Goal: Task Accomplishment & Management: Manage account settings

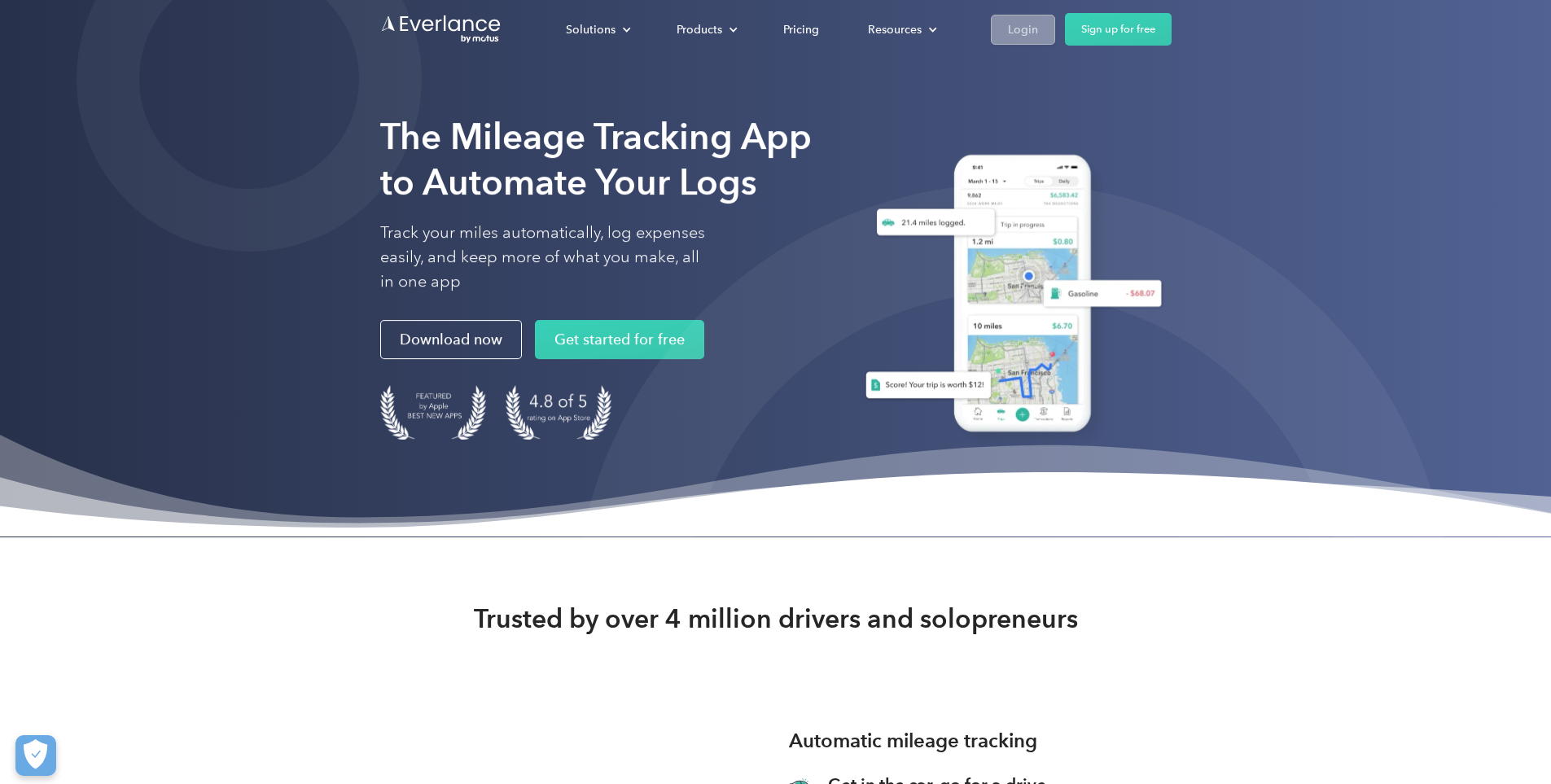
click at [1055, 25] on link "Login" at bounding box center [1023, 29] width 64 height 30
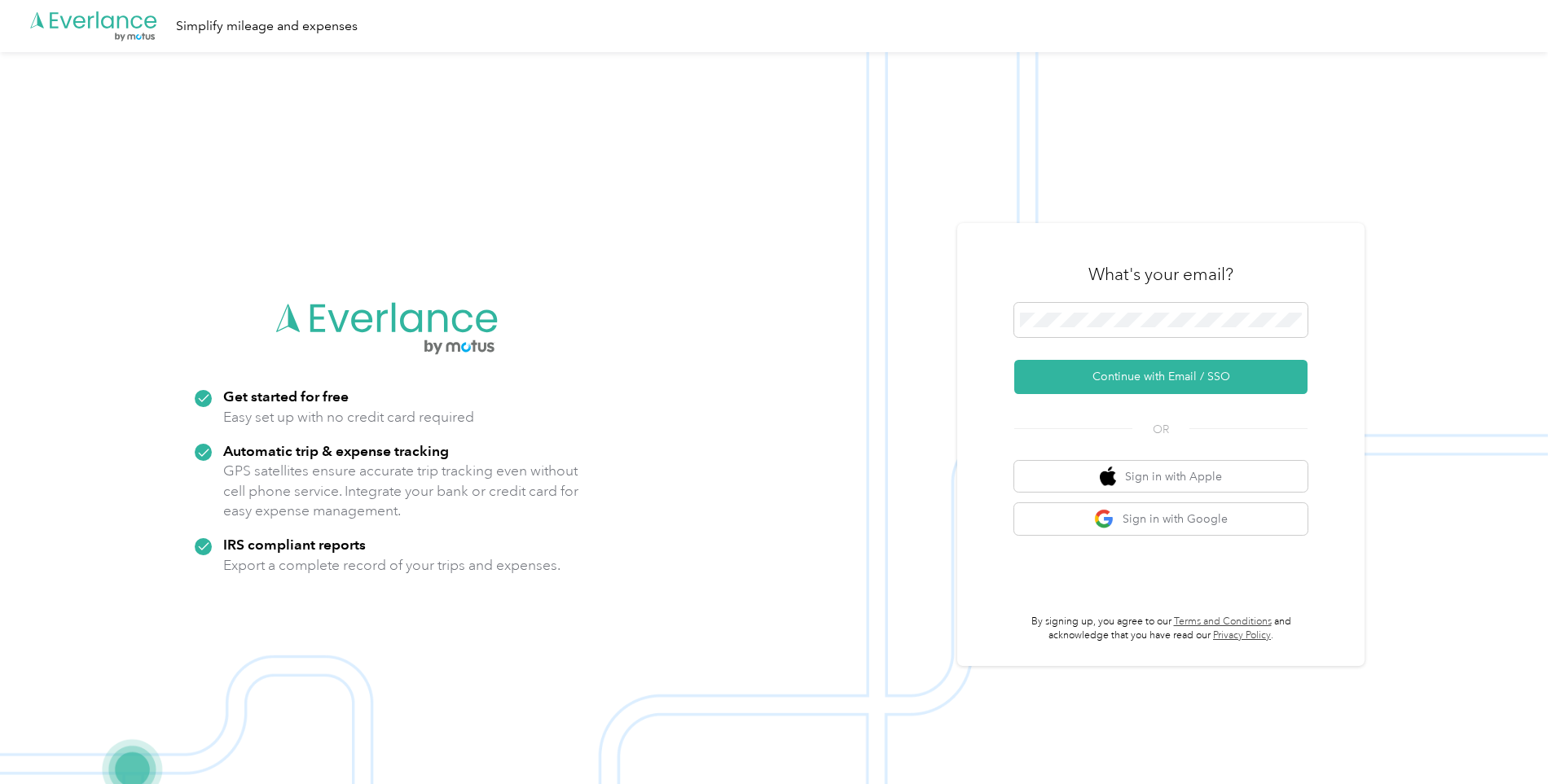
click at [1061, 300] on div "What's your email?" at bounding box center [1161, 274] width 293 height 57
click at [1062, 310] on span at bounding box center [1161, 320] width 293 height 35
click at [1132, 365] on button "Continue with Email / SSO" at bounding box center [1161, 377] width 293 height 35
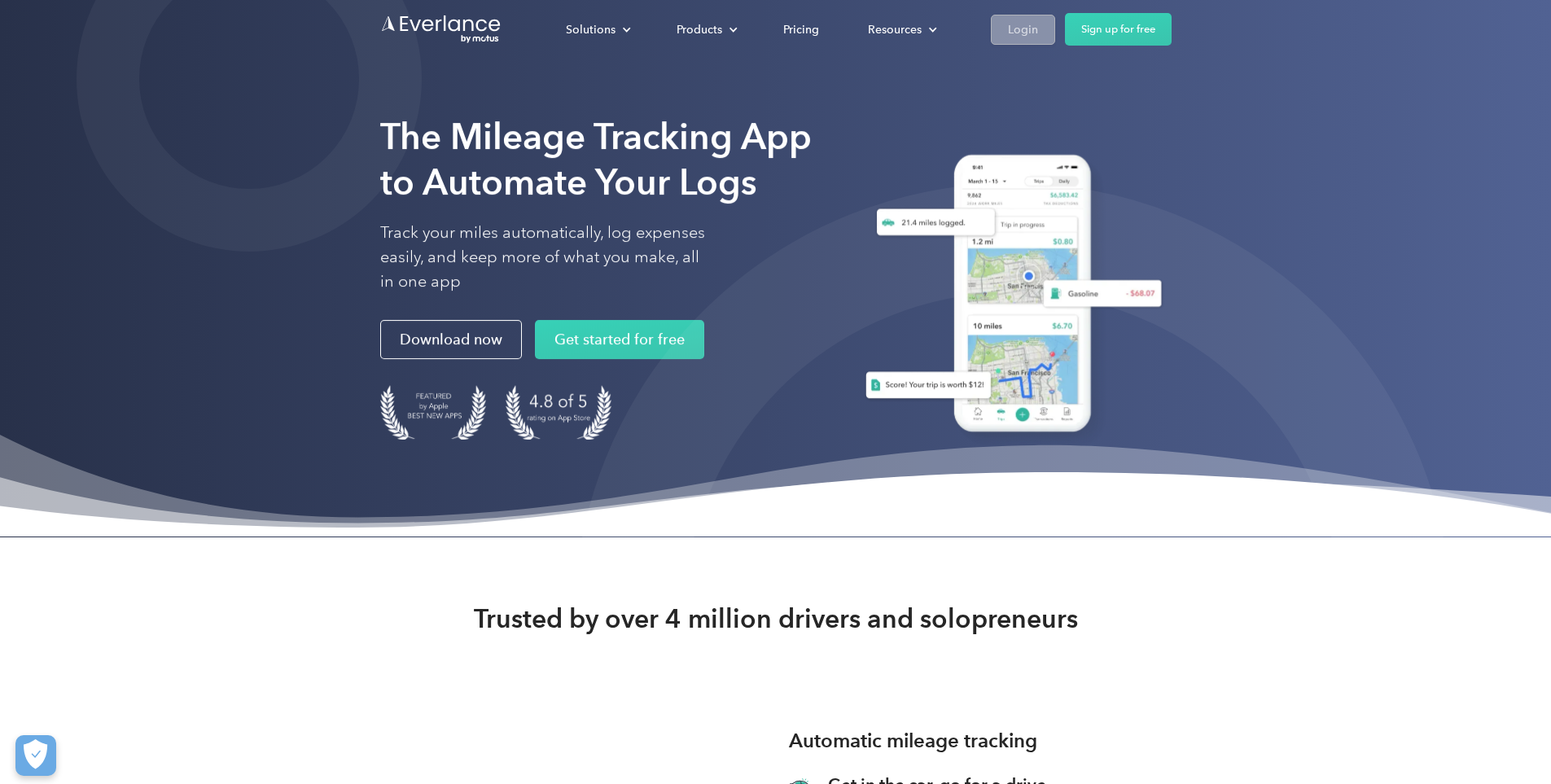
click at [1055, 38] on link "Login" at bounding box center [1023, 29] width 64 height 30
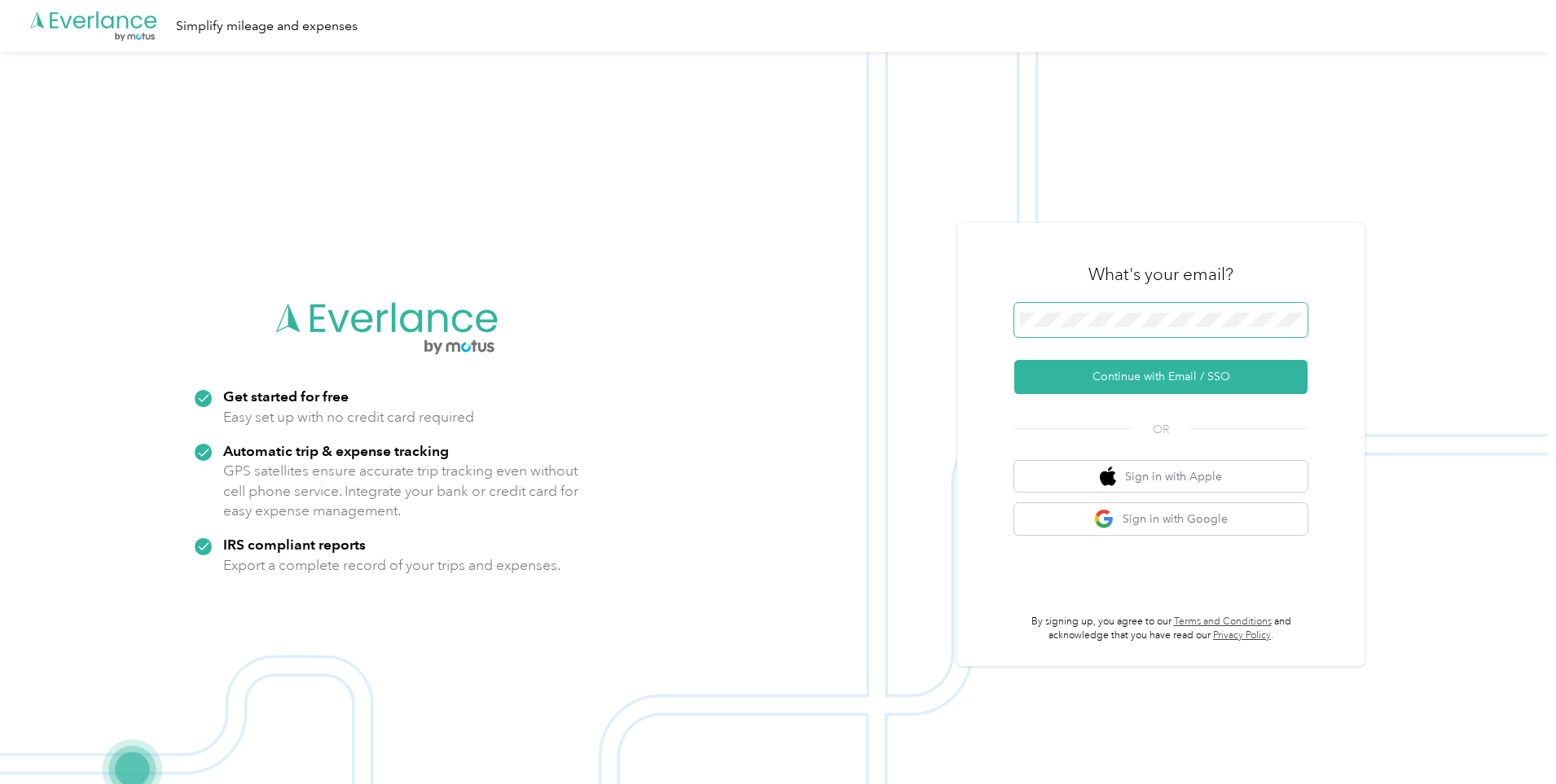
click at [1110, 330] on span at bounding box center [1161, 320] width 293 height 35
click at [1150, 364] on button "Continue with Email / SSO" at bounding box center [1161, 377] width 293 height 35
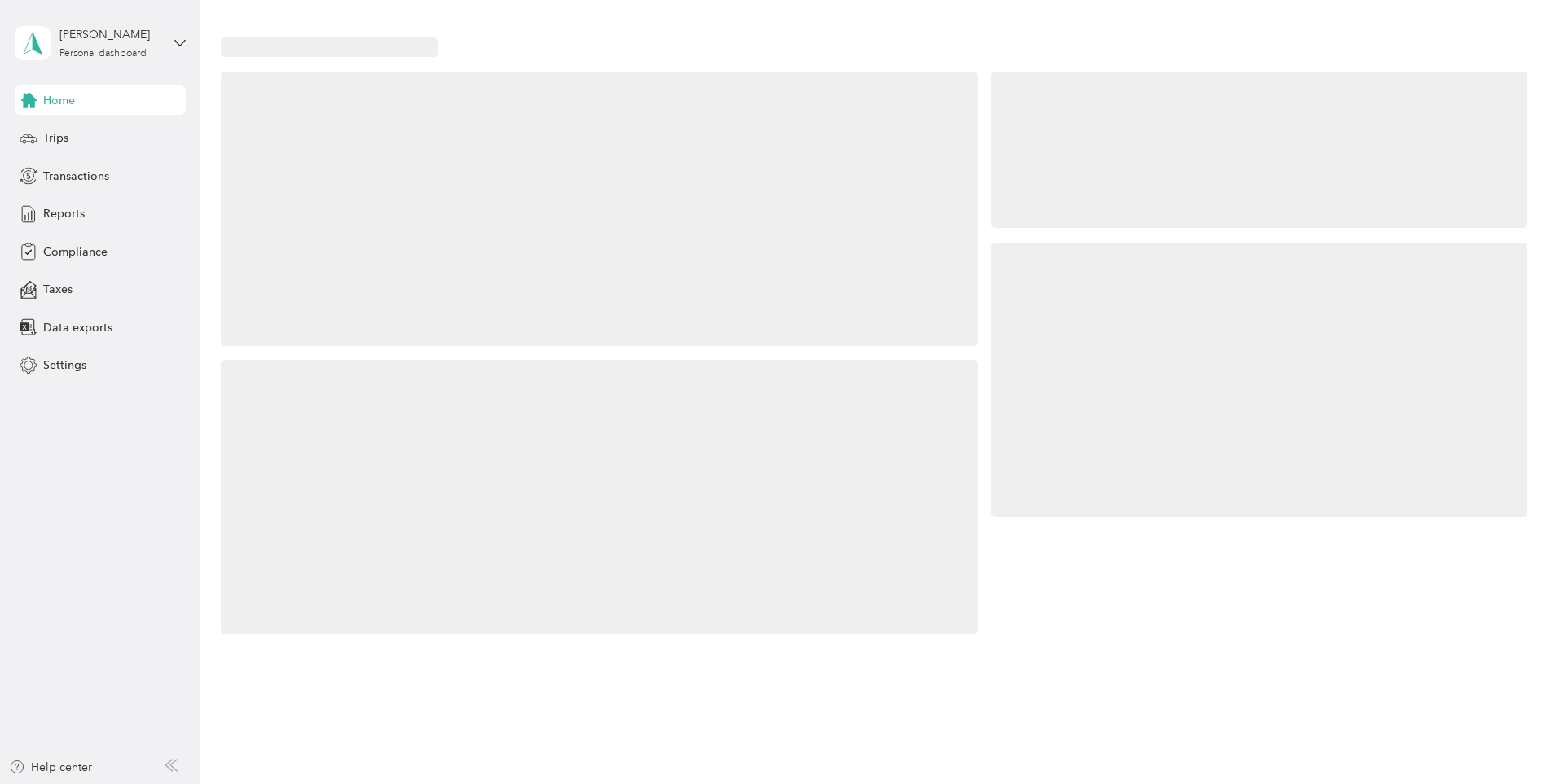
click at [1159, 349] on div at bounding box center [1259, 380] width 536 height 274
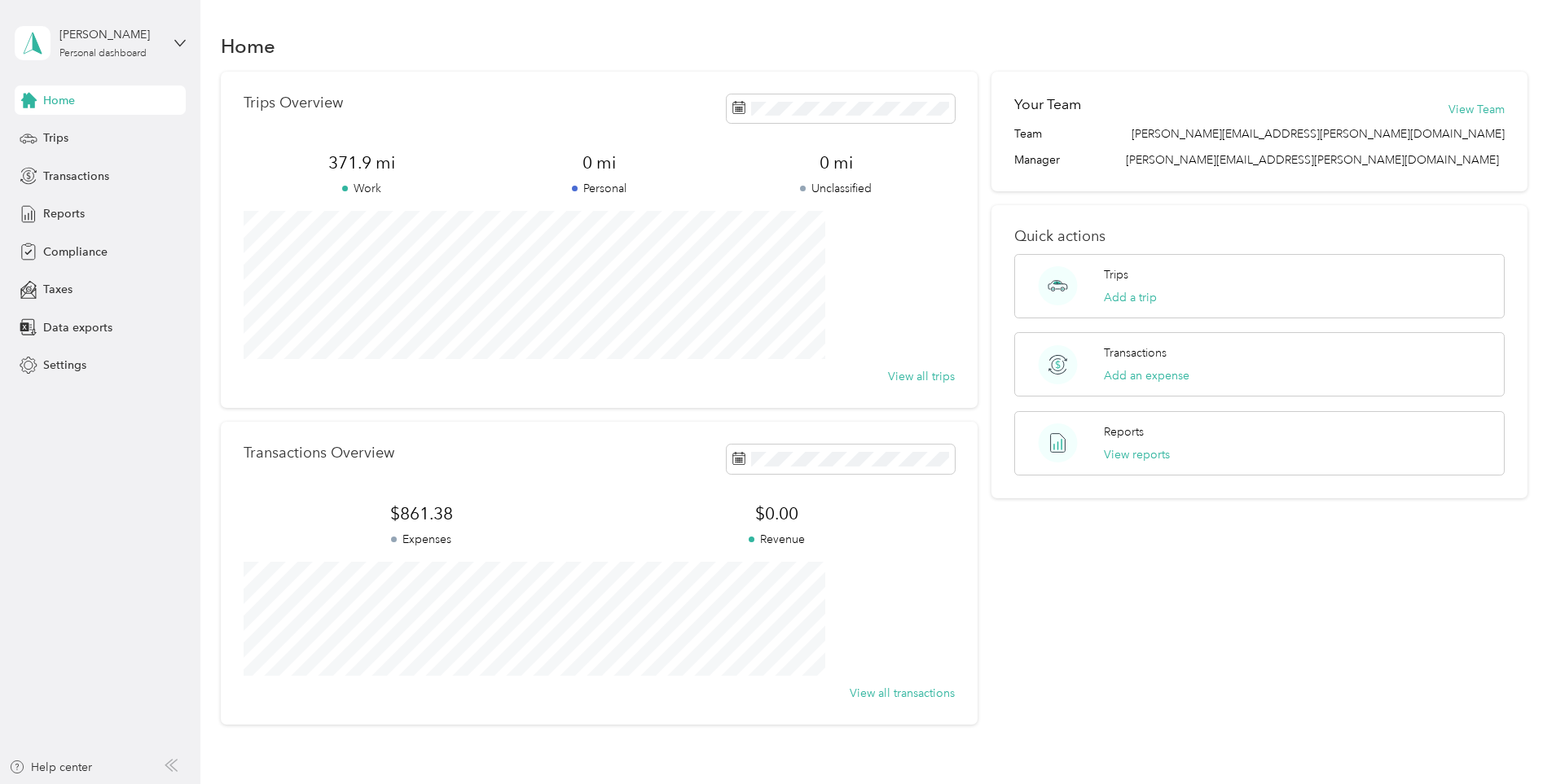
click at [517, 511] on span "$861.38" at bounding box center [421, 514] width 355 height 23
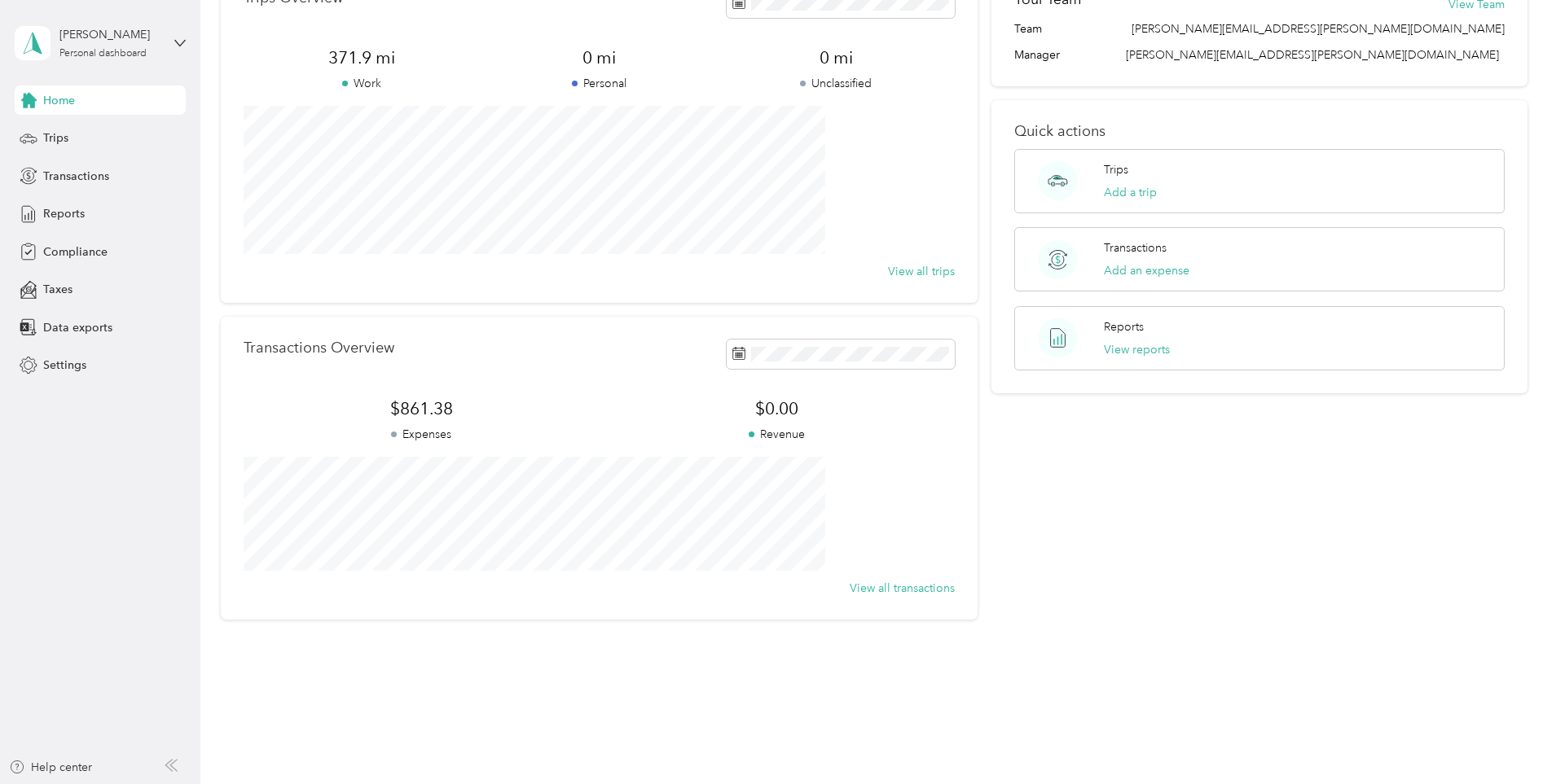
scroll to position [108, 0]
click at [79, 212] on span "Reports" at bounding box center [63, 214] width 41 height 17
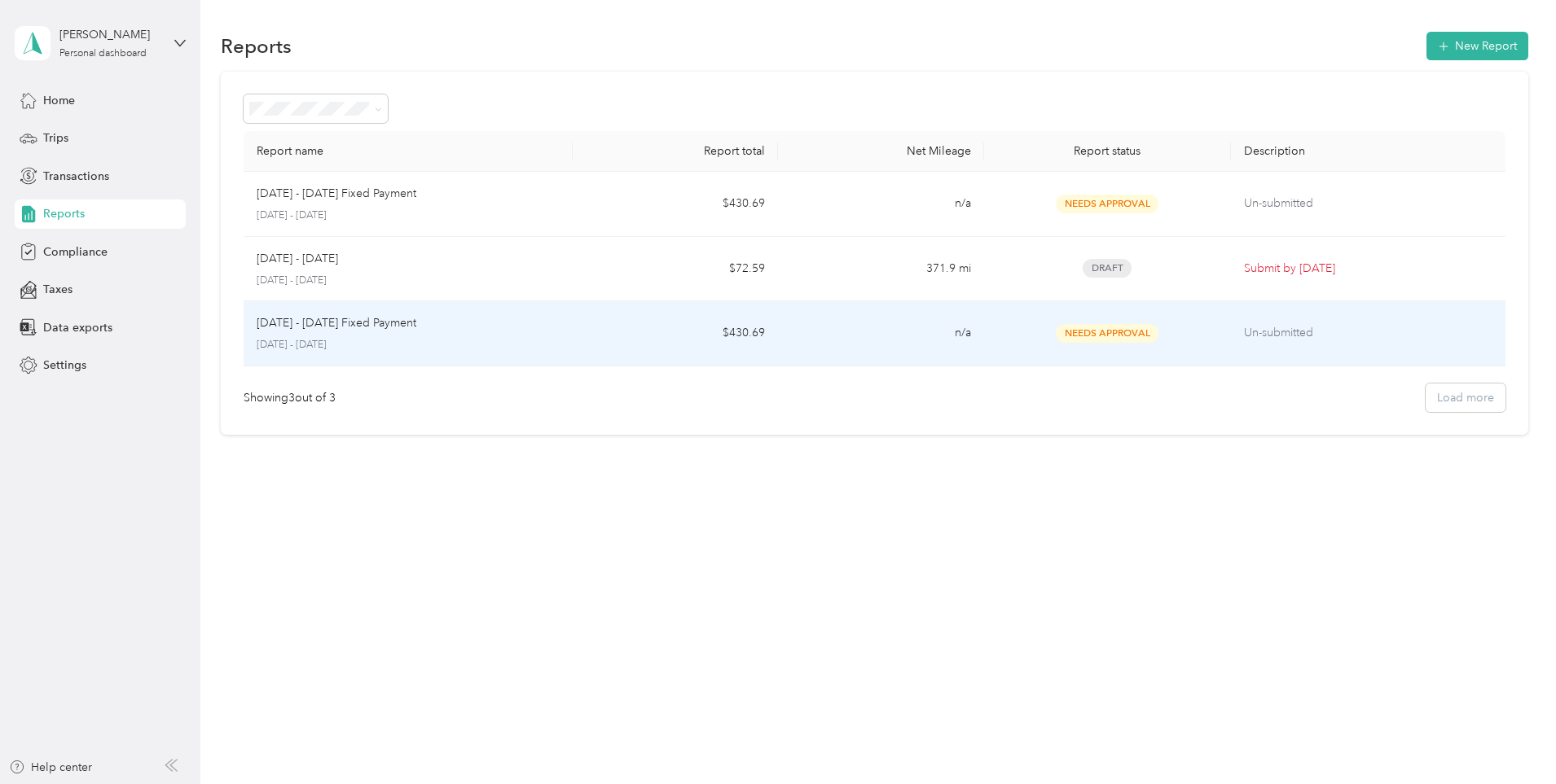
click at [1056, 334] on span "Needs Approval" at bounding box center [1106, 334] width 103 height 19
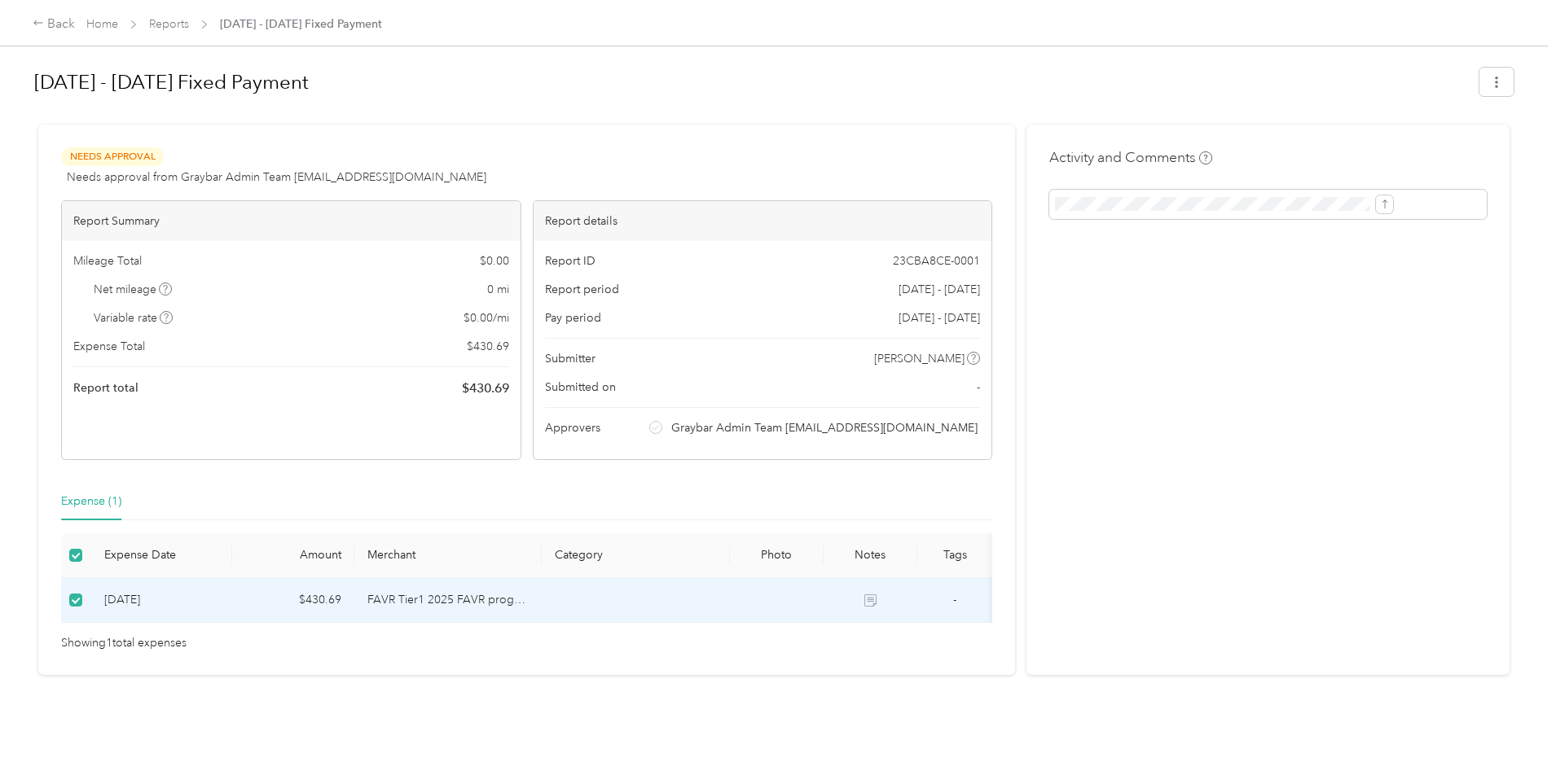
click at [668, 173] on div "Needs Approval Needs approval from Graybar Admin Team [EMAIL_ADDRESS][DOMAIN_NA…" at bounding box center [526, 167] width 931 height 39
click at [75, 26] on div "Back" at bounding box center [54, 24] width 42 height 19
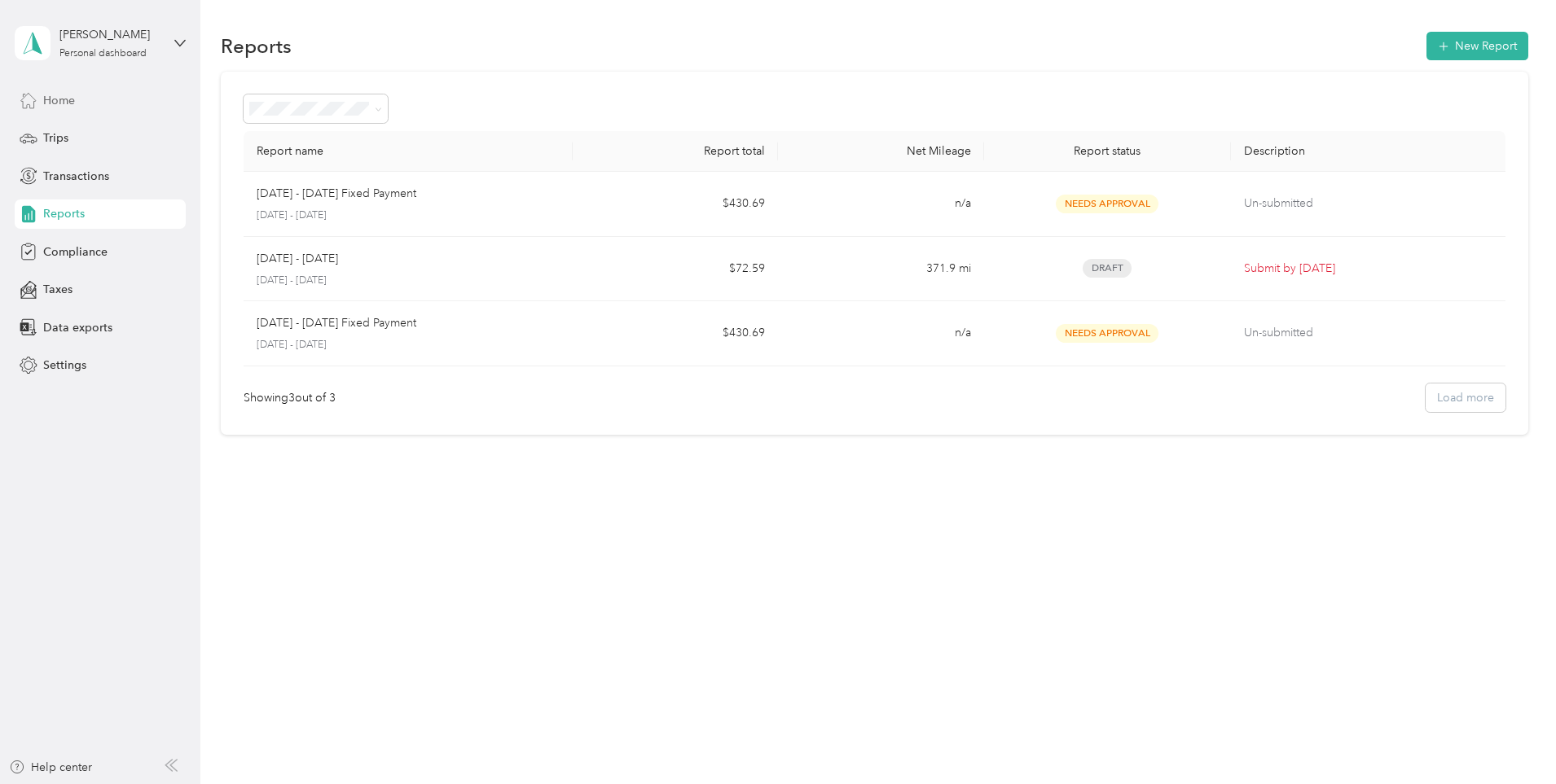
click at [81, 105] on div "Home" at bounding box center [100, 100] width 171 height 30
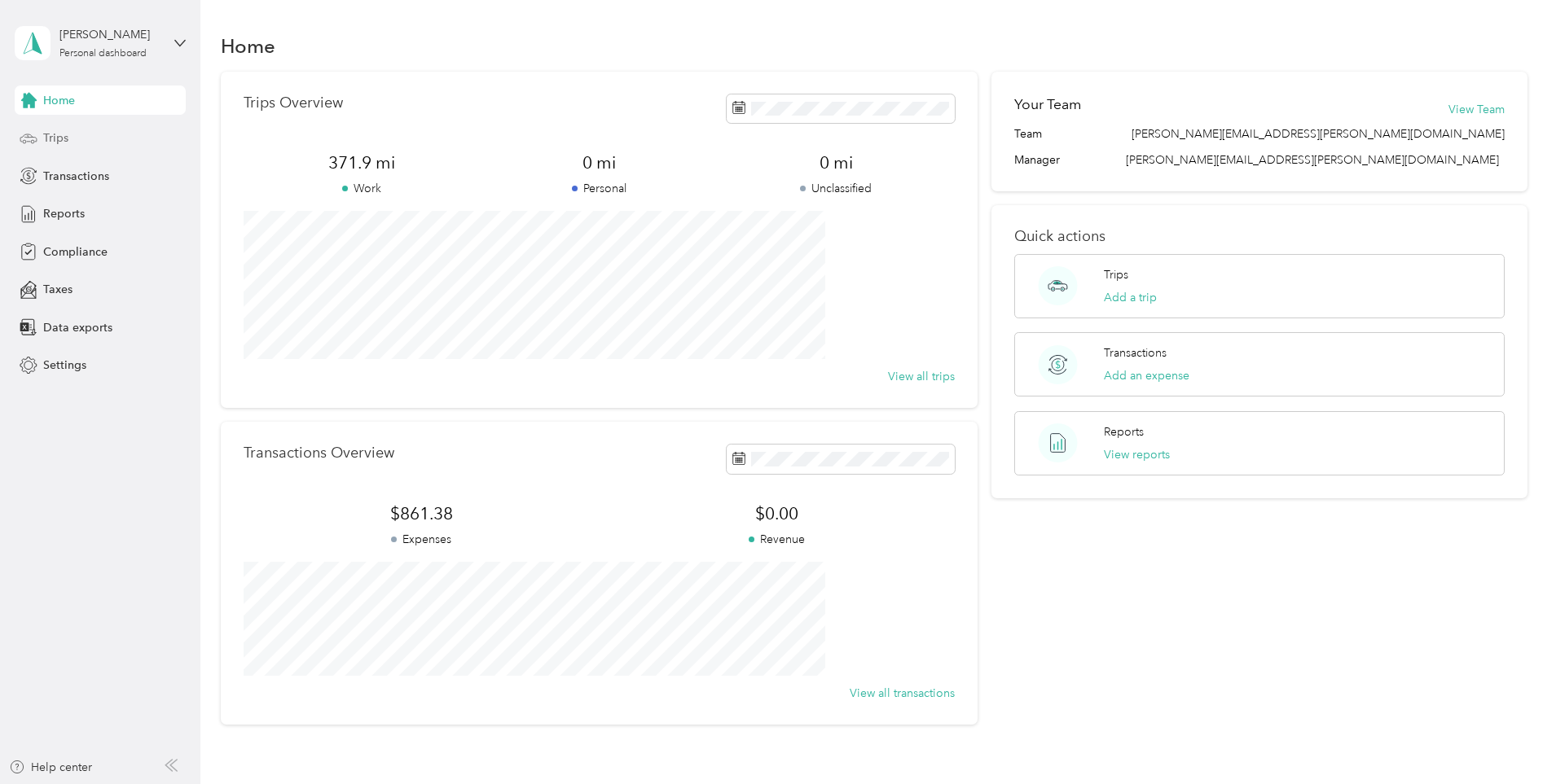
click at [55, 138] on span "Trips" at bounding box center [56, 138] width 25 height 17
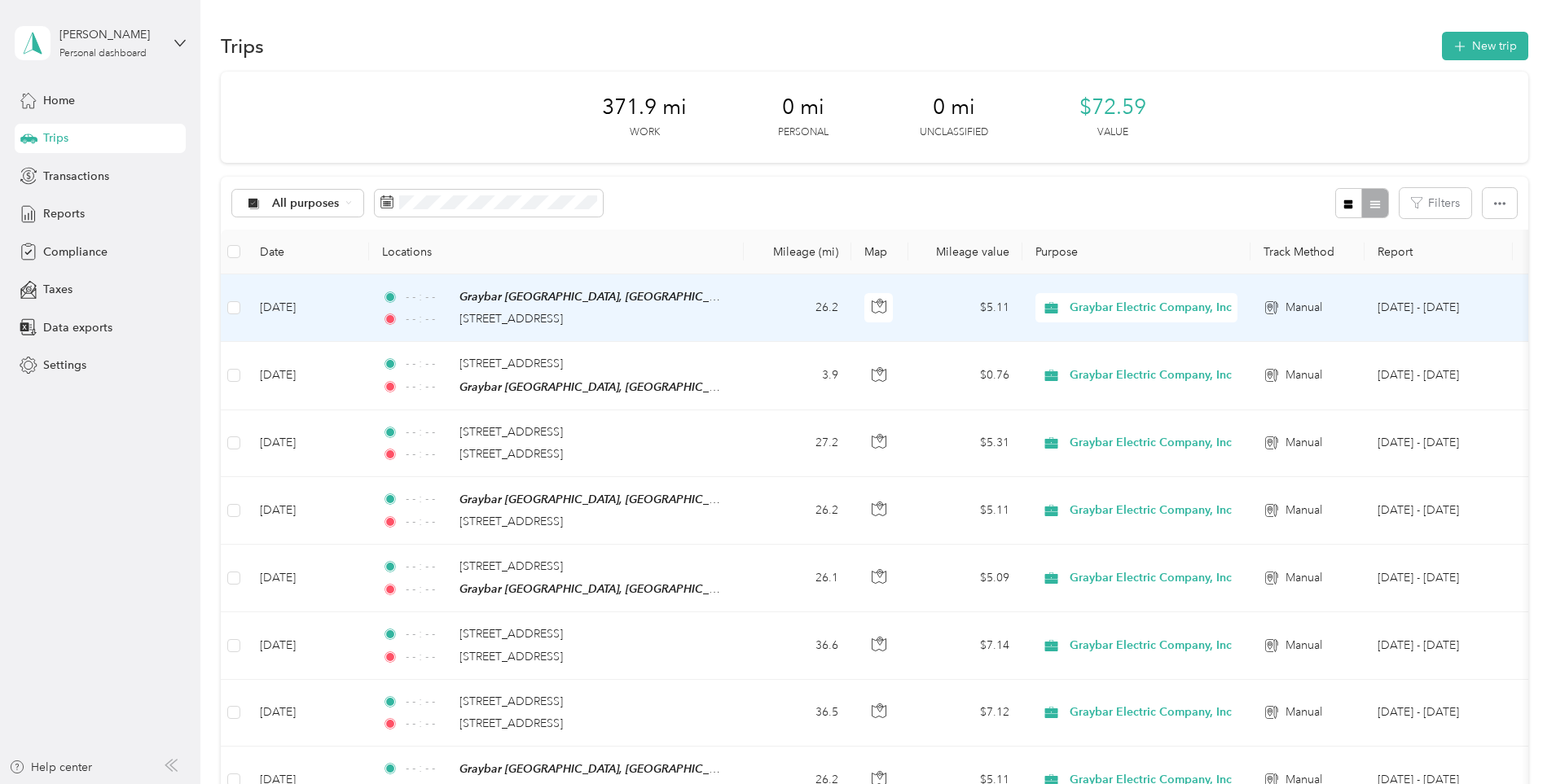
click at [369, 300] on td "[DATE]" at bounding box center [307, 308] width 122 height 68
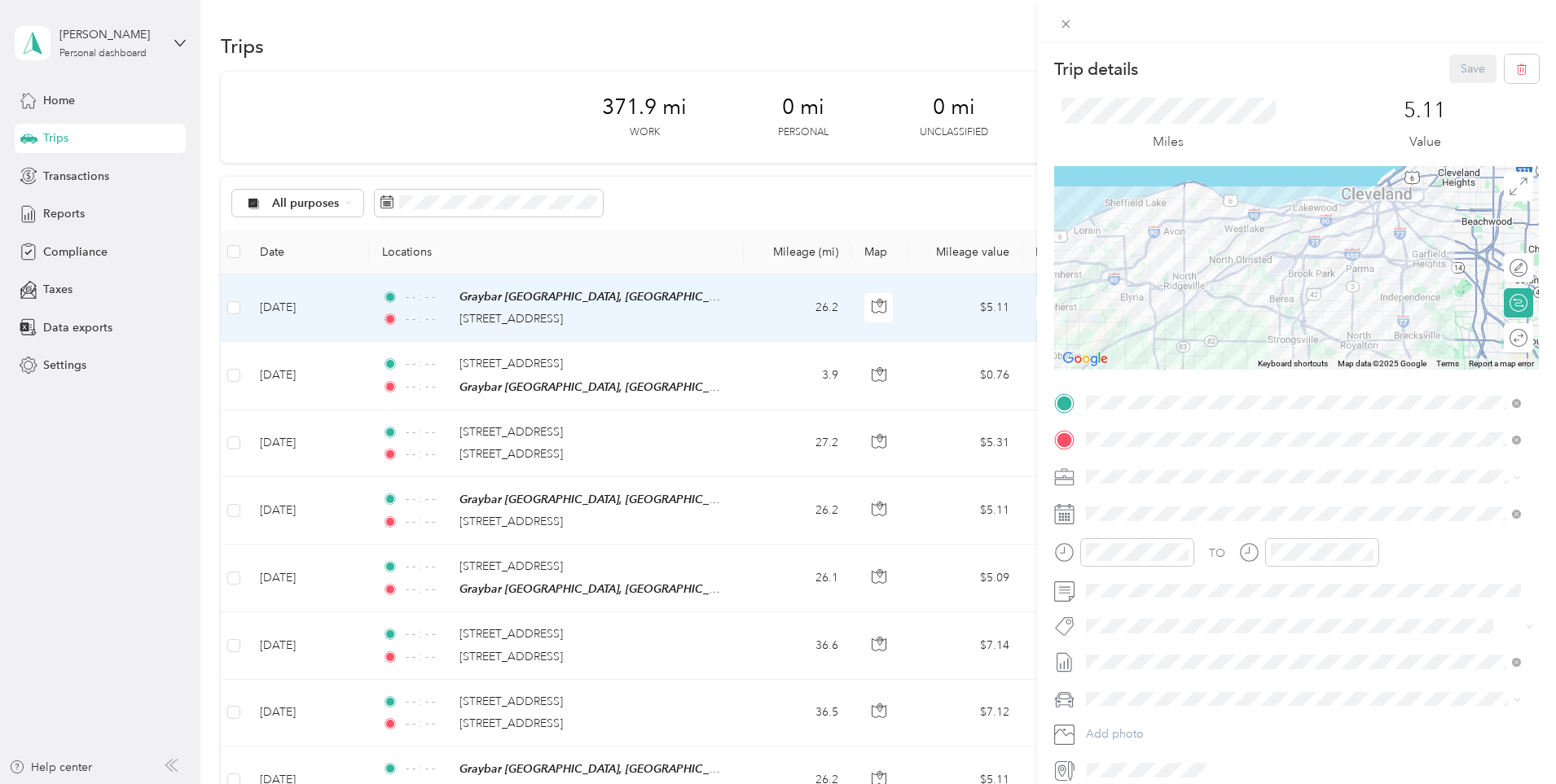
click at [511, 240] on div "Trip details Save This trip cannot be edited because it is either under review,…" at bounding box center [778, 392] width 1556 height 784
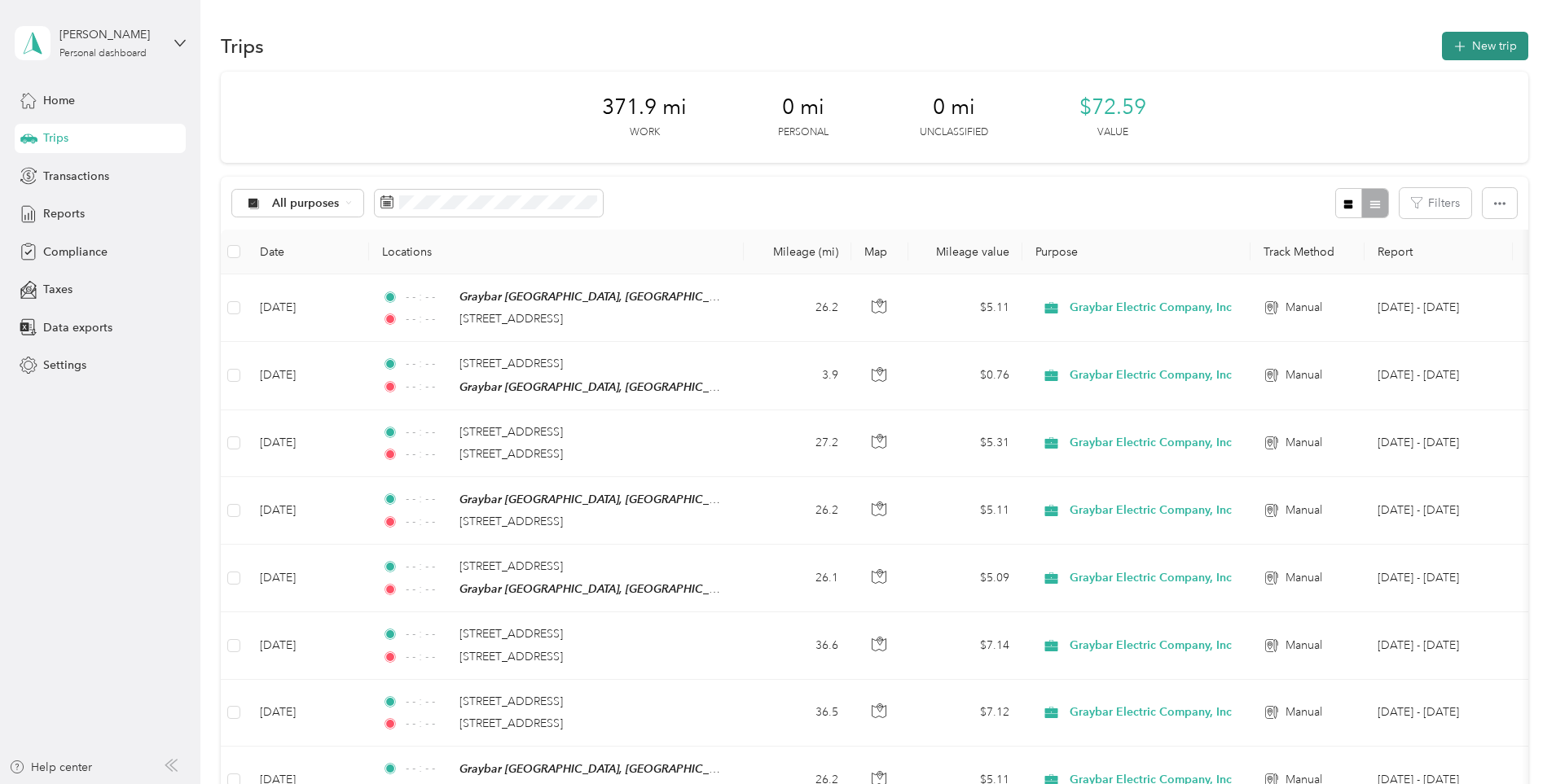
click at [1442, 52] on button "New trip" at bounding box center [1485, 46] width 86 height 29
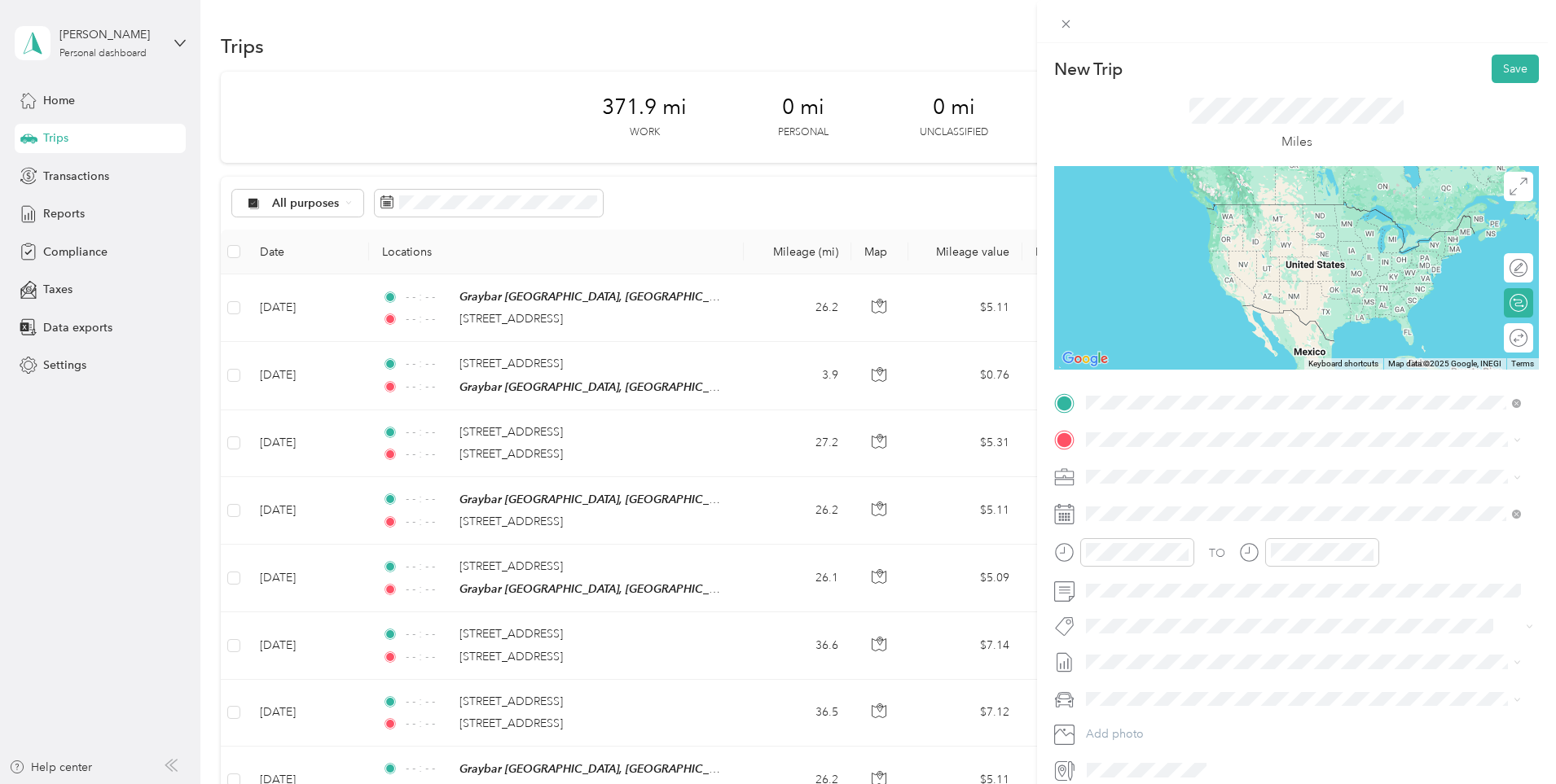
click at [1263, 469] on span "[STREET_ADDRESS][US_STATE]" at bounding box center [1198, 461] width 163 height 14
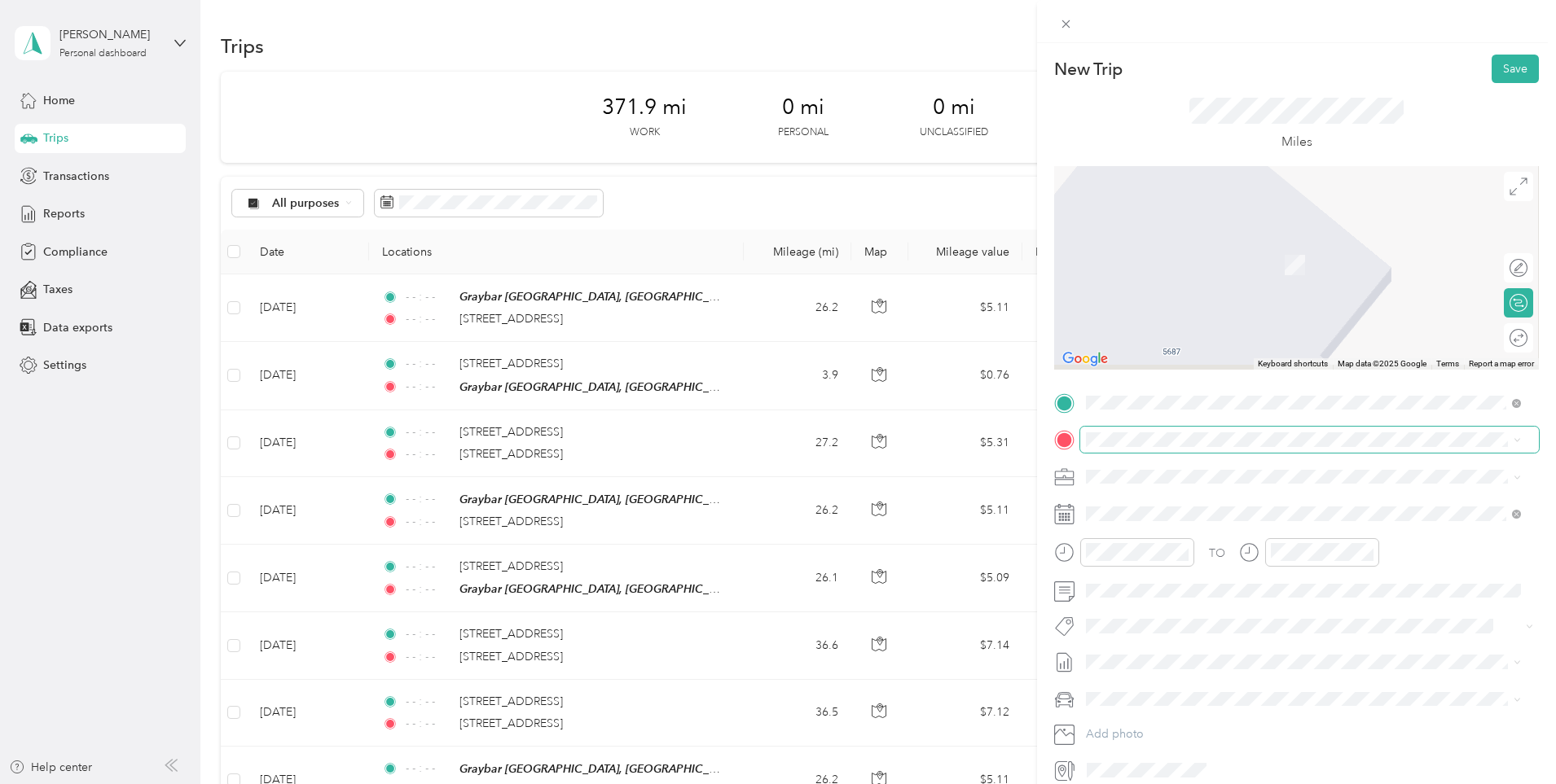
click at [1204, 447] on span at bounding box center [1309, 439] width 458 height 26
click at [1262, 537] on span "[STREET_ADDRESS][US_STATE]" at bounding box center [1198, 531] width 163 height 14
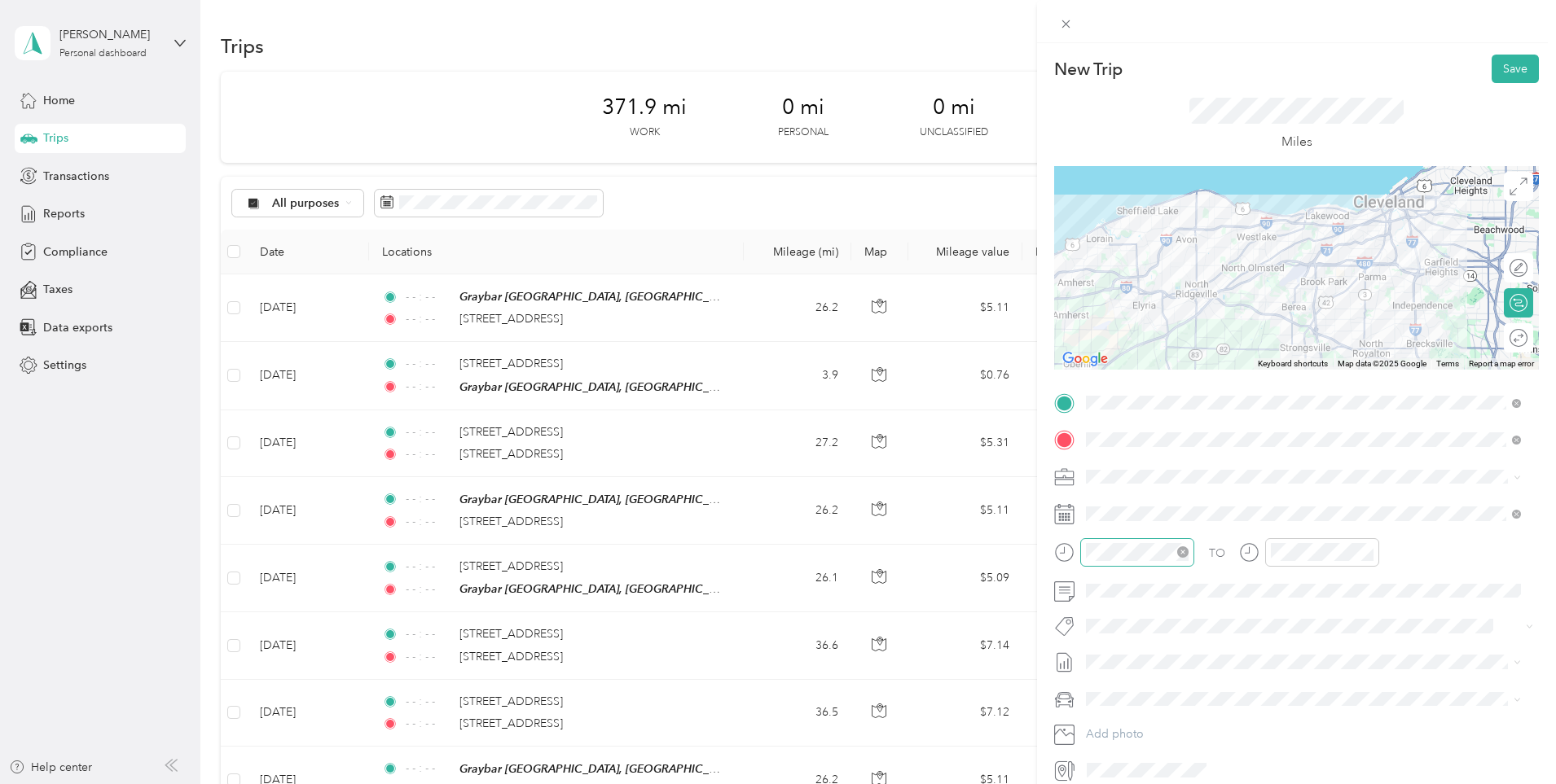
click at [1186, 555] on icon "close-circle" at bounding box center [1183, 552] width 12 height 12
click at [1369, 552] on icon "close-circle" at bounding box center [1367, 552] width 12 height 12
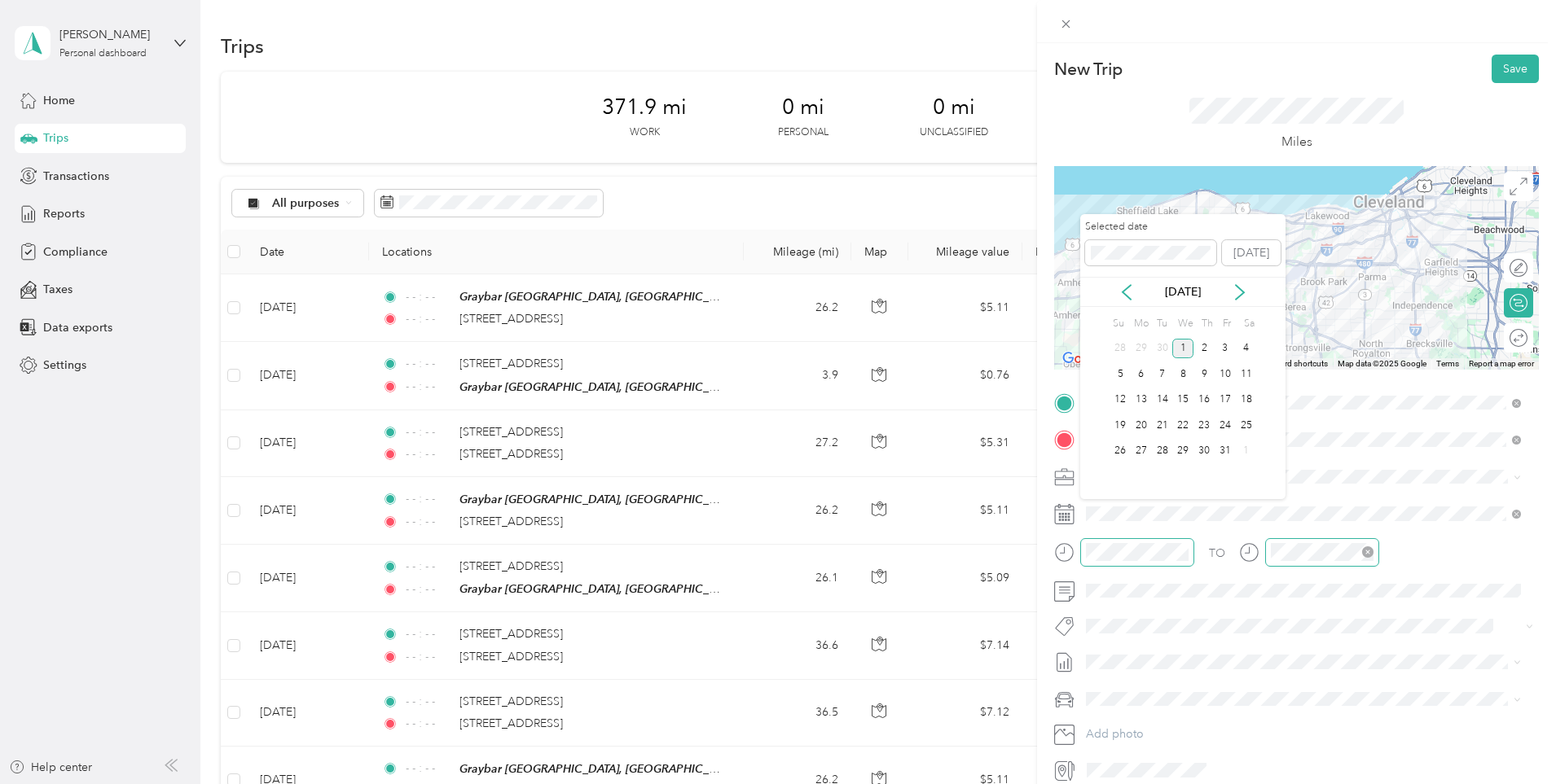
click at [1117, 300] on div "[DATE]" at bounding box center [1182, 291] width 205 height 30
click at [1130, 295] on icon at bounding box center [1126, 291] width 16 height 16
click at [1160, 400] on div "16" at bounding box center [1162, 400] width 21 height 20
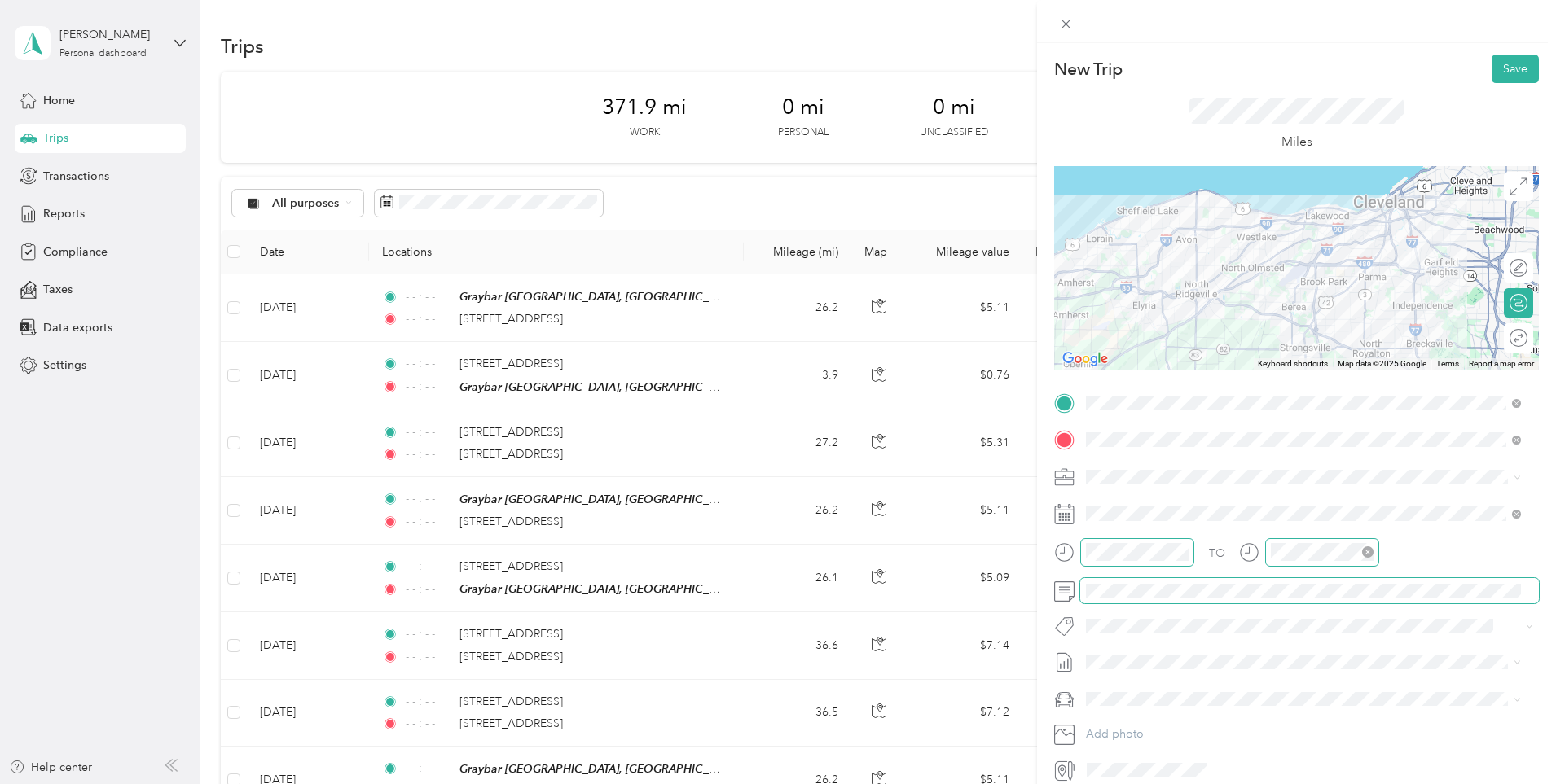
click at [1144, 578] on span at bounding box center [1309, 590] width 458 height 26
click at [1145, 582] on span at bounding box center [1309, 590] width 458 height 26
click at [1170, 705] on li "[DATE] - [DATE] Draft" at bounding box center [1303, 715] width 447 height 26
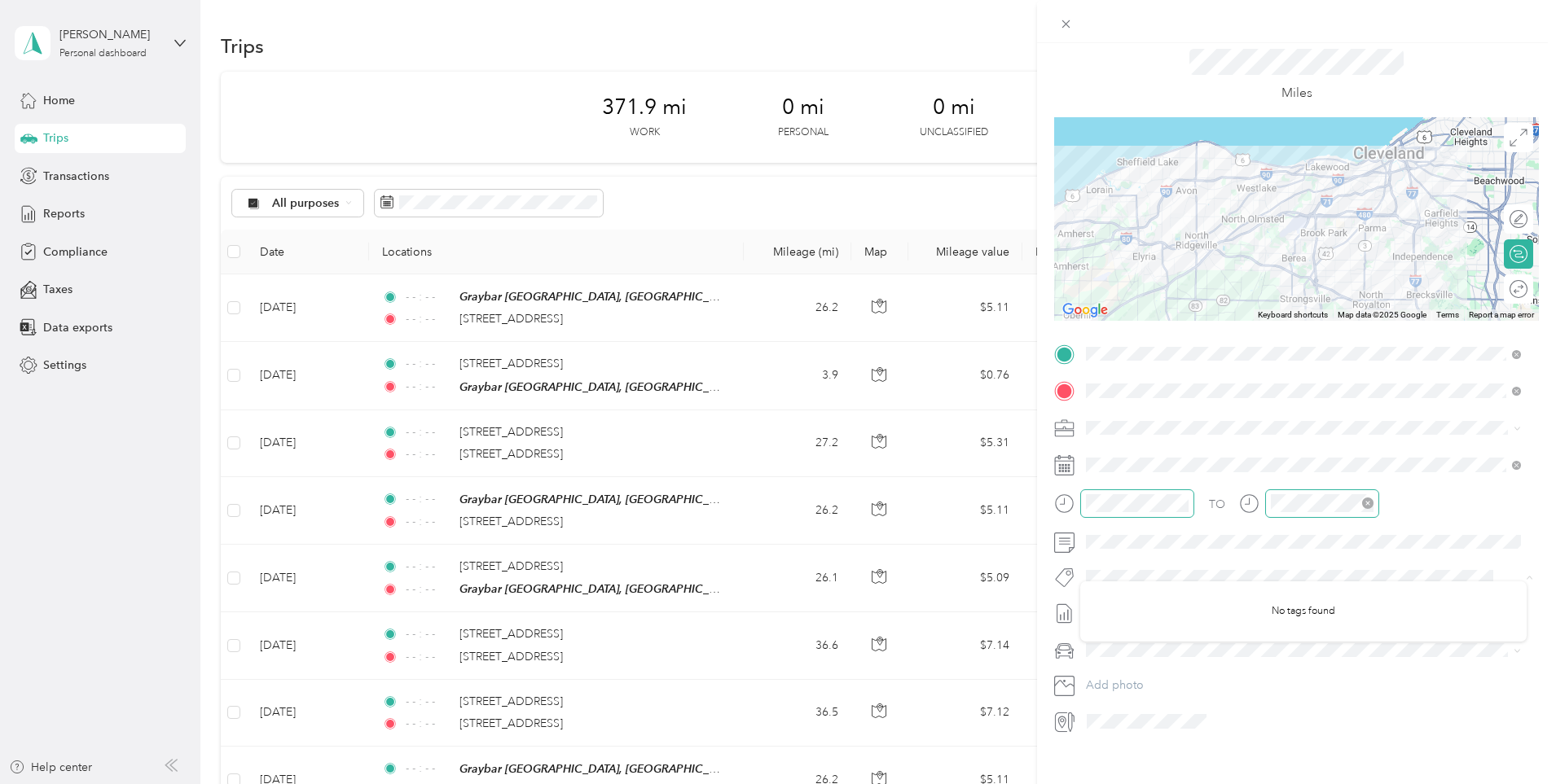
scroll to position [71, 0]
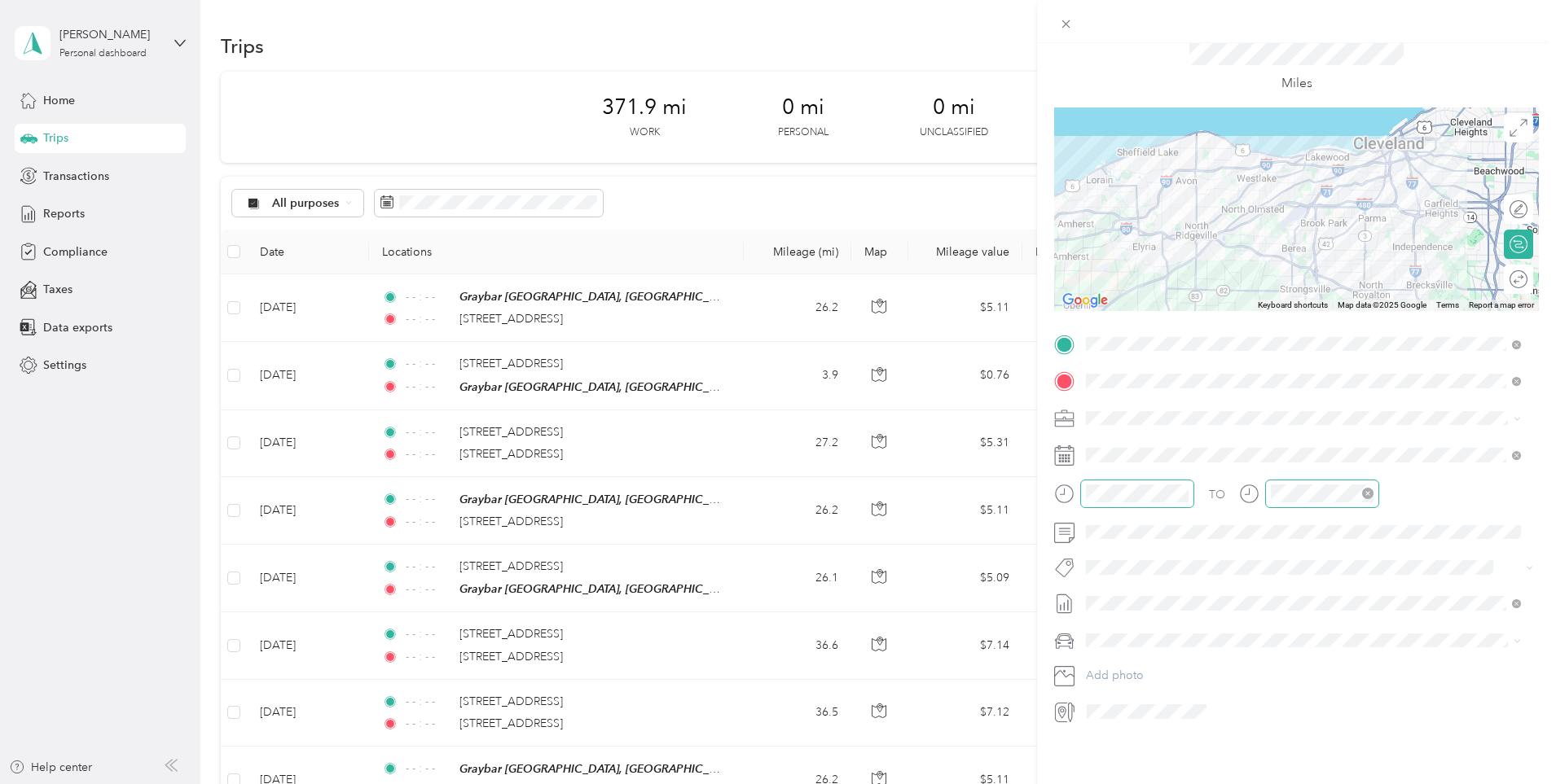
click at [1126, 642] on div "TO Add photo" at bounding box center [1295, 528] width 484 height 393
click at [1138, 684] on span "[PERSON_NAME]'S CAR" at bounding box center [1154, 681] width 127 height 13
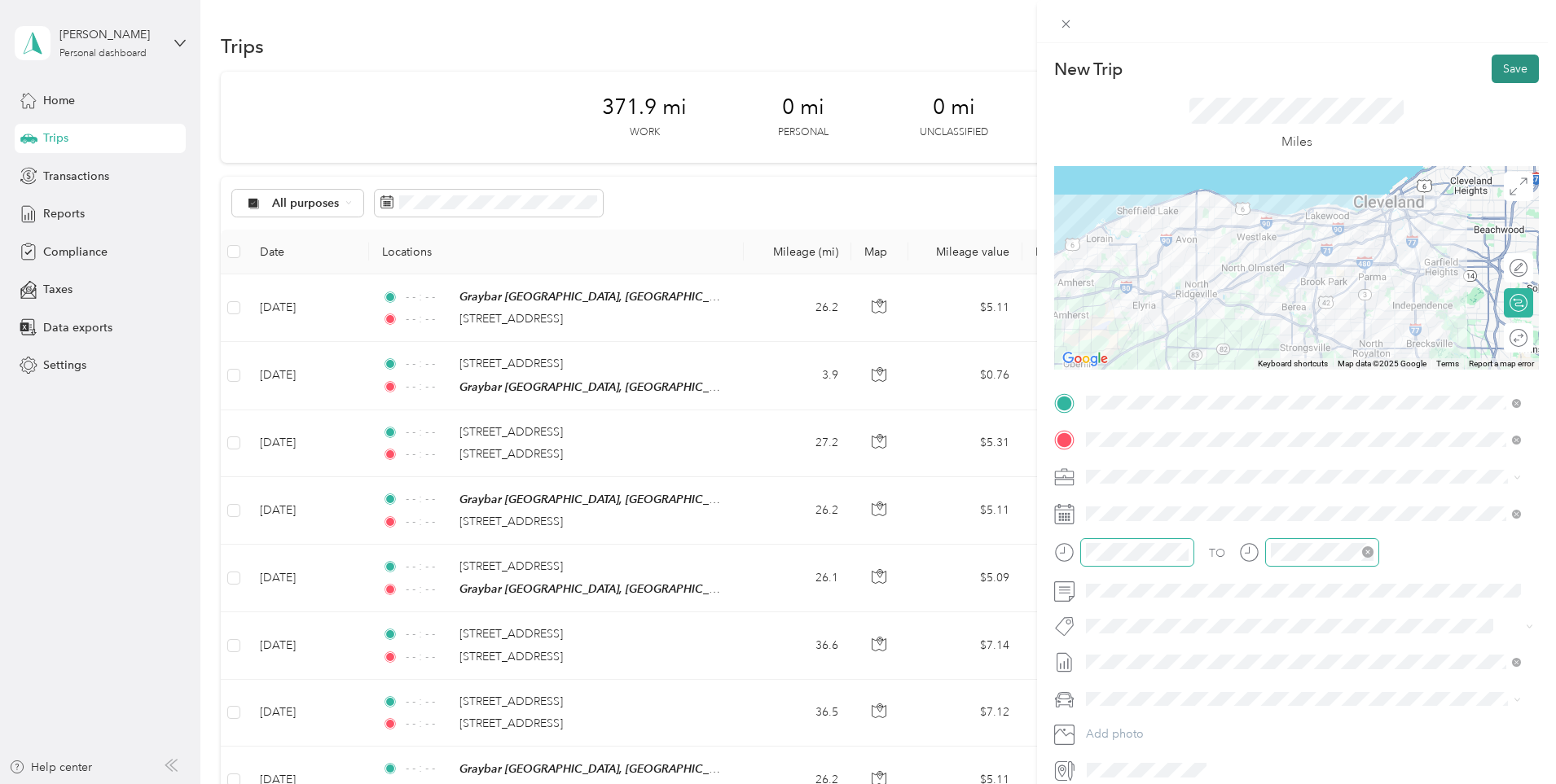
click at [1494, 74] on button "Save" at bounding box center [1514, 69] width 47 height 29
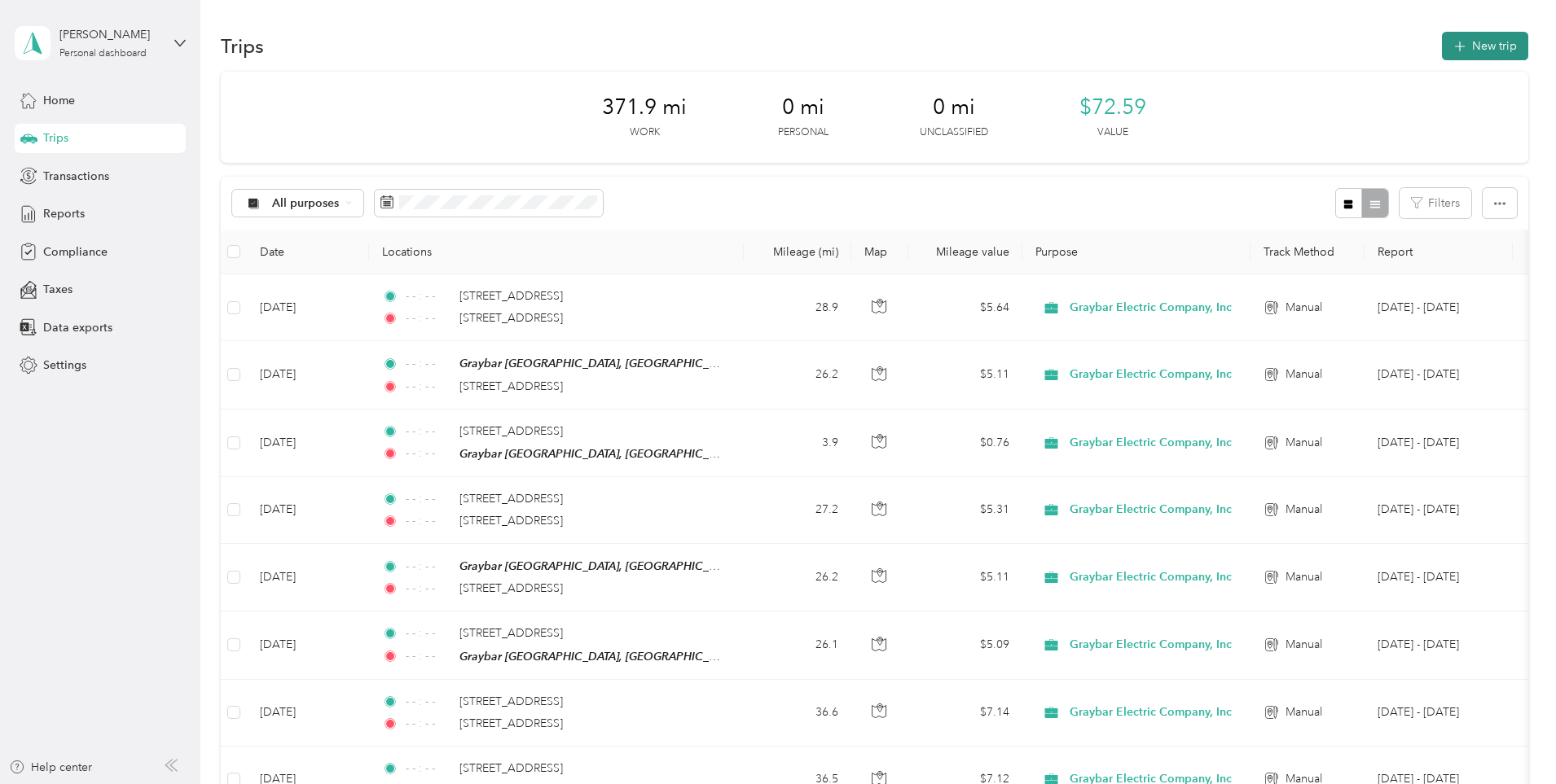
click at [1442, 35] on button "New trip" at bounding box center [1485, 46] width 86 height 29
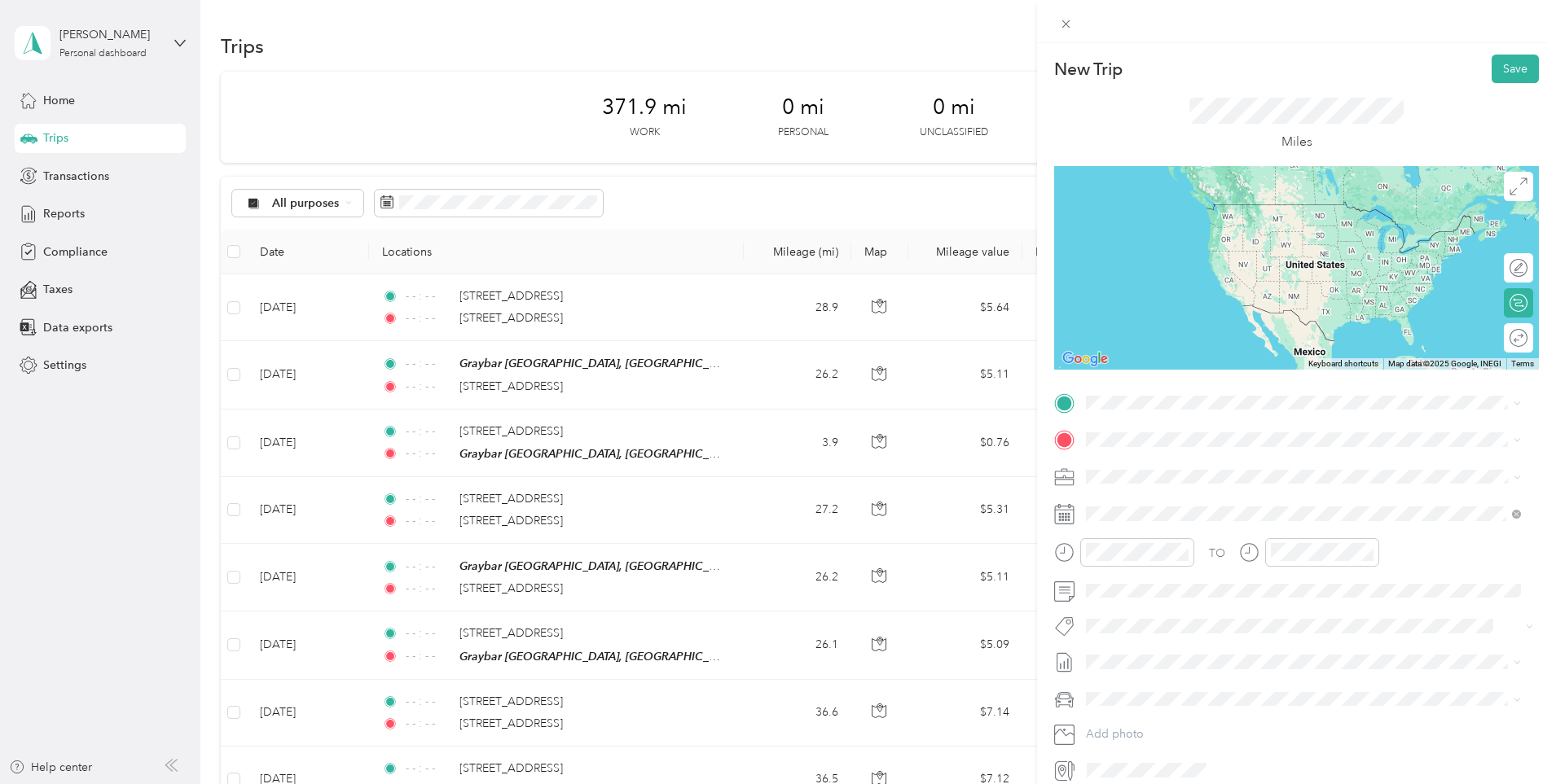
click at [1220, 448] on li "[STREET_ADDRESS][US_STATE]" at bounding box center [1303, 458] width 447 height 34
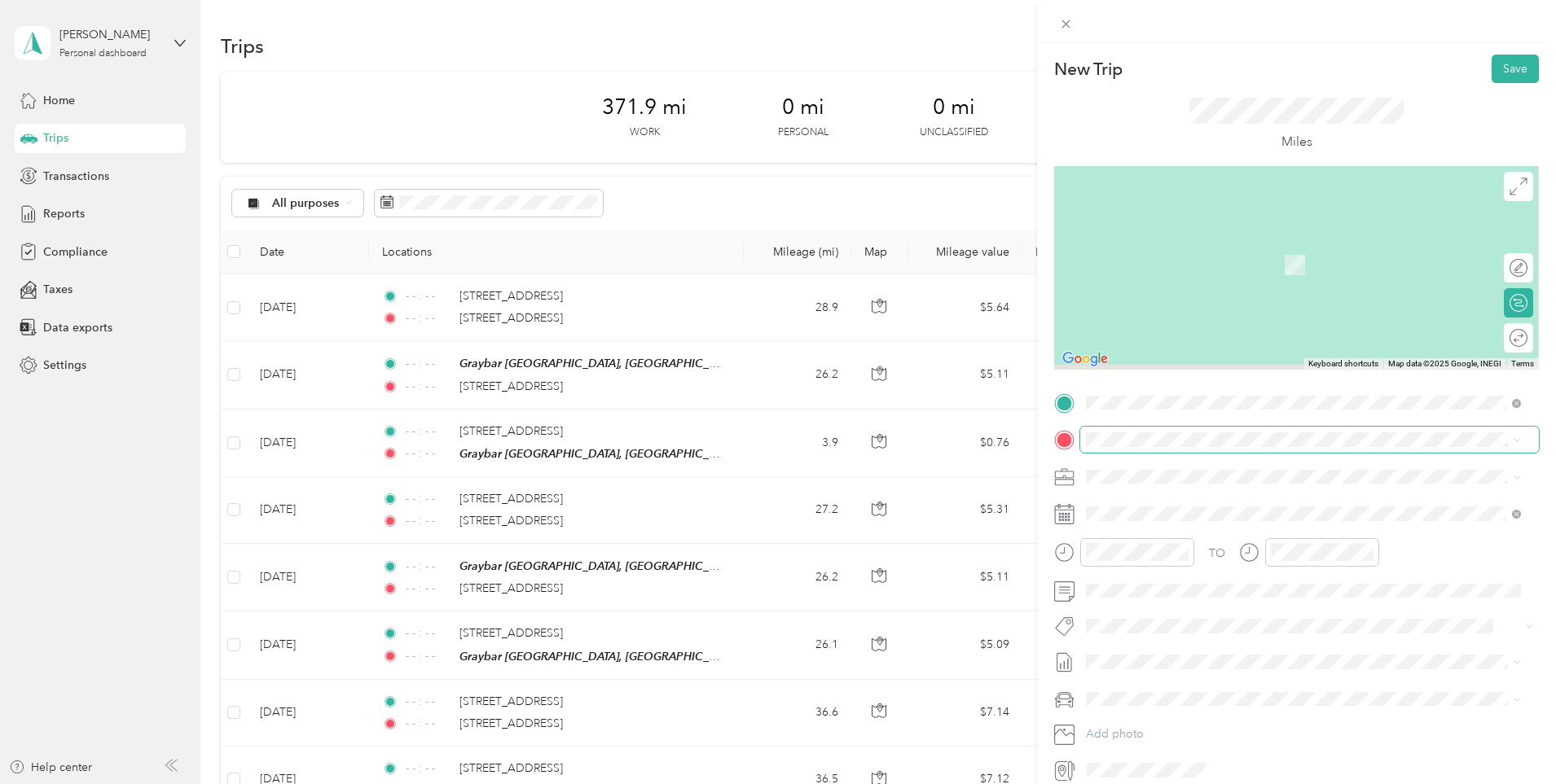
click at [1204, 449] on span at bounding box center [1309, 439] width 458 height 26
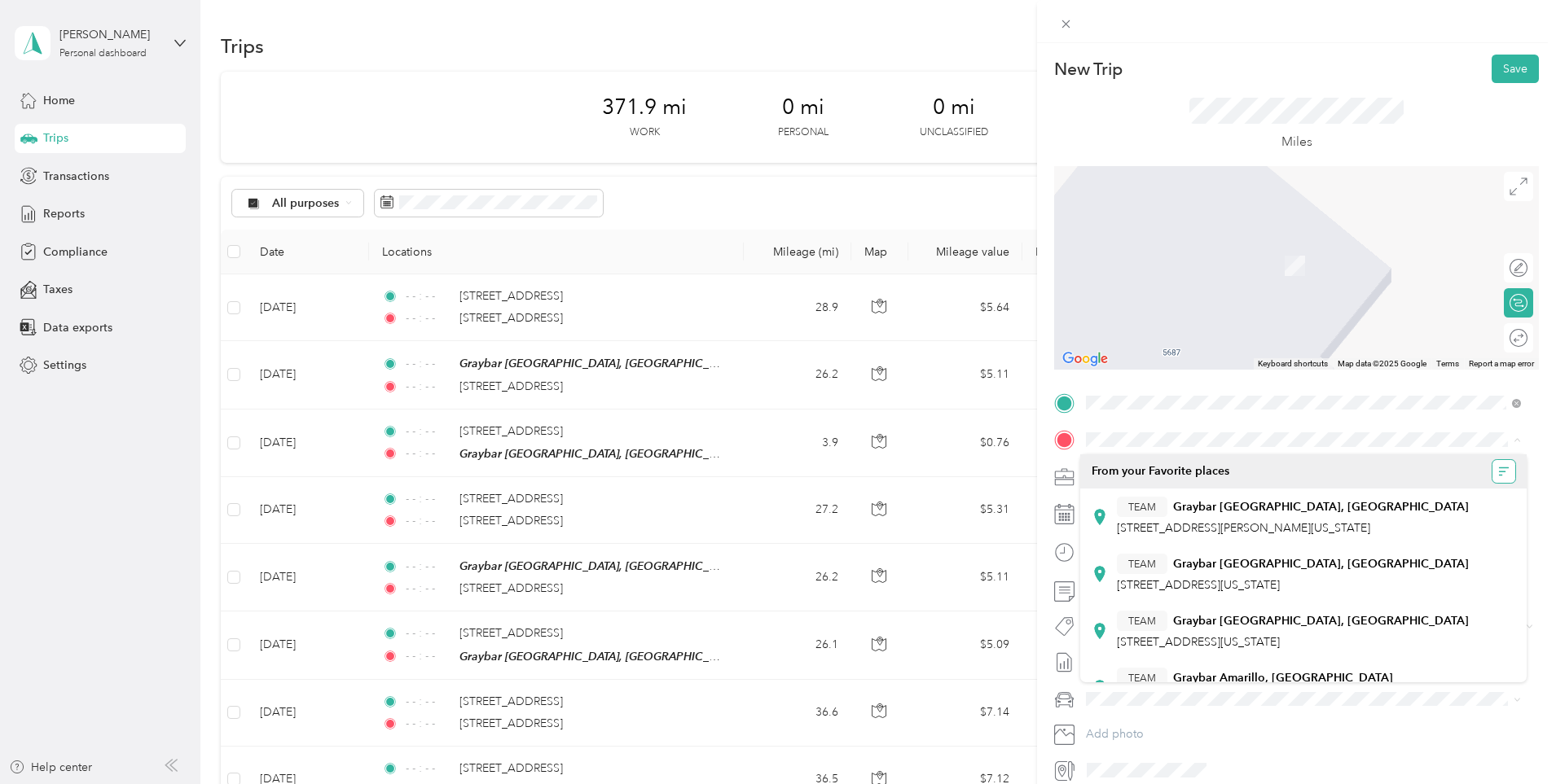
click at [1492, 474] on button "button" at bounding box center [1503, 472] width 23 height 23
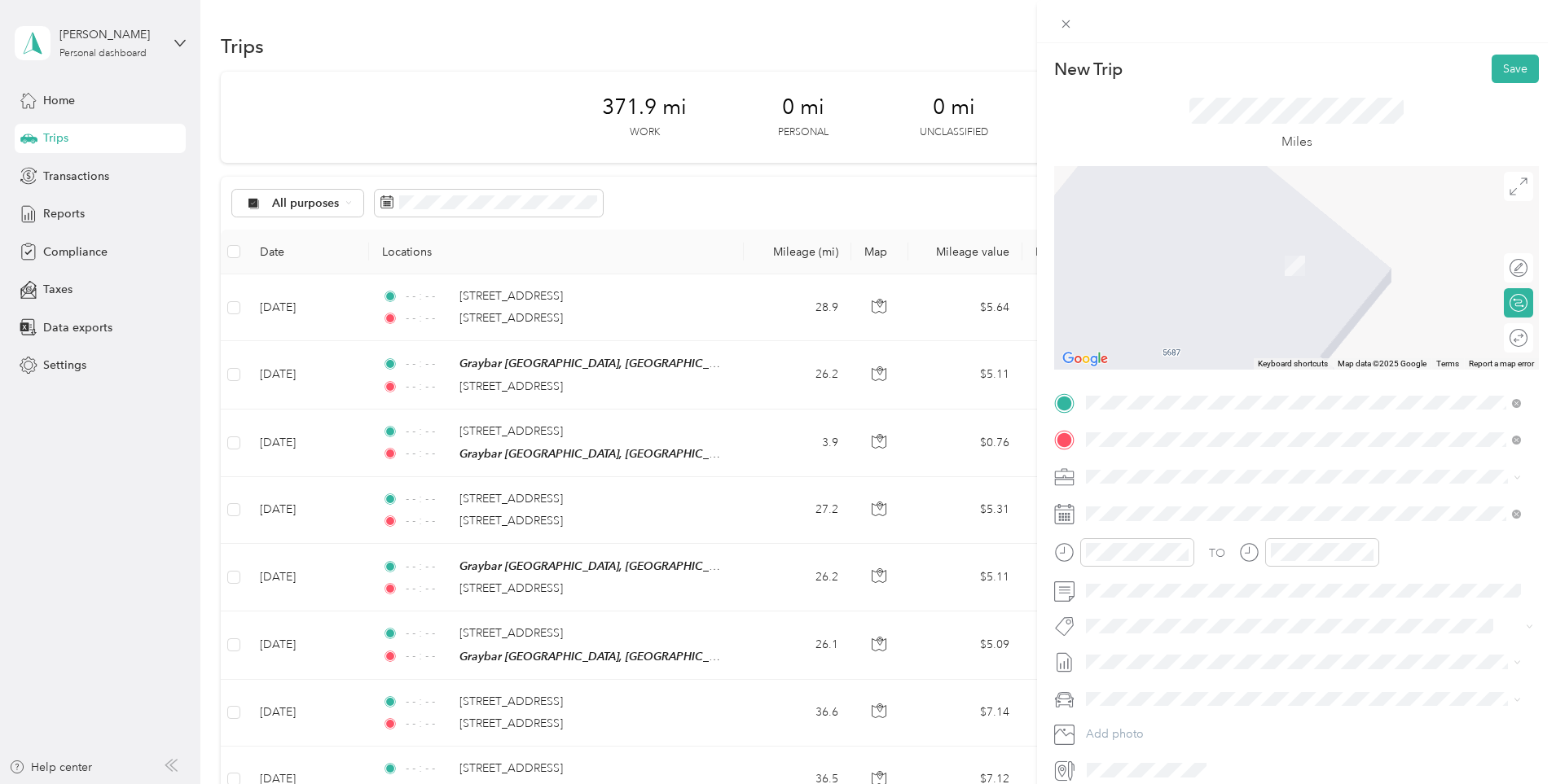
click at [1238, 496] on span "[STREET_ADDRESS][US_STATE]" at bounding box center [1198, 497] width 163 height 14
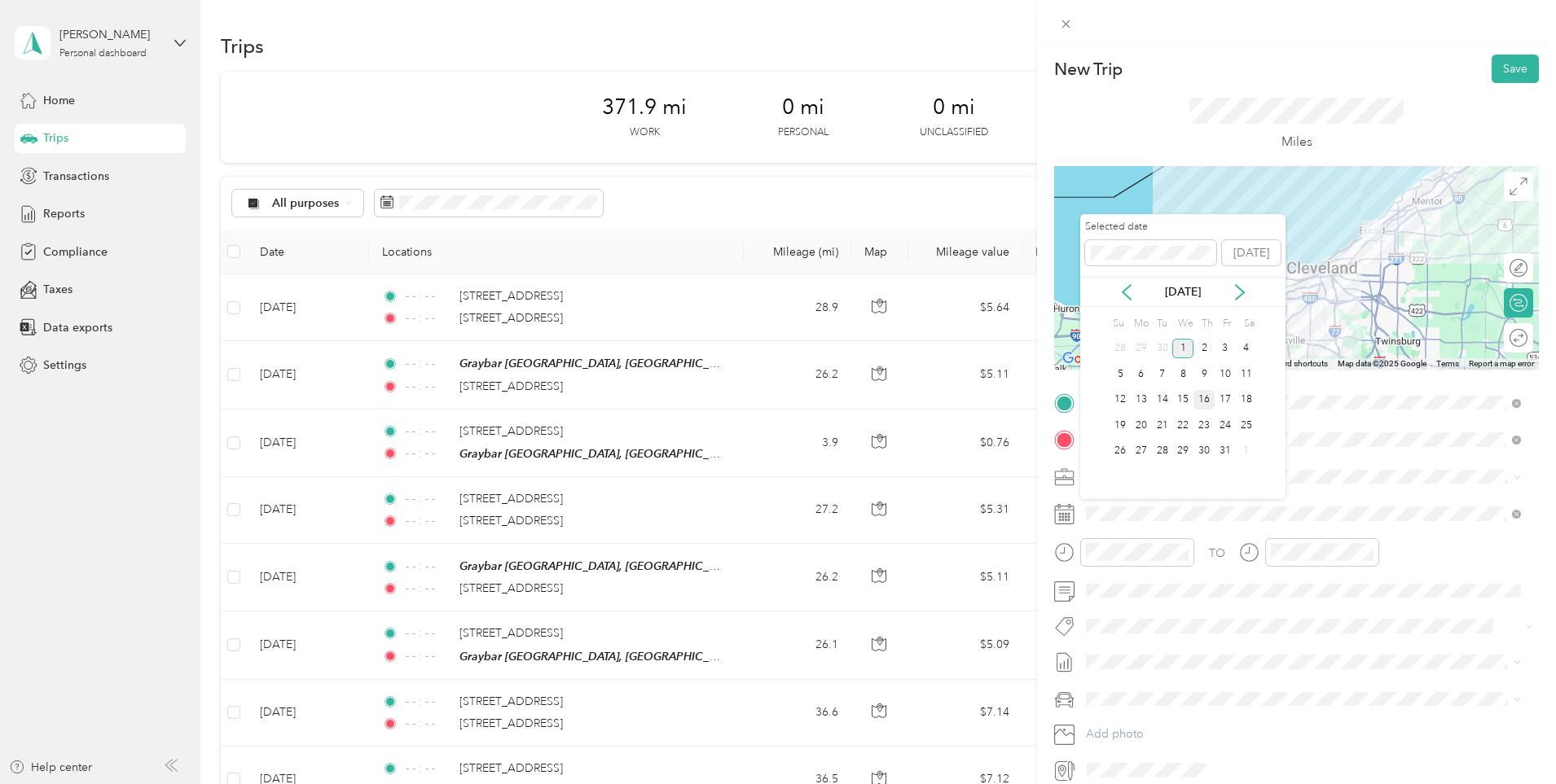
click at [1202, 401] on div "16" at bounding box center [1204, 400] width 21 height 20
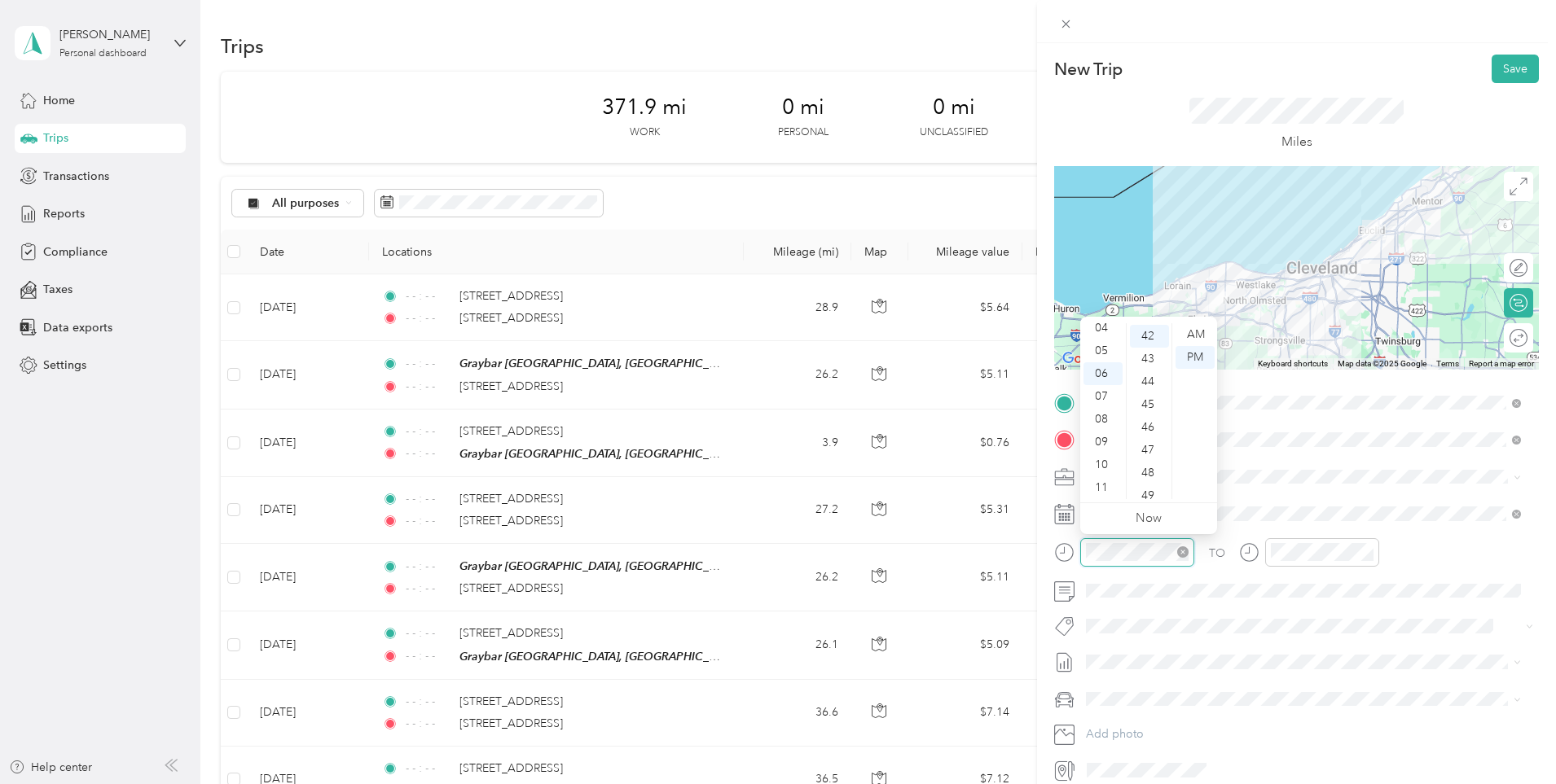
scroll to position [957, 0]
click at [1177, 552] on icon "close-circle" at bounding box center [1183, 552] width 12 height 12
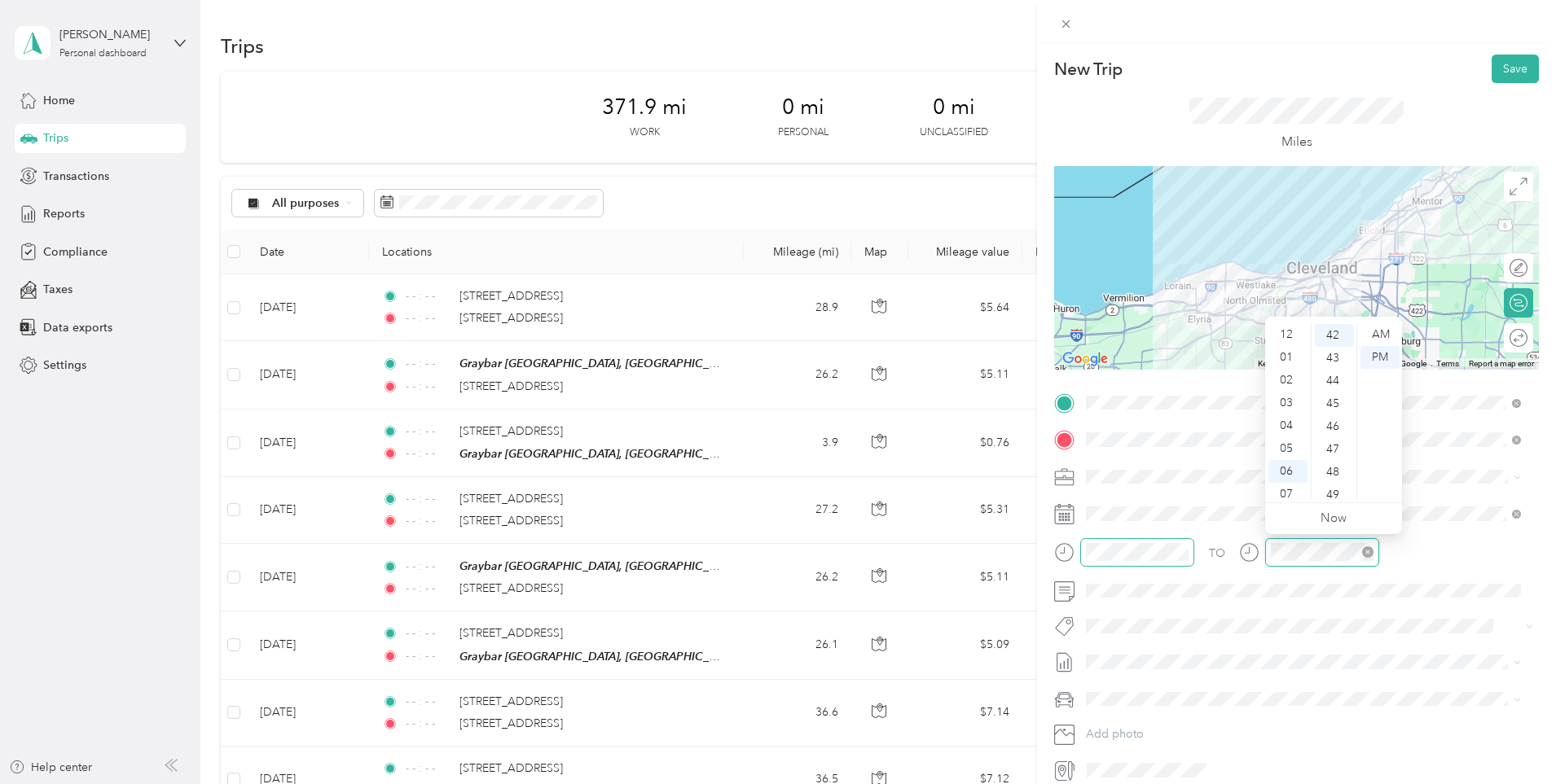
scroll to position [98, 0]
click at [1371, 553] on icon "close-circle" at bounding box center [1367, 552] width 12 height 12
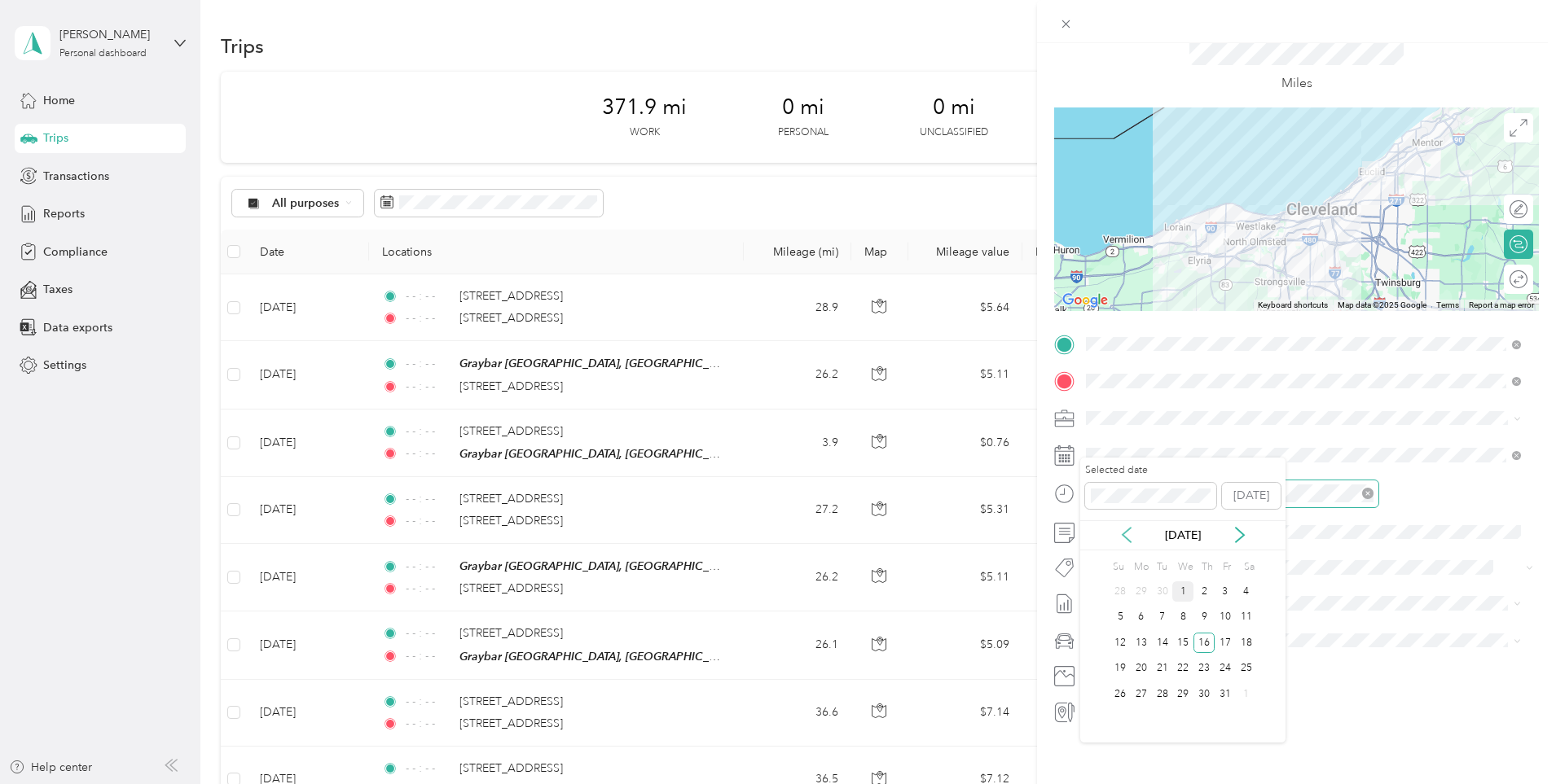
click at [1129, 531] on icon at bounding box center [1126, 535] width 16 height 16
drag, startPoint x: 1183, startPoint y: 642, endPoint x: 1198, endPoint y: 642, distance: 15.0
click at [1198, 642] on div "14 15 16 17 18 19 20" at bounding box center [1182, 643] width 147 height 26
click at [1198, 642] on div "18" at bounding box center [1204, 642] width 21 height 20
click at [1141, 590] on span at bounding box center [1309, 603] width 458 height 26
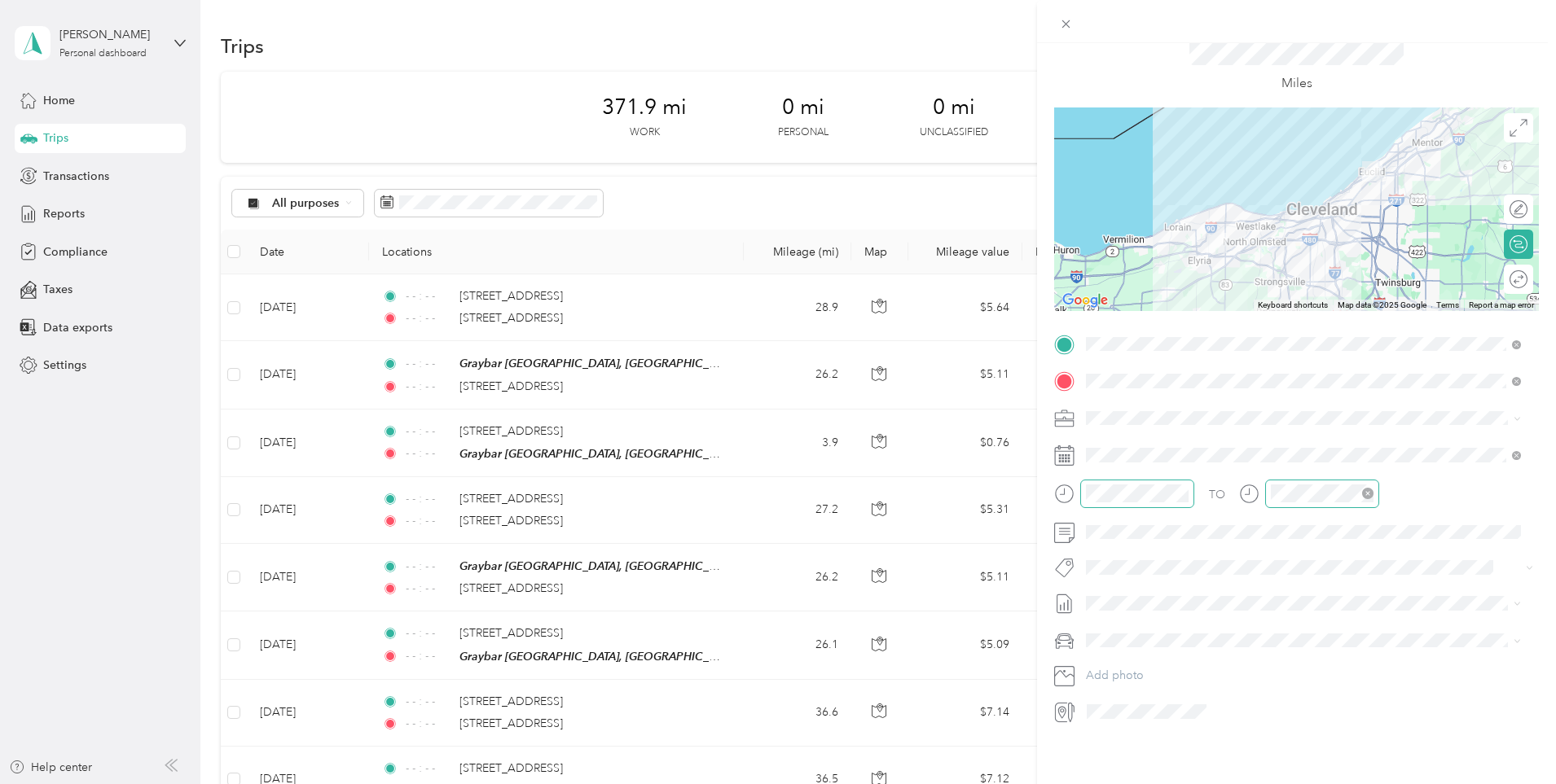
click at [1136, 632] on ol "None [DATE] - [DATE] Draft" at bounding box center [1303, 630] width 447 height 52
click at [1150, 641] on span "[DATE] - [DATE]" at bounding box center [1126, 645] width 81 height 17
click at [1150, 681] on span "[PERSON_NAME]'S CAR" at bounding box center [1154, 685] width 127 height 13
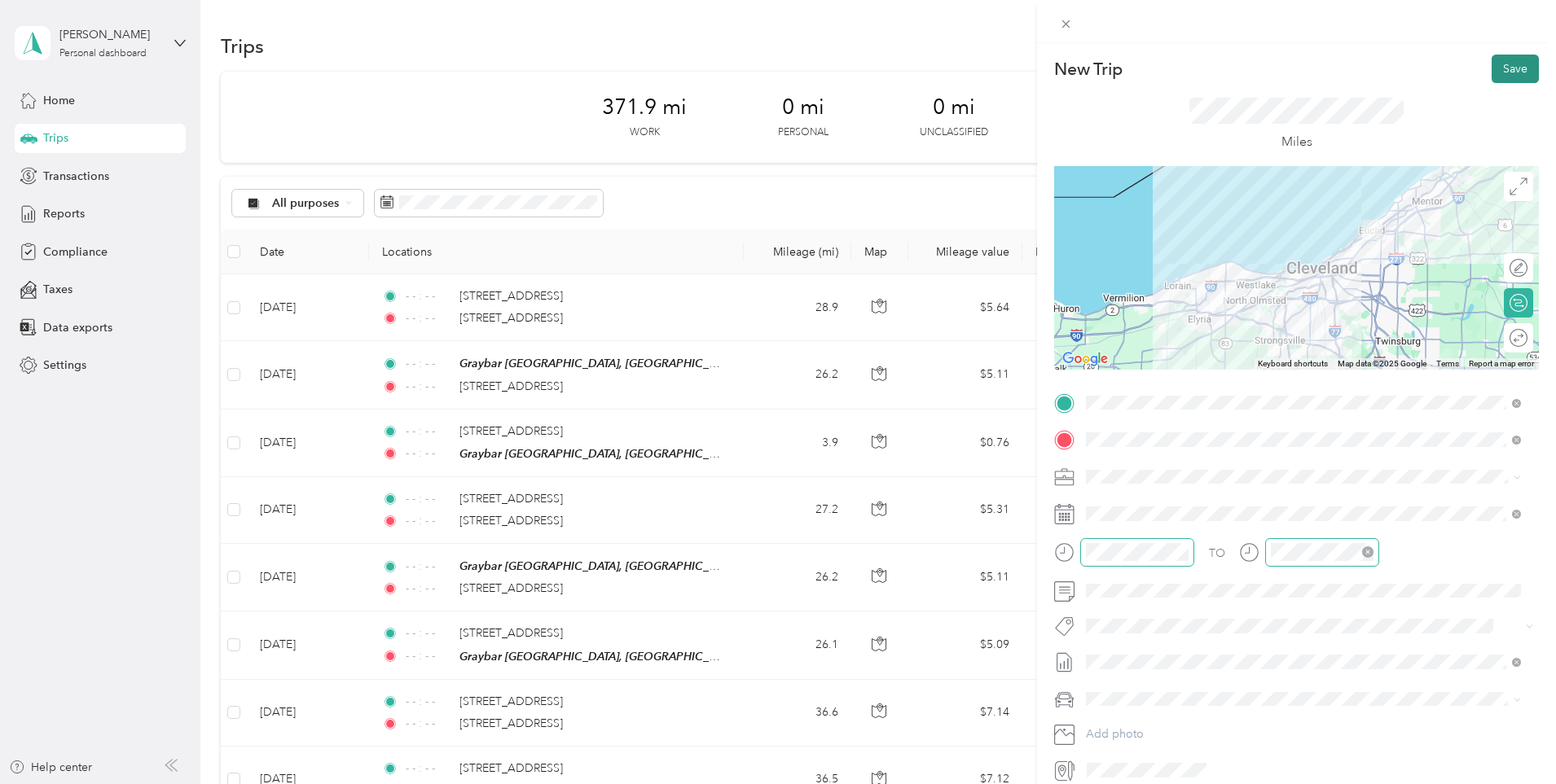
click at [1507, 79] on button "Save" at bounding box center [1514, 69] width 47 height 29
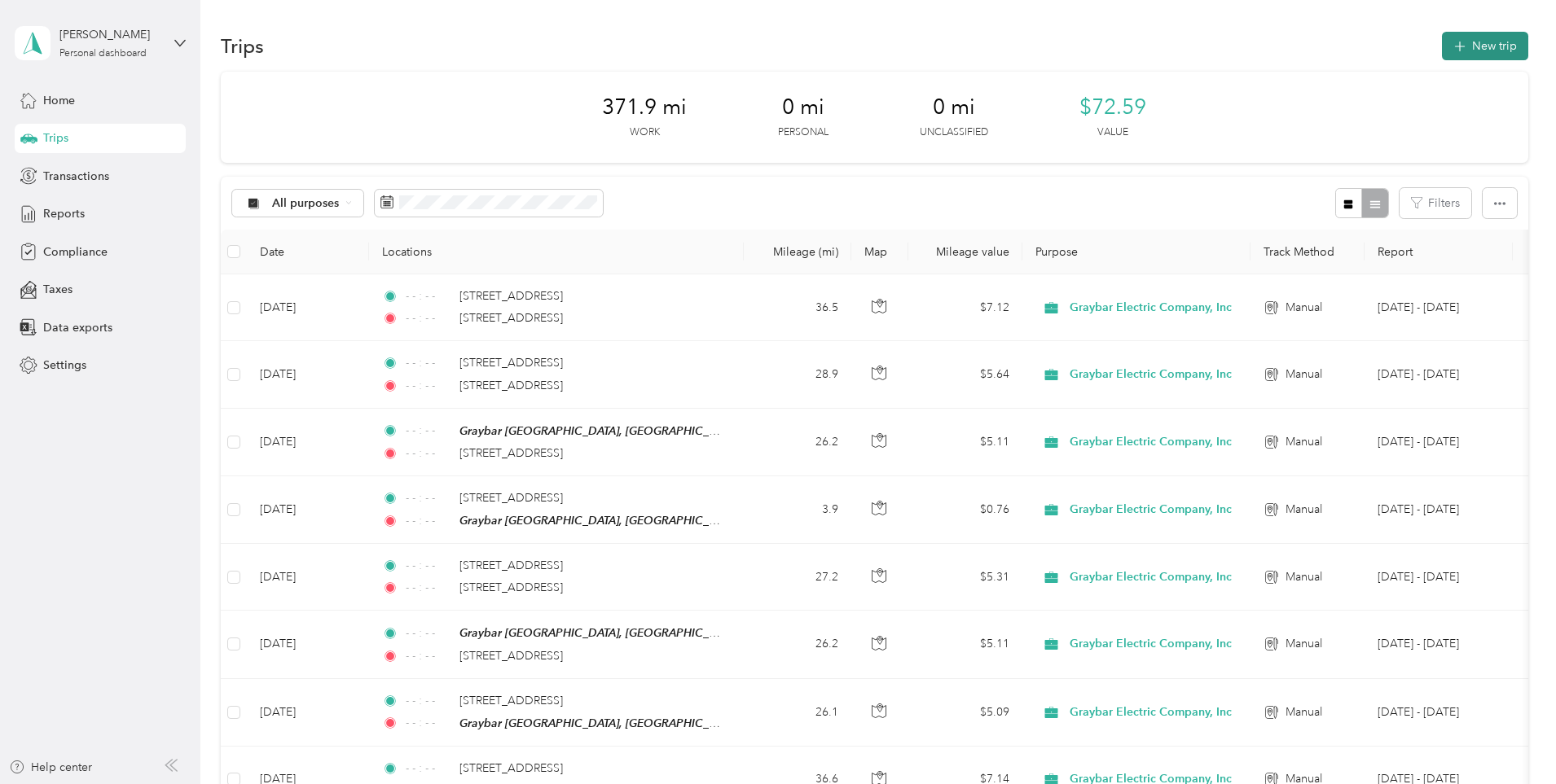
click at [1442, 58] on button "New trip" at bounding box center [1485, 46] width 86 height 29
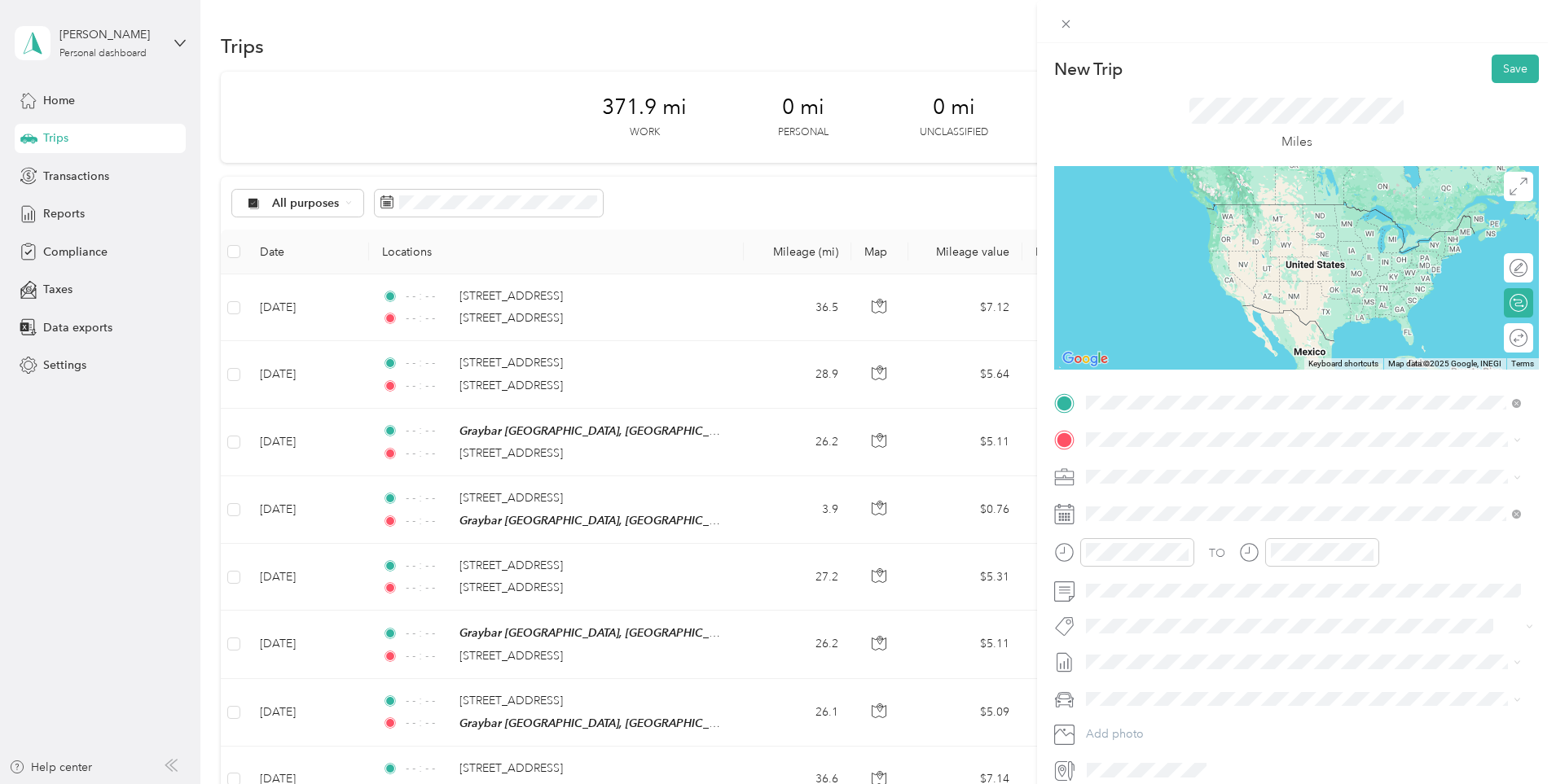
click at [1208, 469] on span "[STREET_ADDRESS][US_STATE]" at bounding box center [1198, 461] width 163 height 14
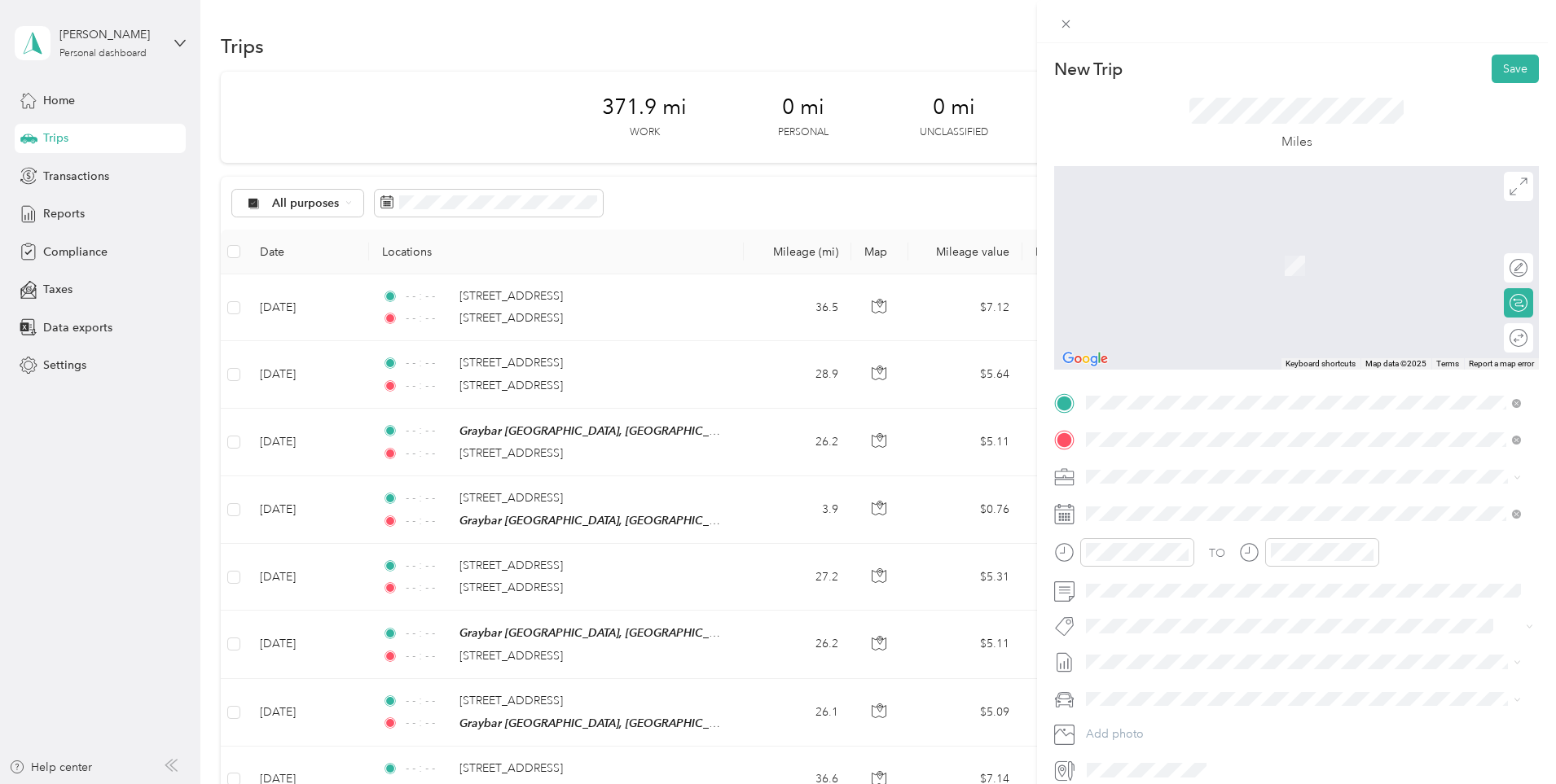
click at [1226, 489] on div "[STREET_ADDRESS][US_STATE]" at bounding box center [1303, 499] width 424 height 22
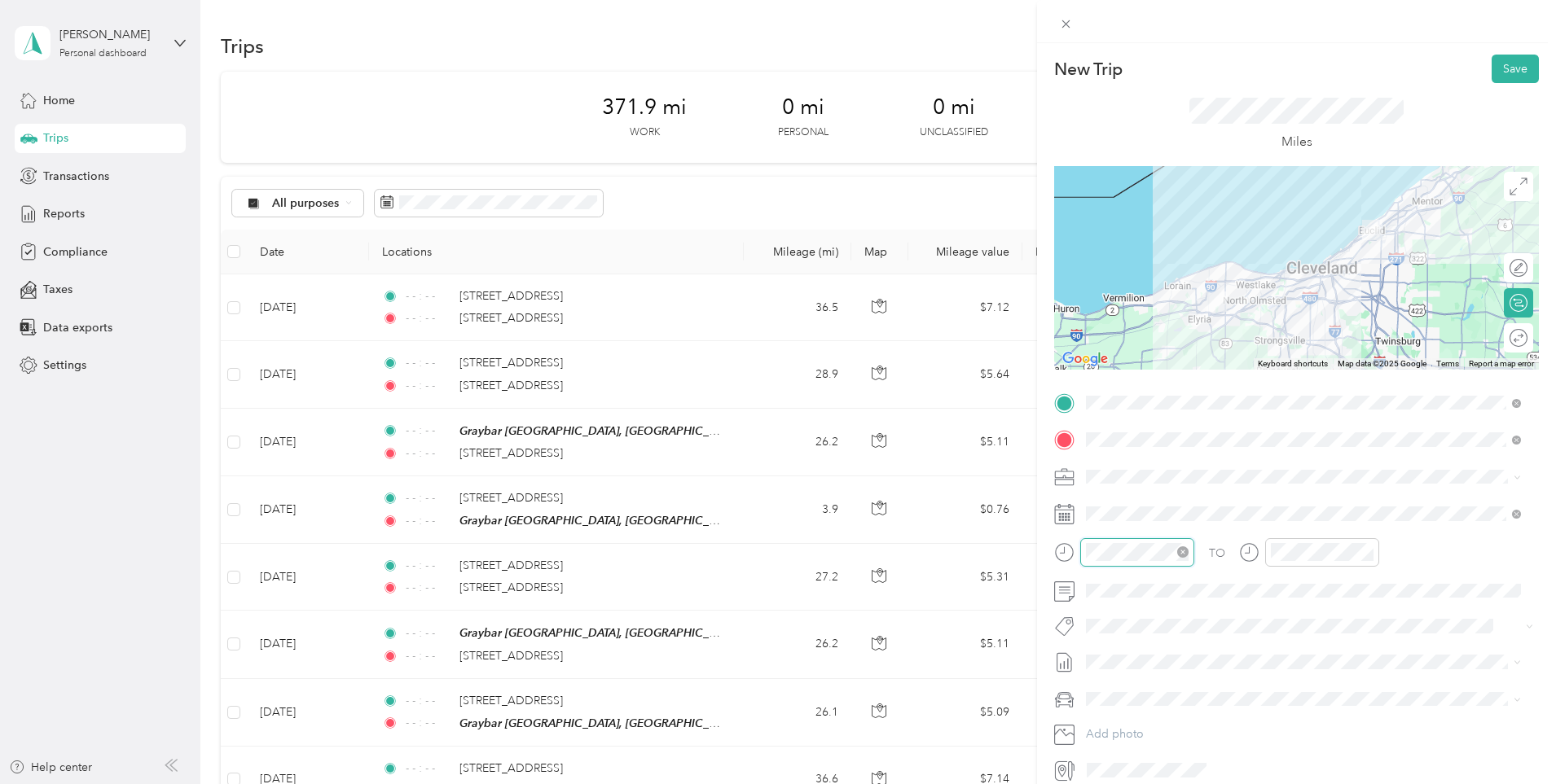
click at [1182, 547] on div at bounding box center [1136, 552] width 103 height 18
click at [1182, 548] on icon "close-circle" at bounding box center [1183, 552] width 12 height 12
click at [1366, 551] on icon "close-circle" at bounding box center [1367, 552] width 12 height 12
click at [1514, 511] on icon at bounding box center [1516, 514] width 9 height 9
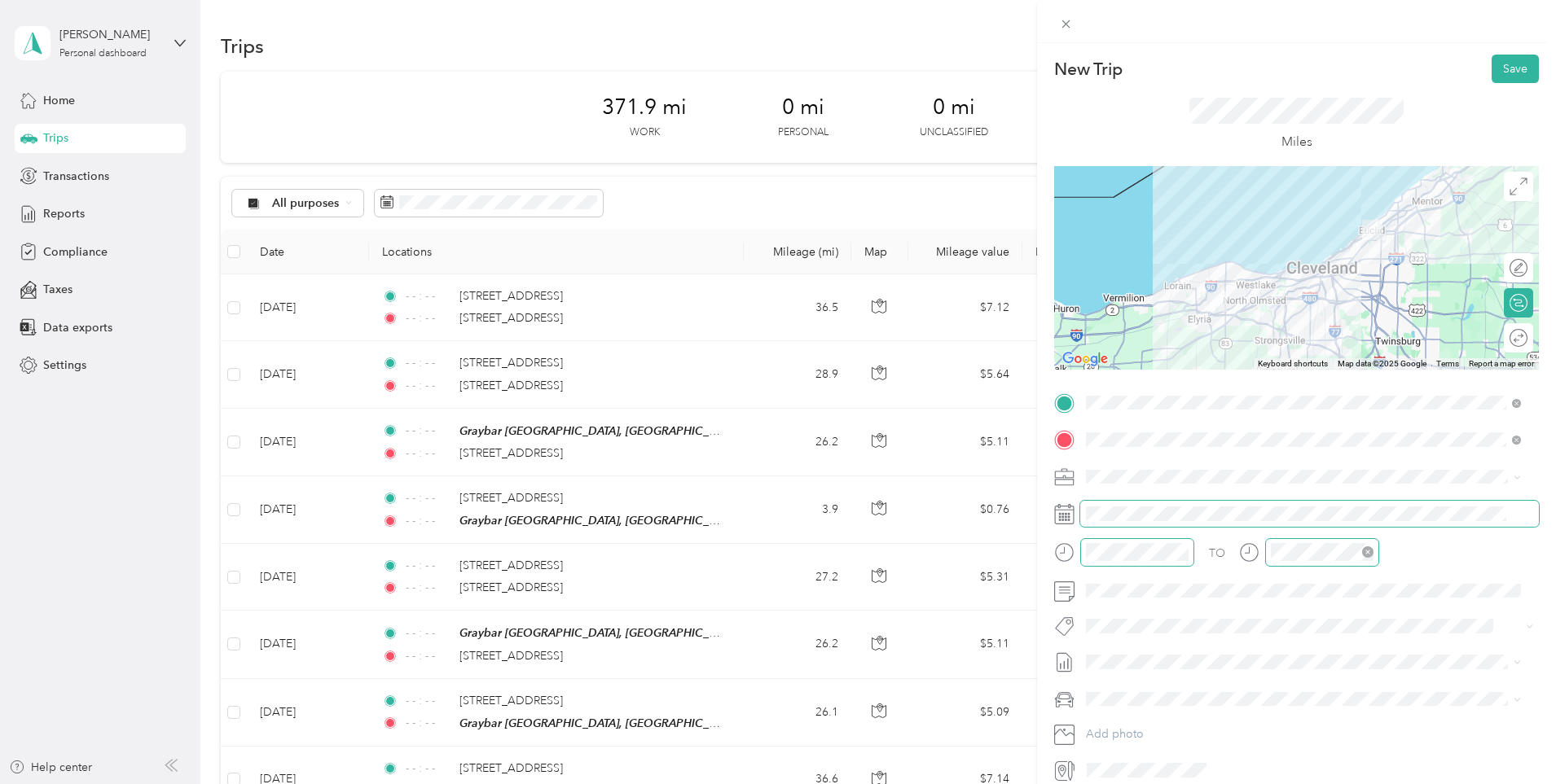
click at [1508, 513] on span at bounding box center [1513, 514] width 14 height 12
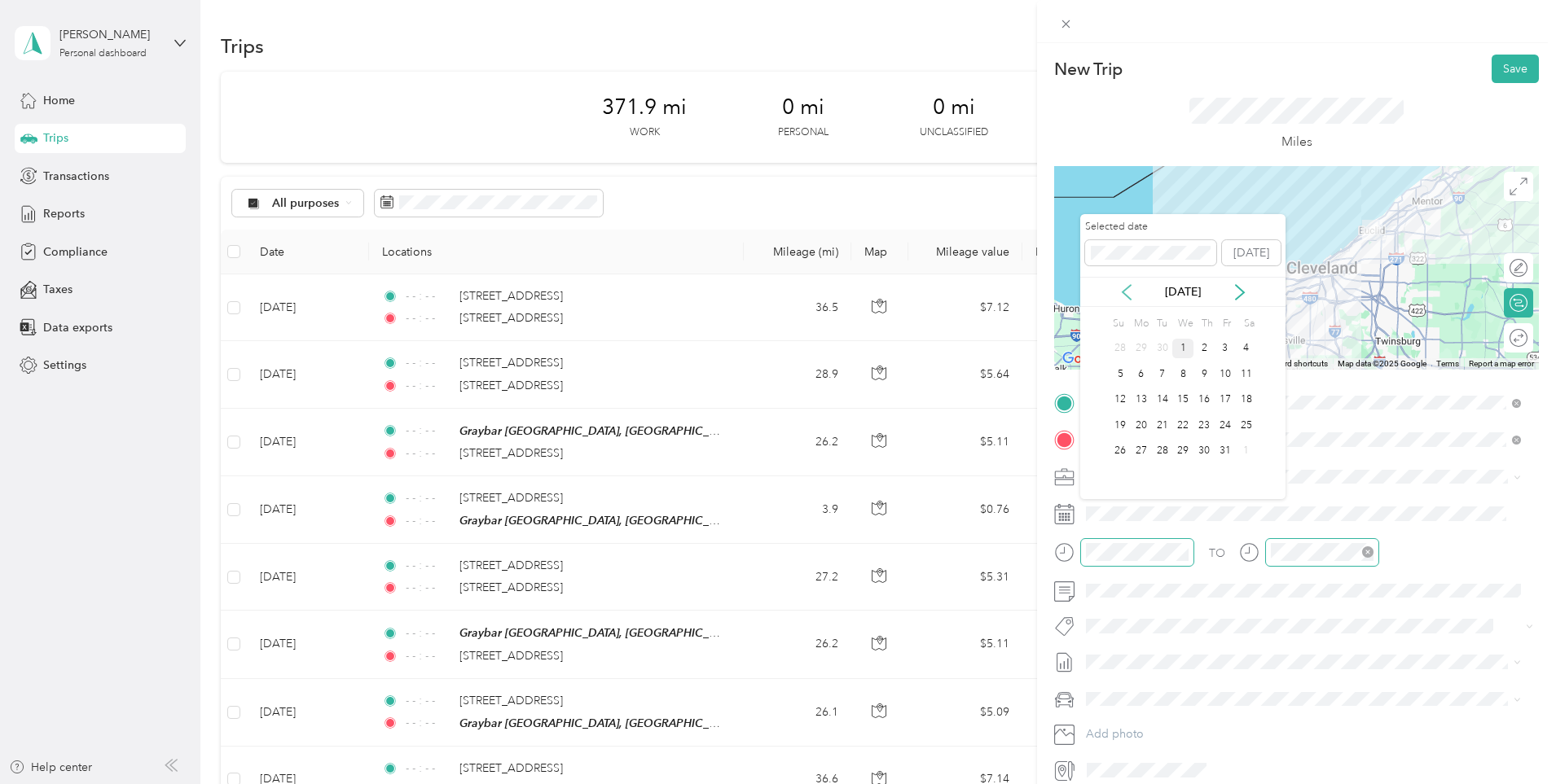
click at [1119, 291] on icon at bounding box center [1126, 291] width 16 height 16
click at [1211, 401] on div "18" at bounding box center [1204, 400] width 21 height 20
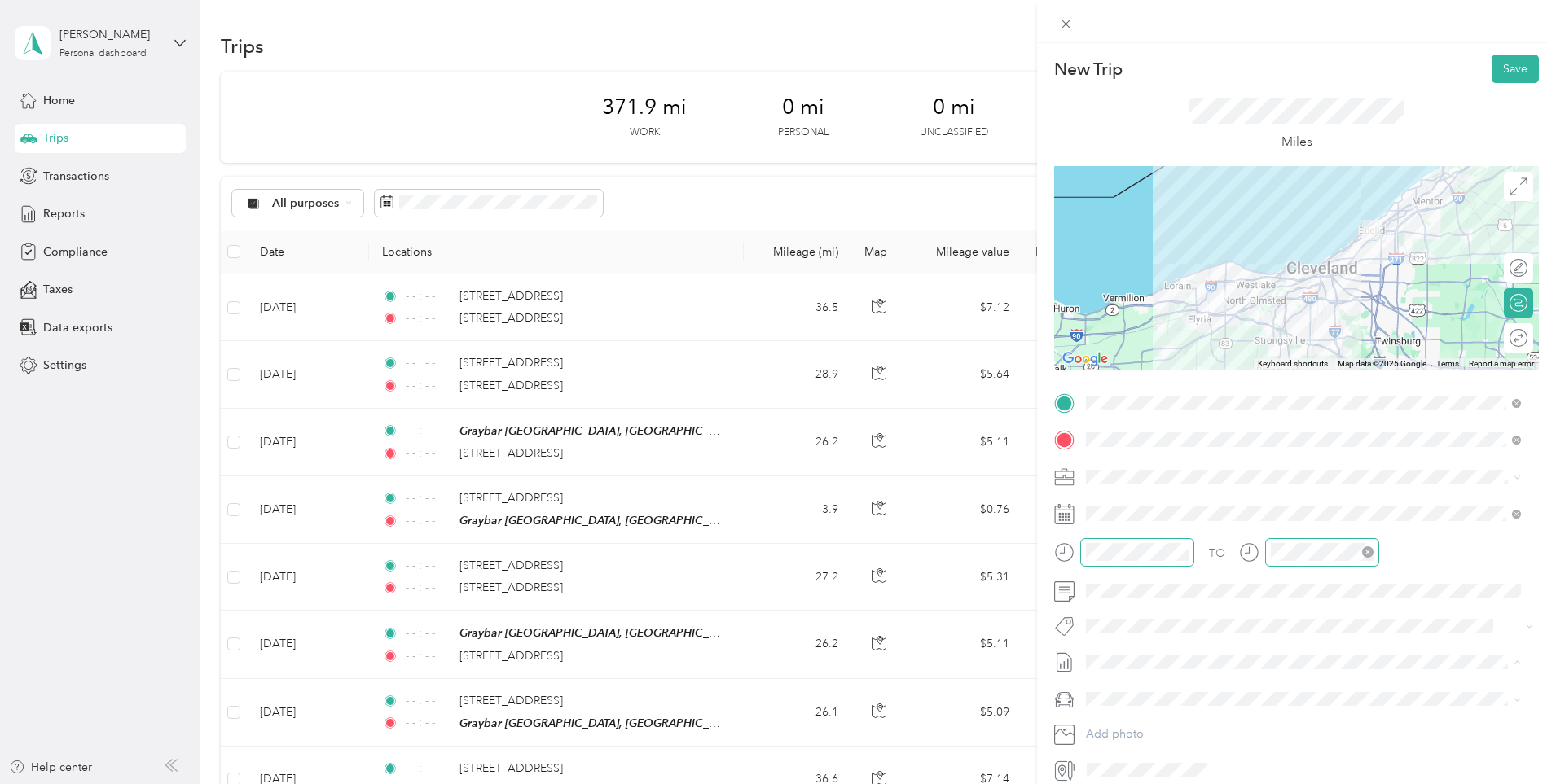
click at [1148, 716] on span "[DATE] - [DATE]" at bounding box center [1126, 716] width 81 height 17
click at [1162, 749] on div "[PERSON_NAME]'S CAR" at bounding box center [1303, 756] width 424 height 17
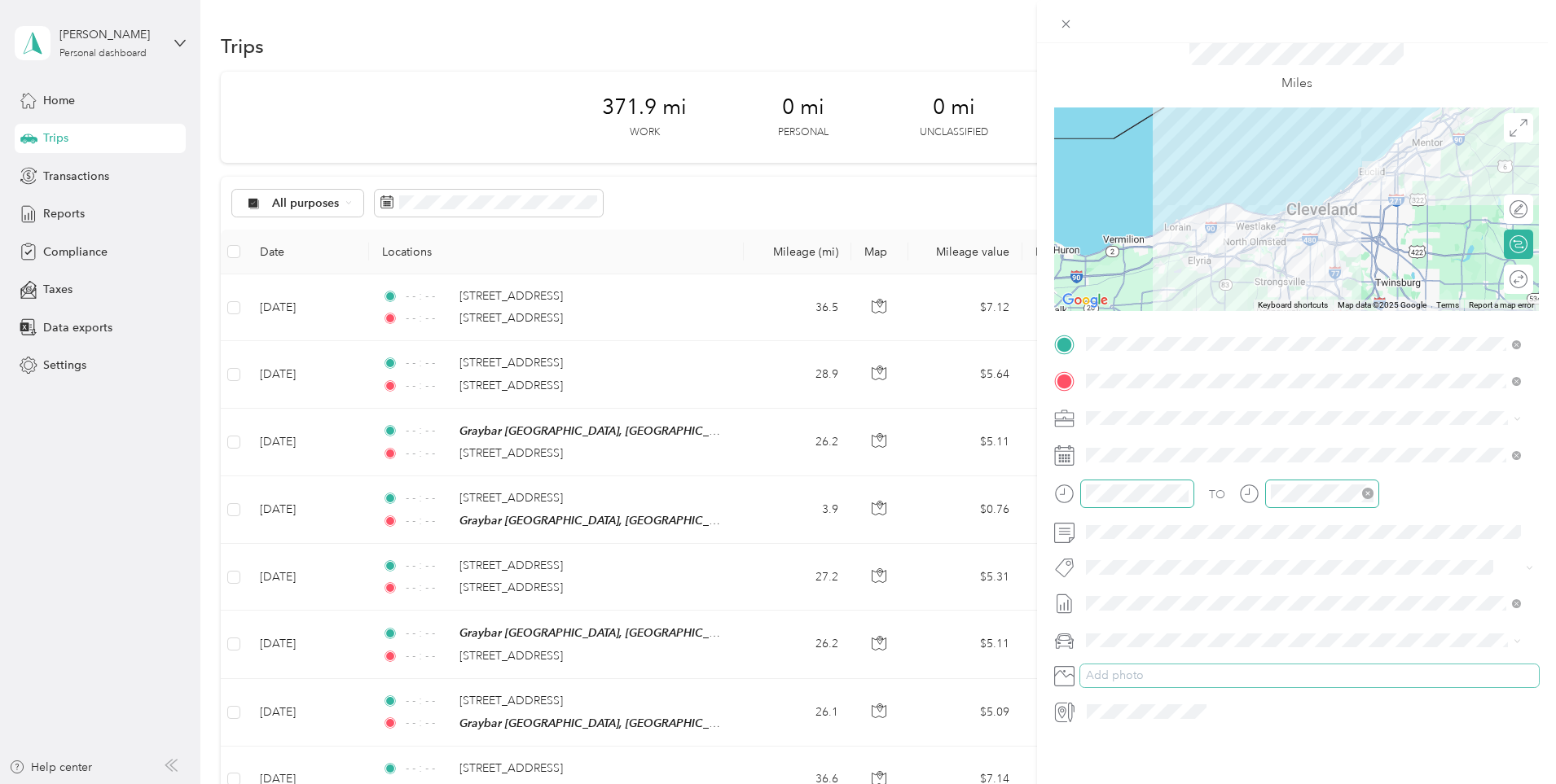
scroll to position [0, 0]
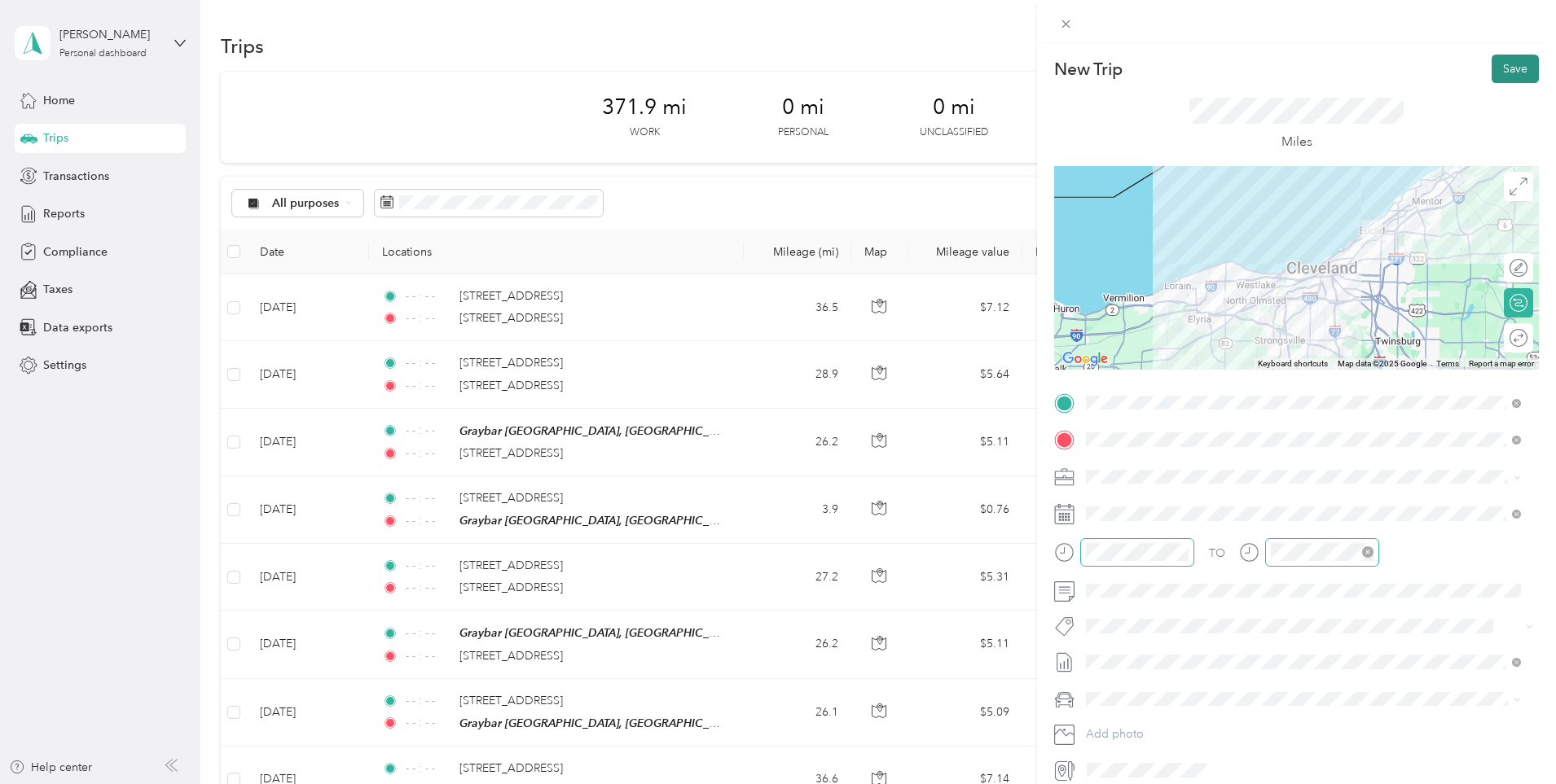
click at [1497, 80] on button "Save" at bounding box center [1514, 69] width 47 height 29
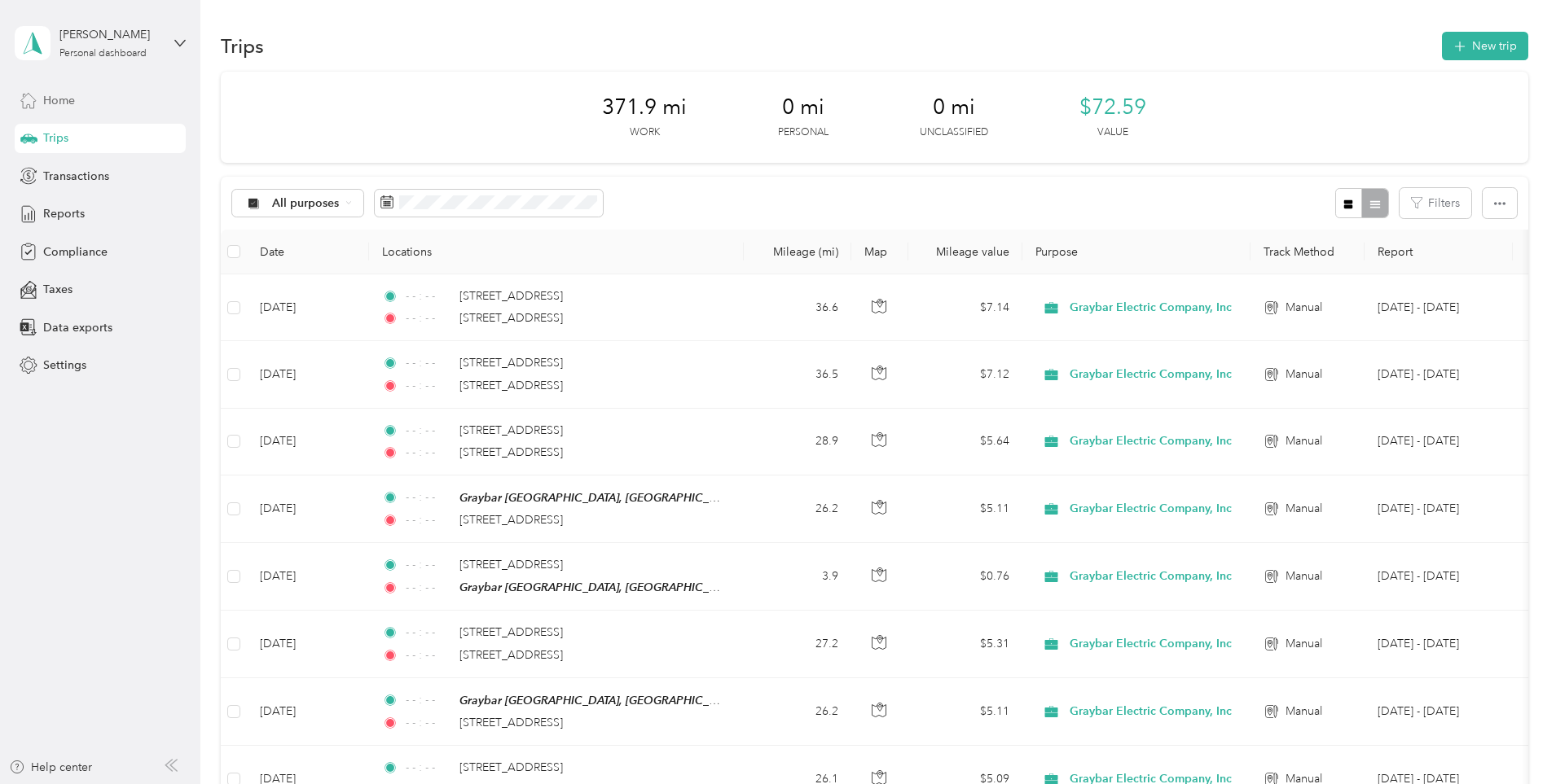
click at [75, 99] on span "Home" at bounding box center [58, 101] width 32 height 17
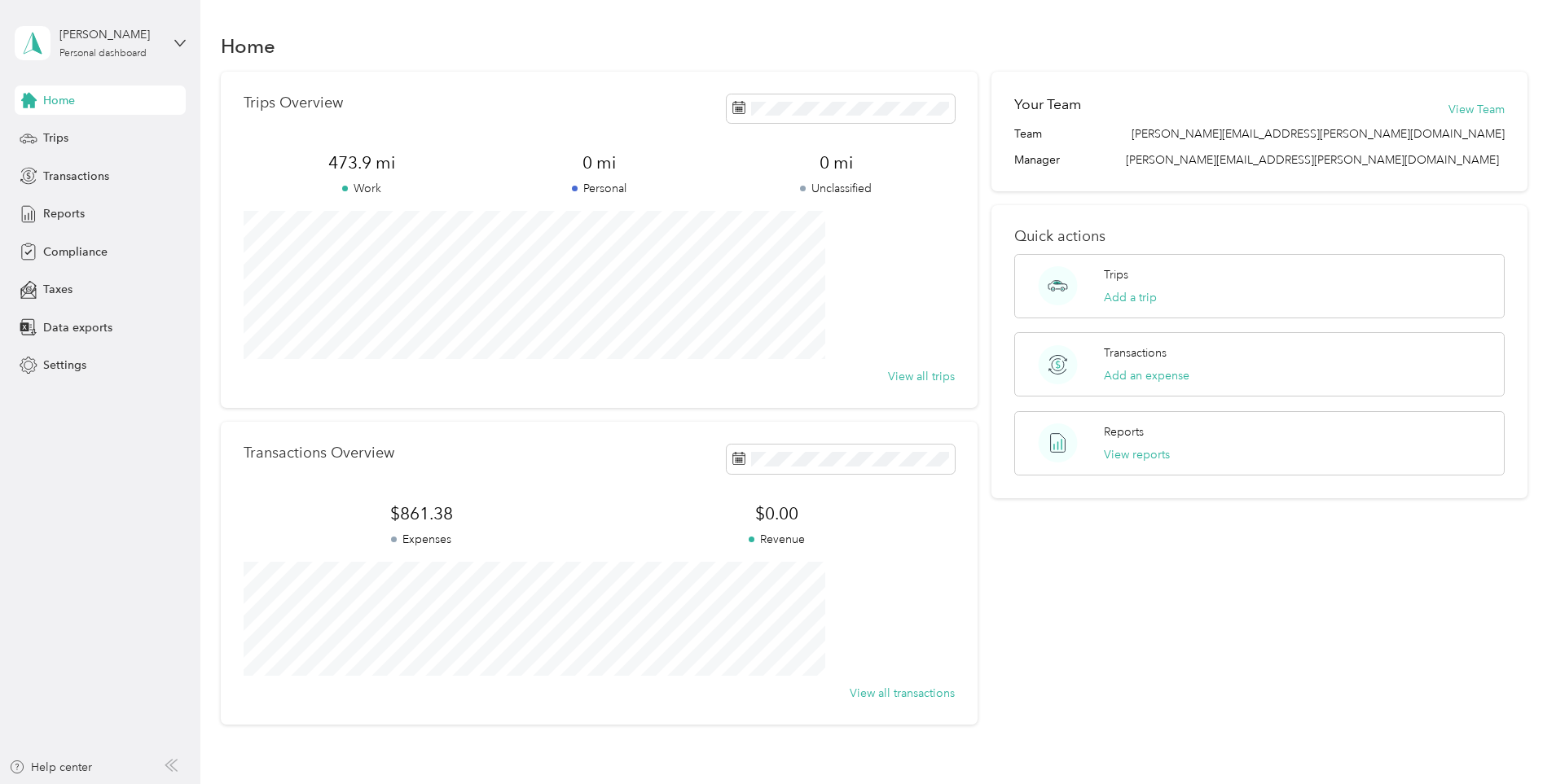
click at [90, 105] on div "Home" at bounding box center [100, 100] width 171 height 30
click at [57, 145] on span "Trips" at bounding box center [56, 138] width 25 height 17
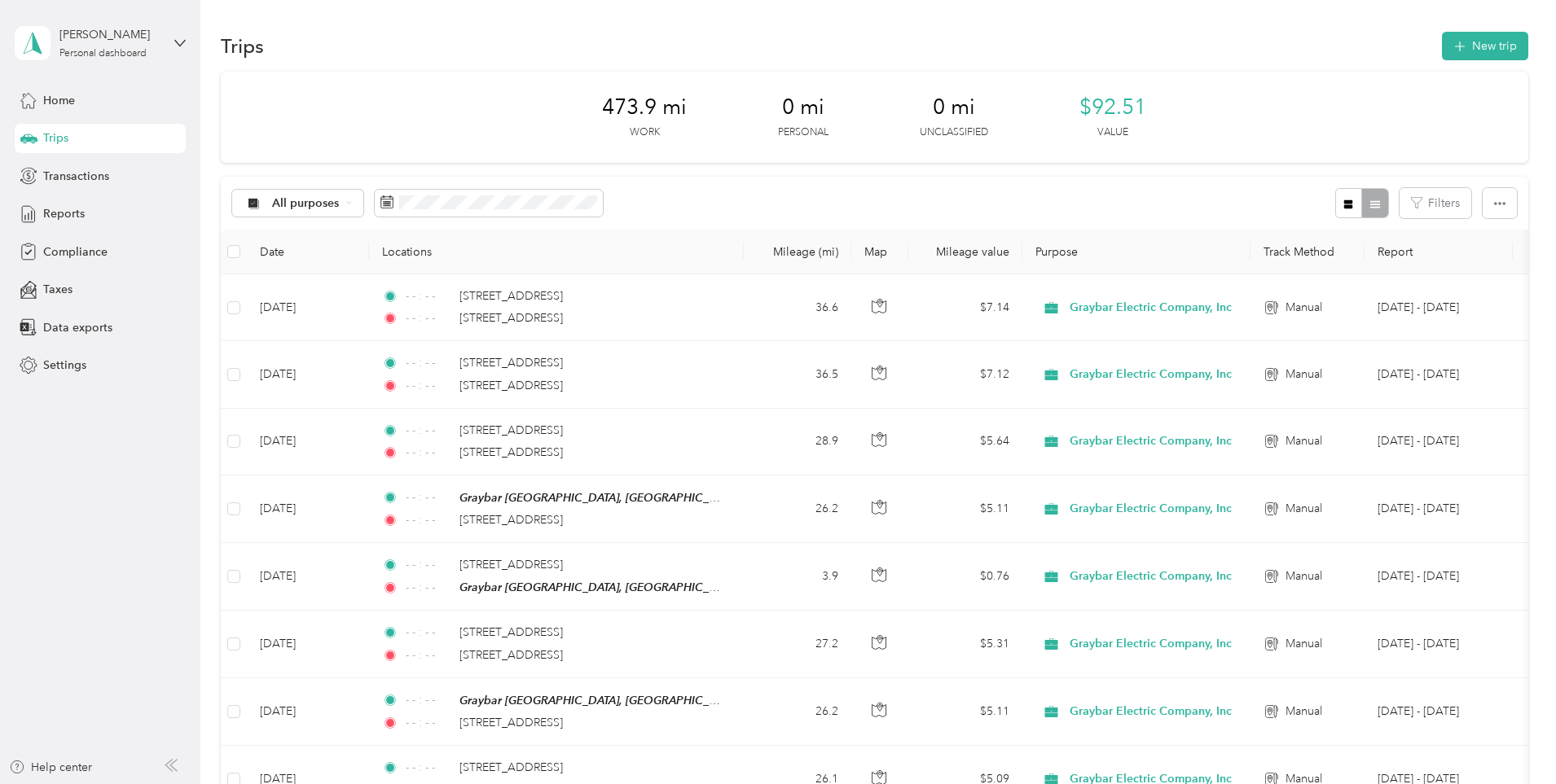
drag, startPoint x: 1339, startPoint y: 85, endPoint x: 1343, endPoint y: 78, distance: 8.1
click at [1339, 85] on div "473.9 mi Work 0 mi Personal 0 mi Unclassified $92.51 Value" at bounding box center [873, 117] width 1307 height 91
click at [1442, 58] on button "New trip" at bounding box center [1485, 46] width 86 height 29
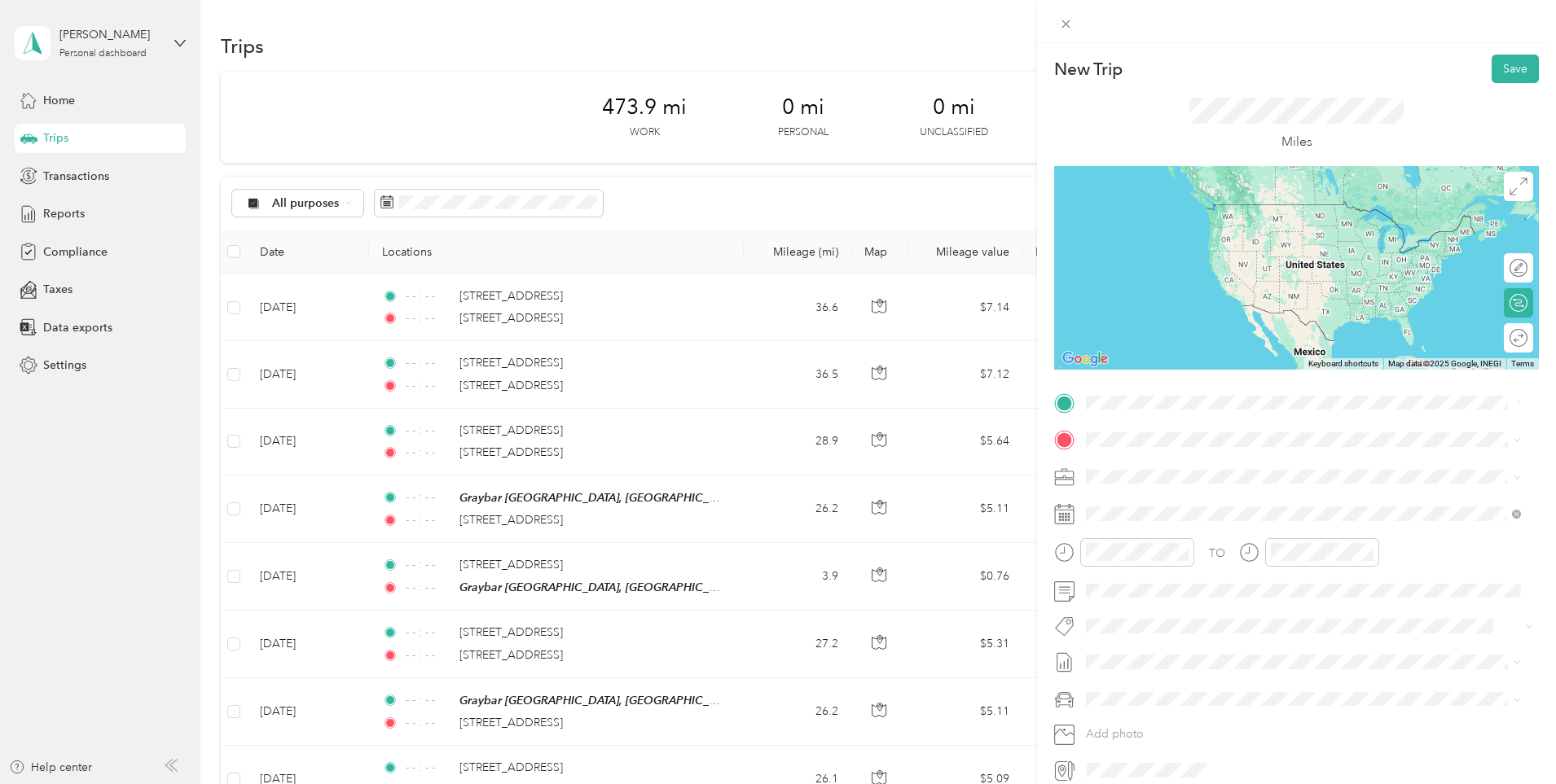
click at [1210, 463] on span "[STREET_ADDRESS][US_STATE]" at bounding box center [1198, 461] width 163 height 14
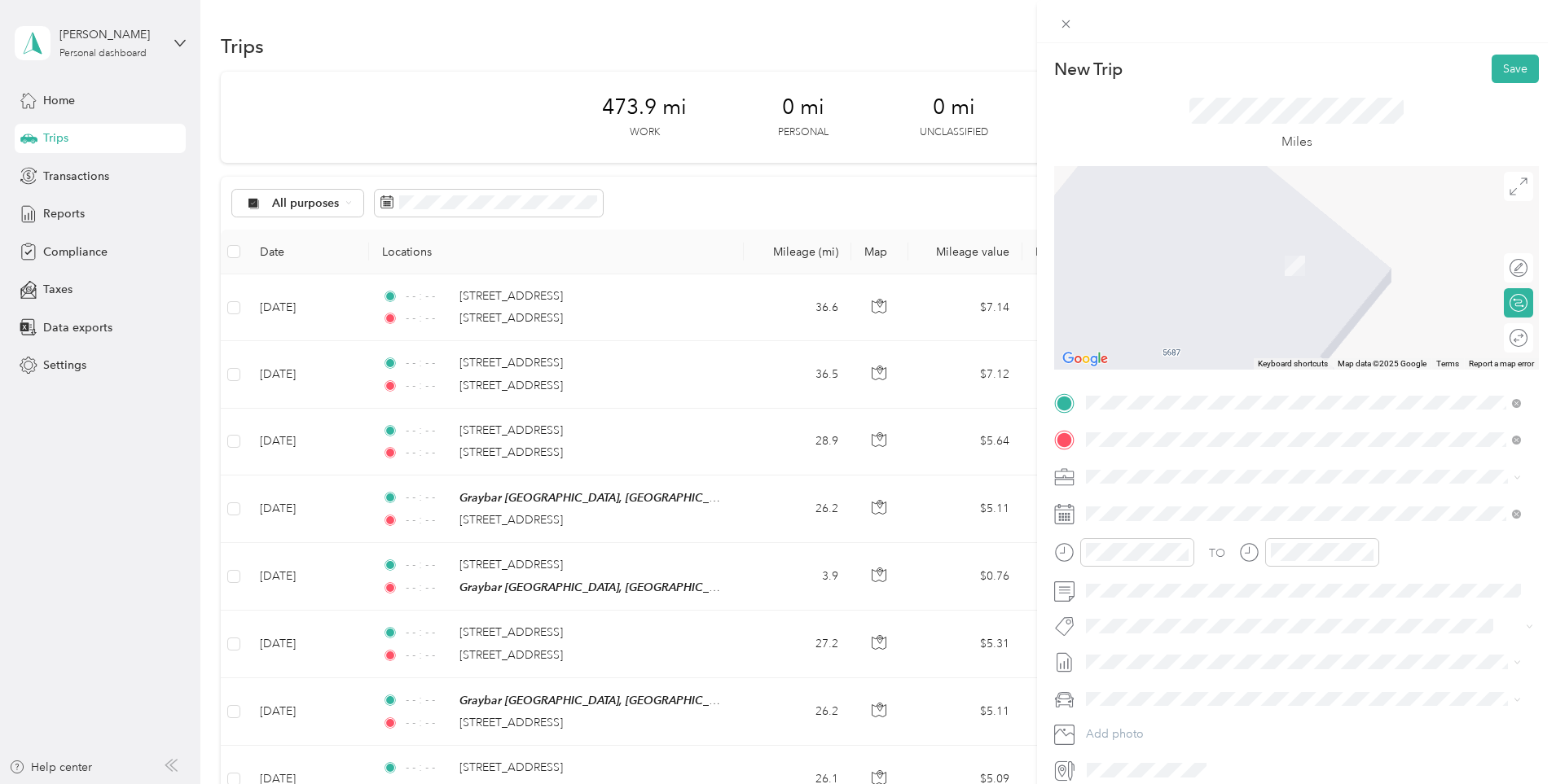
click at [1243, 539] on span "[STREET_ADDRESS][US_STATE]" at bounding box center [1198, 531] width 163 height 14
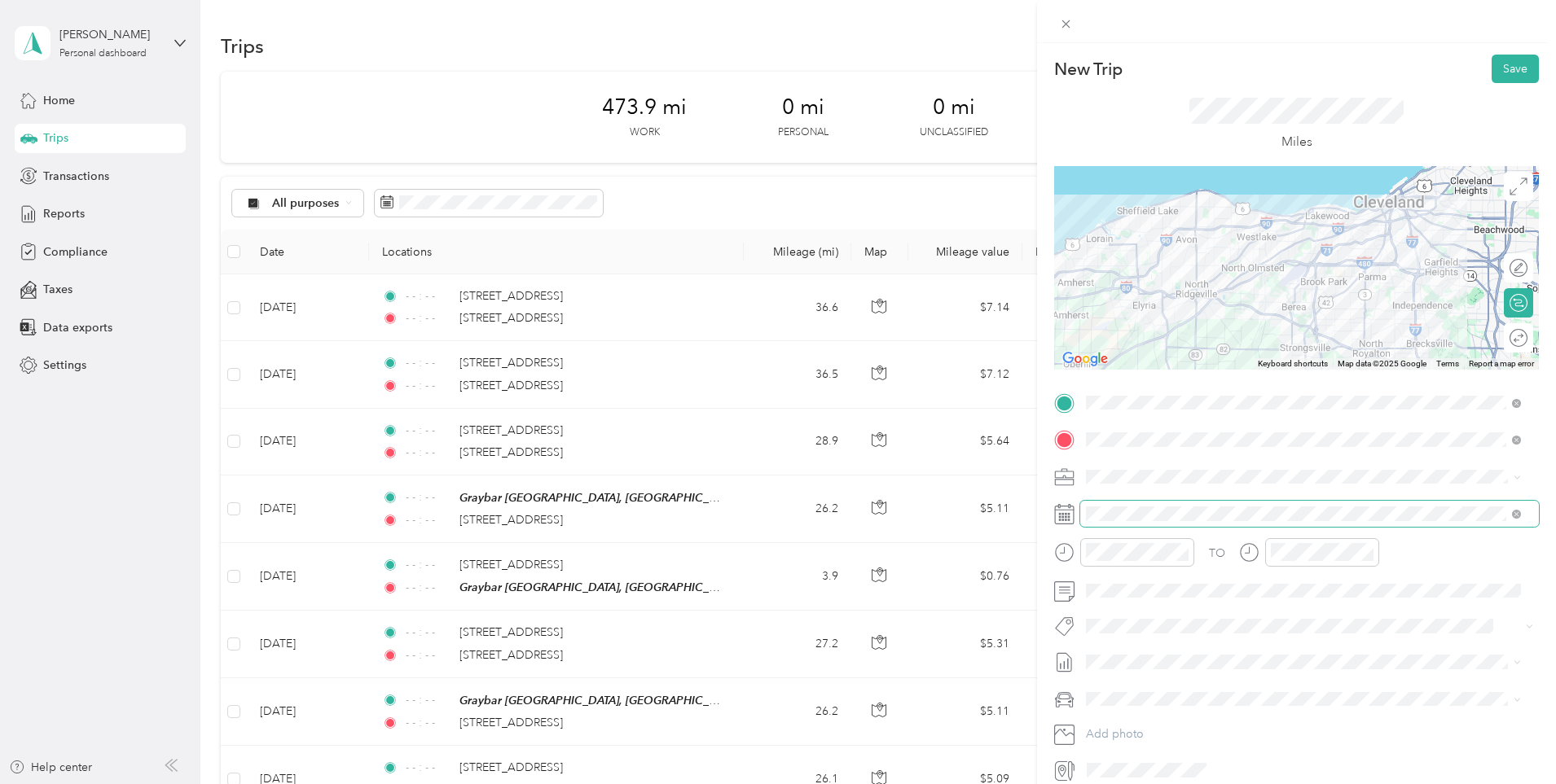
click at [1511, 517] on span at bounding box center [1513, 514] width 14 height 12
click at [1186, 551] on icon "close-circle" at bounding box center [1183, 552] width 12 height 12
click at [1356, 563] on div at bounding box center [1321, 553] width 114 height 29
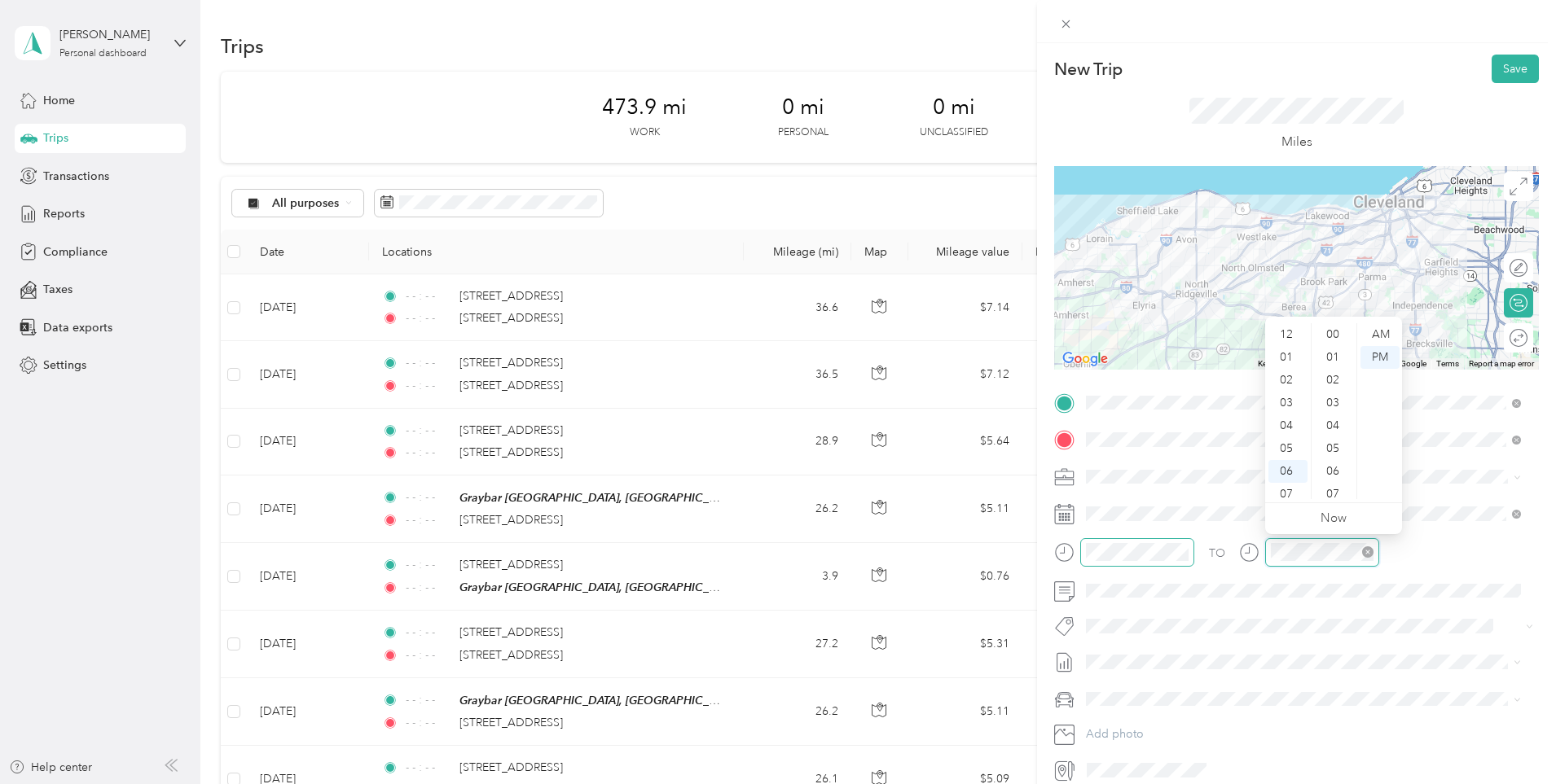
scroll to position [1048, 0]
click at [1364, 557] on icon "close-circle" at bounding box center [1367, 552] width 12 height 12
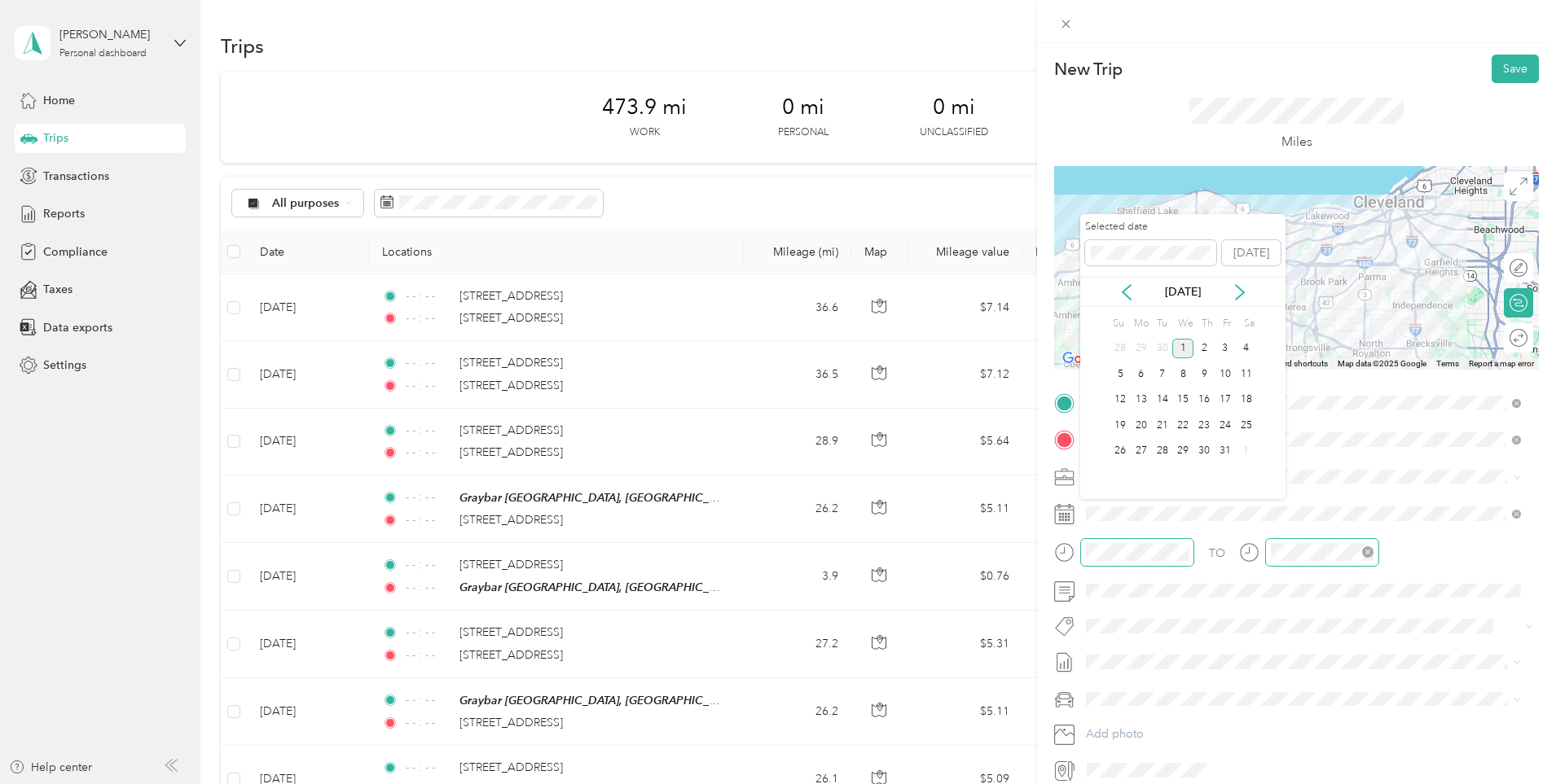
click at [1143, 296] on div "[DATE]" at bounding box center [1182, 292] width 205 height 17
click at [1118, 295] on icon at bounding box center [1126, 291] width 16 height 16
click at [1167, 425] on div "23" at bounding box center [1162, 425] width 21 height 20
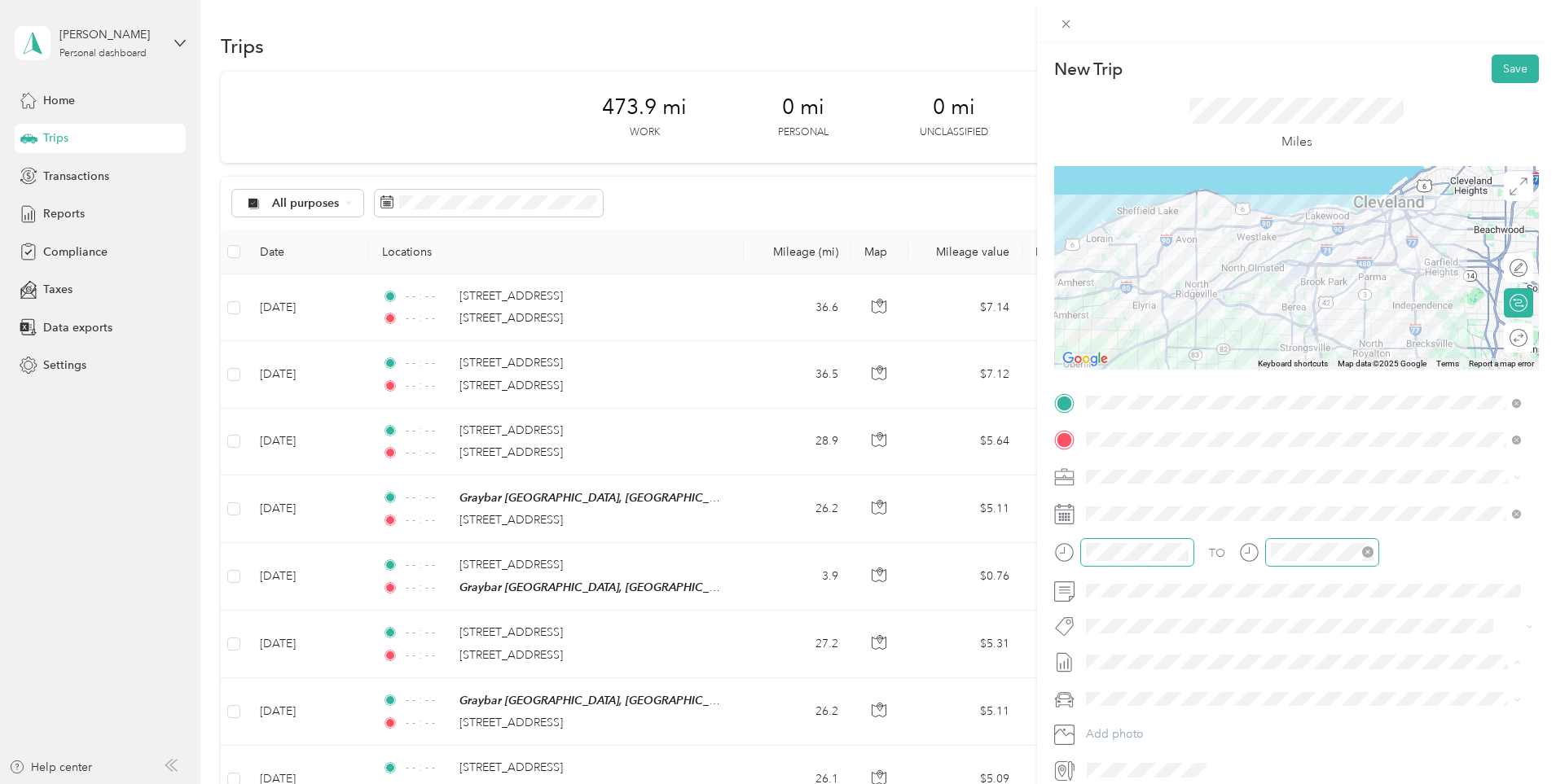
click at [1144, 716] on span "[DATE] - [DATE]" at bounding box center [1126, 716] width 81 height 17
click at [1147, 758] on li "[PERSON_NAME]'S CAR" at bounding box center [1303, 756] width 447 height 29
click at [1177, 606] on div "TO Add photo" at bounding box center [1295, 587] width 484 height 393
click at [1177, 598] on span at bounding box center [1309, 590] width 458 height 26
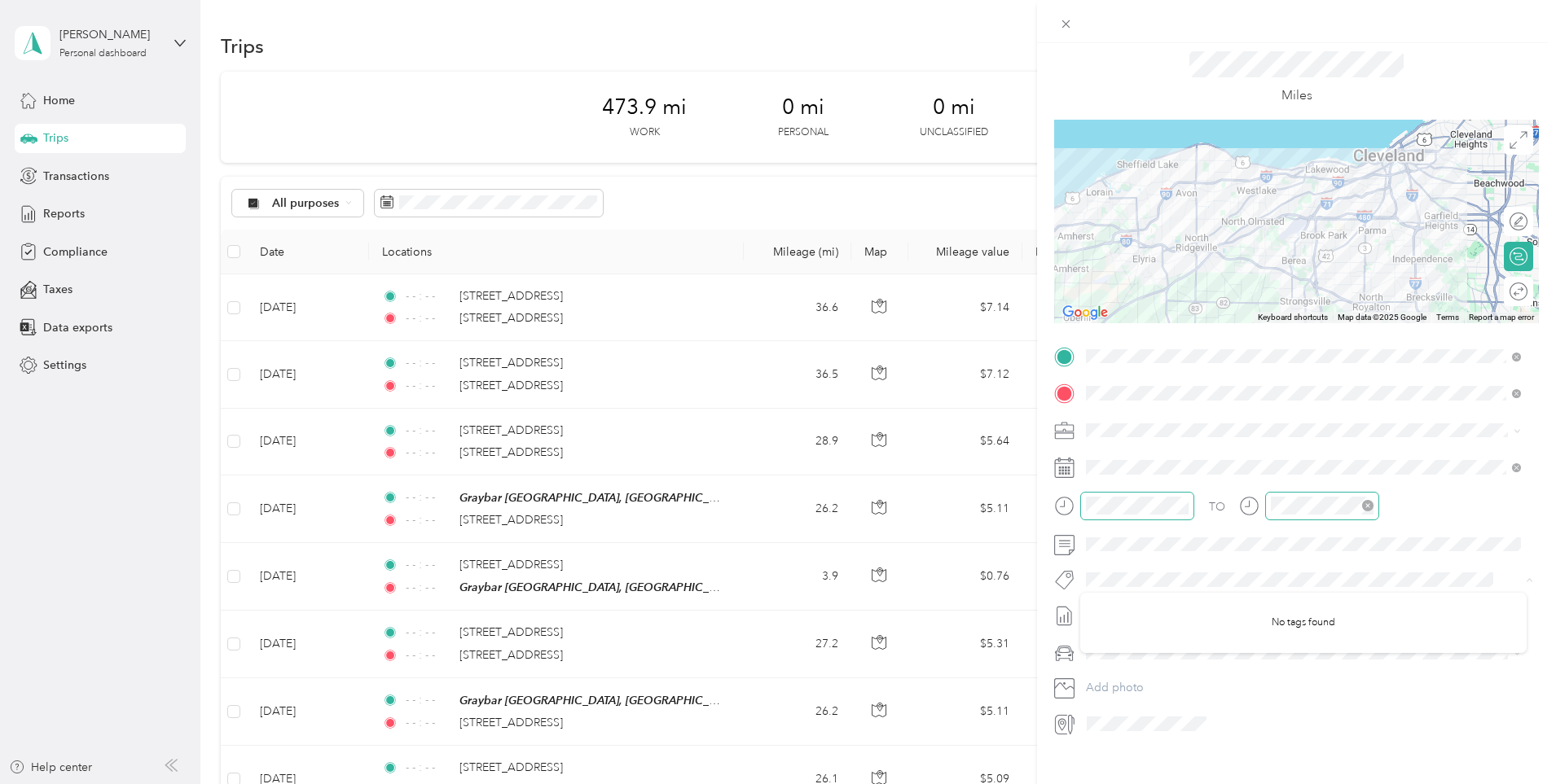
scroll to position [71, 0]
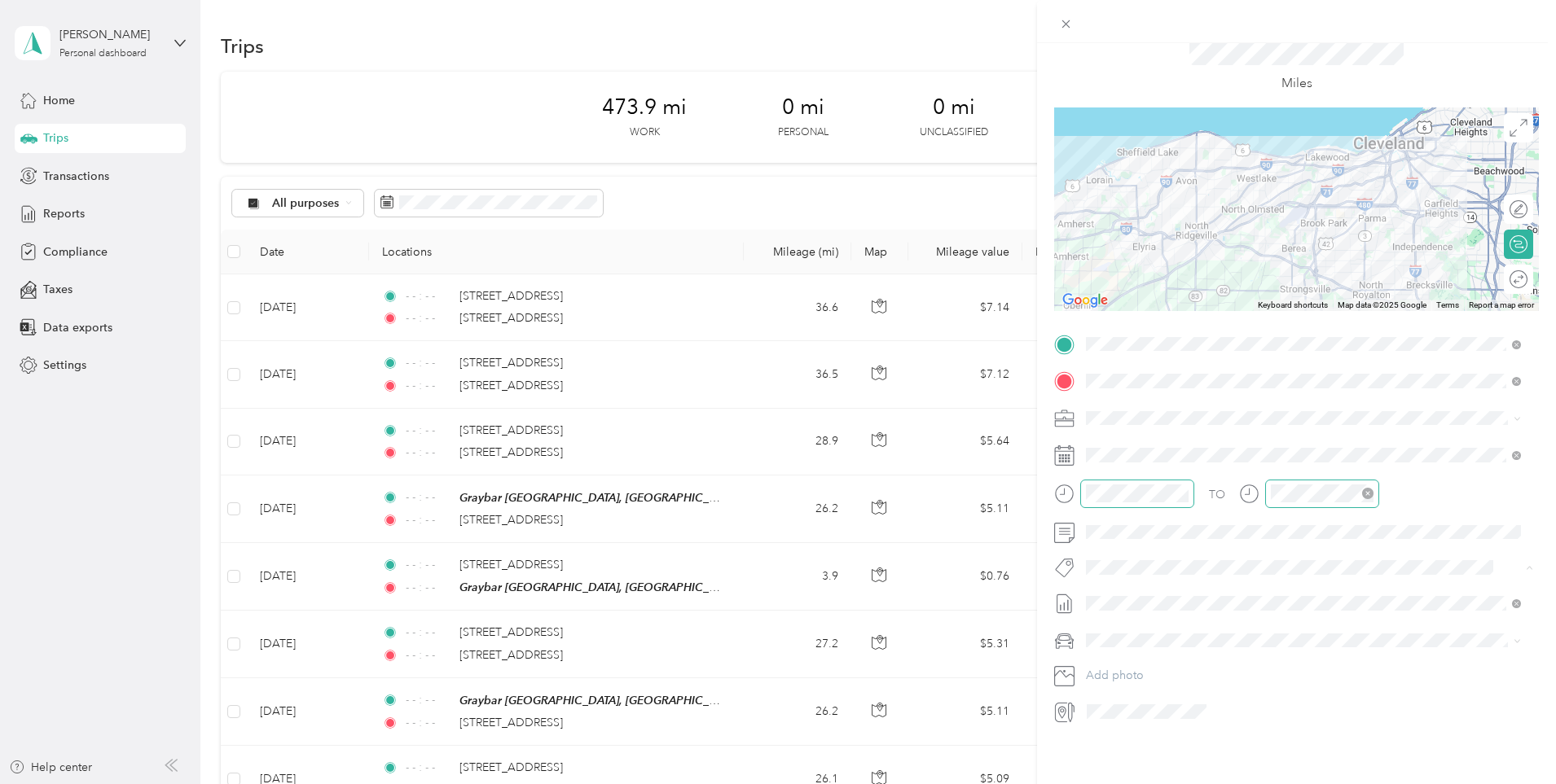
click at [1290, 706] on div at bounding box center [1309, 711] width 457 height 26
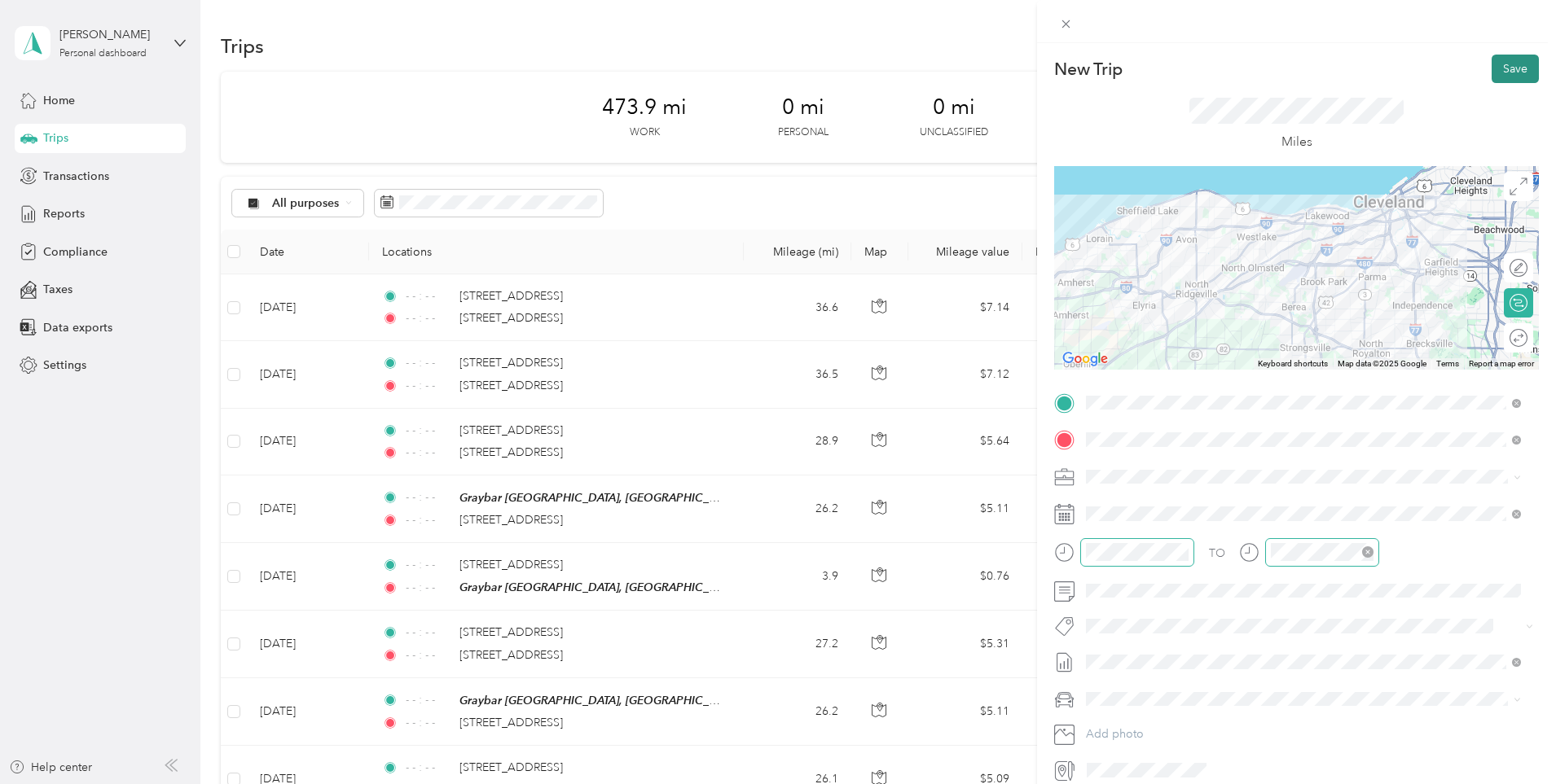
click at [1504, 80] on button "Save" at bounding box center [1514, 69] width 47 height 29
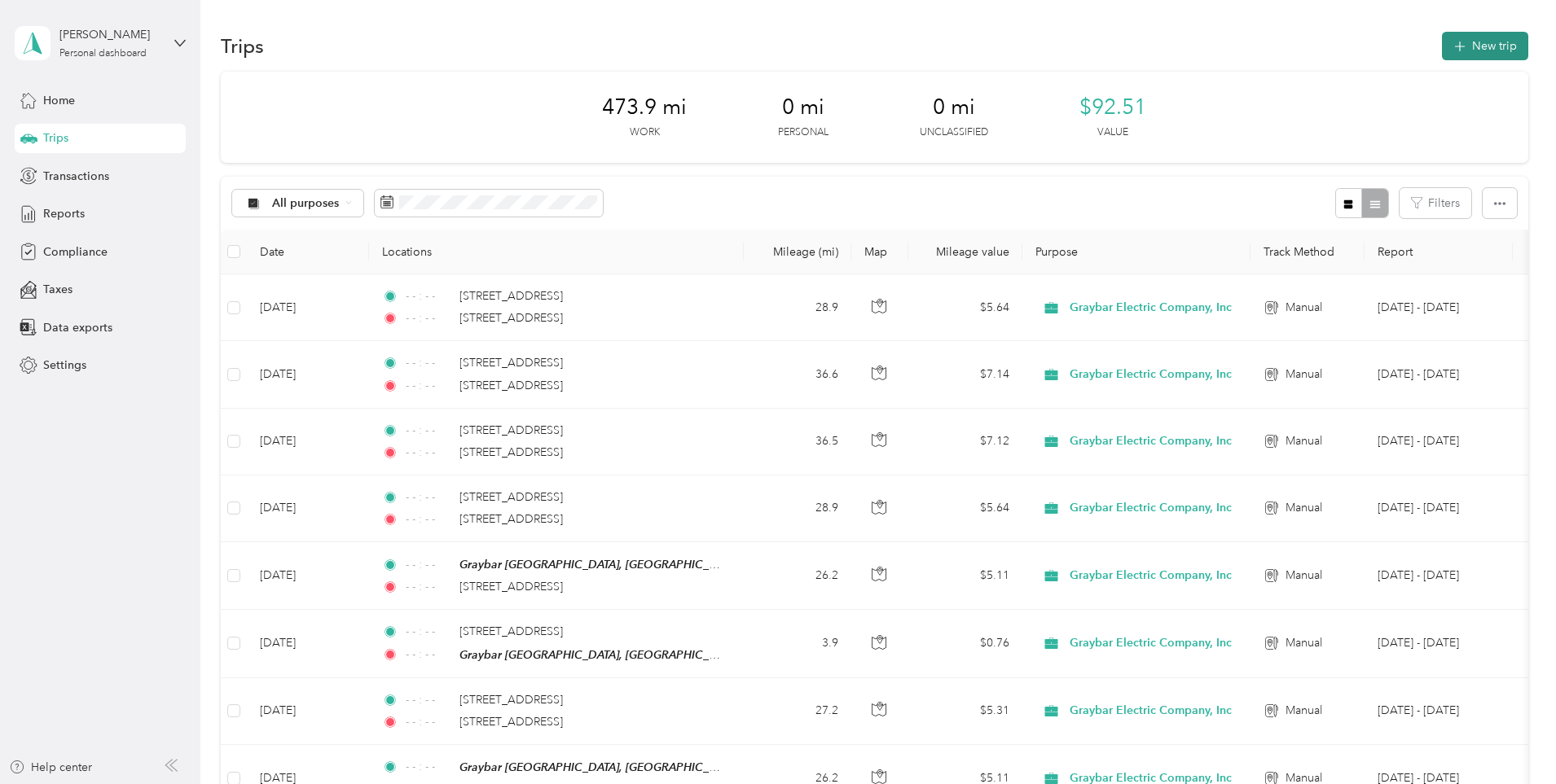
click at [1442, 42] on button "New trip" at bounding box center [1485, 46] width 86 height 29
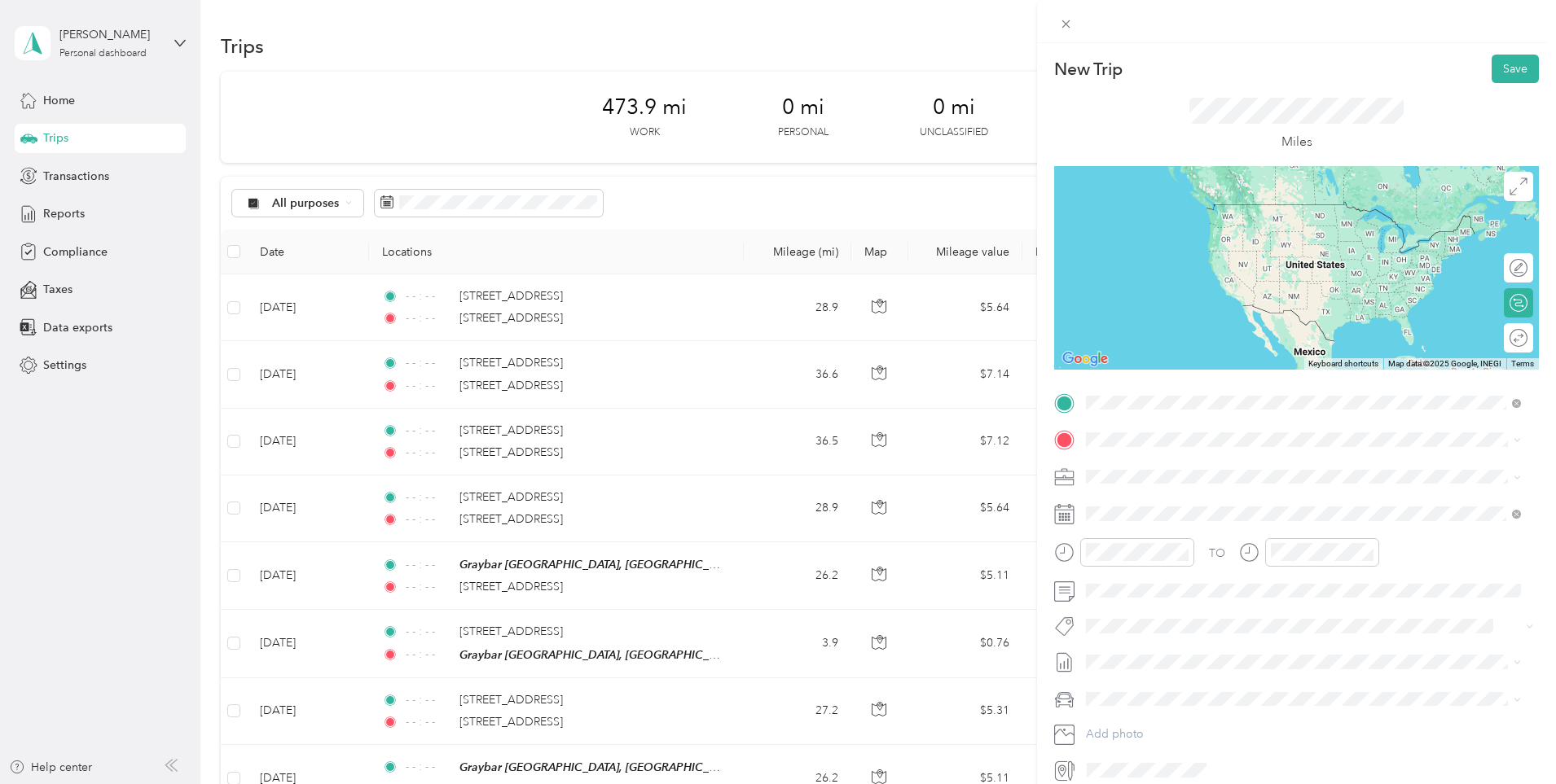
click at [1253, 469] on span "[STREET_ADDRESS][US_STATE]" at bounding box center [1198, 461] width 163 height 14
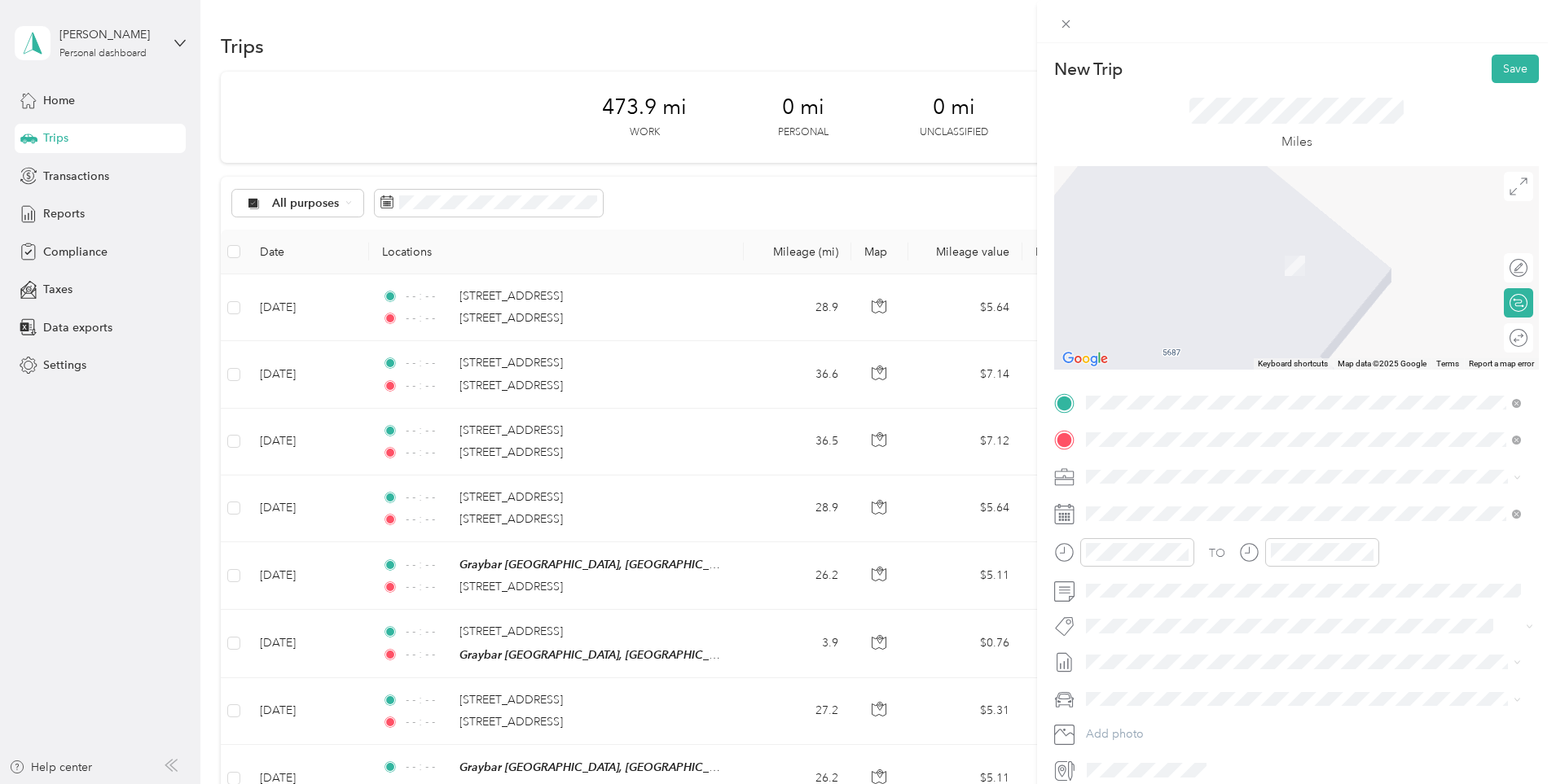
click at [1226, 539] on span "[STREET_ADDRESS][US_STATE]" at bounding box center [1198, 531] width 163 height 14
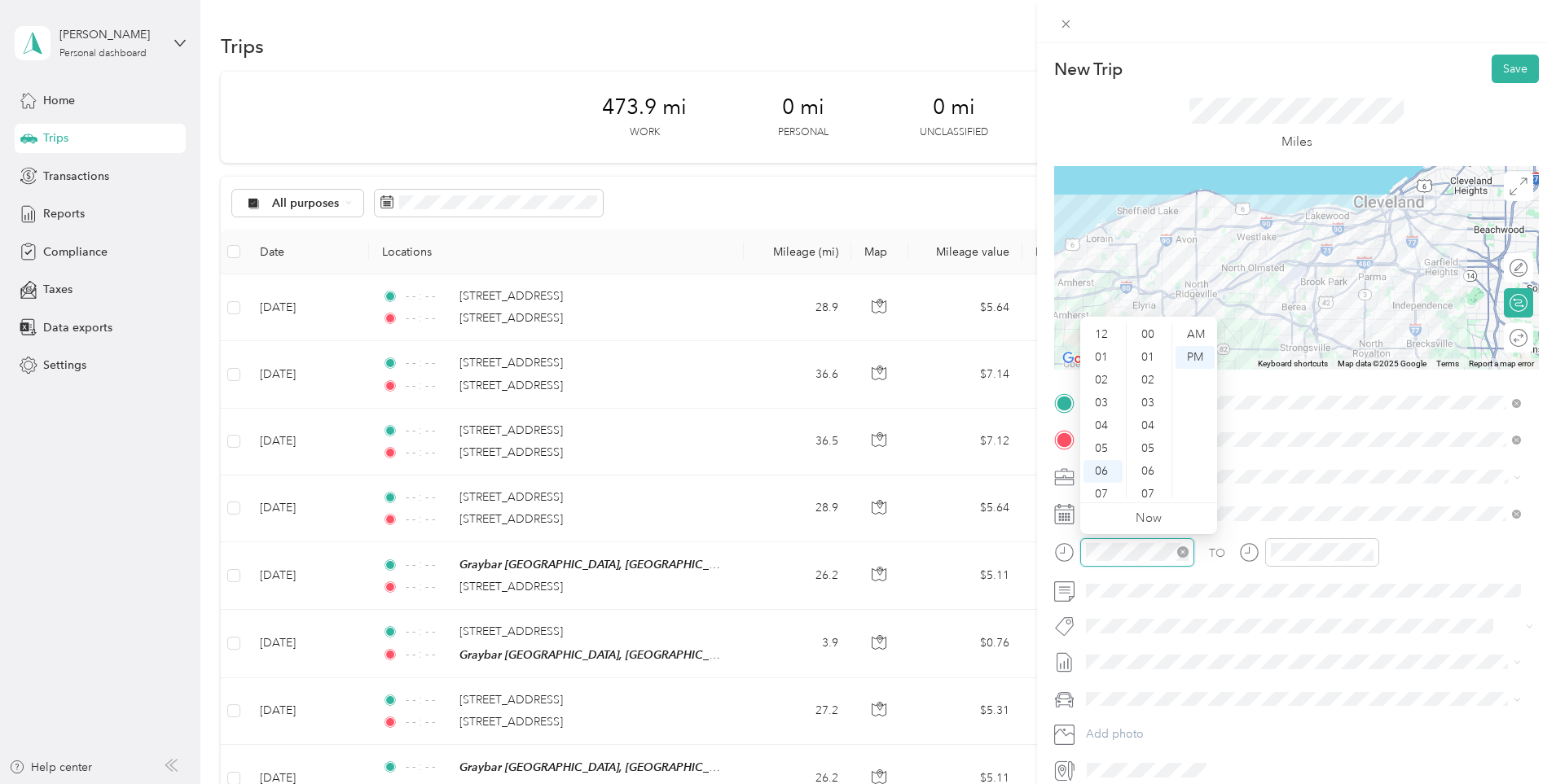
scroll to position [98, 0]
click at [1177, 546] on icon "close-circle" at bounding box center [1183, 552] width 12 height 12
click at [1362, 549] on div at bounding box center [1321, 552] width 103 height 18
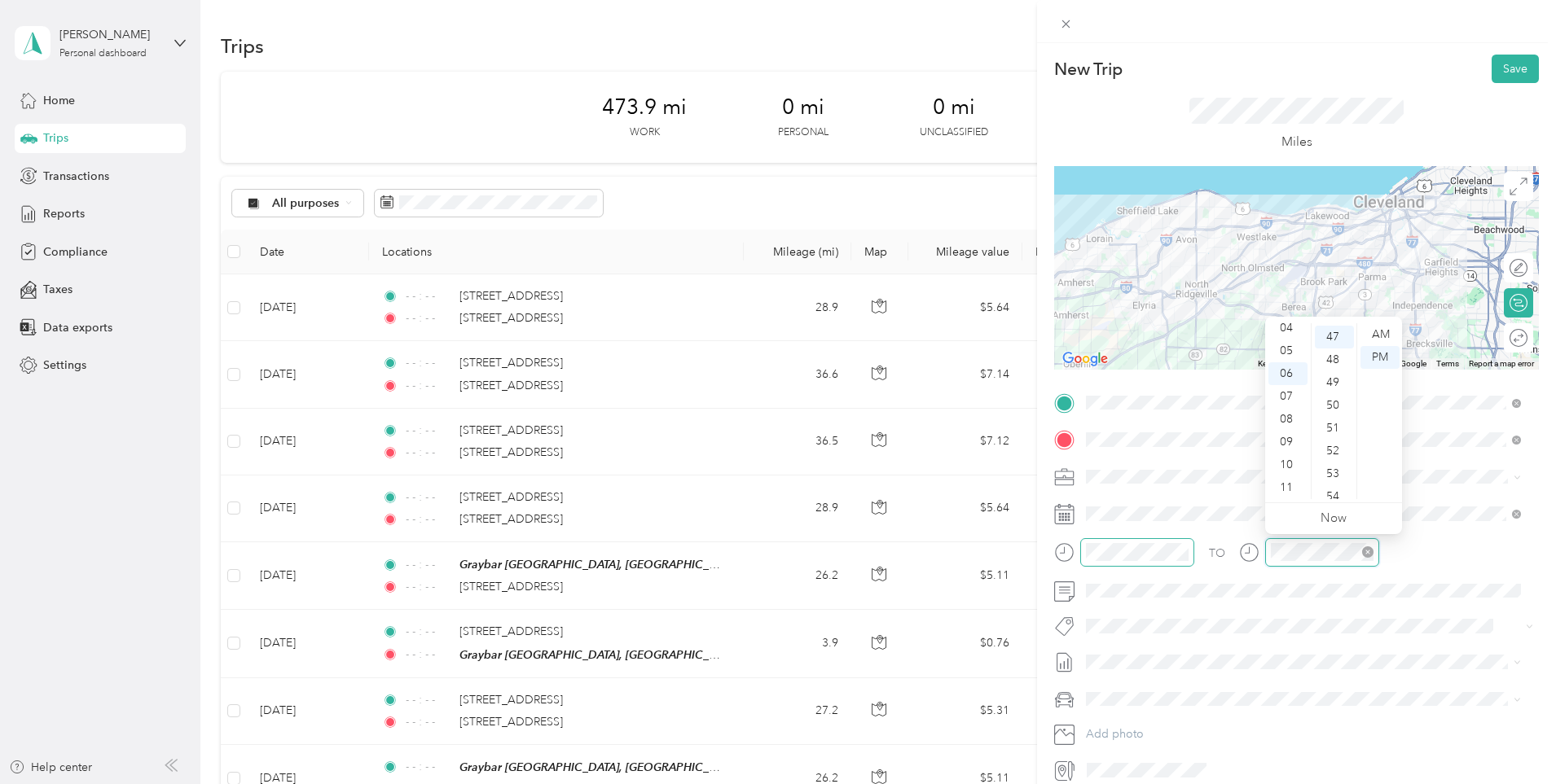
click at [1369, 549] on icon "close-circle" at bounding box center [1367, 552] width 12 height 12
click at [1200, 505] on span at bounding box center [1309, 513] width 458 height 26
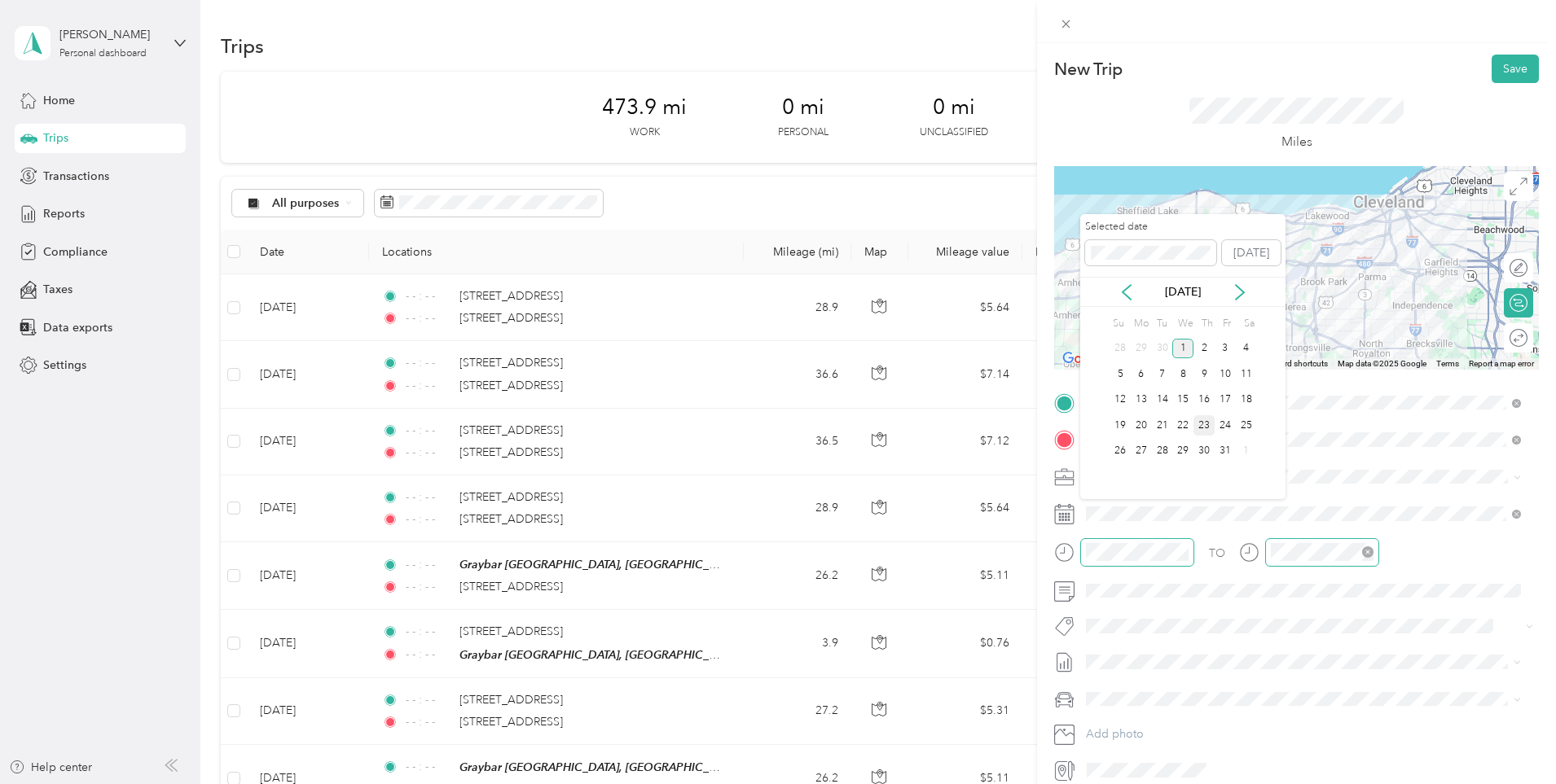
click at [1209, 430] on div "23" at bounding box center [1204, 425] width 21 height 20
click at [1201, 426] on div "23" at bounding box center [1204, 425] width 21 height 20
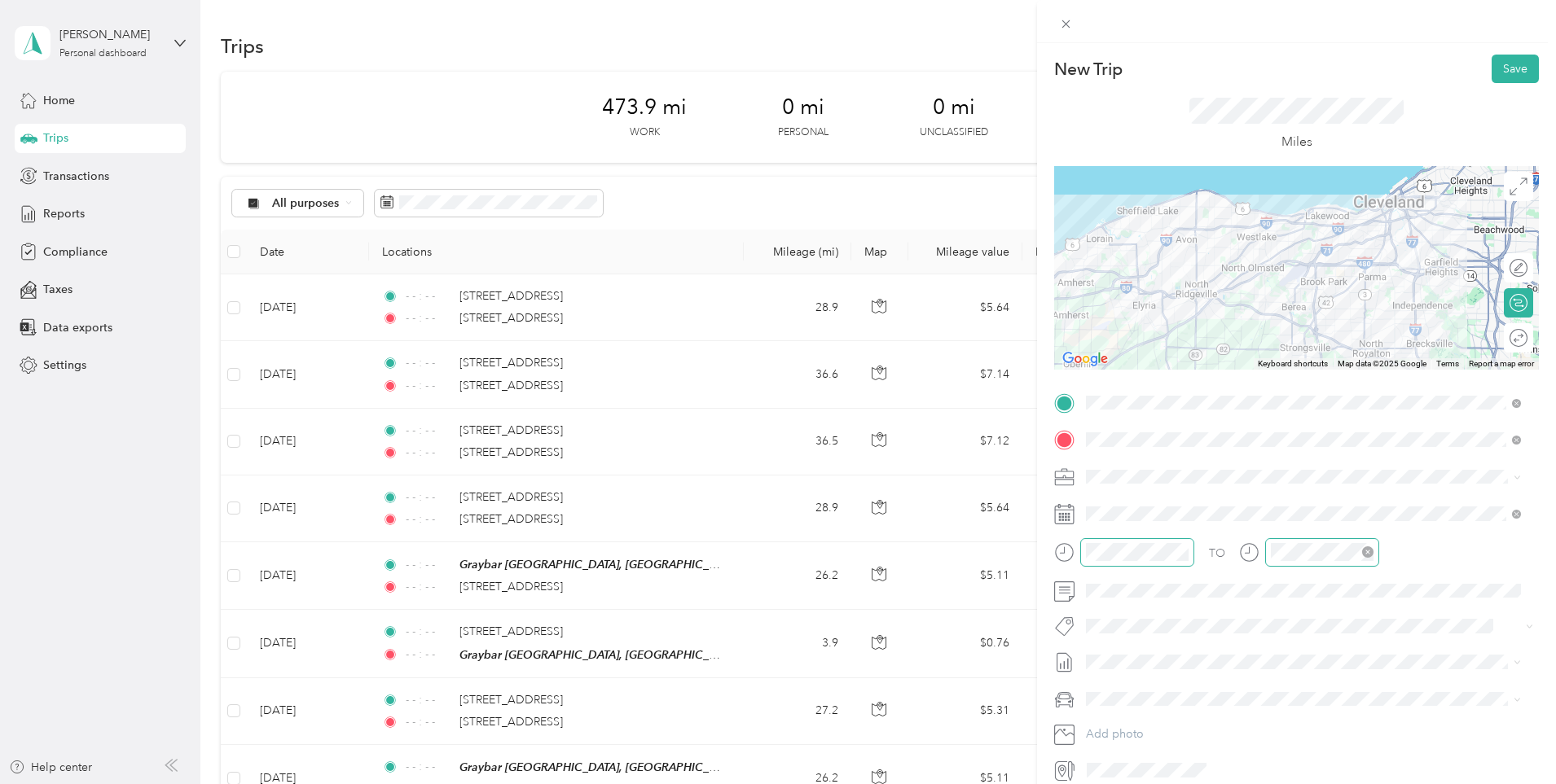
click at [1075, 662] on div at bounding box center [1295, 661] width 484 height 26
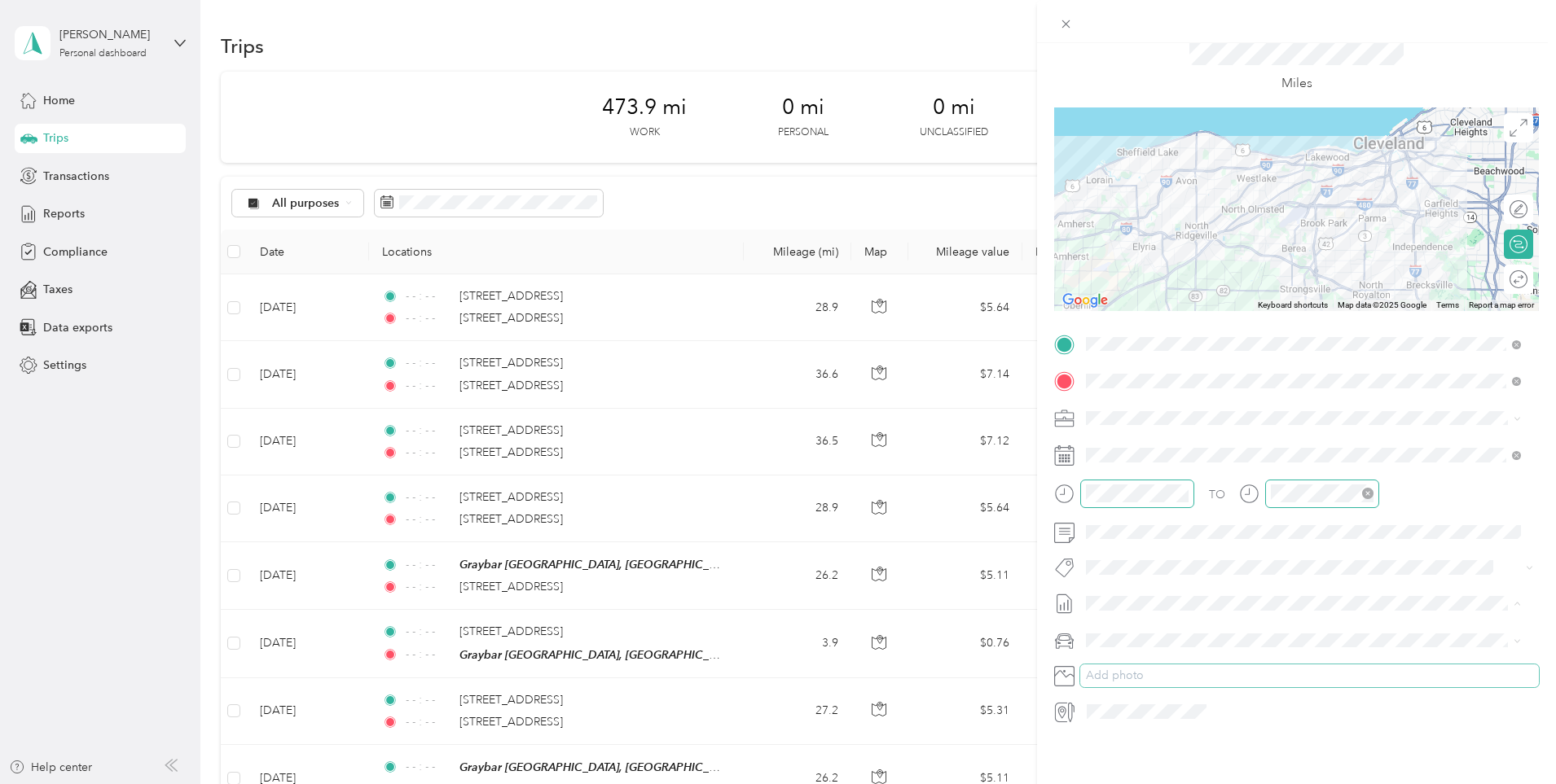
click at [1150, 664] on button "Add photo" at bounding box center [1309, 676] width 458 height 23
drag, startPoint x: 1063, startPoint y: 657, endPoint x: 1061, endPoint y: 641, distance: 16.1
click at [1062, 666] on icon at bounding box center [1063, 676] width 20 height 20
click at [1128, 684] on span "[PERSON_NAME]'S CAR" at bounding box center [1154, 685] width 127 height 13
click at [1134, 528] on div "[DATE]" at bounding box center [1182, 536] width 205 height 17
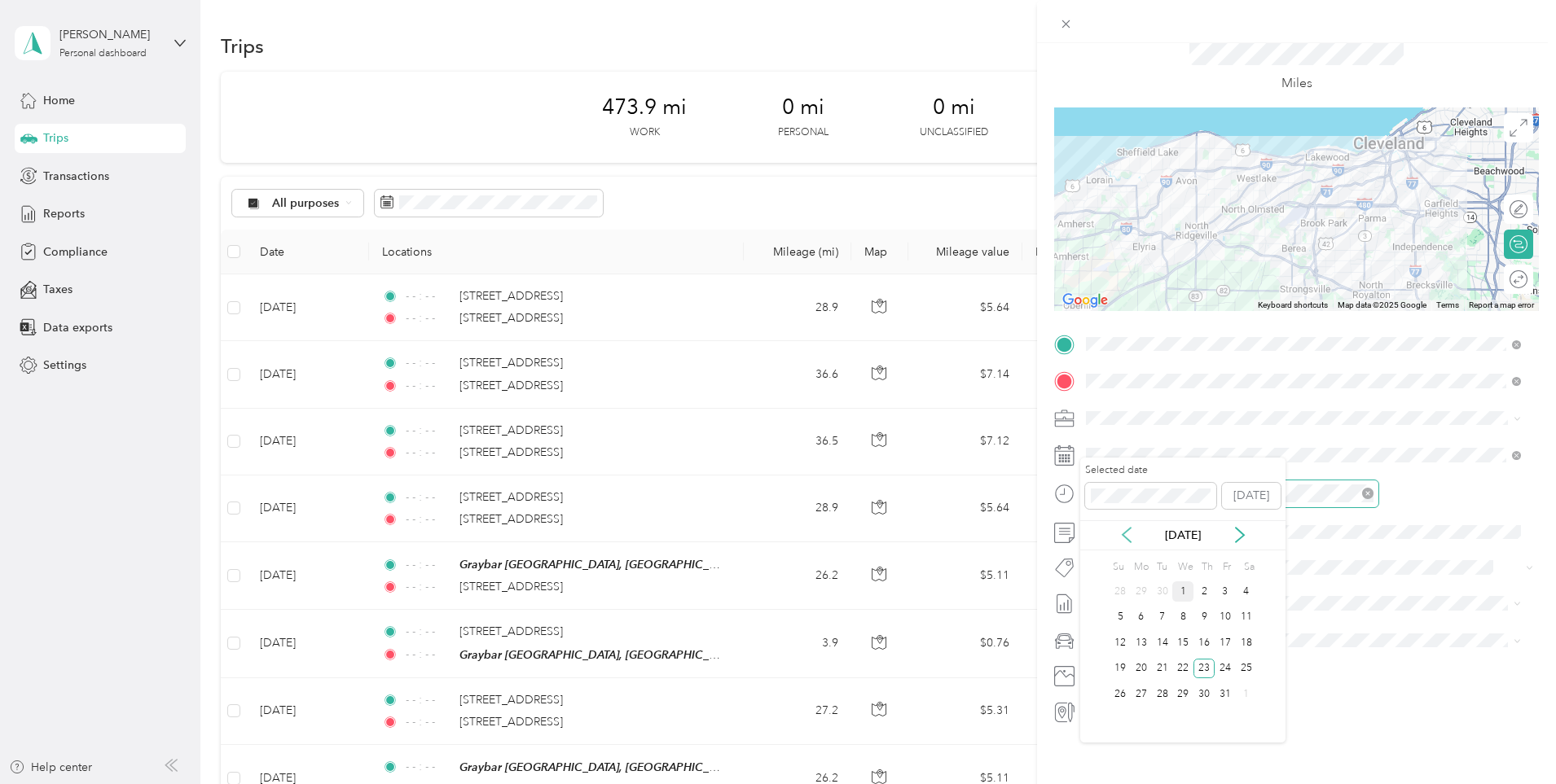
click at [1133, 542] on icon at bounding box center [1126, 535] width 16 height 16
click at [1206, 667] on div "25" at bounding box center [1204, 668] width 21 height 20
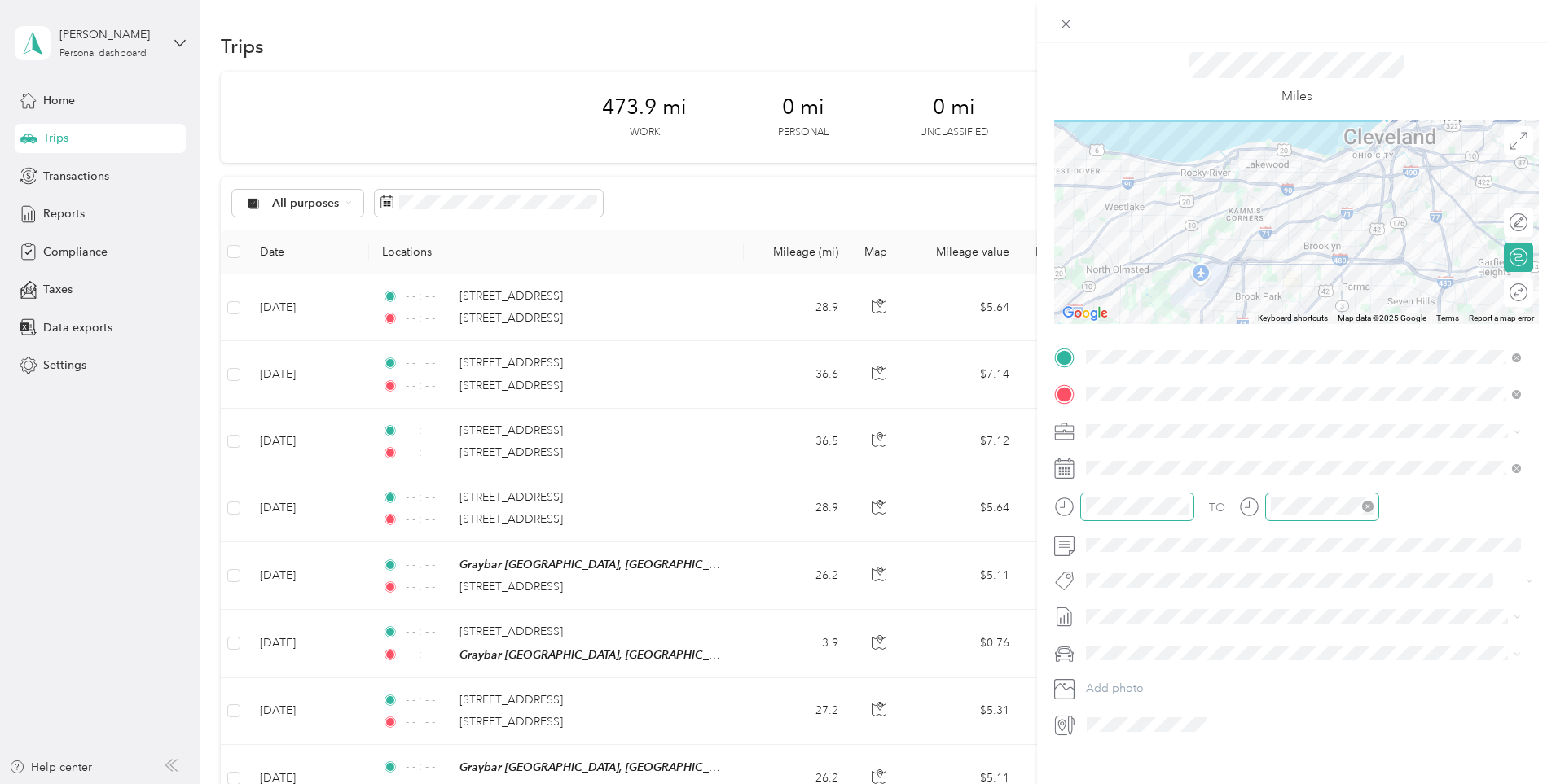
scroll to position [0, 0]
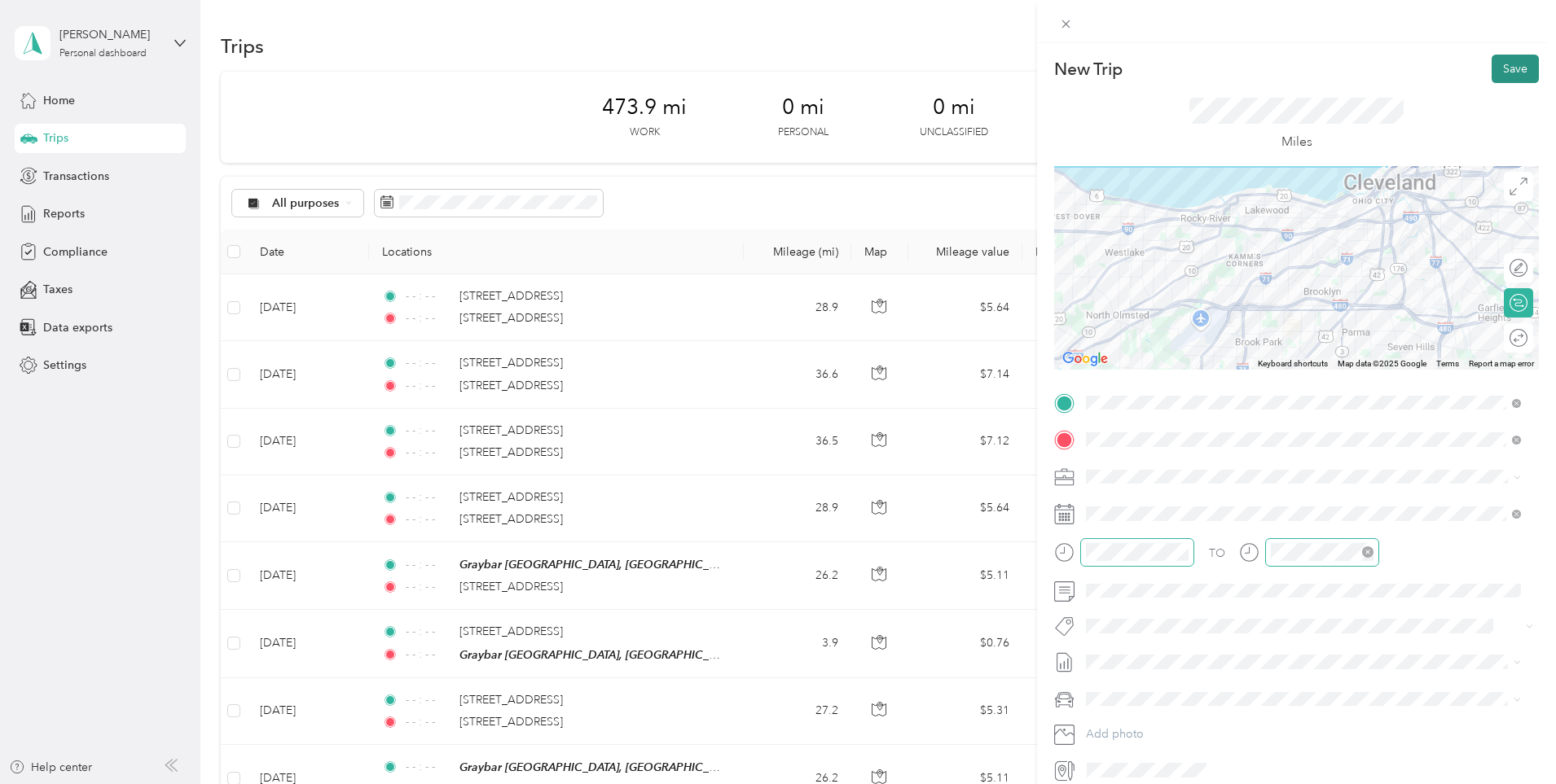
click at [1501, 78] on button "Save" at bounding box center [1514, 69] width 47 height 29
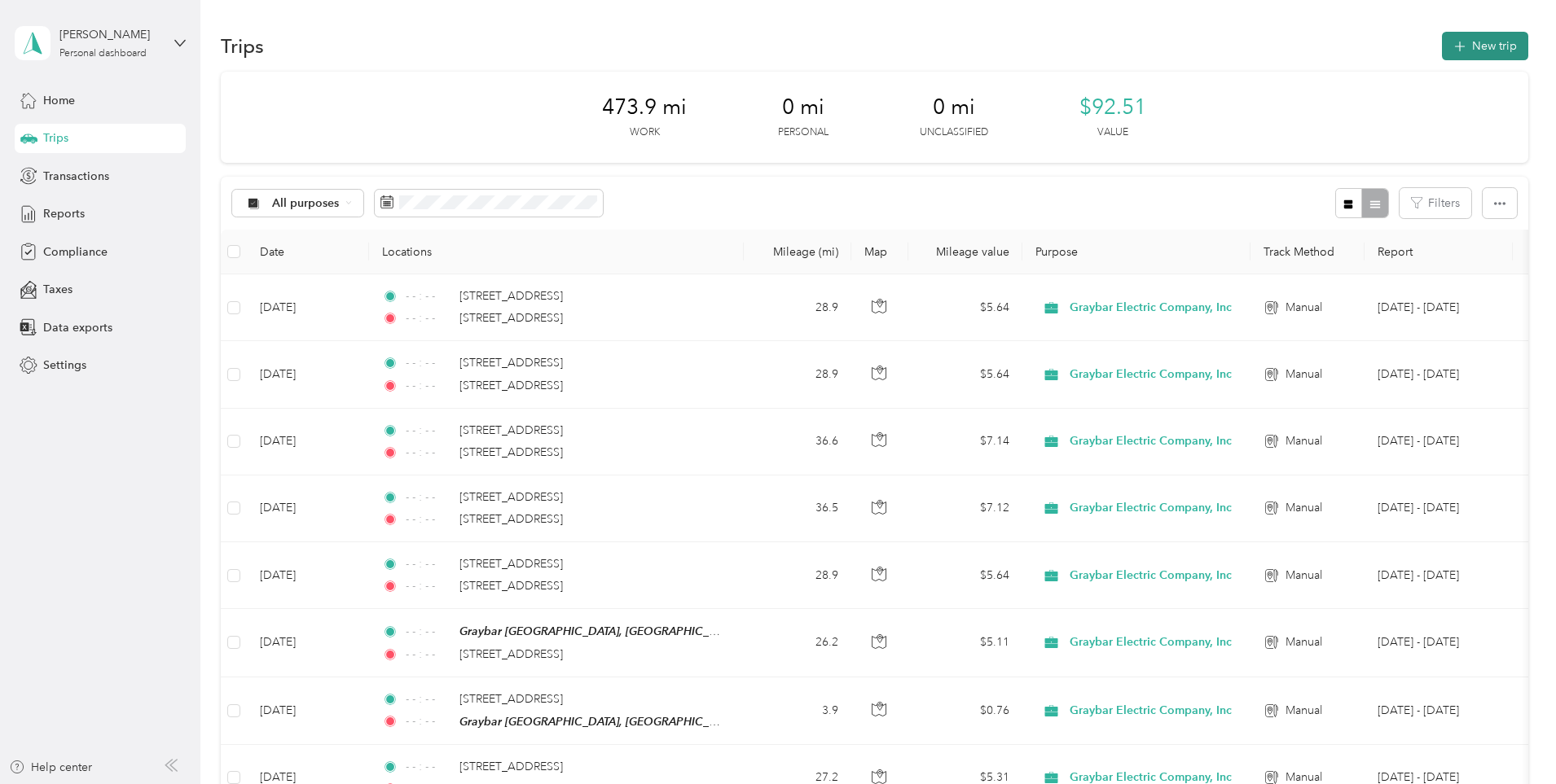
click at [1442, 49] on button "New trip" at bounding box center [1485, 46] width 86 height 29
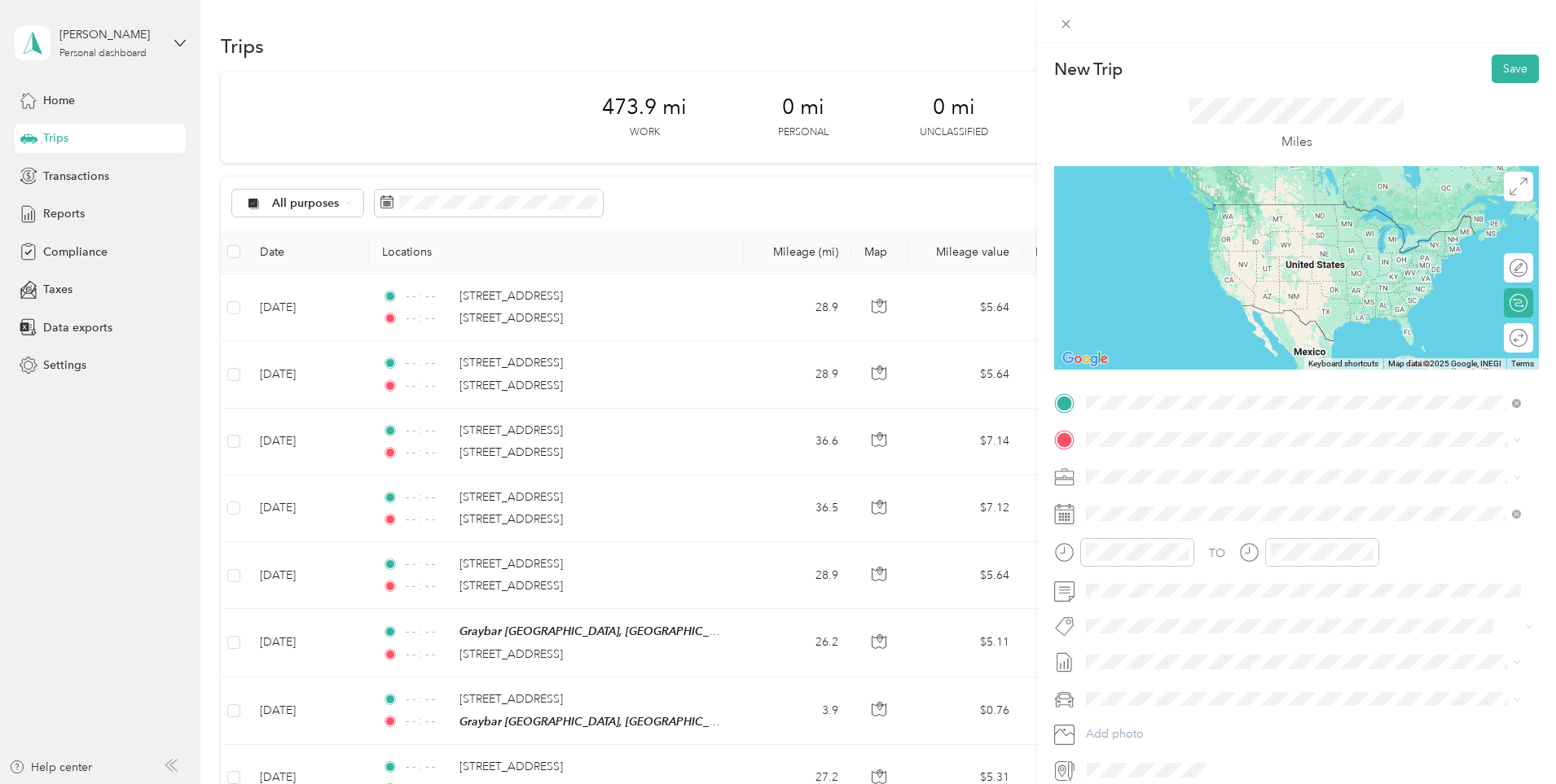
click at [1250, 502] on span "[STREET_ADDRESS][US_STATE]" at bounding box center [1198, 495] width 163 height 14
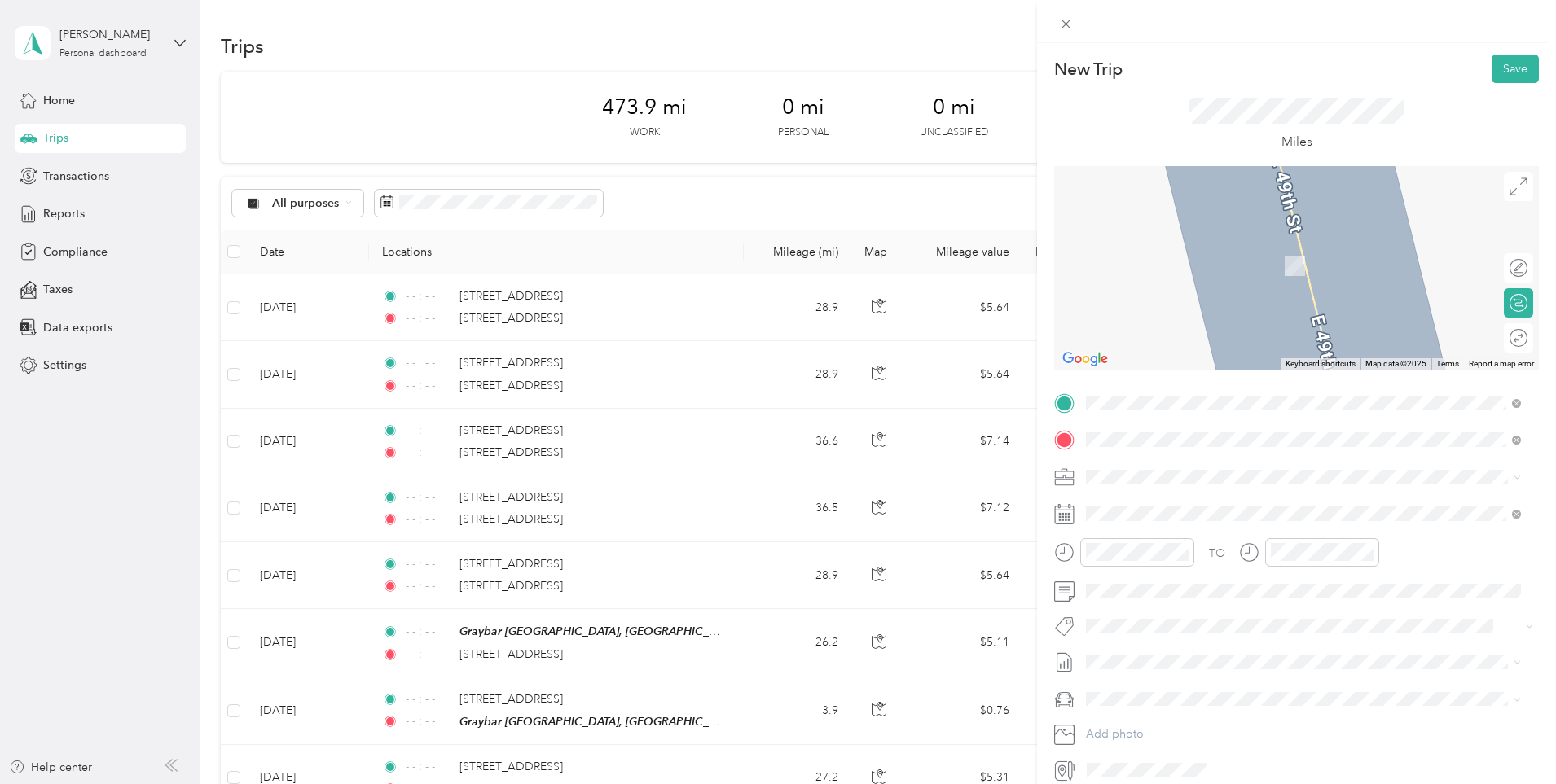
click at [1209, 507] on strong "Graybar [GEOGRAPHIC_DATA], [GEOGRAPHIC_DATA]" at bounding box center [1320, 507] width 295 height 14
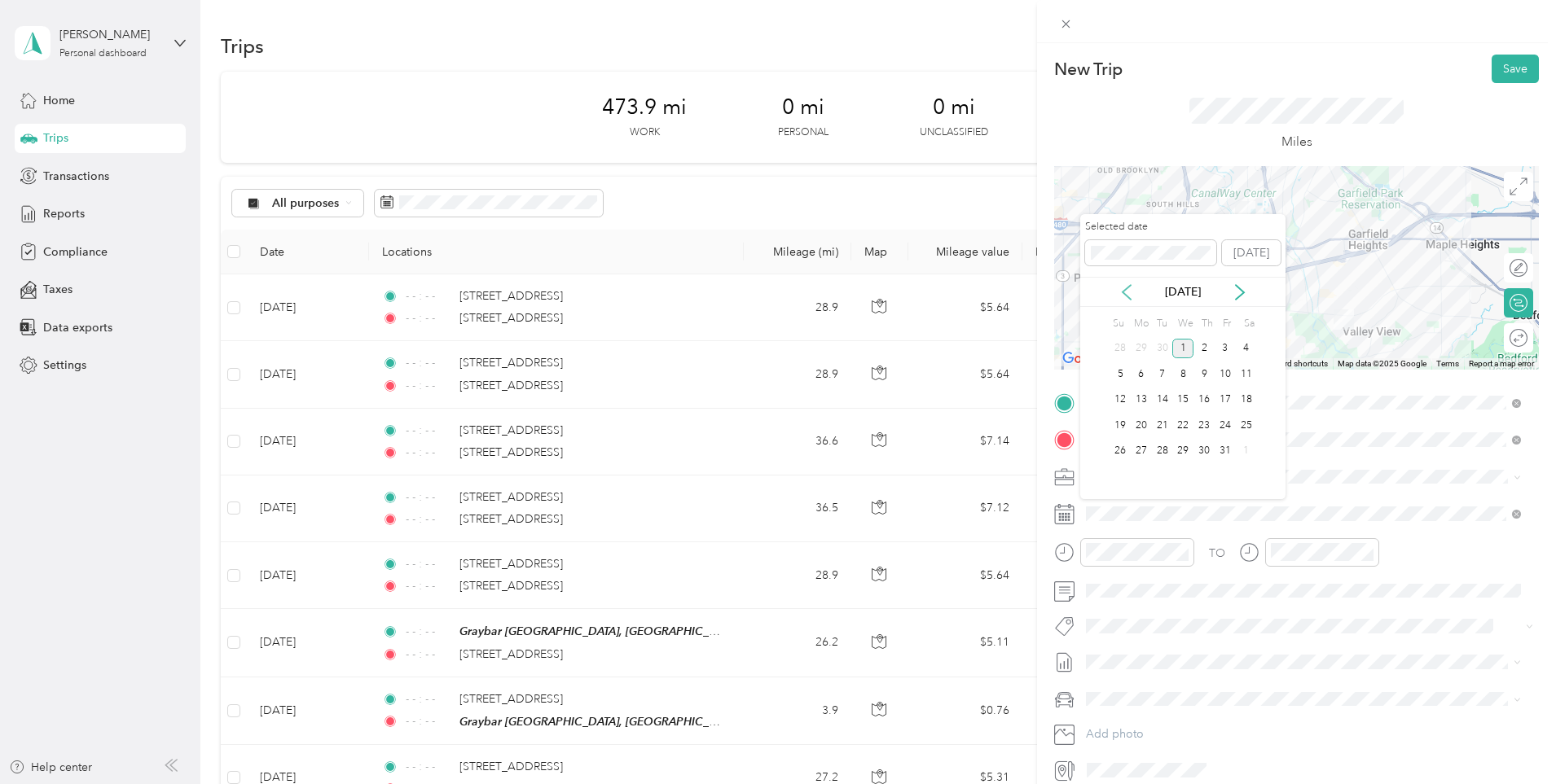
click at [1125, 298] on icon at bounding box center [1126, 291] width 16 height 16
click at [1198, 427] on div "25" at bounding box center [1204, 425] width 21 height 20
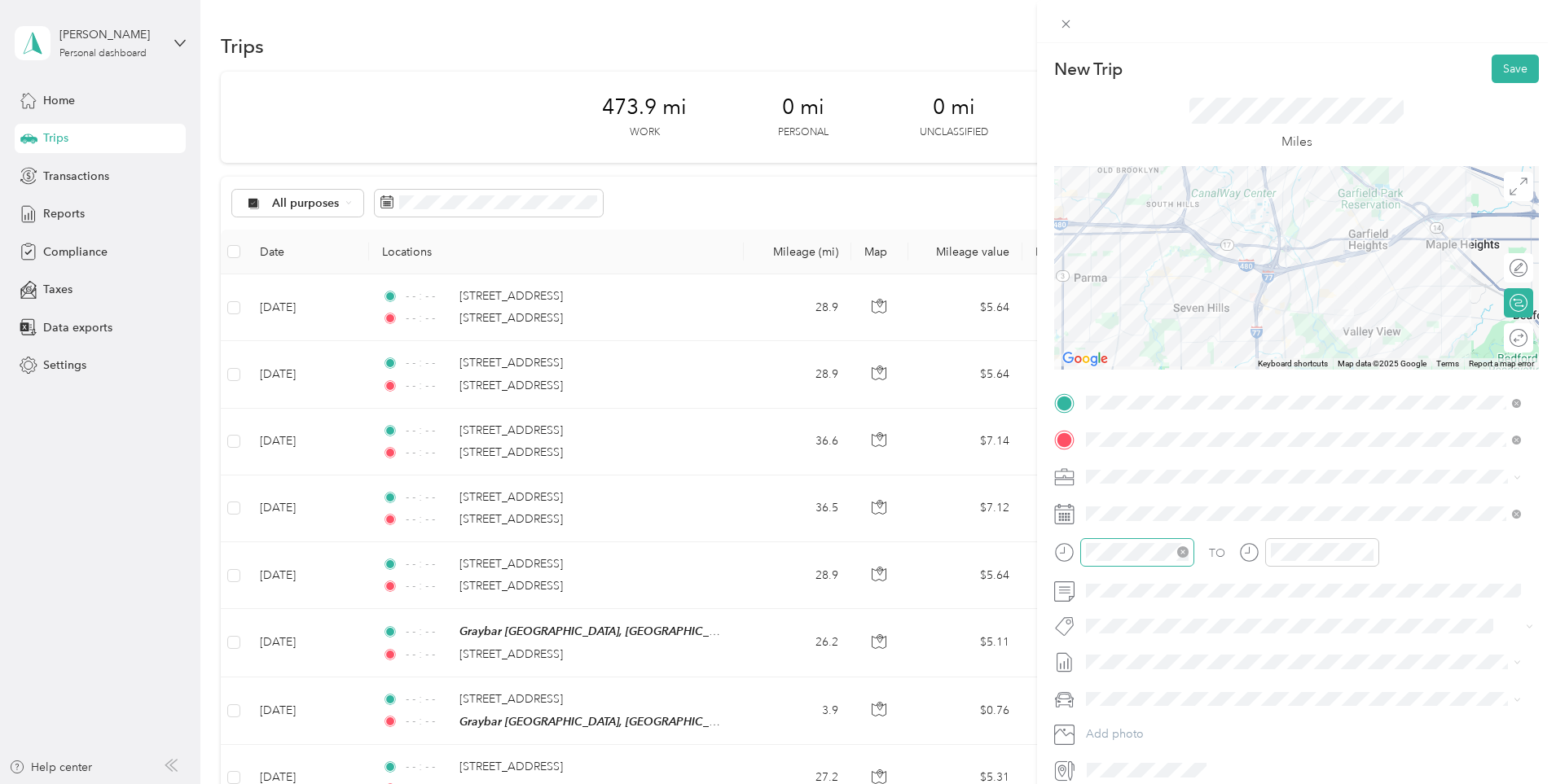
click at [1194, 545] on div at bounding box center [1136, 553] width 114 height 29
click at [1186, 550] on icon "close-circle" at bounding box center [1183, 552] width 12 height 12
click at [1372, 557] on icon "close-circle" at bounding box center [1367, 552] width 12 height 12
click at [1127, 717] on span "[DATE] - [DATE]" at bounding box center [1126, 716] width 81 height 17
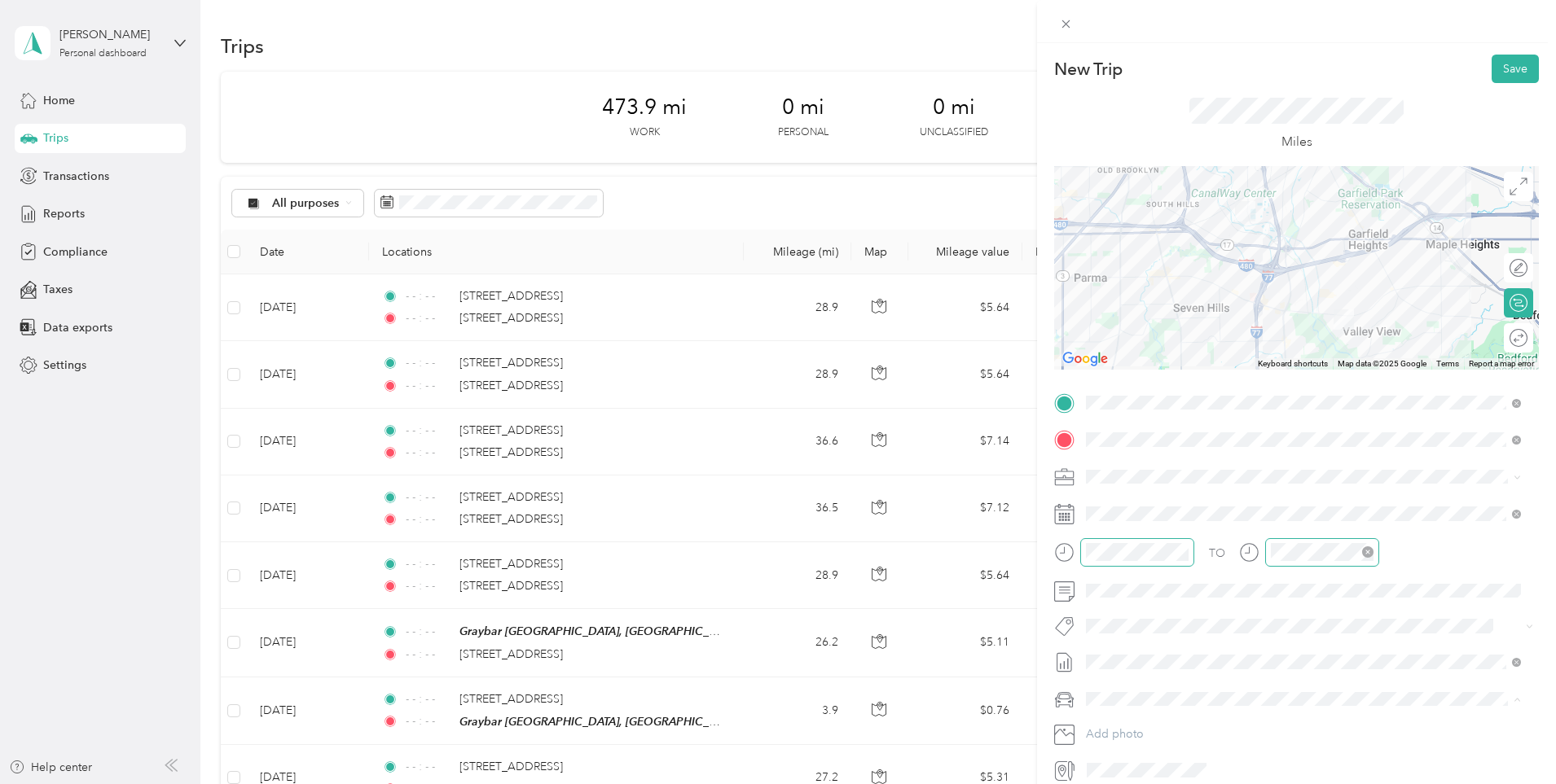
click at [1134, 745] on li "[PERSON_NAME]'S CAR" at bounding box center [1303, 756] width 447 height 29
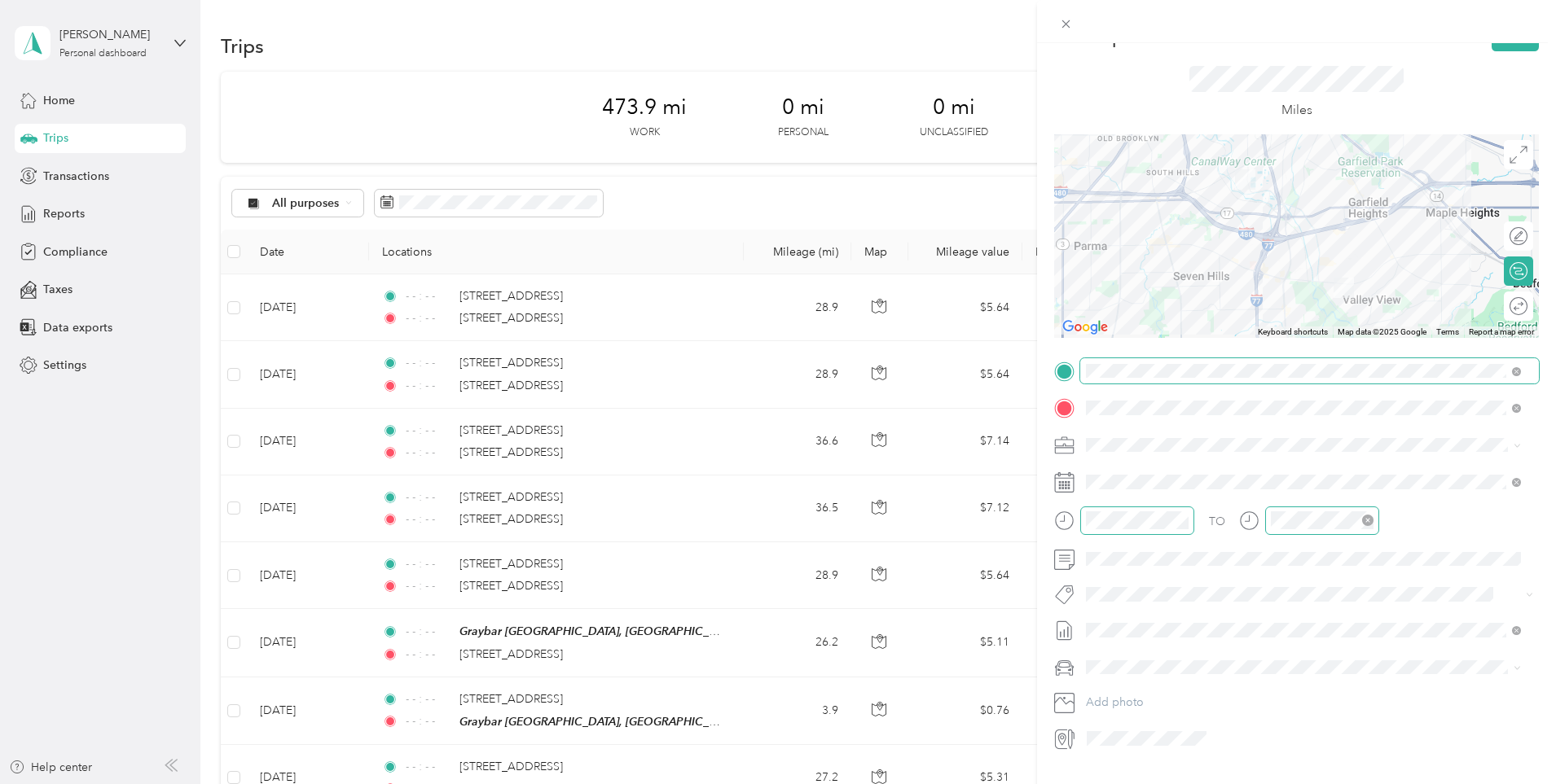
scroll to position [0, 0]
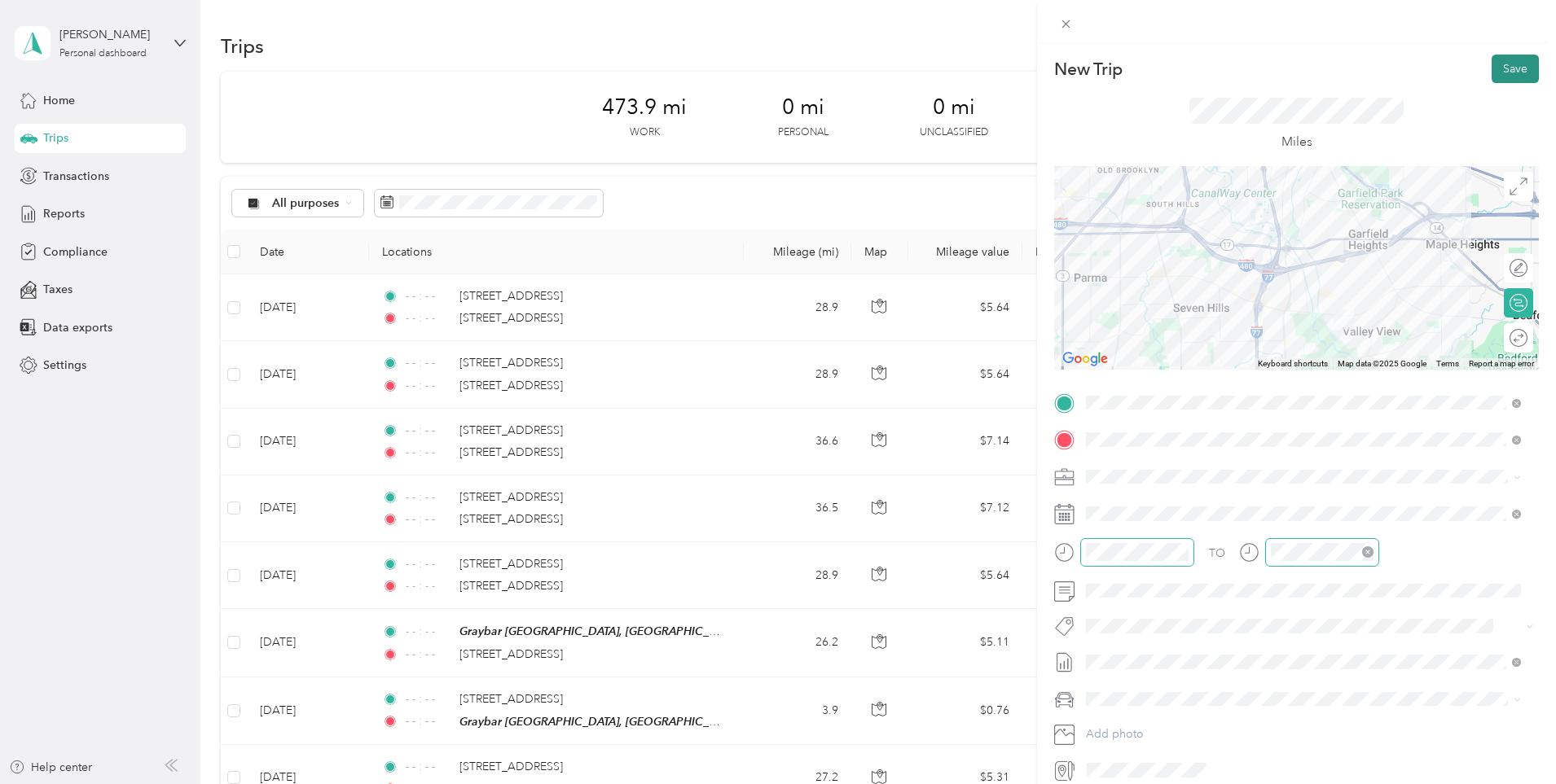
click at [1491, 71] on button "Save" at bounding box center [1514, 69] width 47 height 29
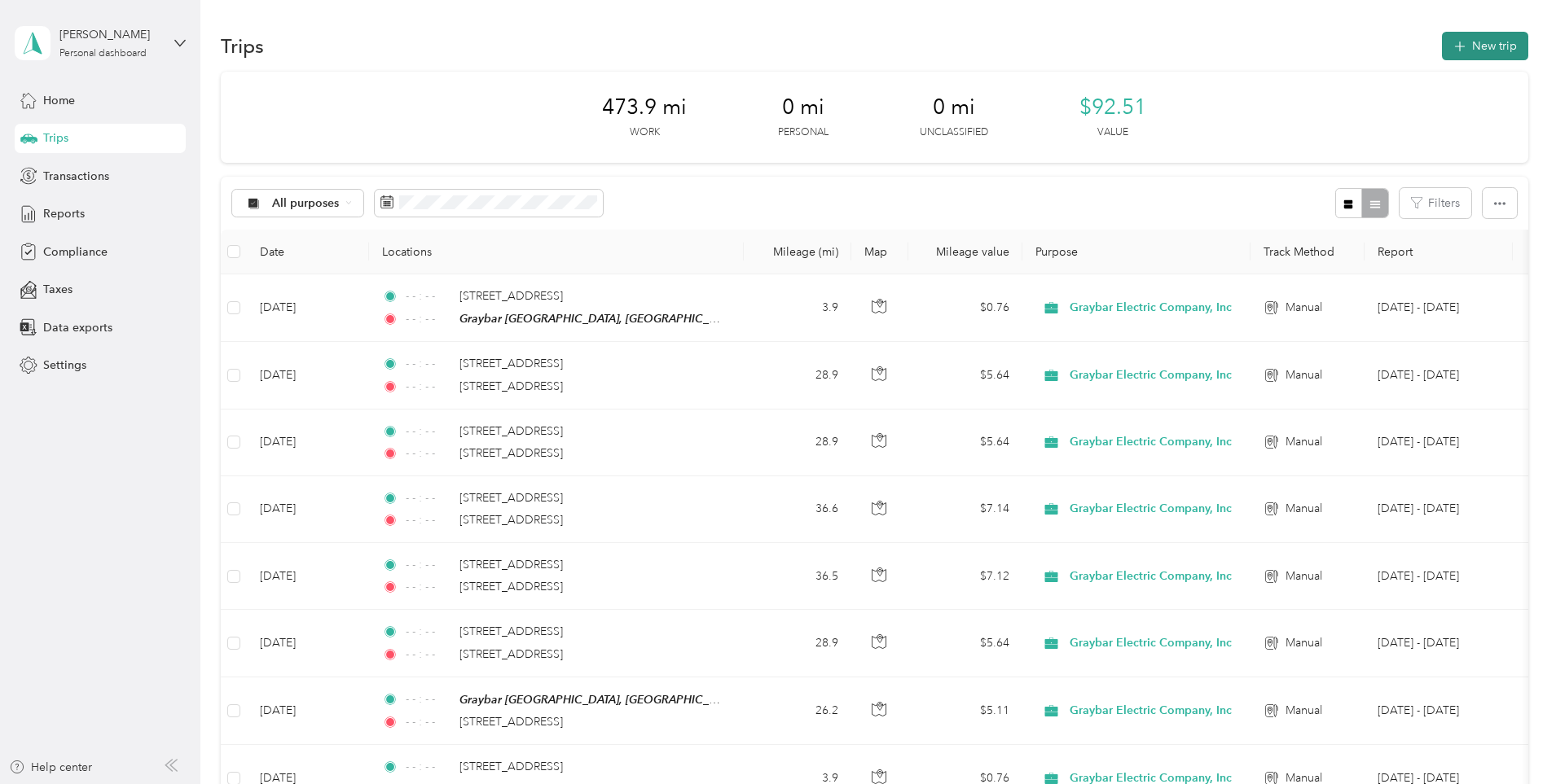
click at [1442, 57] on button "New trip" at bounding box center [1485, 46] width 86 height 29
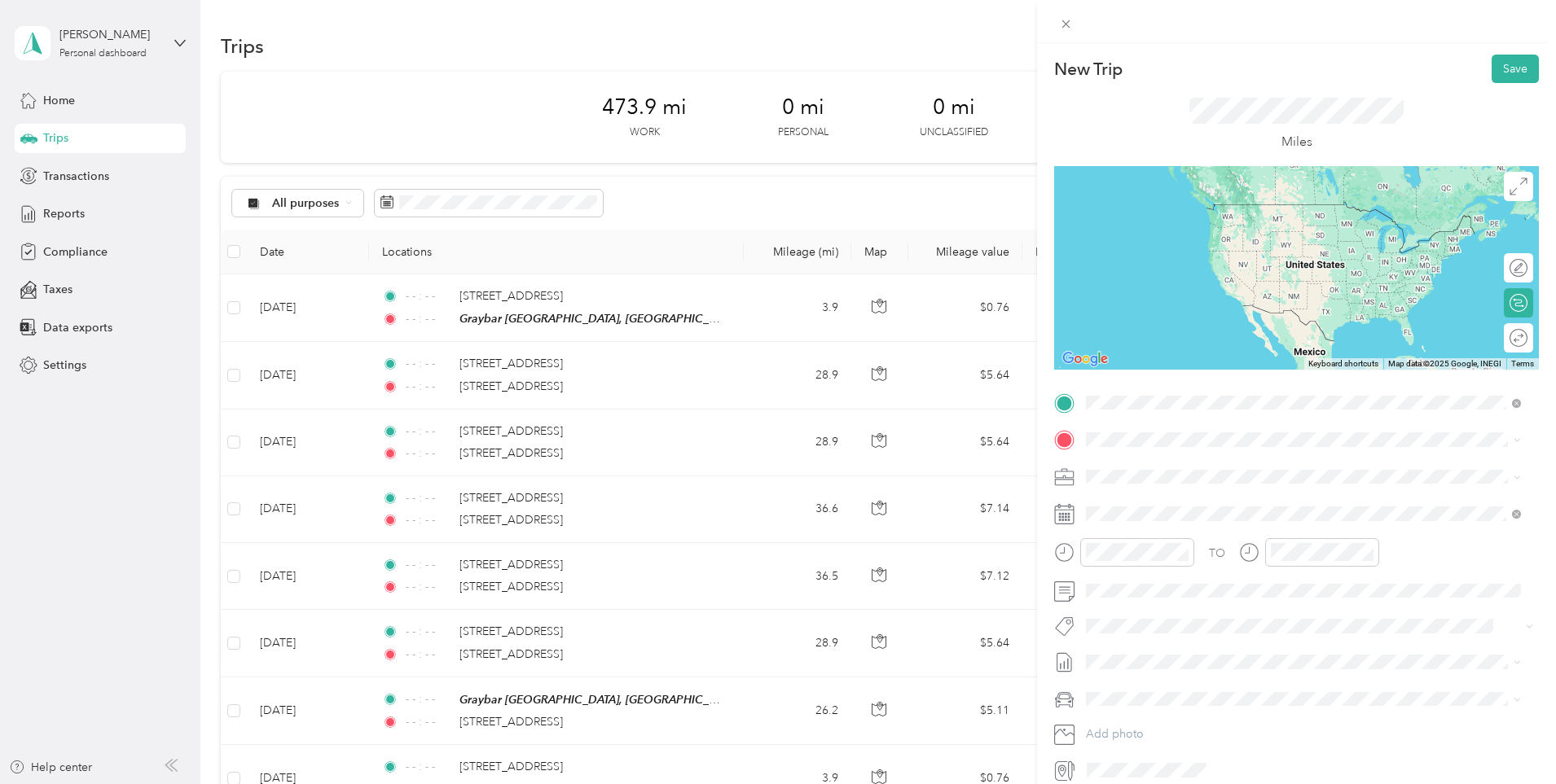
click at [1220, 519] on div "TEAM Graybar [GEOGRAPHIC_DATA], [GEOGRAPHIC_DATA]" at bounding box center [1292, 526] width 352 height 20
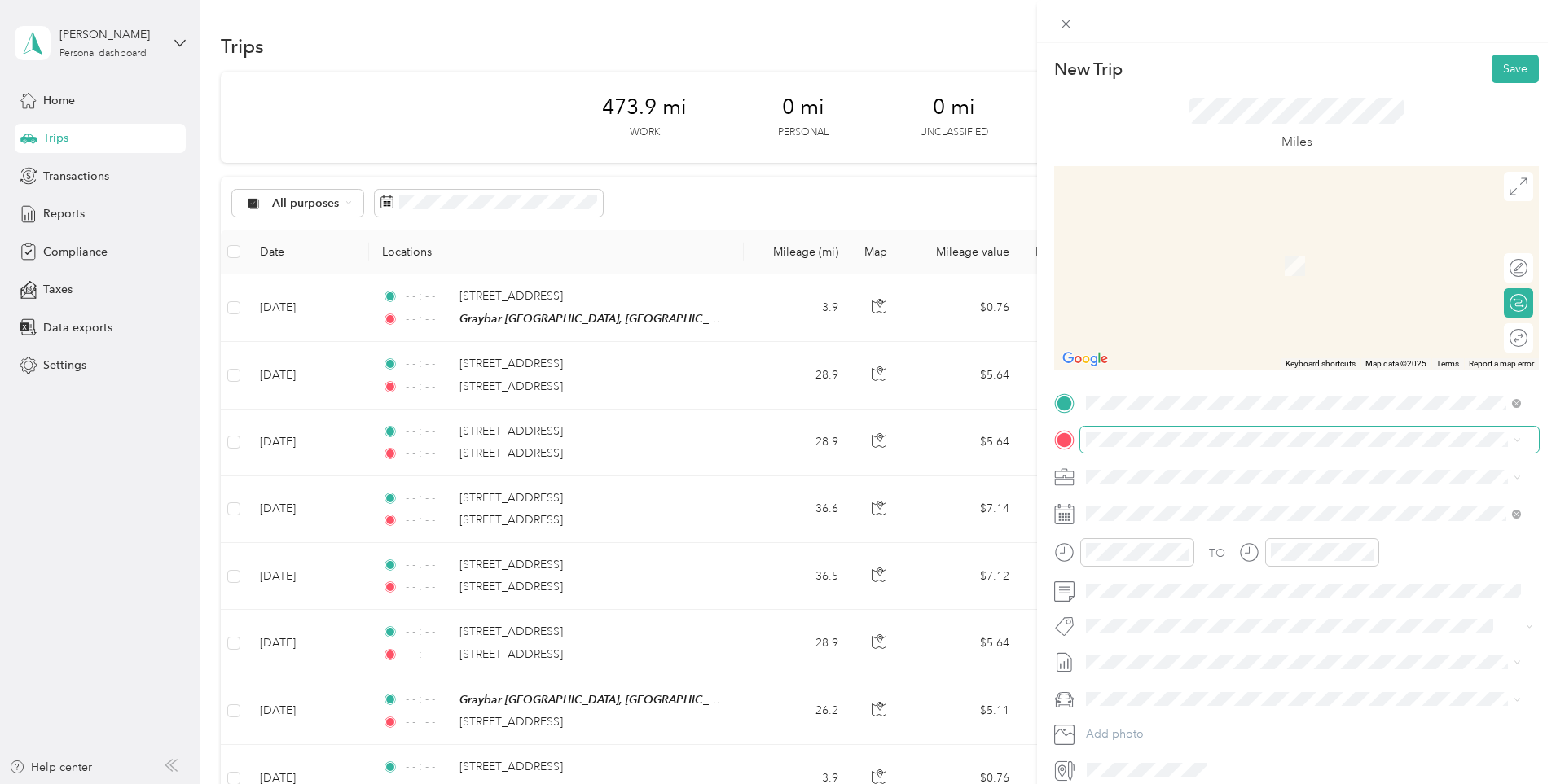
click at [1186, 448] on span at bounding box center [1309, 439] width 458 height 26
click at [1247, 505] on span "[STREET_ADDRESS][US_STATE]" at bounding box center [1198, 497] width 163 height 14
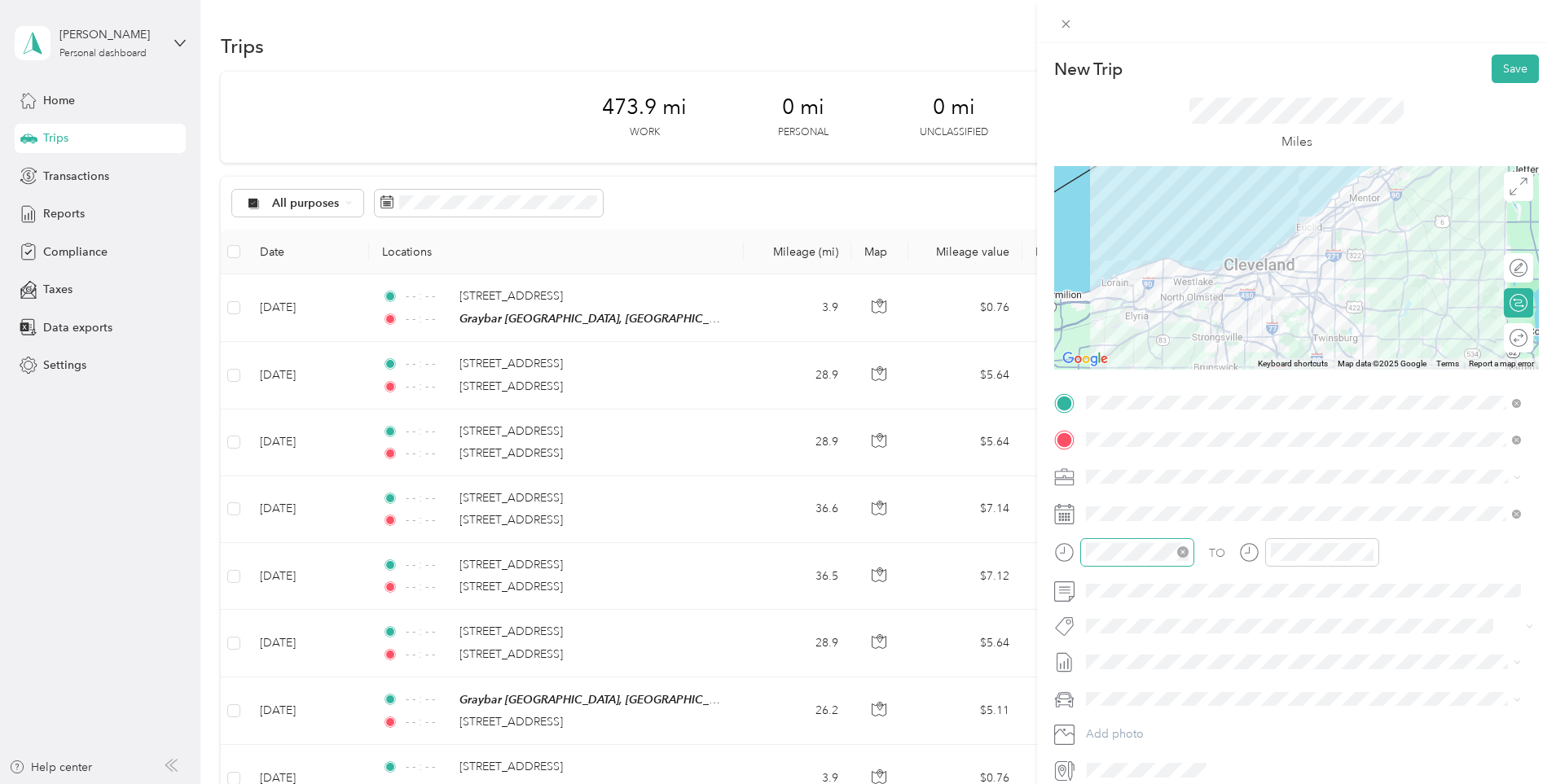
click at [1190, 549] on div at bounding box center [1136, 553] width 114 height 29
click at [1186, 546] on icon "close-circle" at bounding box center [1183, 552] width 12 height 12
click at [1367, 554] on icon "close-circle" at bounding box center [1367, 552] width 12 height 12
click at [1507, 511] on span at bounding box center [1513, 514] width 14 height 12
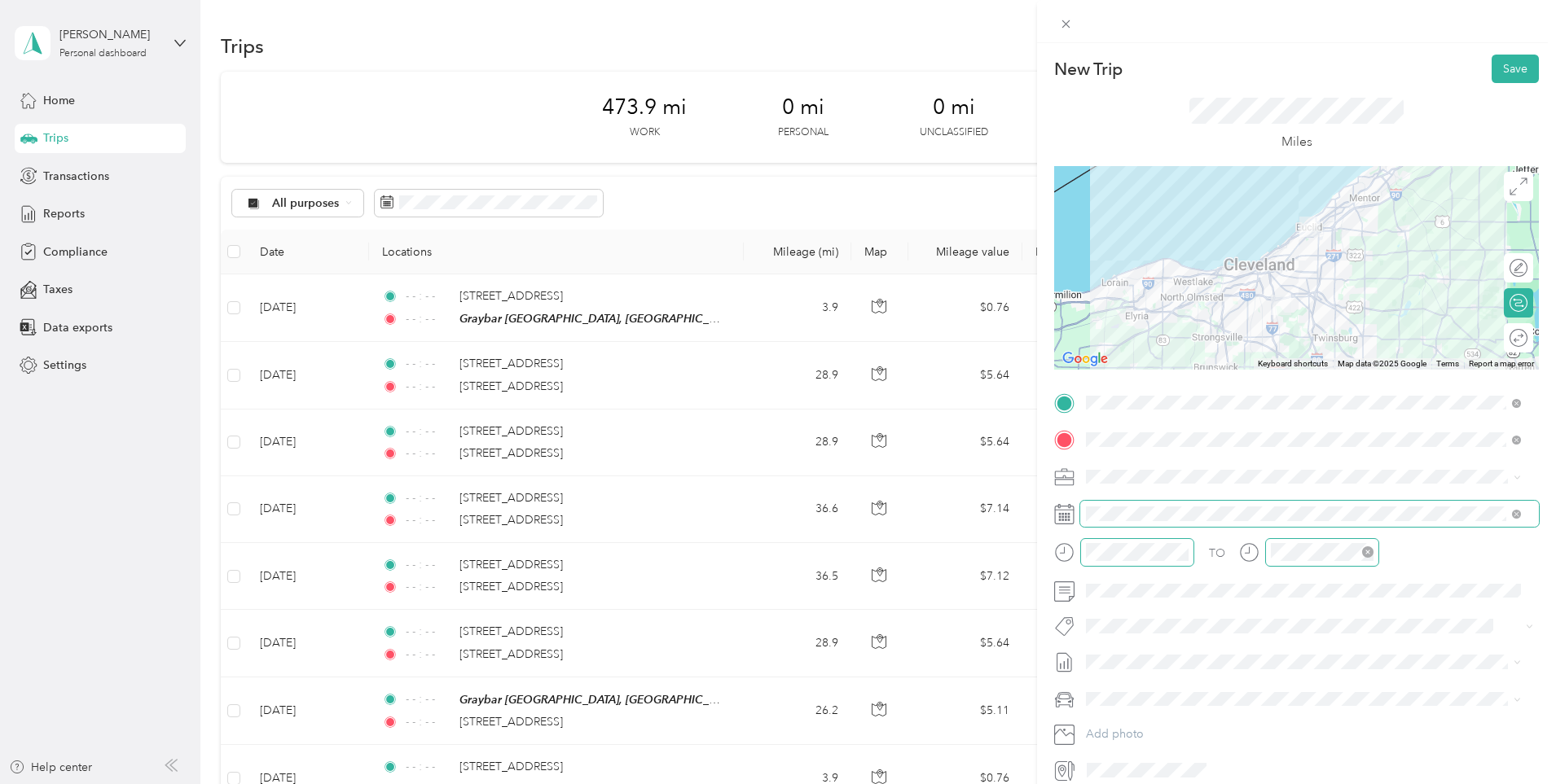
click at [1511, 512] on span at bounding box center [1513, 514] width 14 height 12
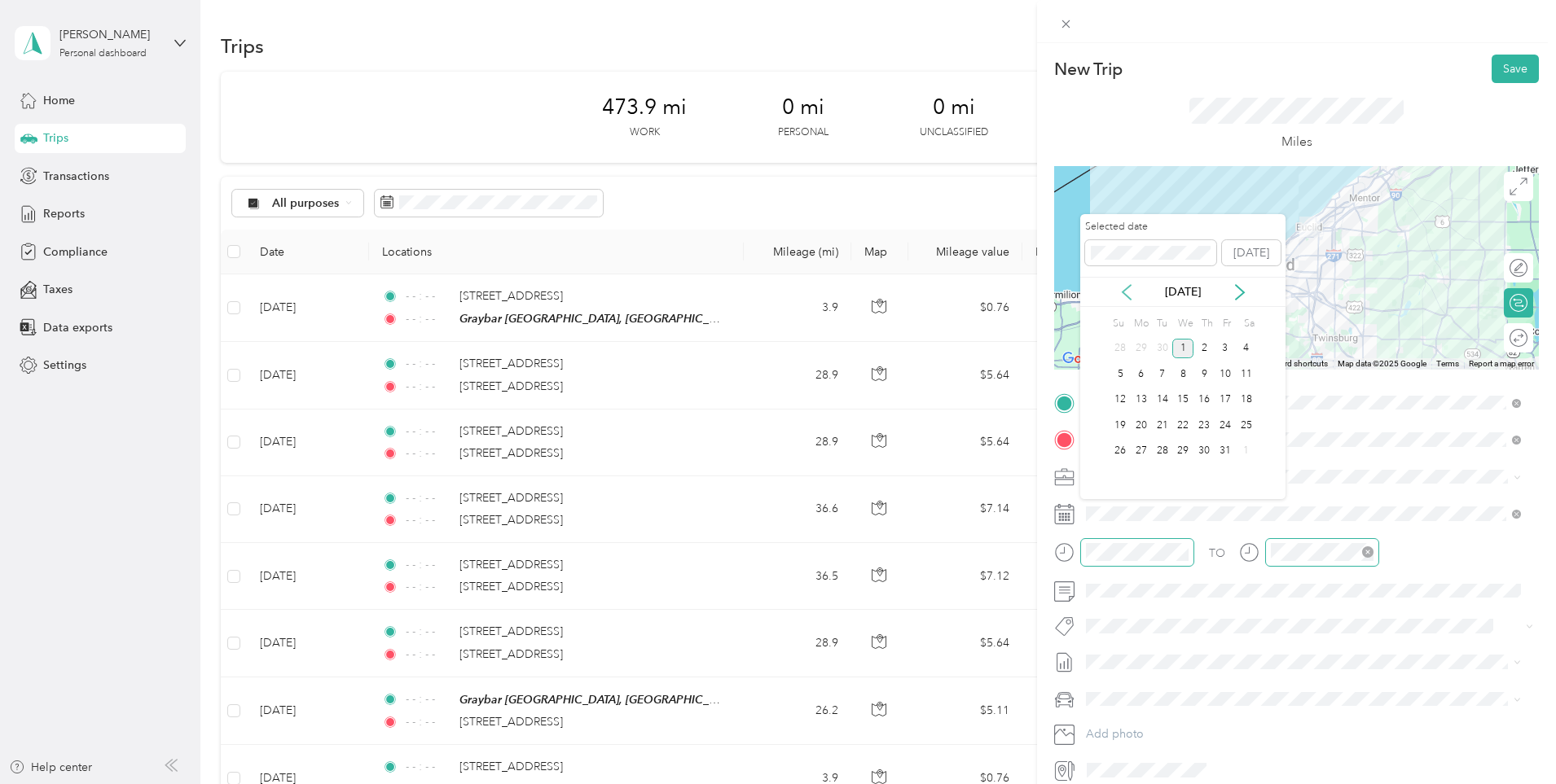
click at [1130, 294] on icon at bounding box center [1126, 291] width 16 height 16
click at [1202, 419] on div "25" at bounding box center [1204, 425] width 21 height 20
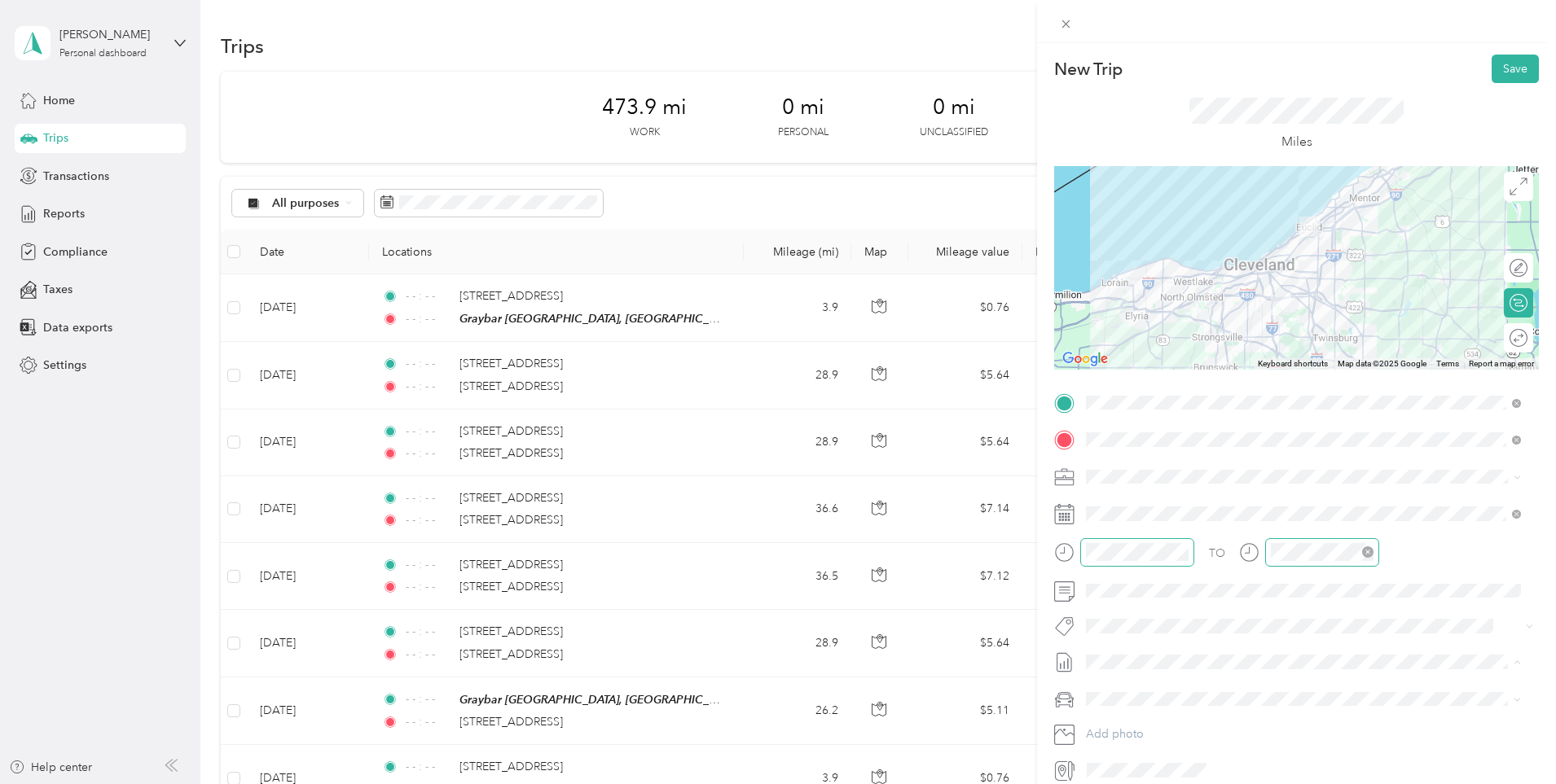
click at [1151, 718] on span "[DATE] - [DATE]" at bounding box center [1126, 716] width 81 height 17
click at [1150, 706] on span at bounding box center [1309, 699] width 458 height 26
click at [1142, 749] on span "[PERSON_NAME]'S CAR" at bounding box center [1154, 756] width 127 height 13
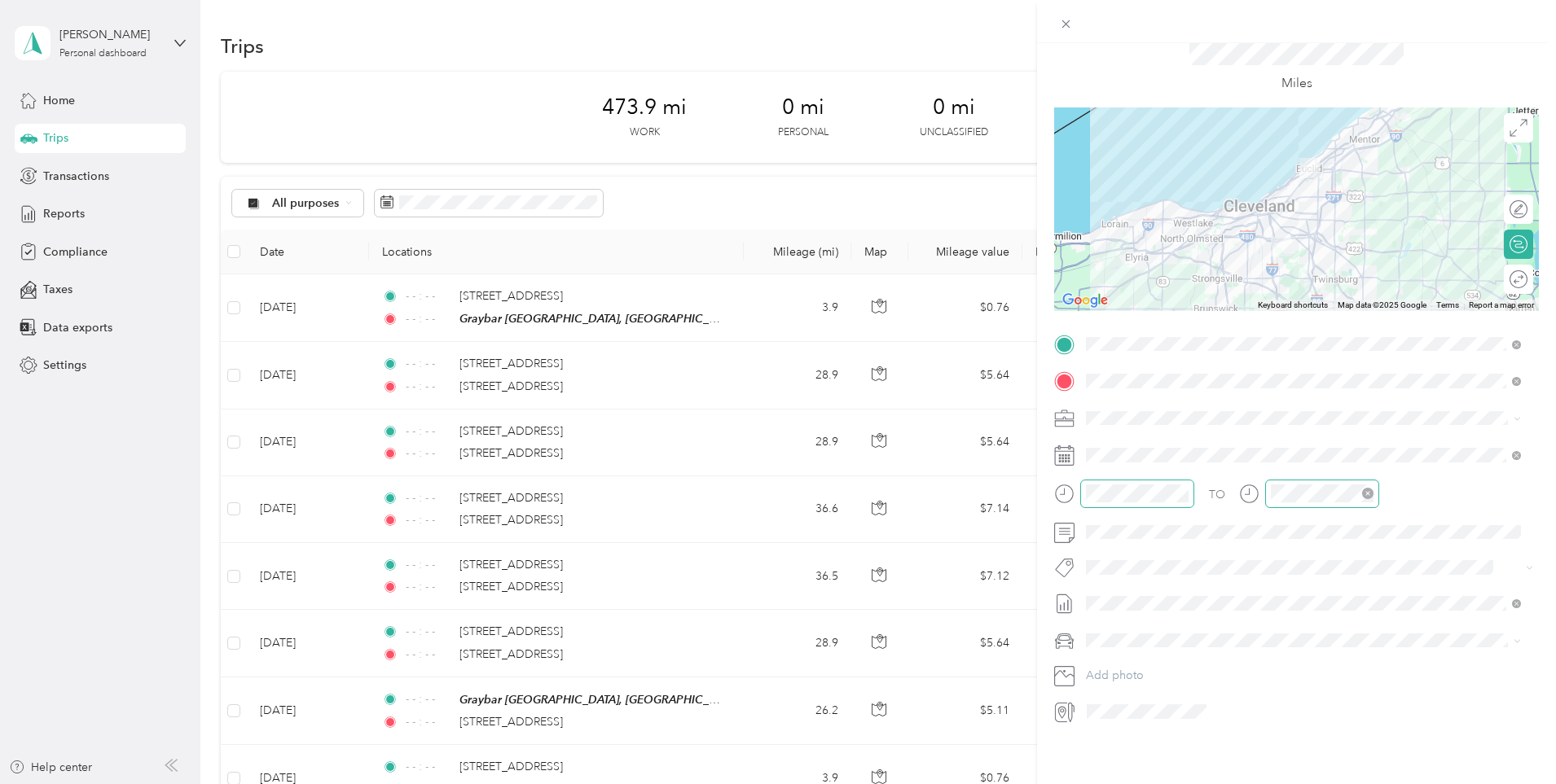
scroll to position [0, 0]
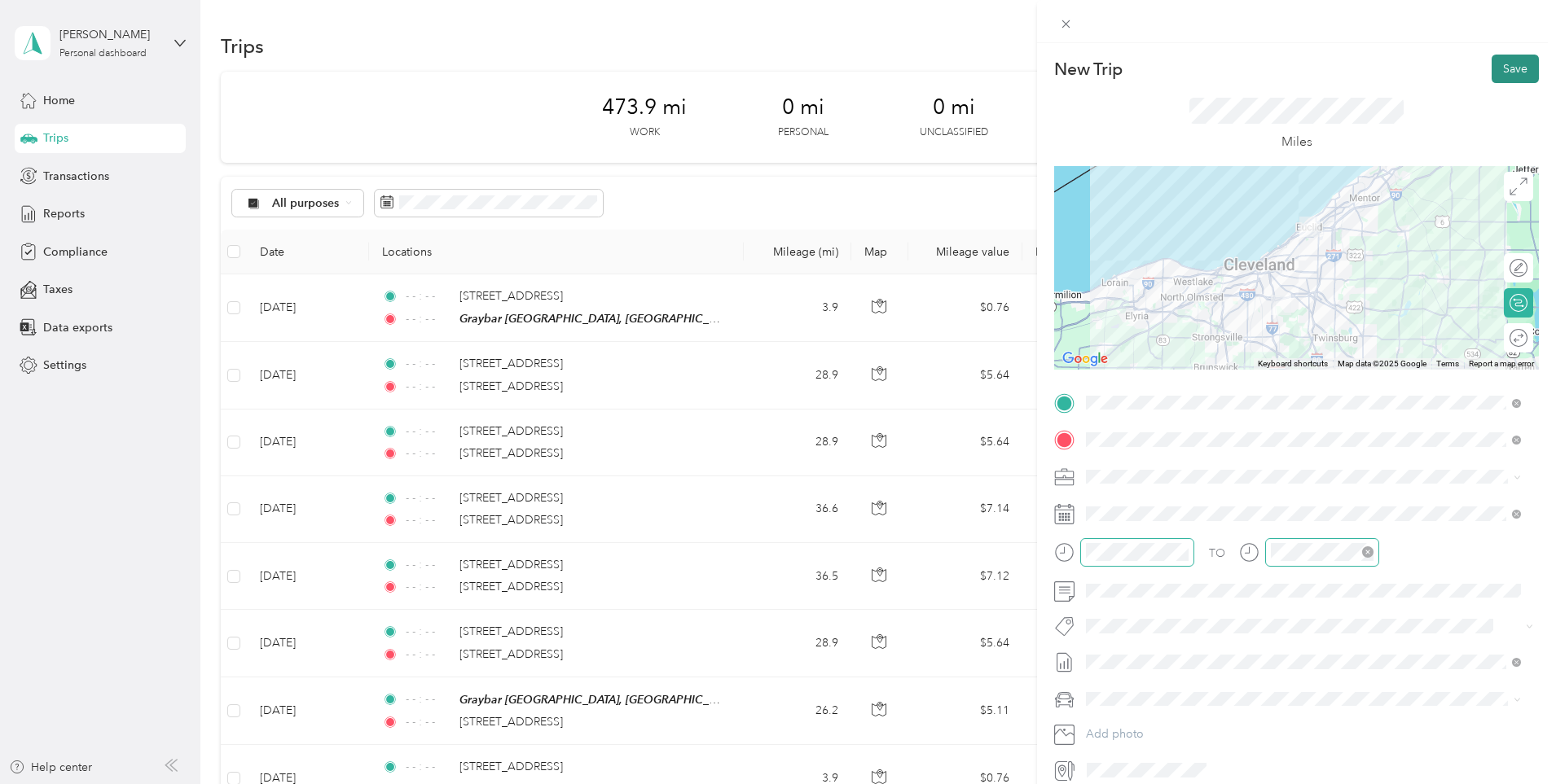
click at [1498, 65] on button "Save" at bounding box center [1514, 69] width 47 height 29
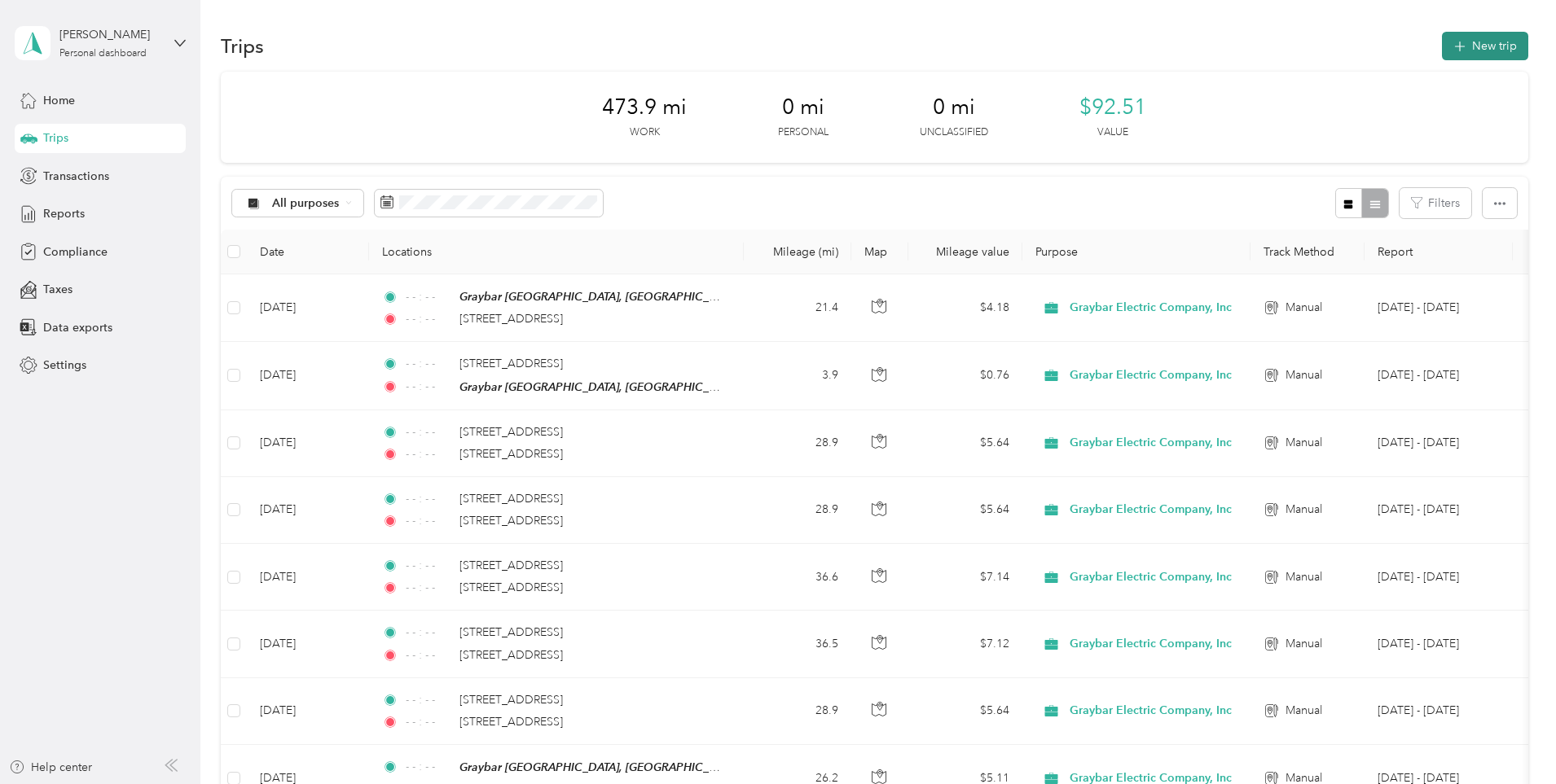
click at [1442, 44] on button "New trip" at bounding box center [1485, 46] width 86 height 29
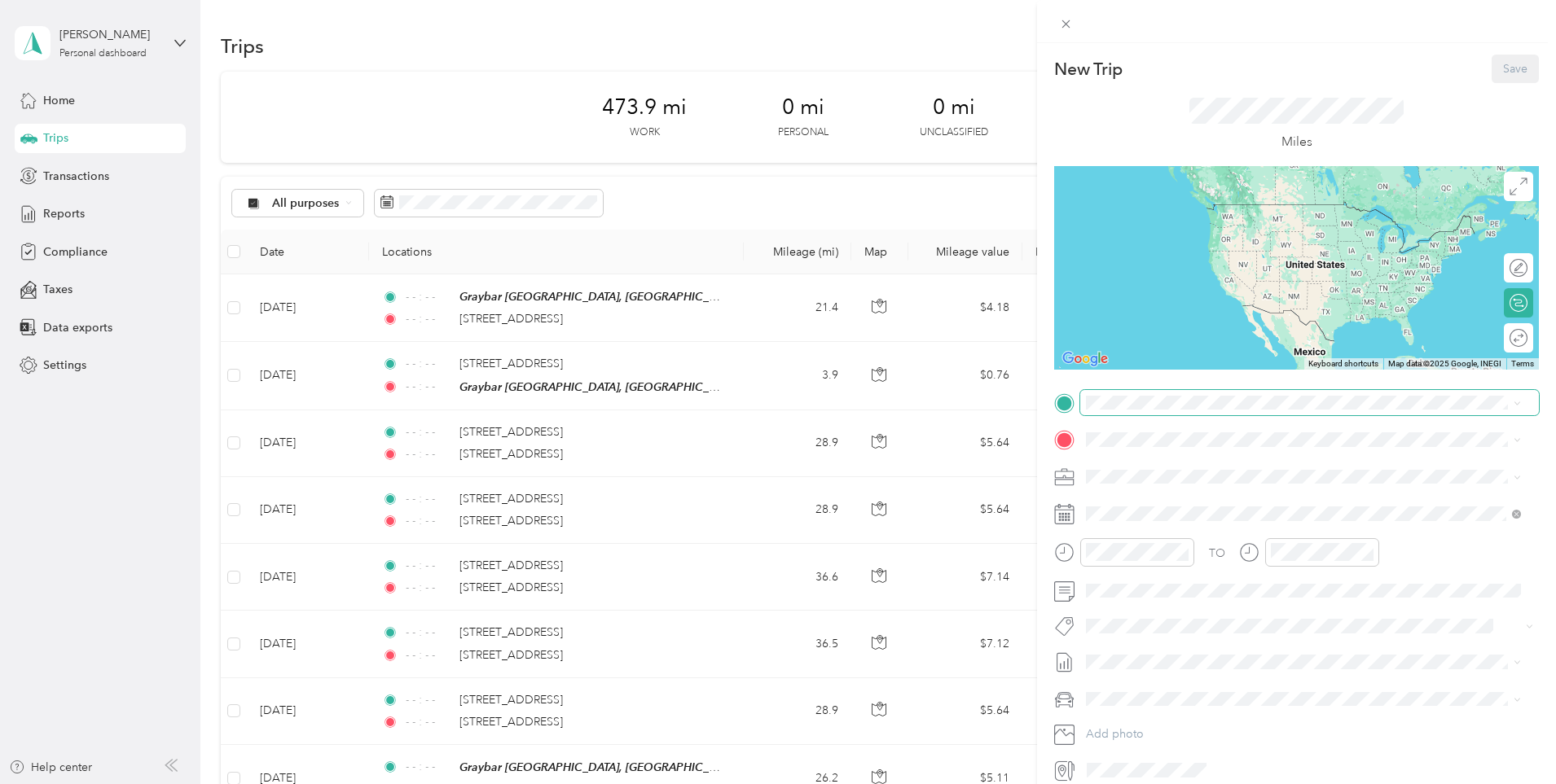
click at [1122, 393] on span at bounding box center [1309, 403] width 458 height 26
click at [1272, 457] on span "[STREET_ADDRESS][US_STATE]" at bounding box center [1198, 461] width 163 height 14
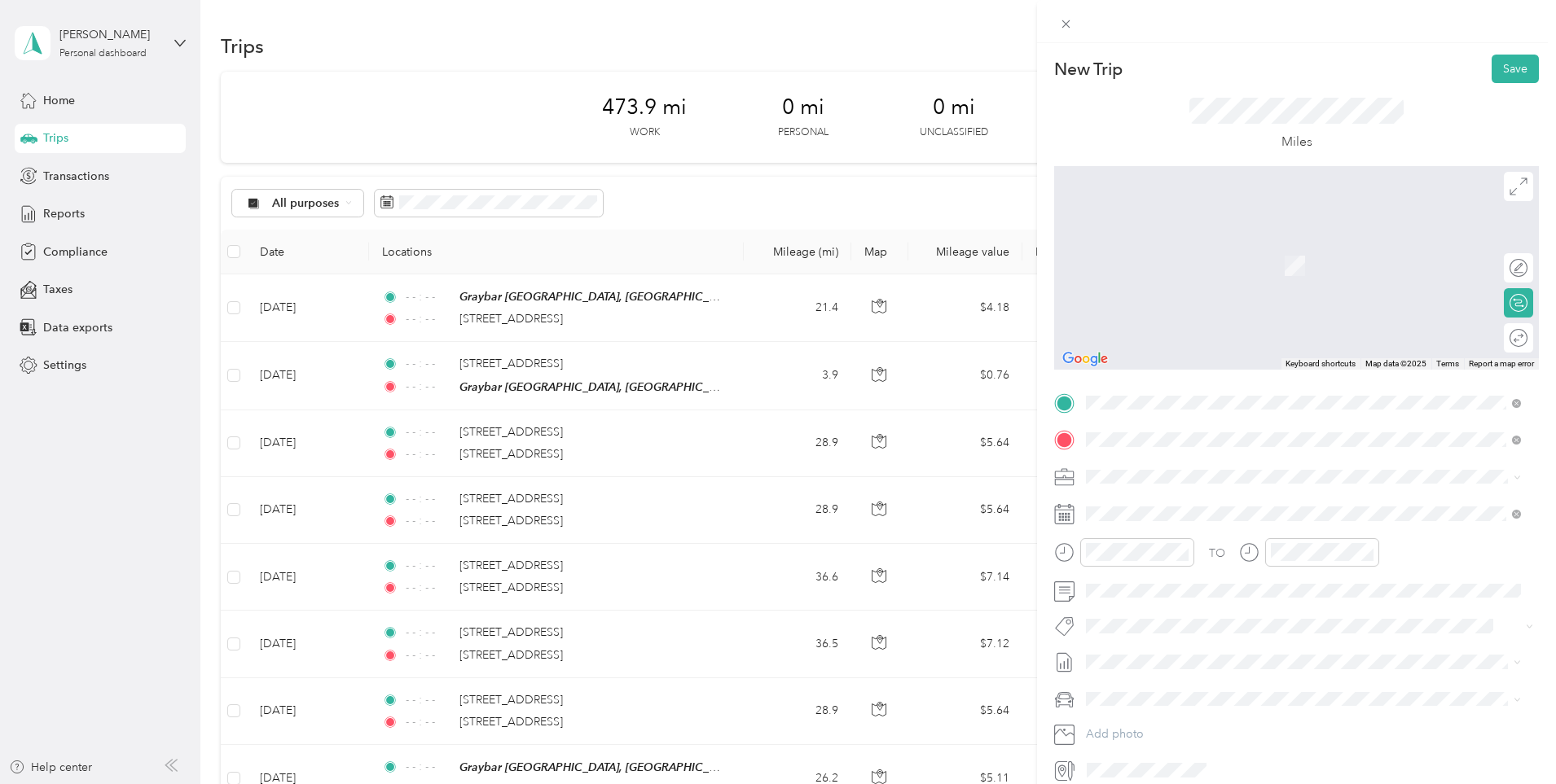
click at [1221, 492] on span "[STREET_ADDRESS][US_STATE]" at bounding box center [1198, 497] width 163 height 14
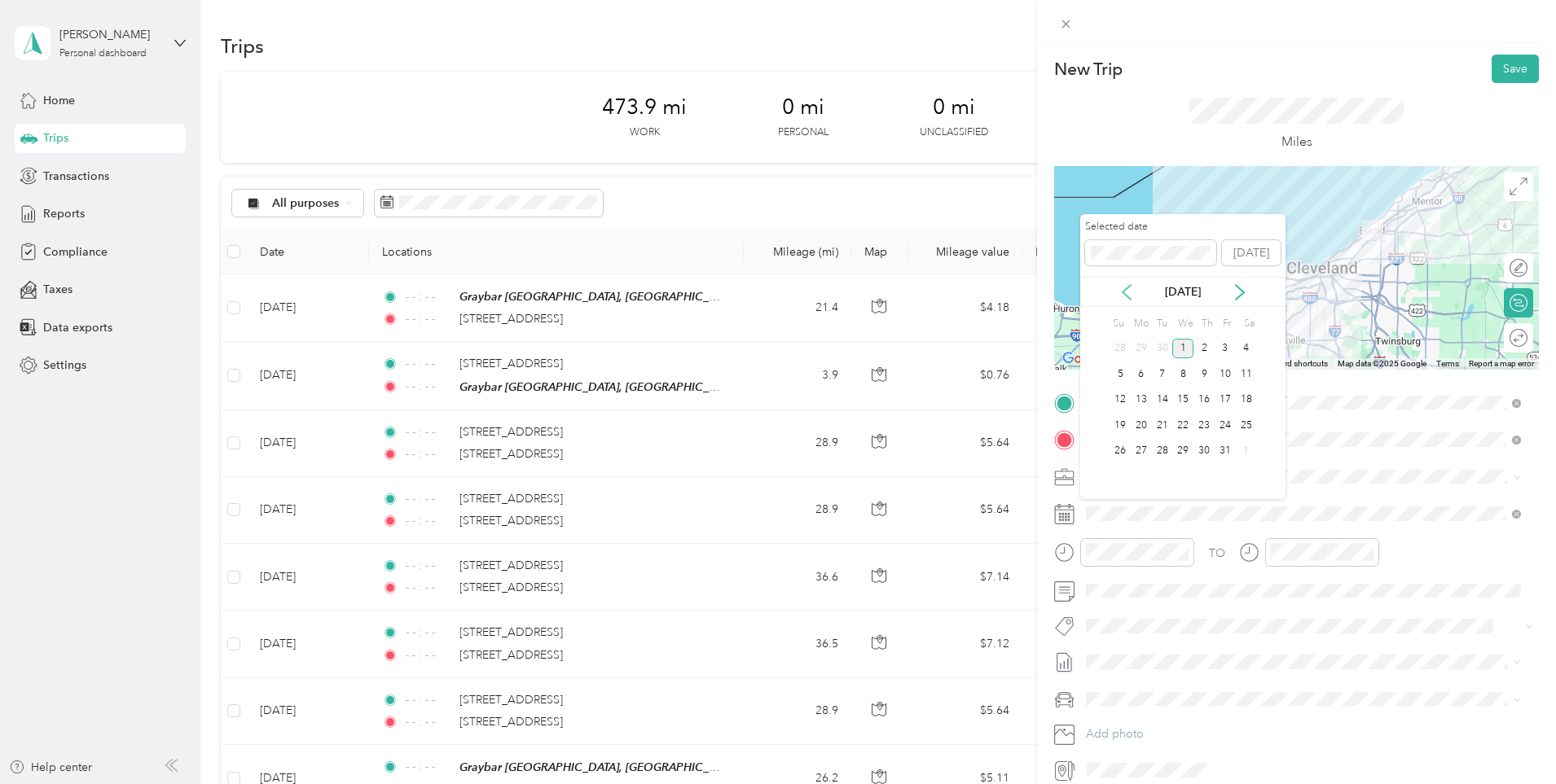
click at [1133, 289] on icon at bounding box center [1126, 291] width 16 height 16
click at [1201, 426] on div "25" at bounding box center [1204, 425] width 21 height 20
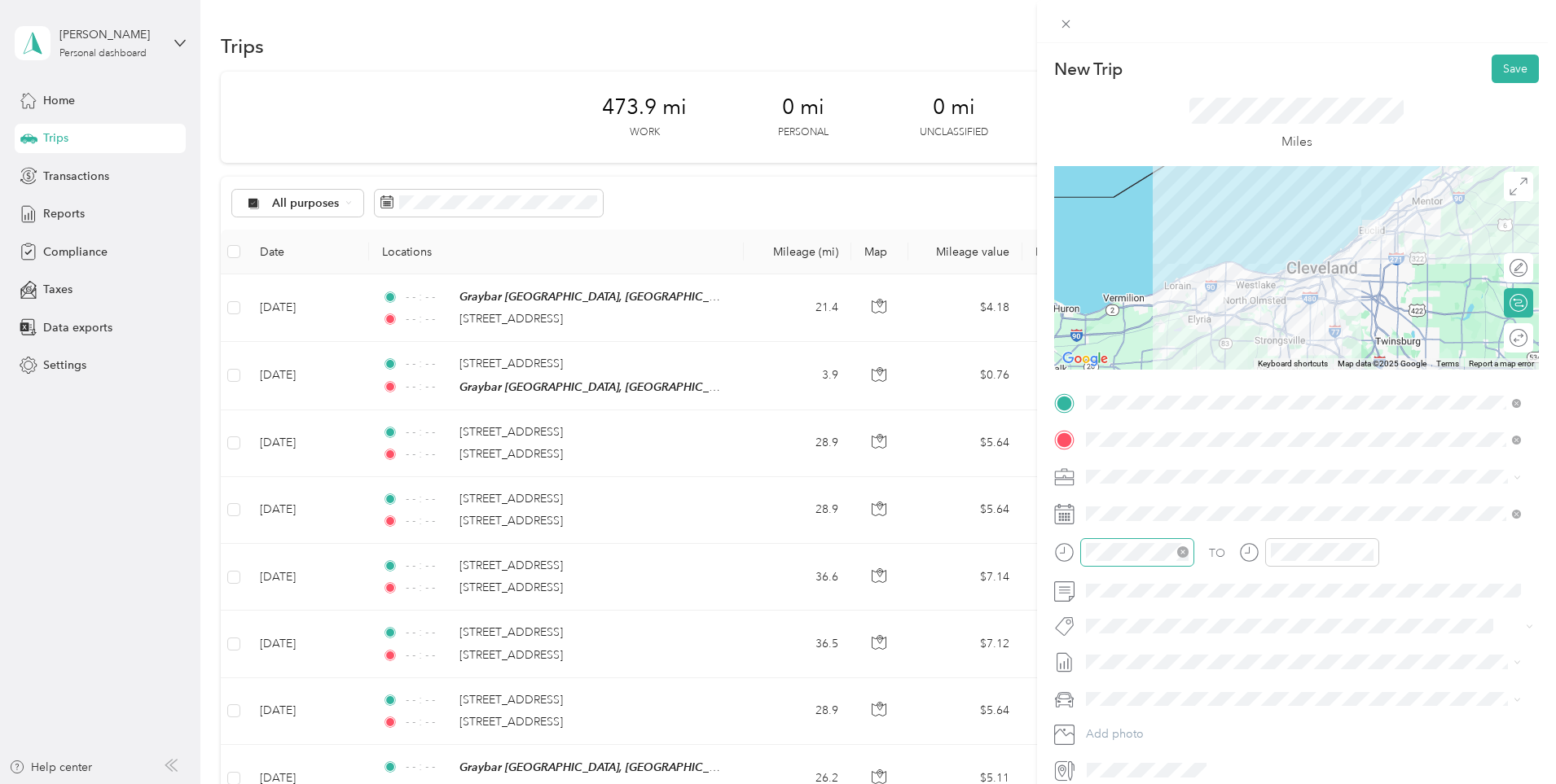
click at [1181, 547] on icon "close-circle" at bounding box center [1183, 552] width 12 height 12
click at [1368, 551] on icon "close-circle" at bounding box center [1367, 552] width 12 height 12
click at [1362, 554] on icon "close-circle" at bounding box center [1367, 552] width 12 height 12
click at [1139, 711] on span "[DATE] - [DATE]" at bounding box center [1126, 716] width 81 height 17
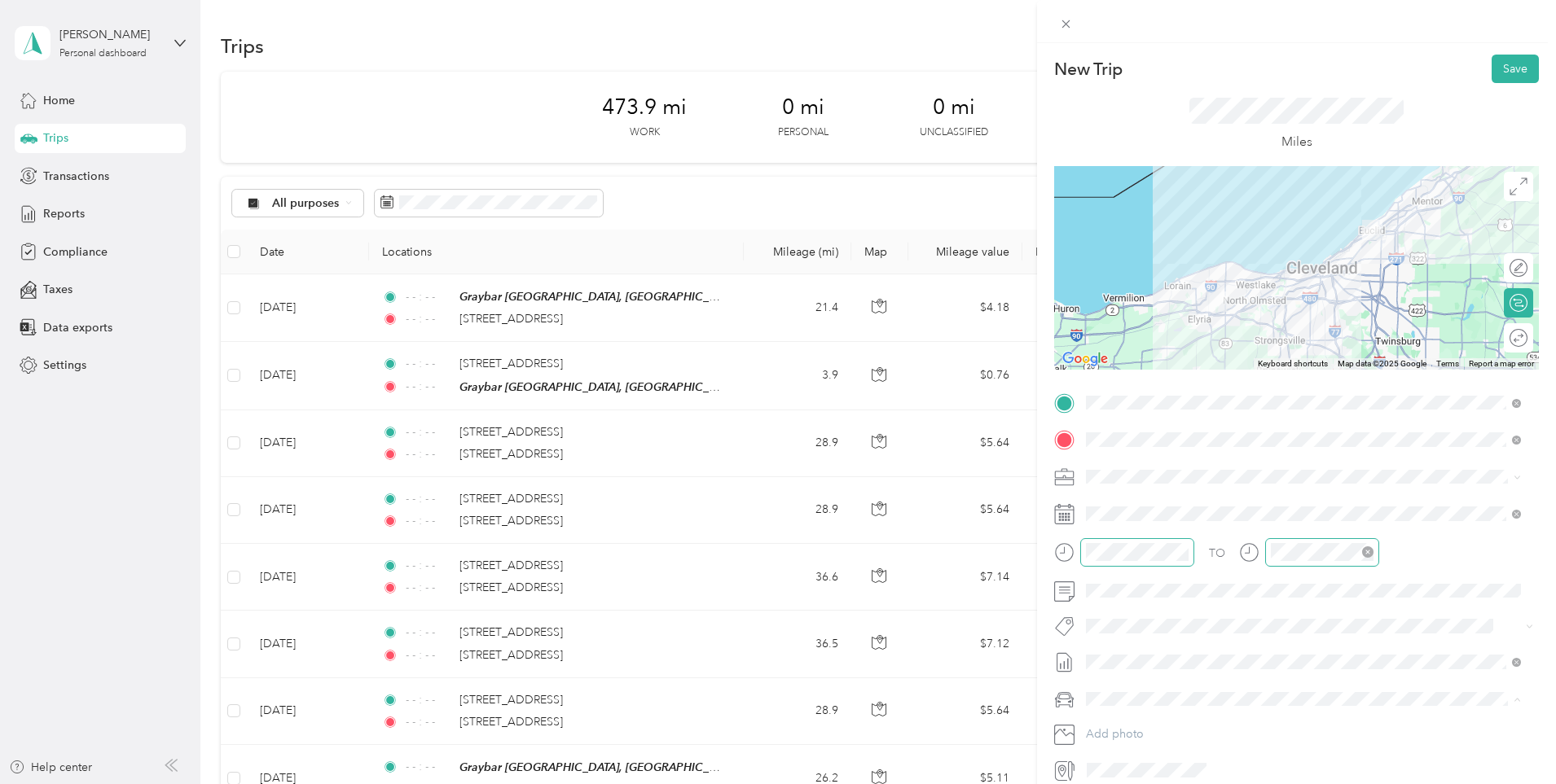
click at [1141, 749] on span "[PERSON_NAME]'S CAR" at bounding box center [1154, 756] width 127 height 13
click at [1136, 604] on div "TO Add photo" at bounding box center [1295, 587] width 484 height 393
click at [1136, 598] on span at bounding box center [1309, 590] width 458 height 26
click at [1502, 61] on button "Save" at bounding box center [1514, 69] width 47 height 29
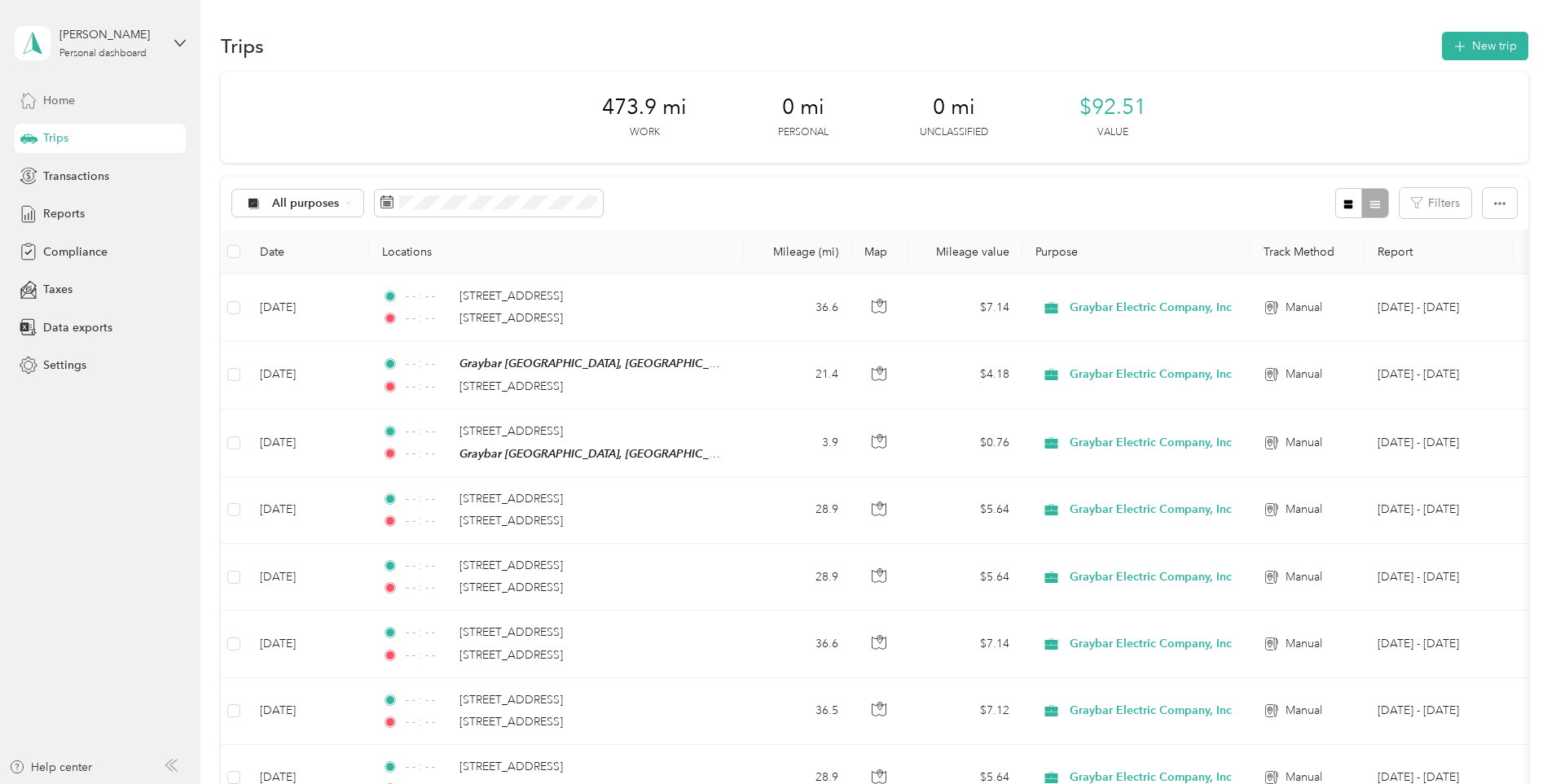
click at [70, 94] on span "Home" at bounding box center [58, 101] width 32 height 17
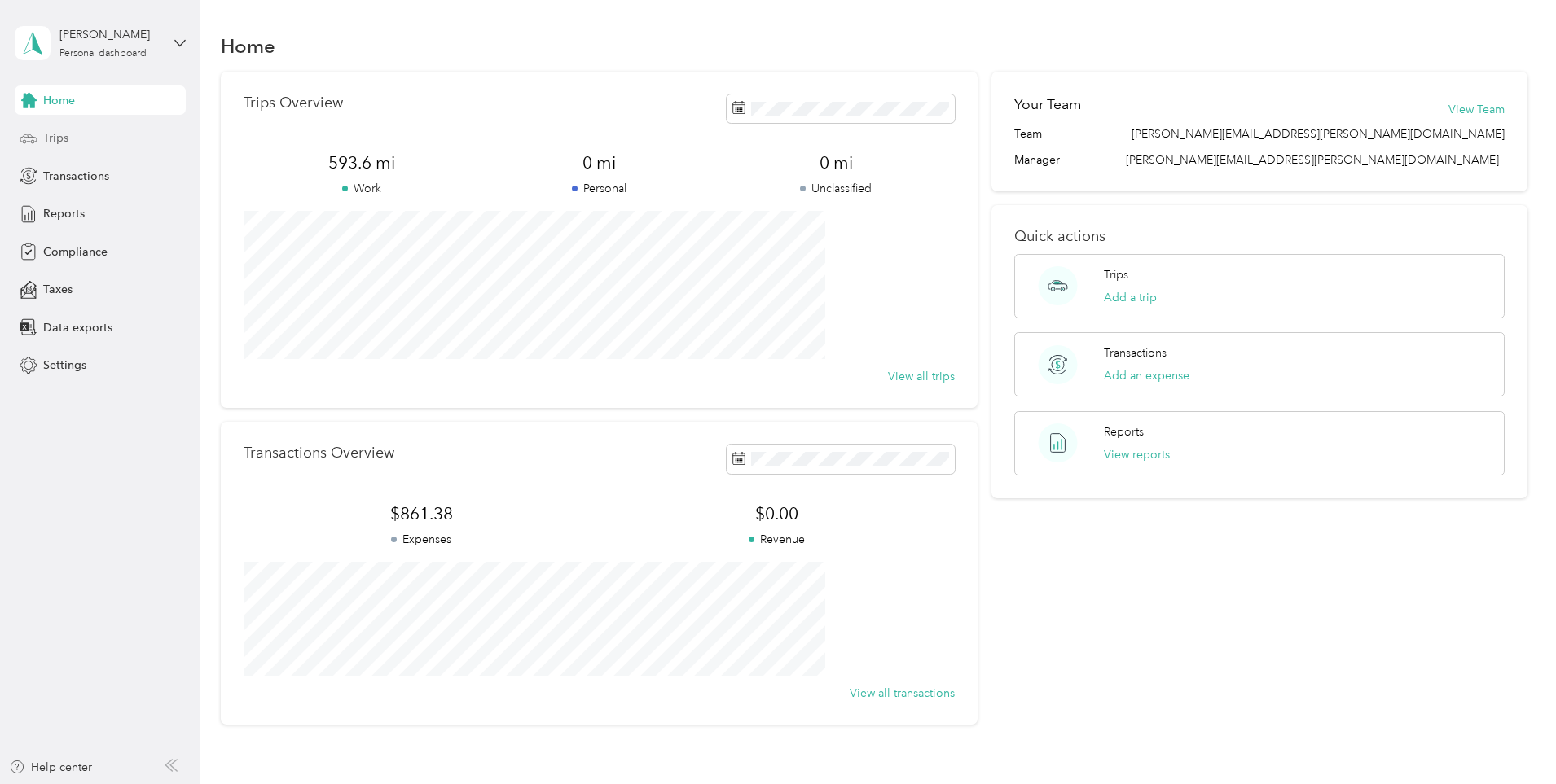
click at [60, 131] on span "Trips" at bounding box center [56, 138] width 25 height 17
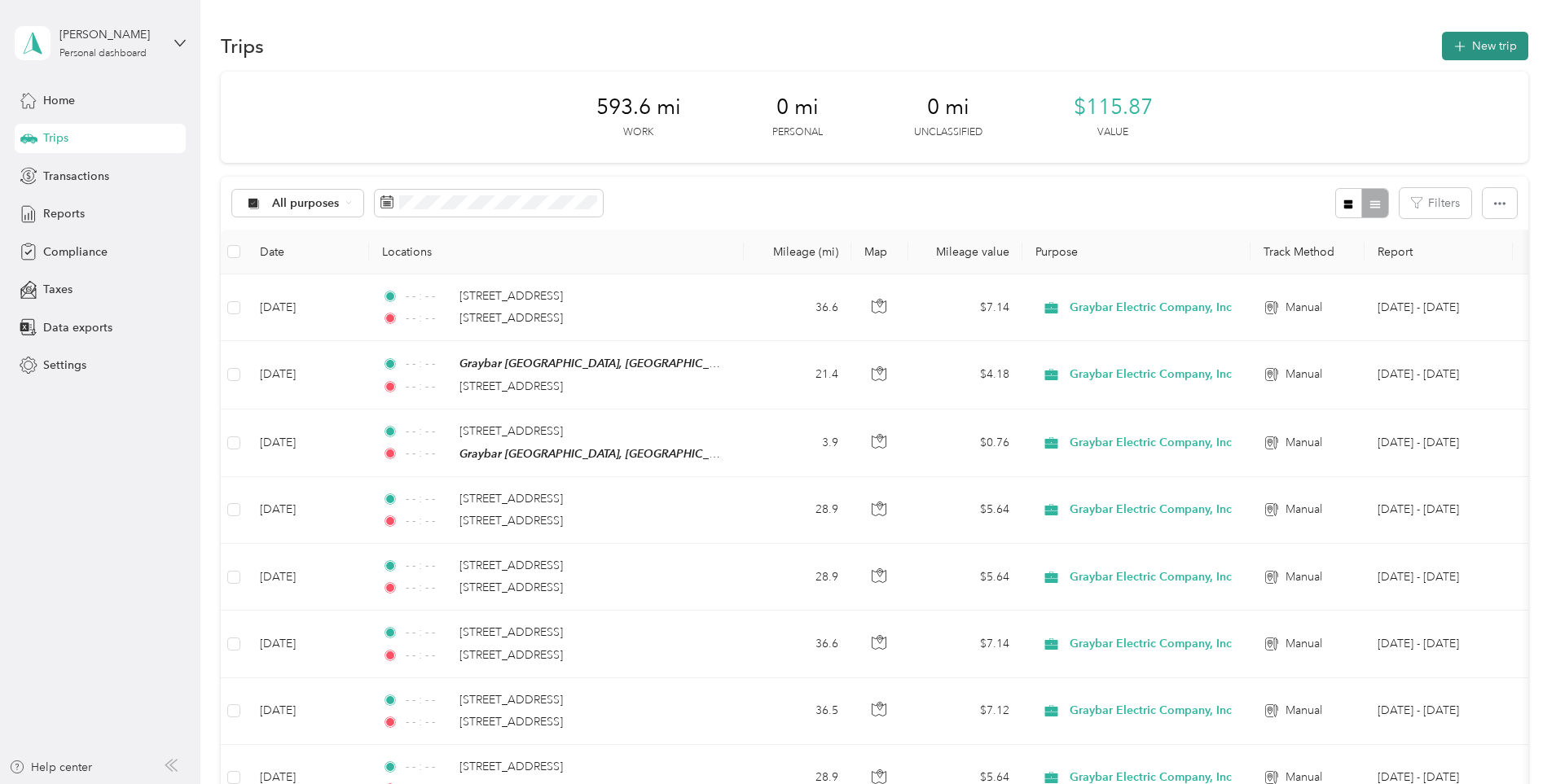
click at [1442, 41] on button "New trip" at bounding box center [1485, 46] width 86 height 29
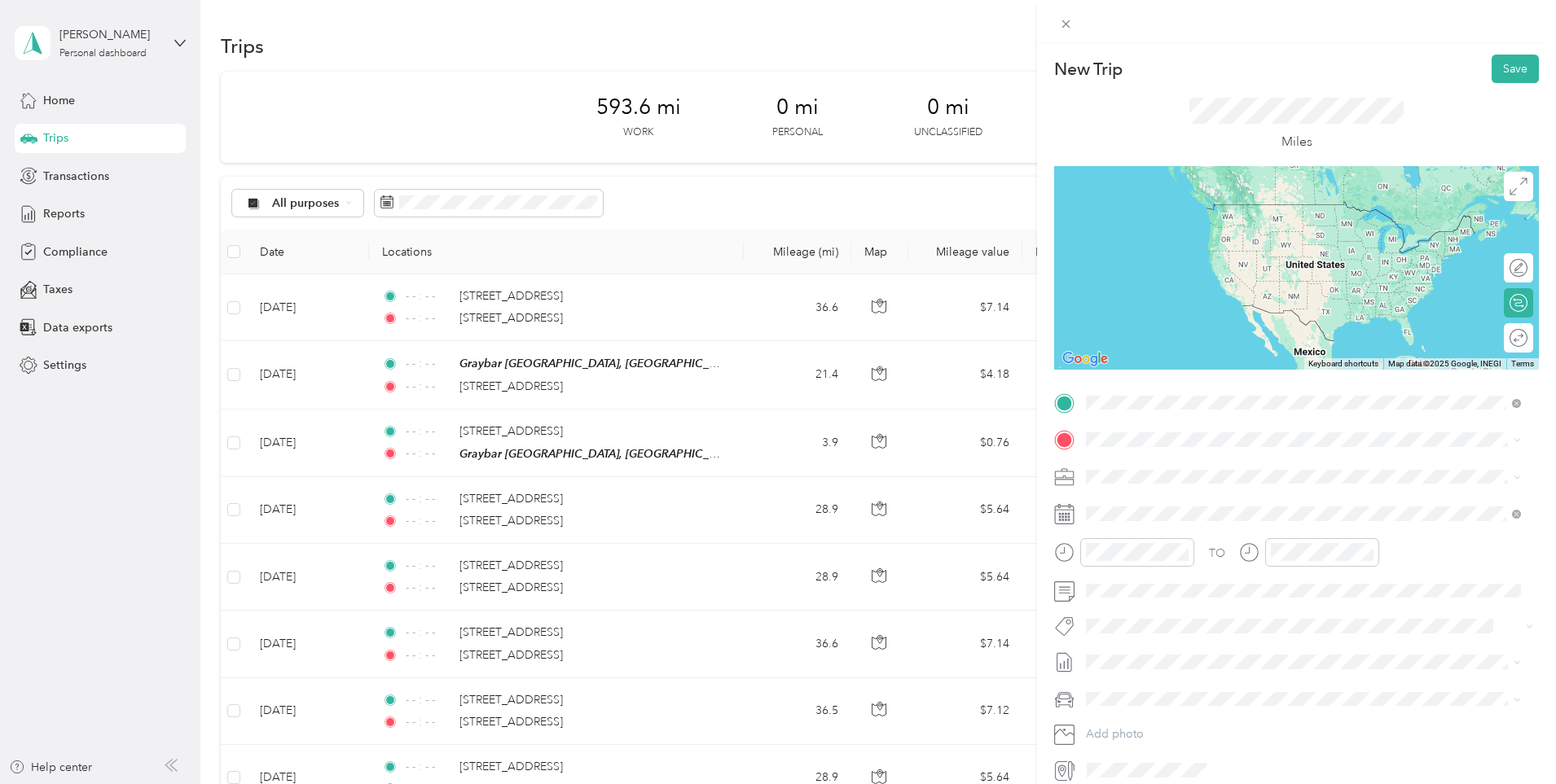
click at [1233, 454] on span "[STREET_ADDRESS][US_STATE]" at bounding box center [1198, 461] width 163 height 14
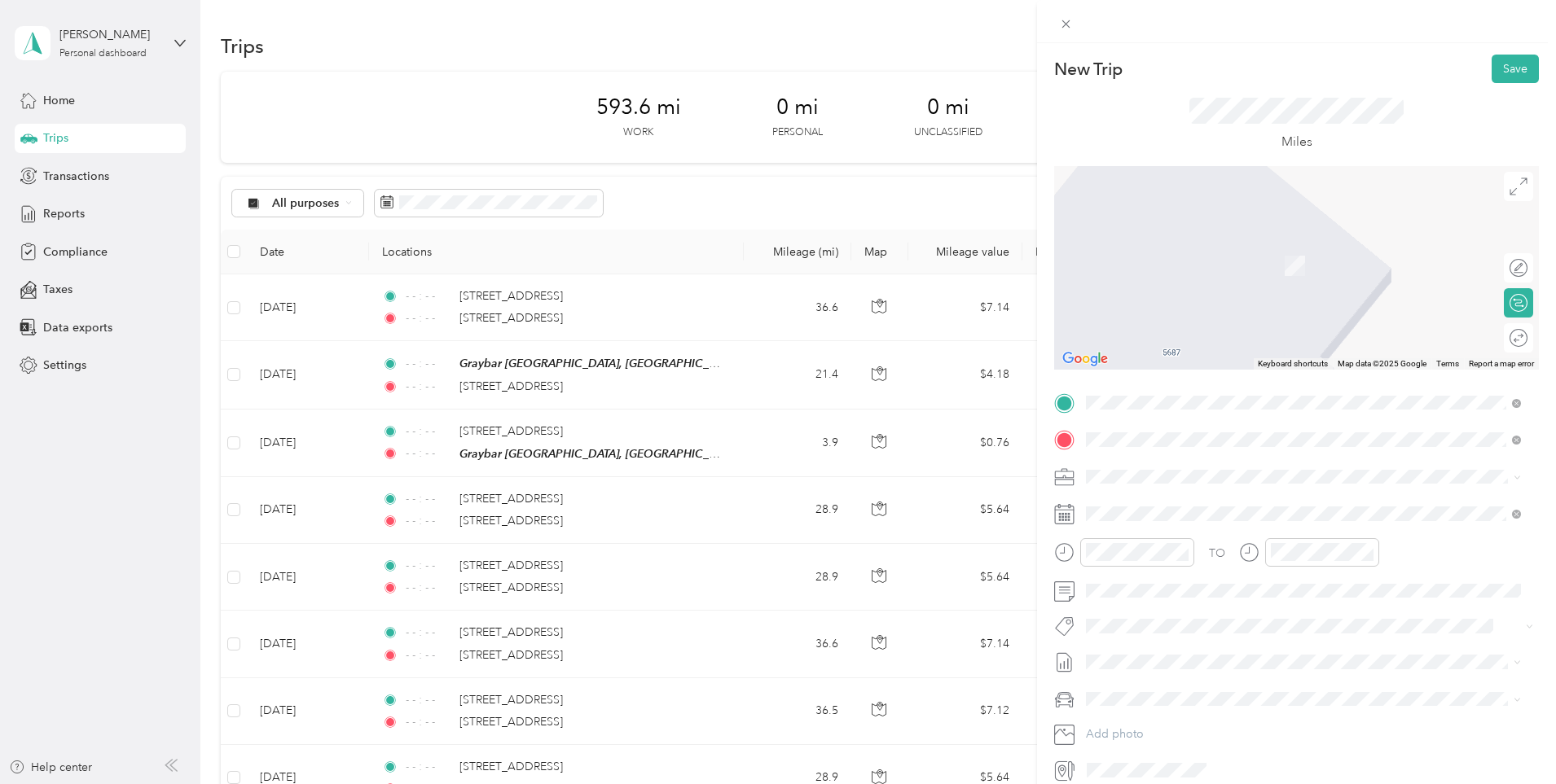
click at [1217, 503] on strong "Graybar [GEOGRAPHIC_DATA], [GEOGRAPHIC_DATA]" at bounding box center [1320, 507] width 295 height 14
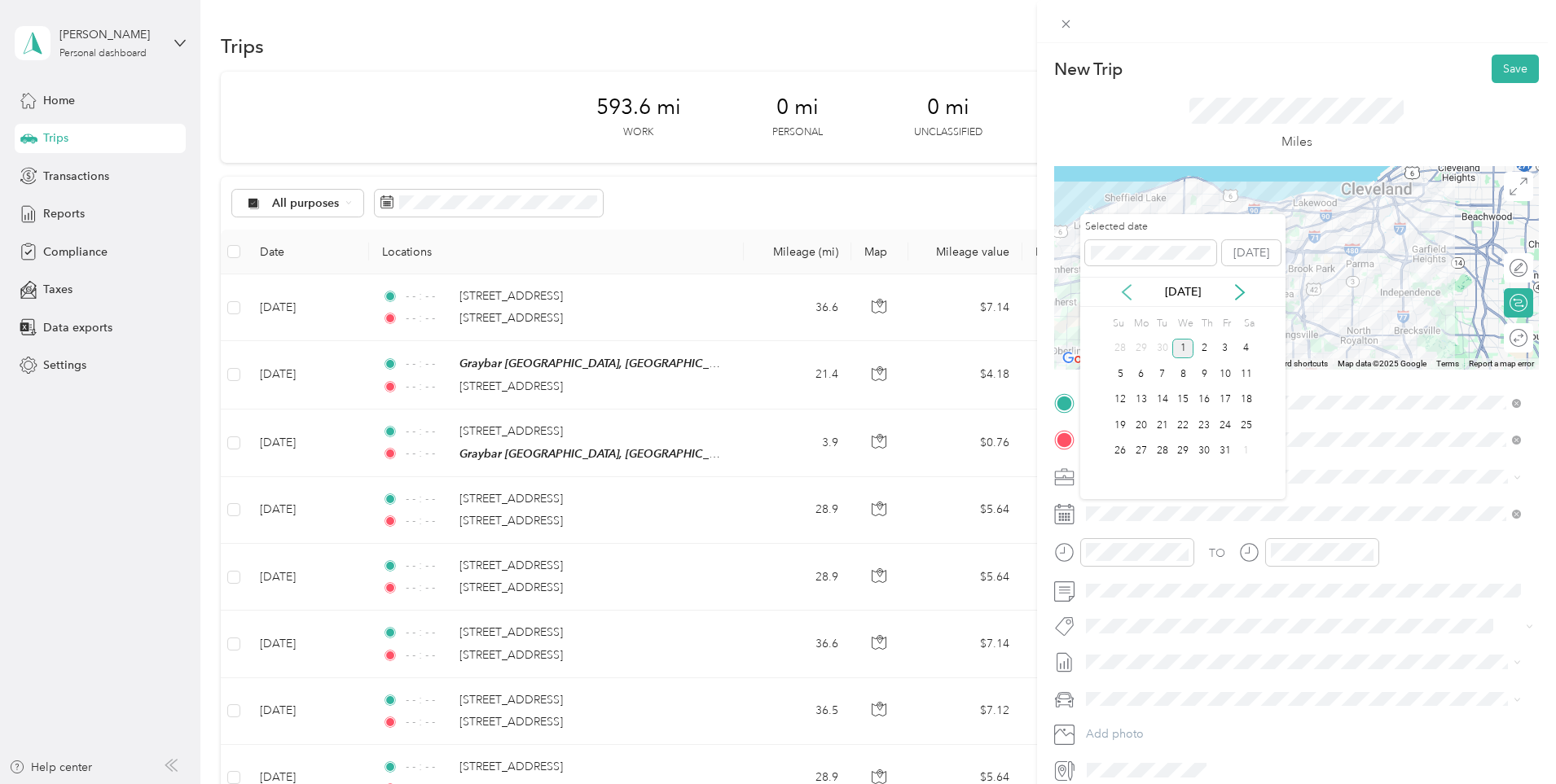
click at [1128, 300] on icon at bounding box center [1126, 291] width 16 height 16
click at [1218, 425] on div "26" at bounding box center [1225, 425] width 21 height 20
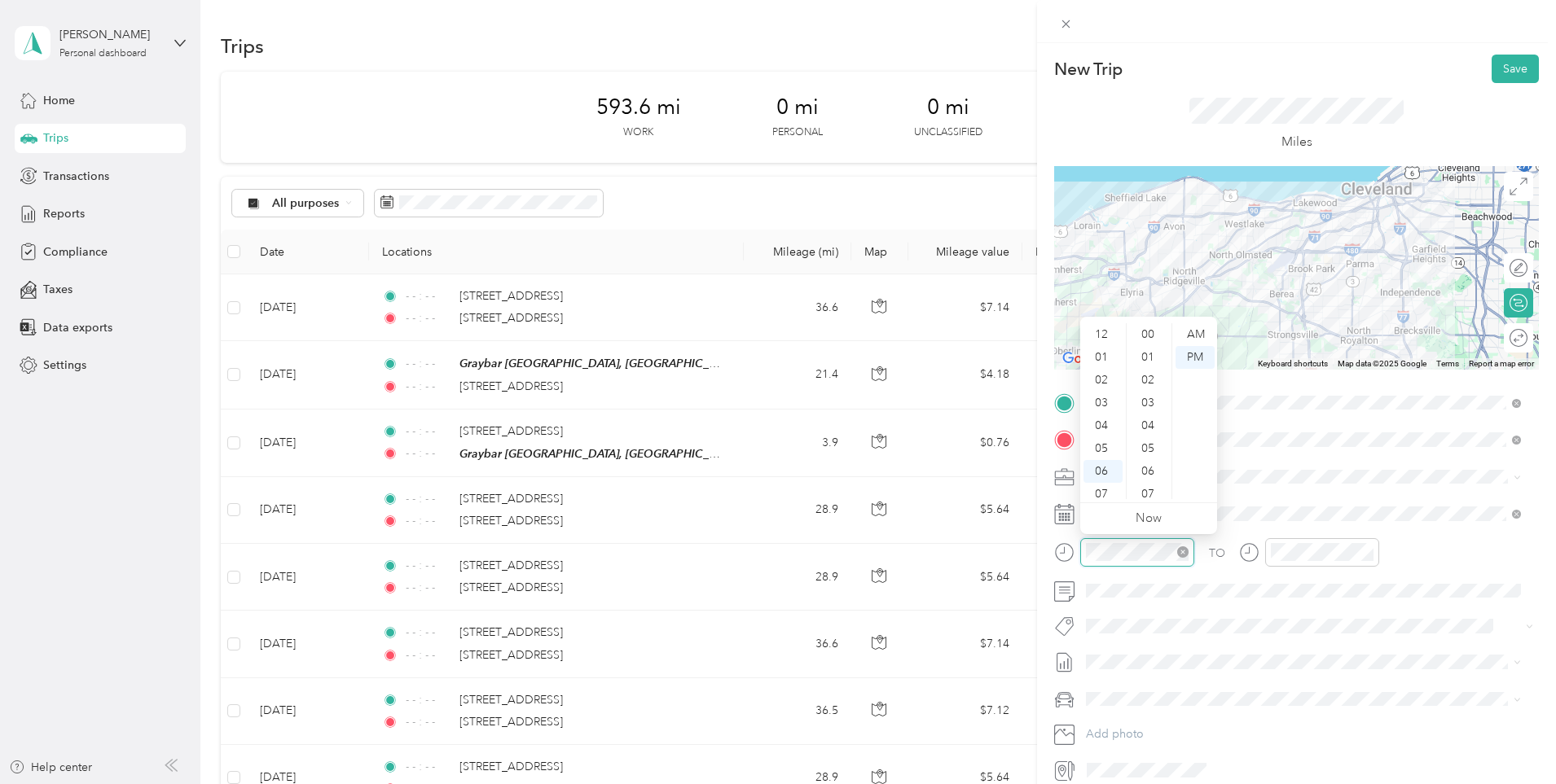
click at [1187, 549] on icon "close-circle" at bounding box center [1183, 552] width 12 height 12
click at [1373, 554] on div at bounding box center [1321, 553] width 114 height 29
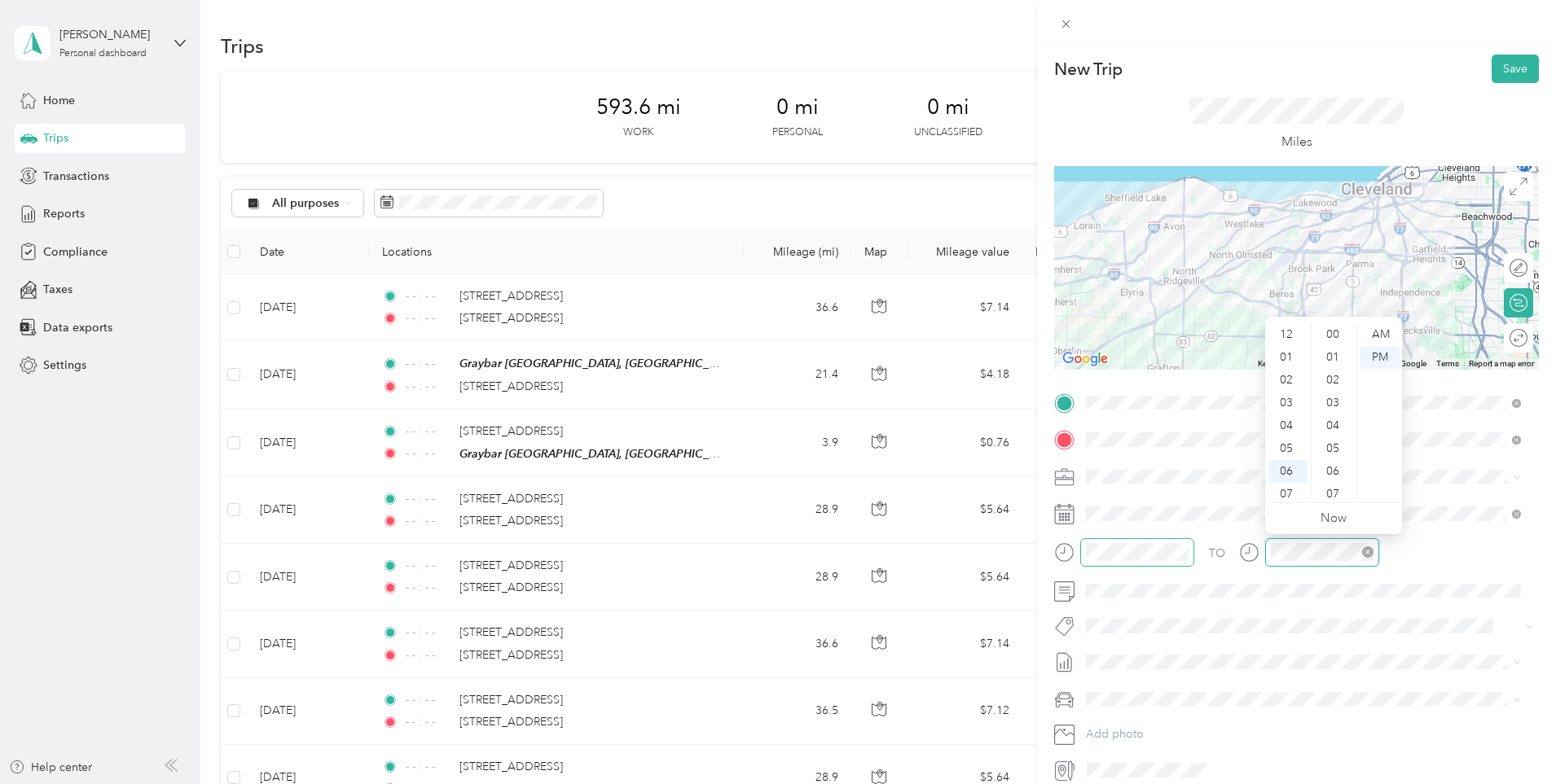
scroll to position [98, 0]
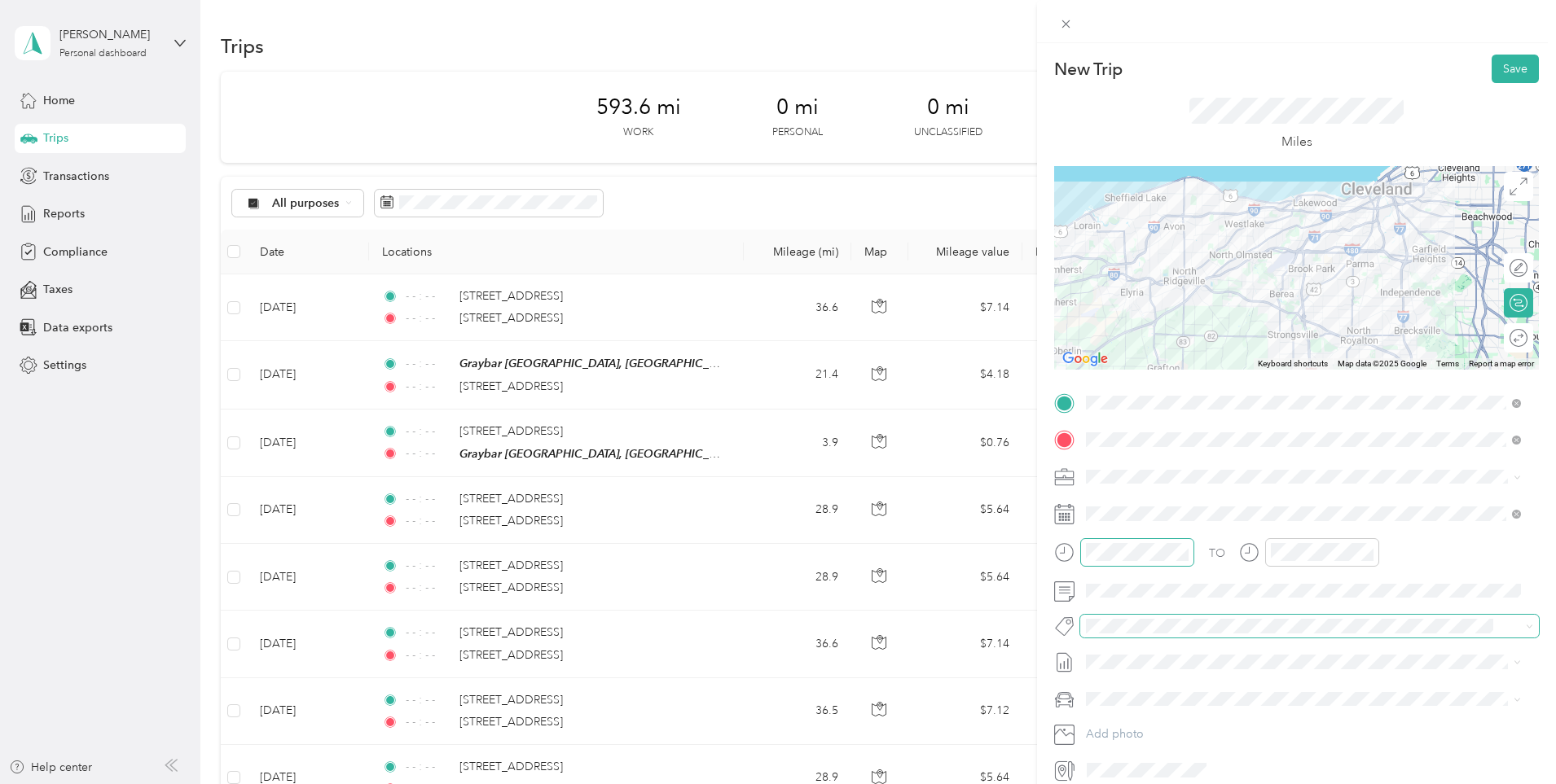
click at [1145, 783] on div "New Trip Save This trip cannot be edited because it is either under review, app…" at bounding box center [774, 784] width 1547 height 0
click at [1117, 679] on div "No tags found" at bounding box center [1303, 660] width 447 height 60
click at [1117, 667] on div "No tags found" at bounding box center [1303, 669] width 447 height 60
click at [1073, 665] on icon at bounding box center [1063, 661] width 20 height 20
click at [1059, 659] on icon at bounding box center [1063, 661] width 20 height 20
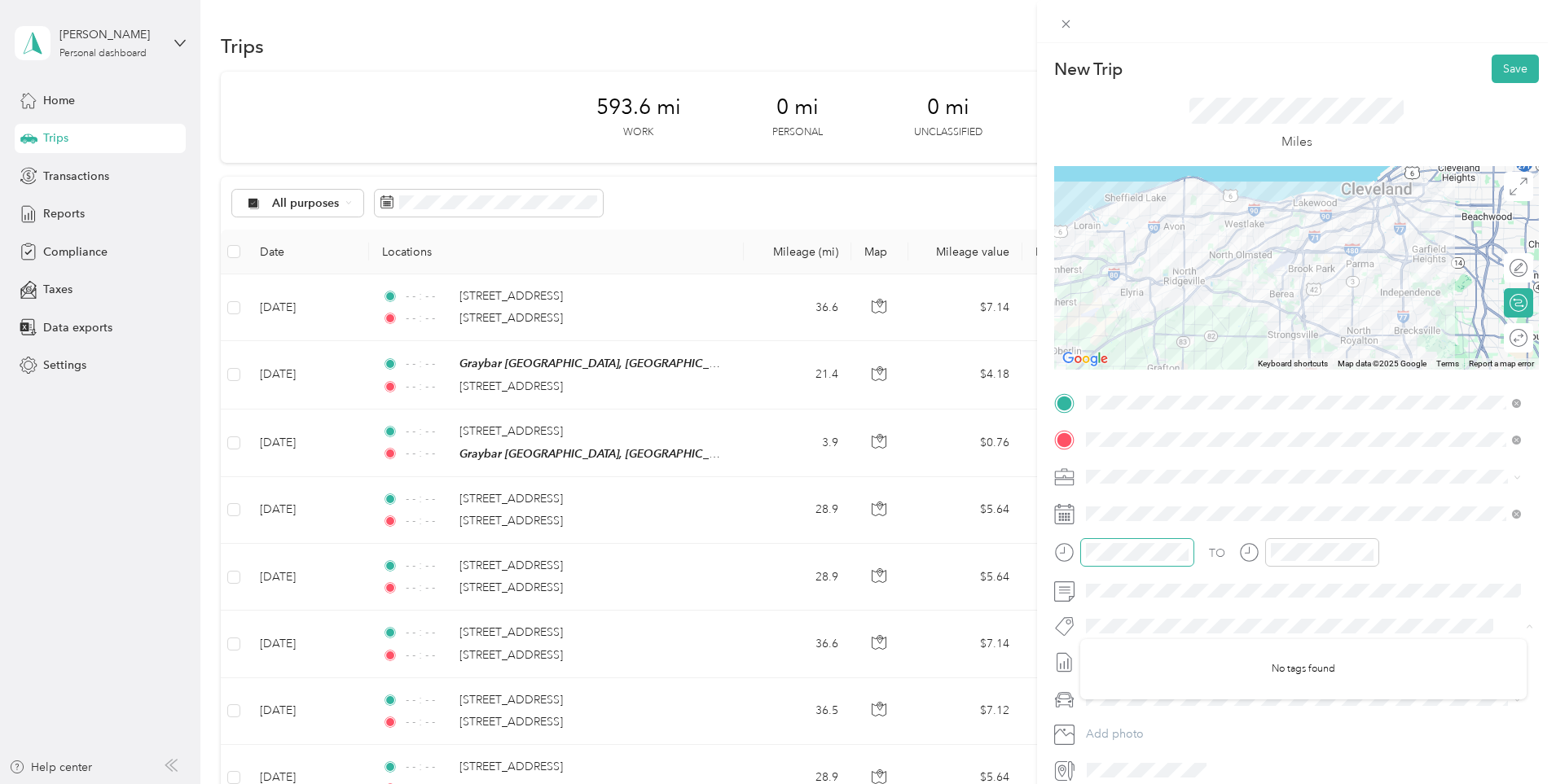
click at [1280, 453] on div "TO Add photo" at bounding box center [1295, 587] width 484 height 393
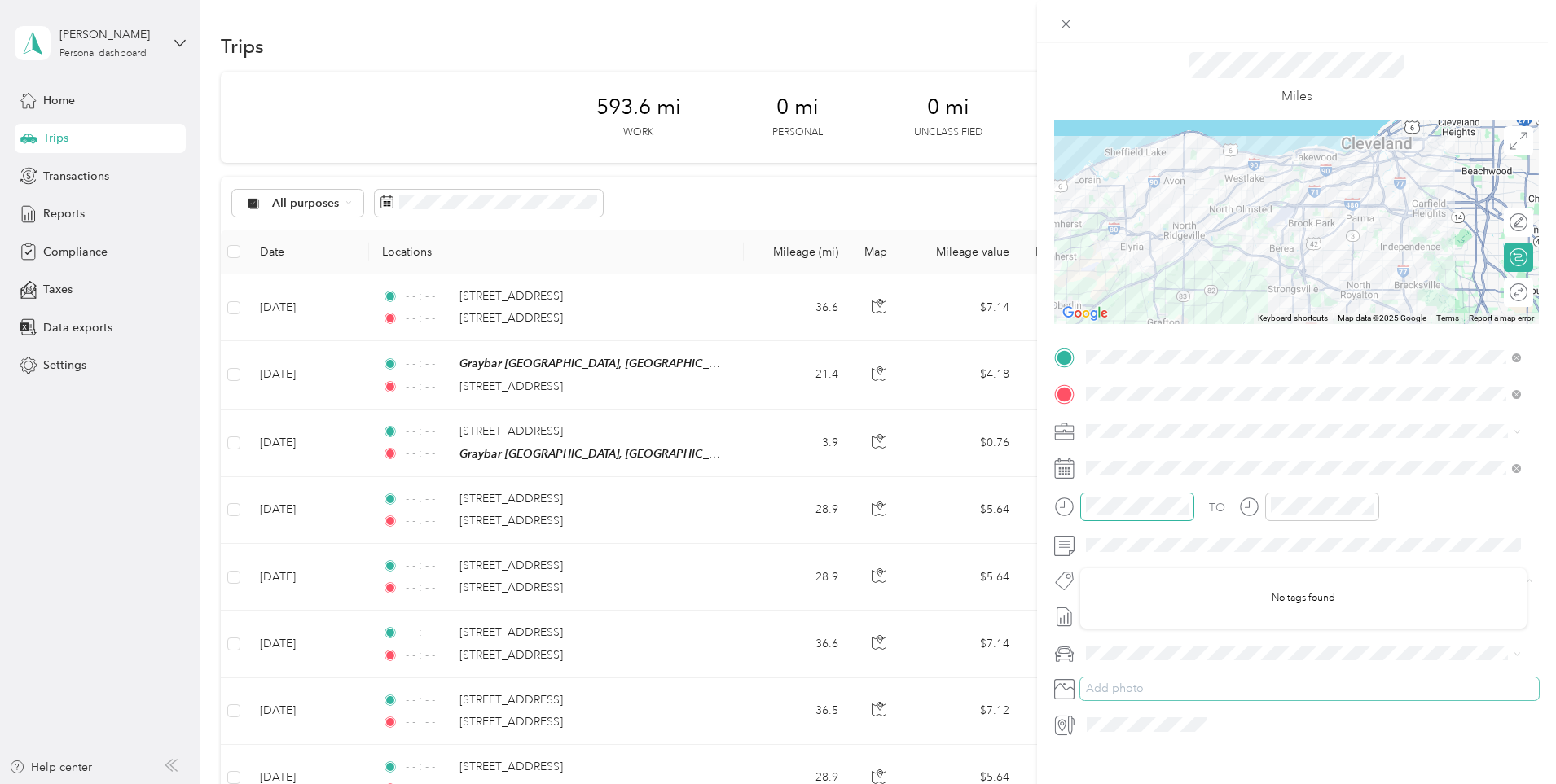
scroll to position [71, 0]
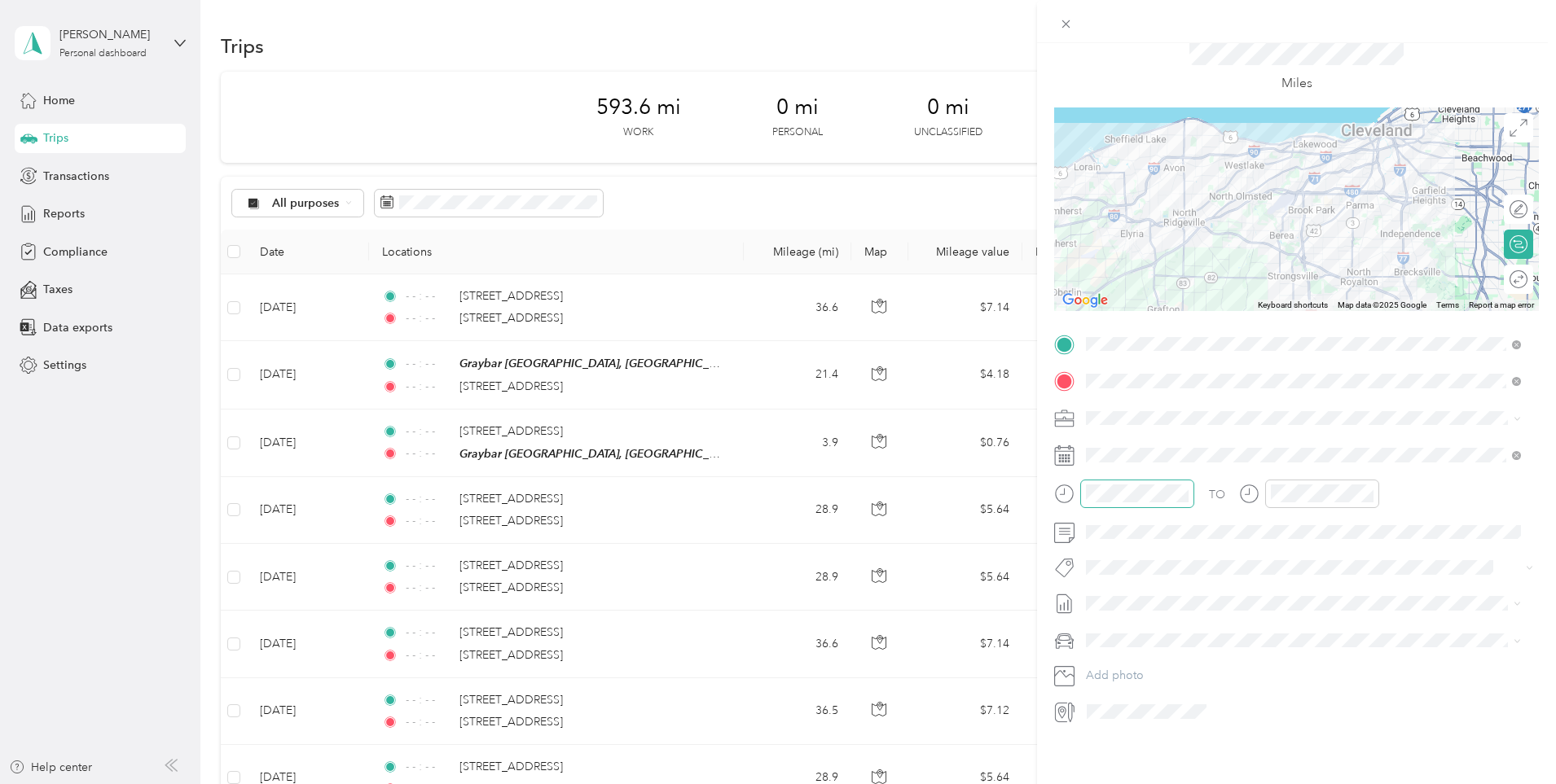
click at [1093, 783] on div "New Trip Save This trip cannot be edited because it is either under review, app…" at bounding box center [774, 784] width 1547 height 0
click at [1119, 643] on span "[DATE] - [DATE]" at bounding box center [1126, 645] width 81 height 17
click at [1124, 678] on div "[PERSON_NAME]'S CAR" at bounding box center [1303, 683] width 424 height 17
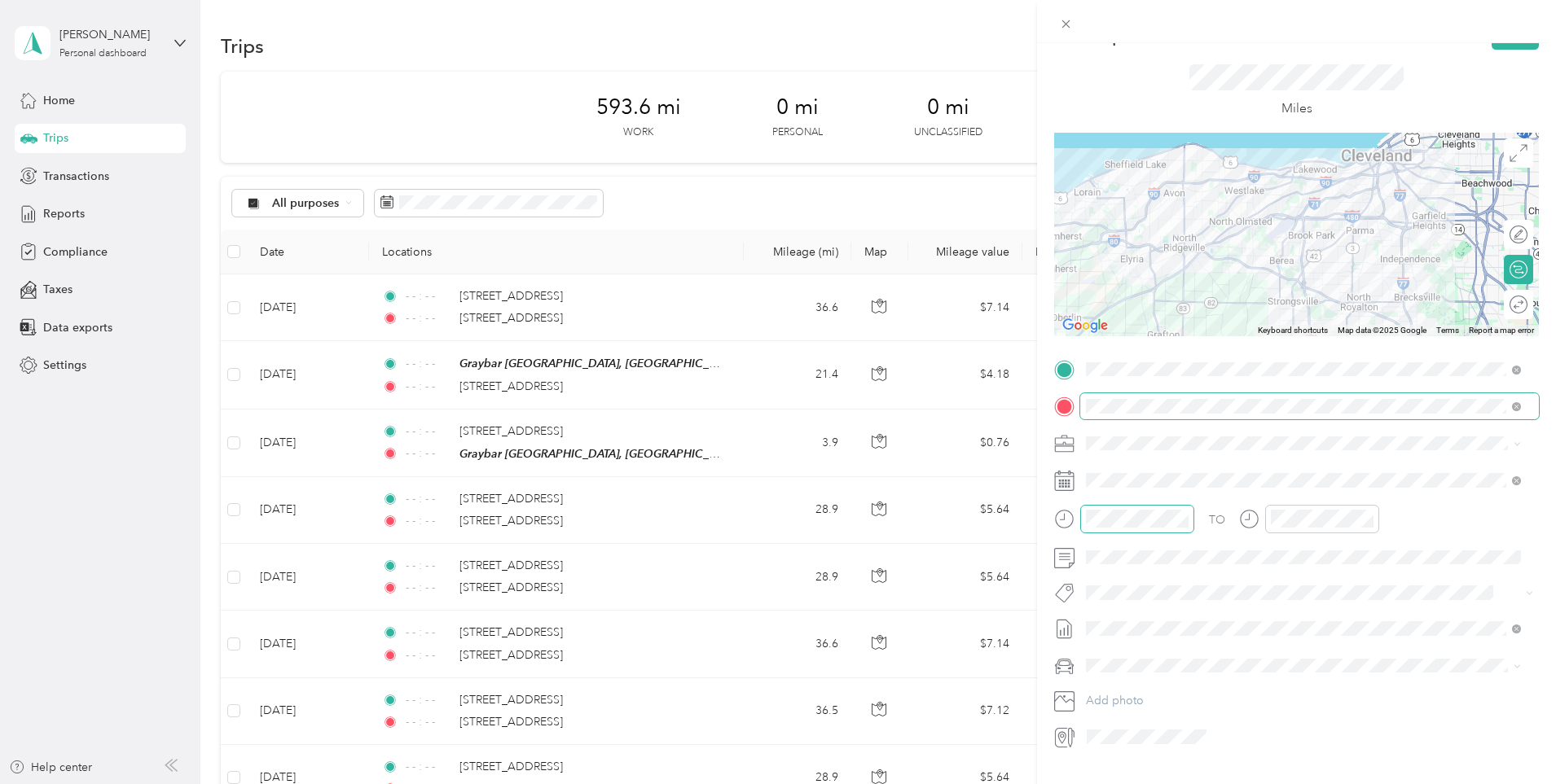
scroll to position [0, 0]
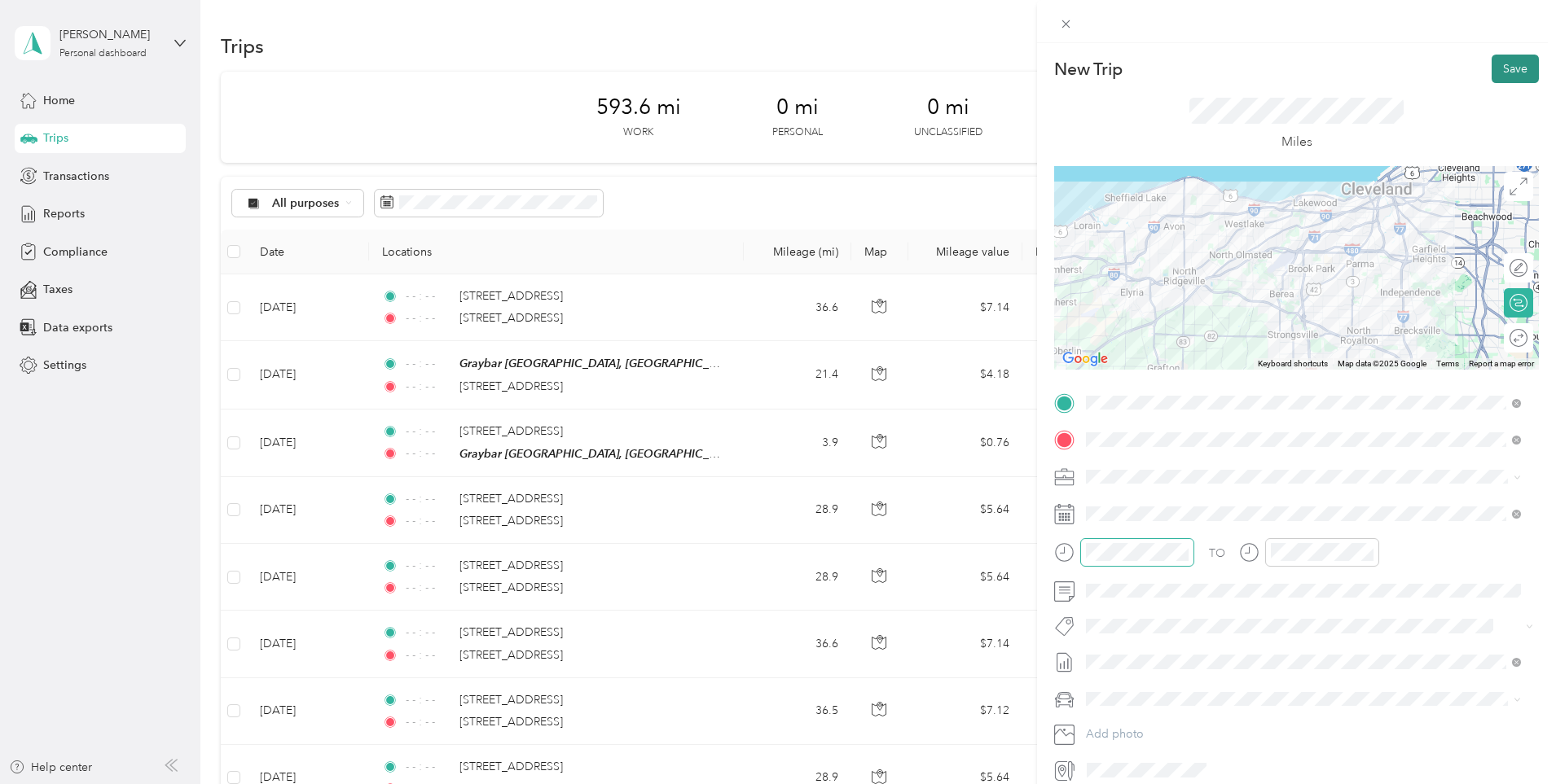
click at [1491, 60] on button "Save" at bounding box center [1514, 69] width 47 height 29
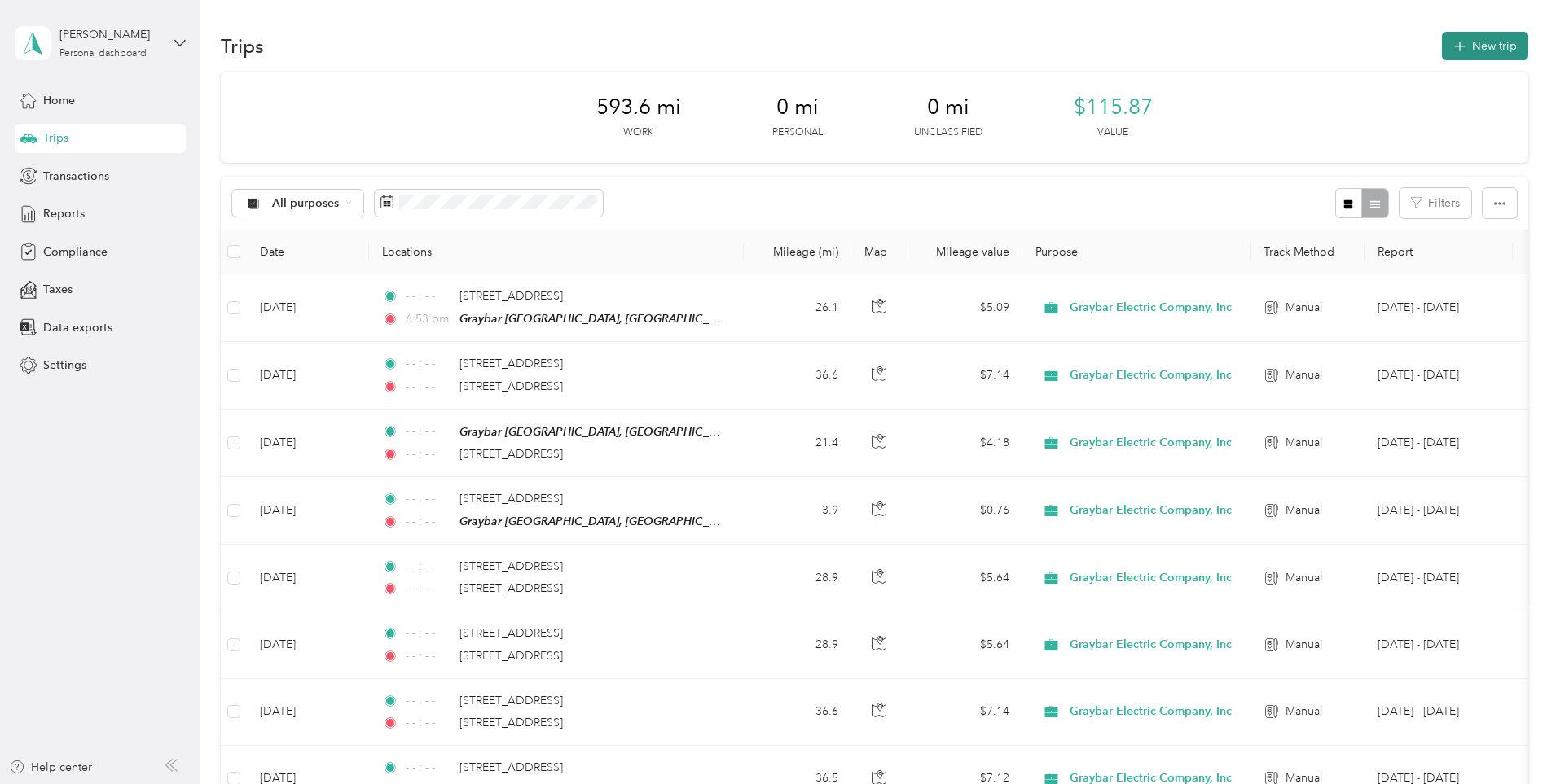
click at [1453, 48] on icon "button" at bounding box center [1458, 46] width 11 height 11
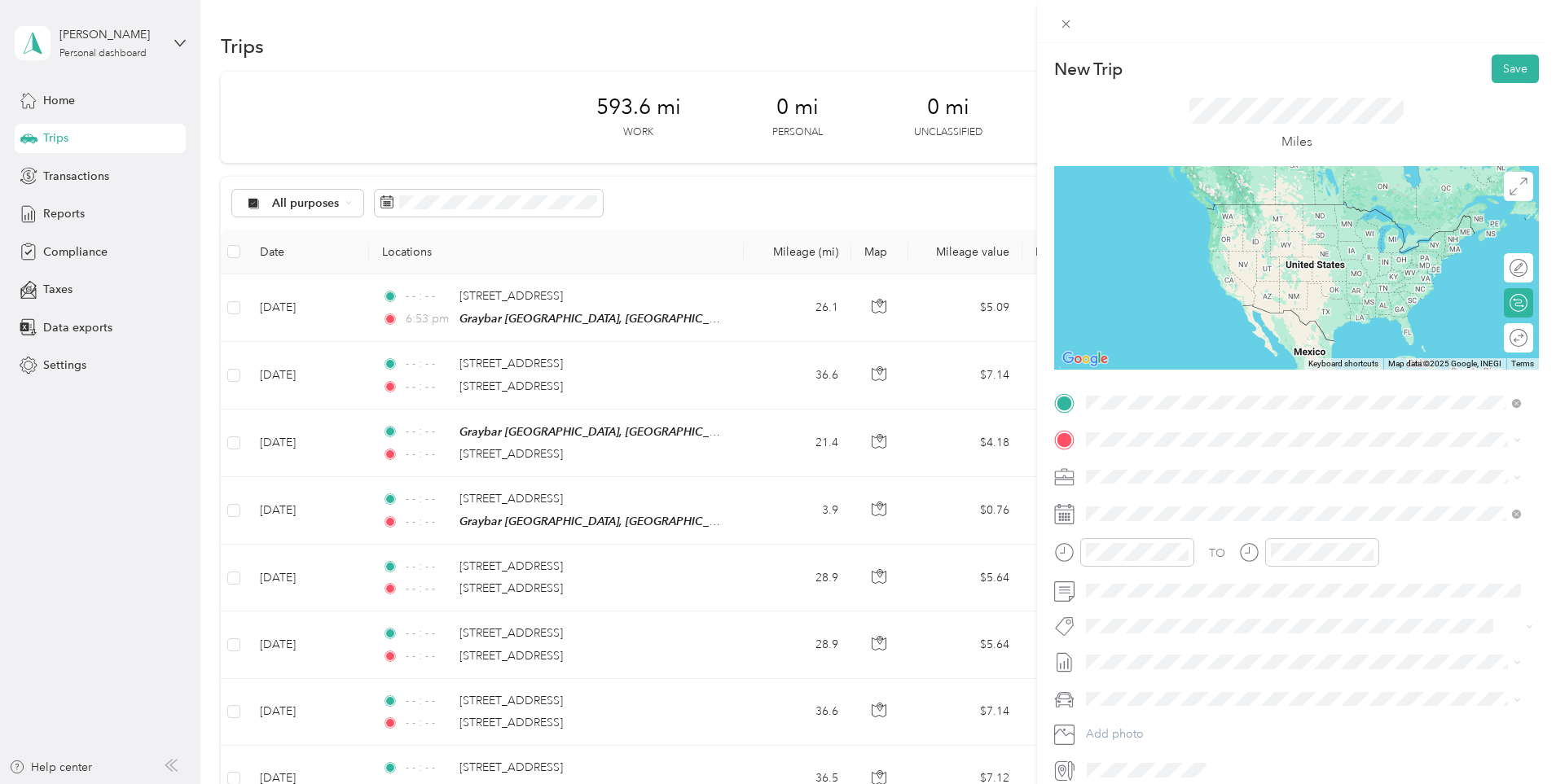
click at [1177, 460] on div "TEAM Graybar [GEOGRAPHIC_DATA], [GEOGRAPHIC_DATA]" at bounding box center [1292, 470] width 352 height 20
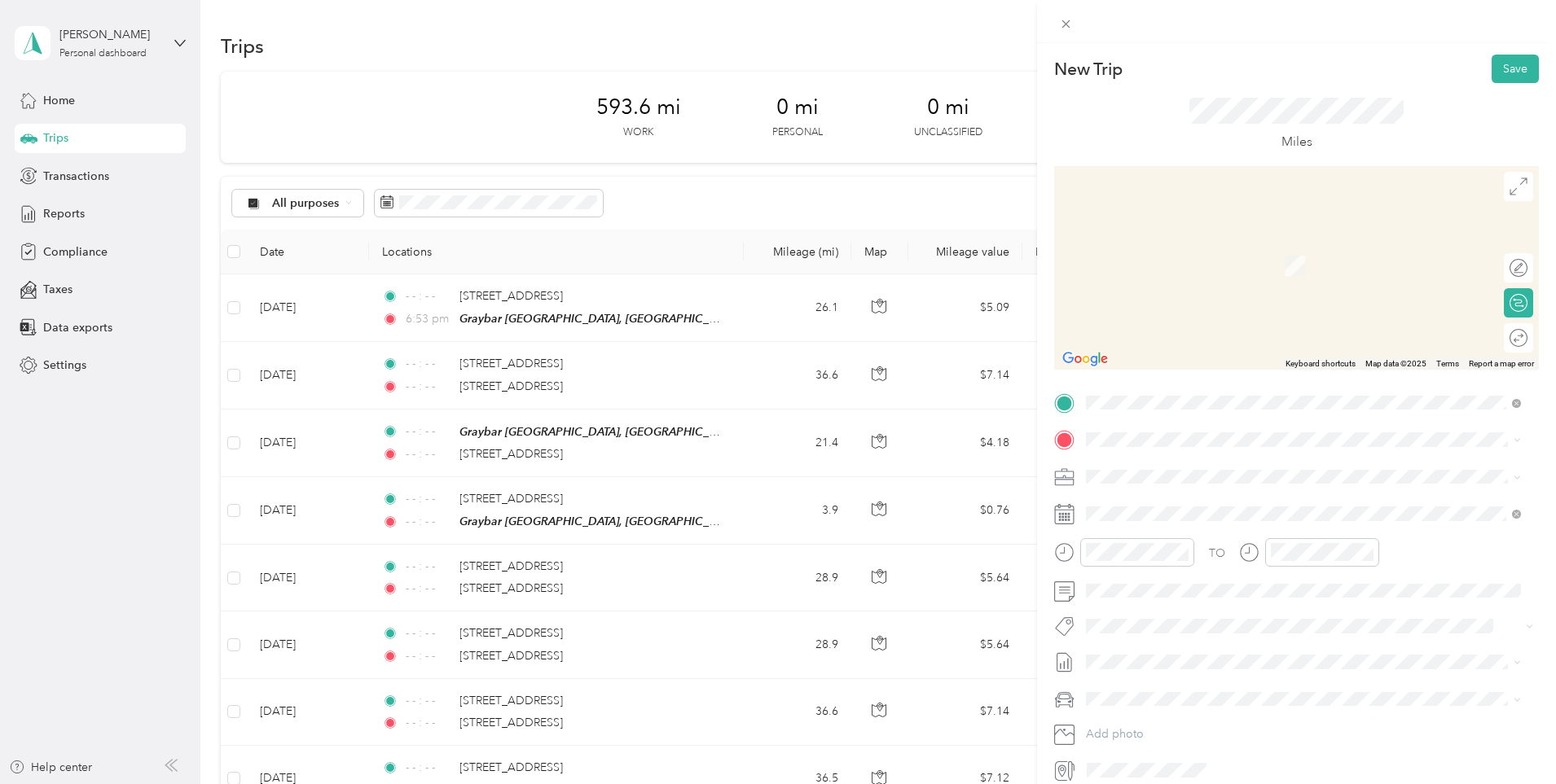
click at [1247, 500] on span "[STREET_ADDRESS][US_STATE]" at bounding box center [1198, 493] width 163 height 14
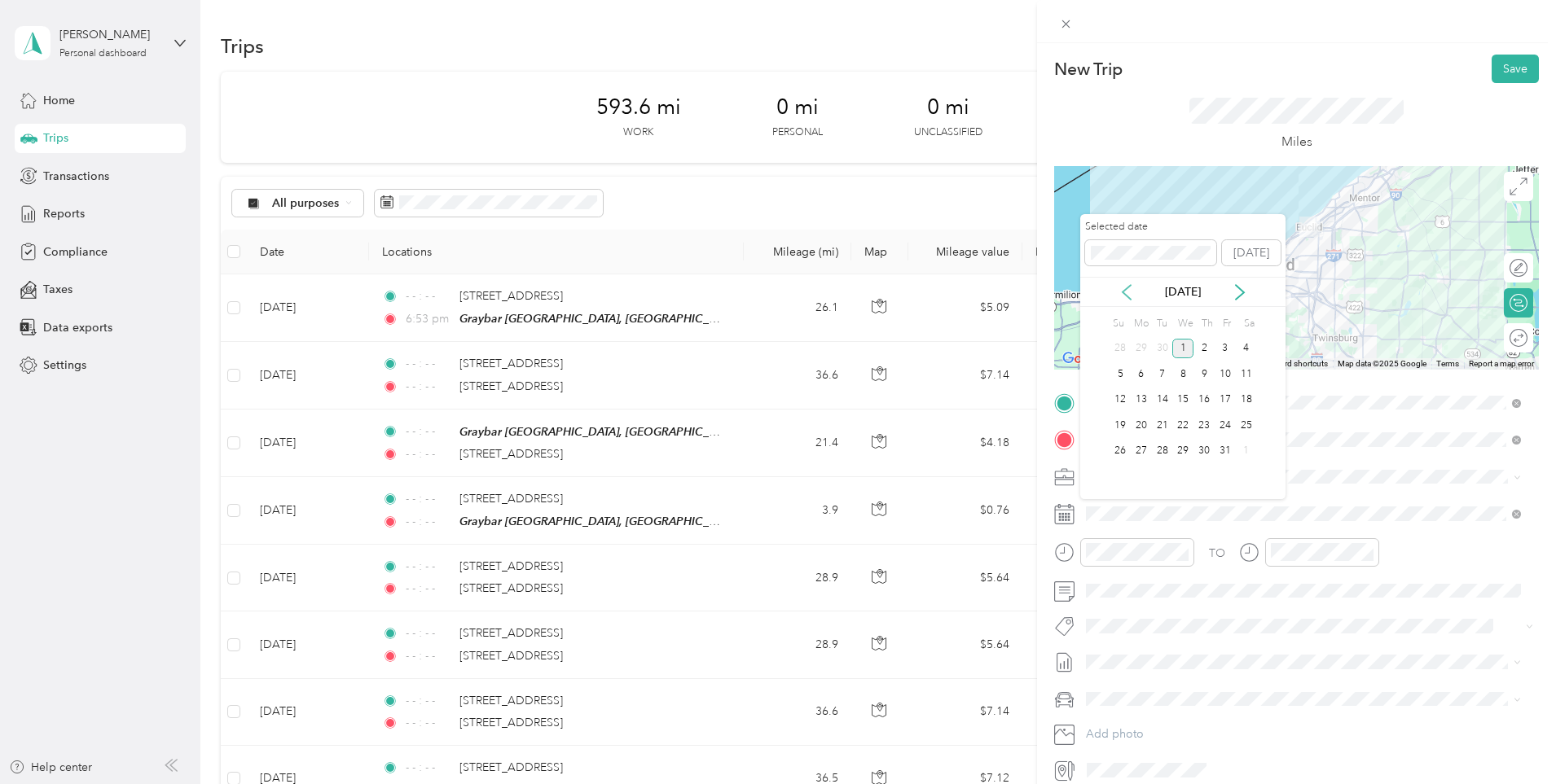
click at [1120, 296] on div "[DATE]" at bounding box center [1182, 292] width 205 height 17
click at [1128, 287] on icon at bounding box center [1126, 291] width 8 height 14
click at [1215, 422] on div "26" at bounding box center [1225, 425] width 21 height 20
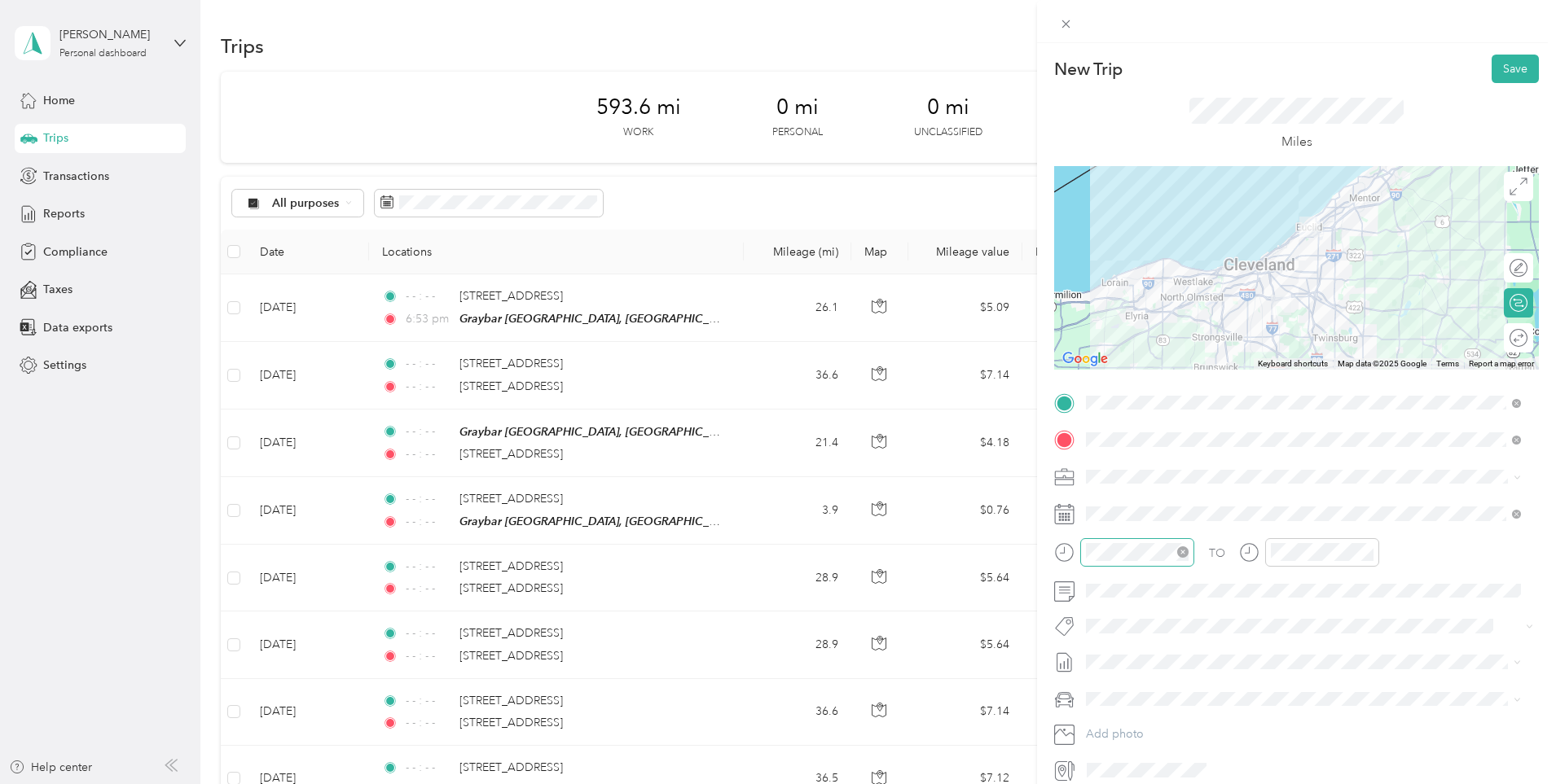
click at [1177, 549] on icon "close-circle" at bounding box center [1183, 552] width 12 height 12
click at [1366, 549] on icon "close-circle" at bounding box center [1367, 552] width 12 height 12
click at [1170, 654] on span at bounding box center [1309, 661] width 458 height 26
click at [1136, 712] on span "[DATE] - [DATE]" at bounding box center [1126, 713] width 81 height 17
click at [1140, 741] on ol "Chevrolet Malibu [PERSON_NAME]'S CAR" at bounding box center [1303, 741] width 447 height 57
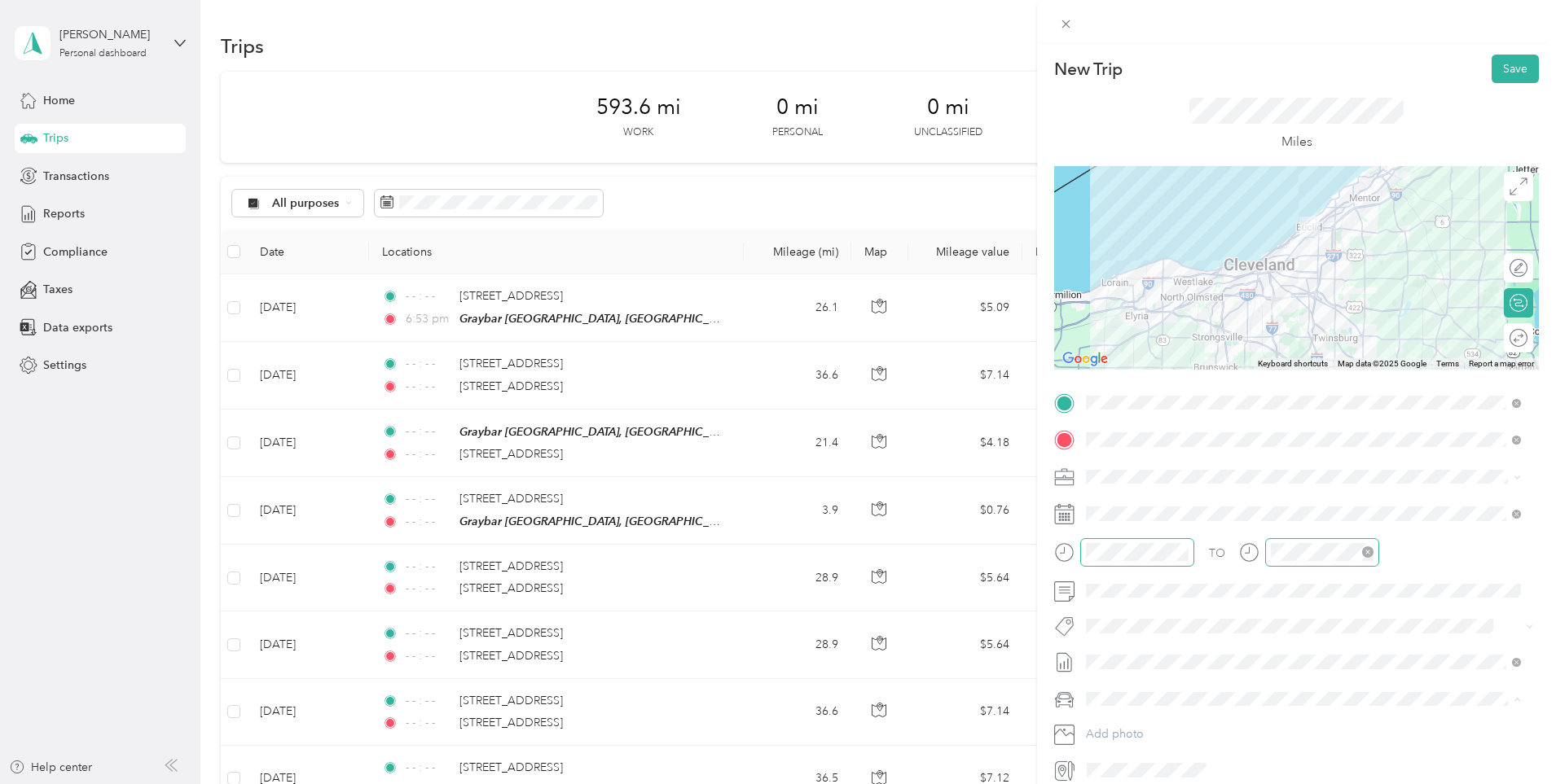
click at [1126, 751] on span "[PERSON_NAME]'S CAR" at bounding box center [1154, 756] width 127 height 13
drag, startPoint x: 1490, startPoint y: 47, endPoint x: 1491, endPoint y: 58, distance: 11.0
click at [1491, 57] on div "New Trip Save This trip cannot be edited because it is either under review, app…" at bounding box center [1295, 435] width 519 height 784
click at [1491, 58] on button "Save" at bounding box center [1514, 69] width 47 height 29
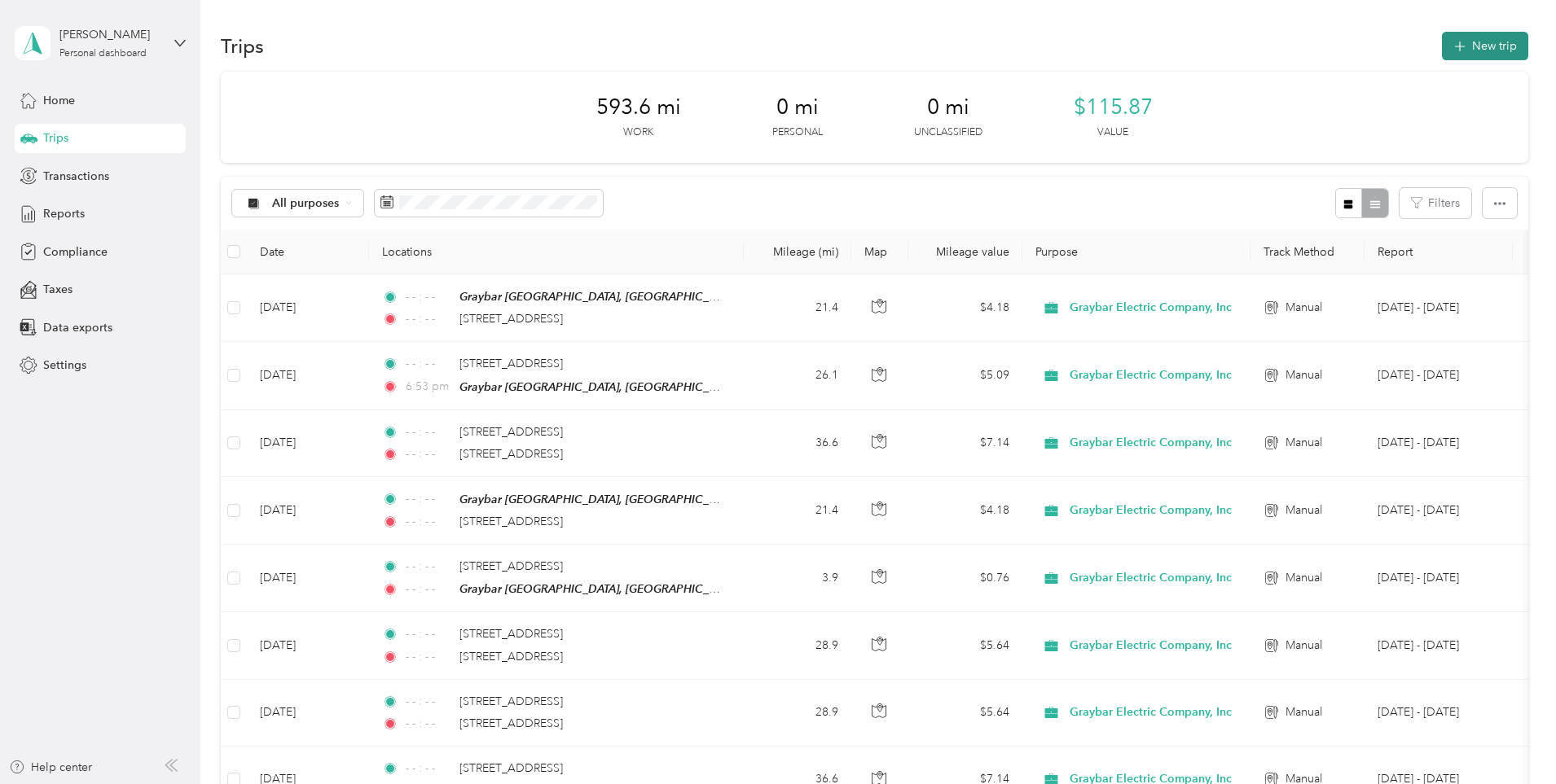
click at [1442, 49] on button "New trip" at bounding box center [1485, 46] width 86 height 29
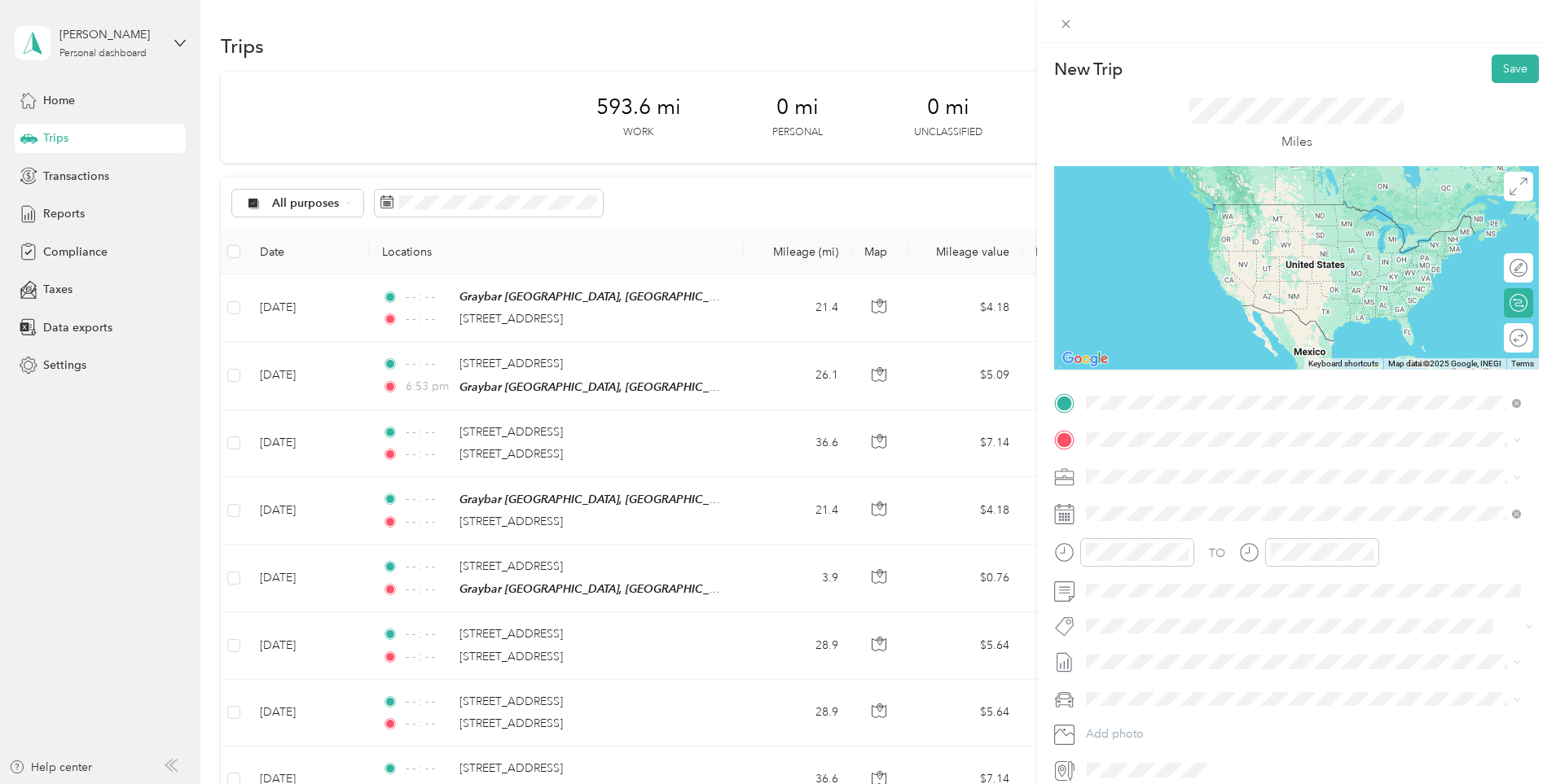
click at [1266, 473] on div "[STREET_ADDRESS][US_STATE]" at bounding box center [1303, 462] width 424 height 22
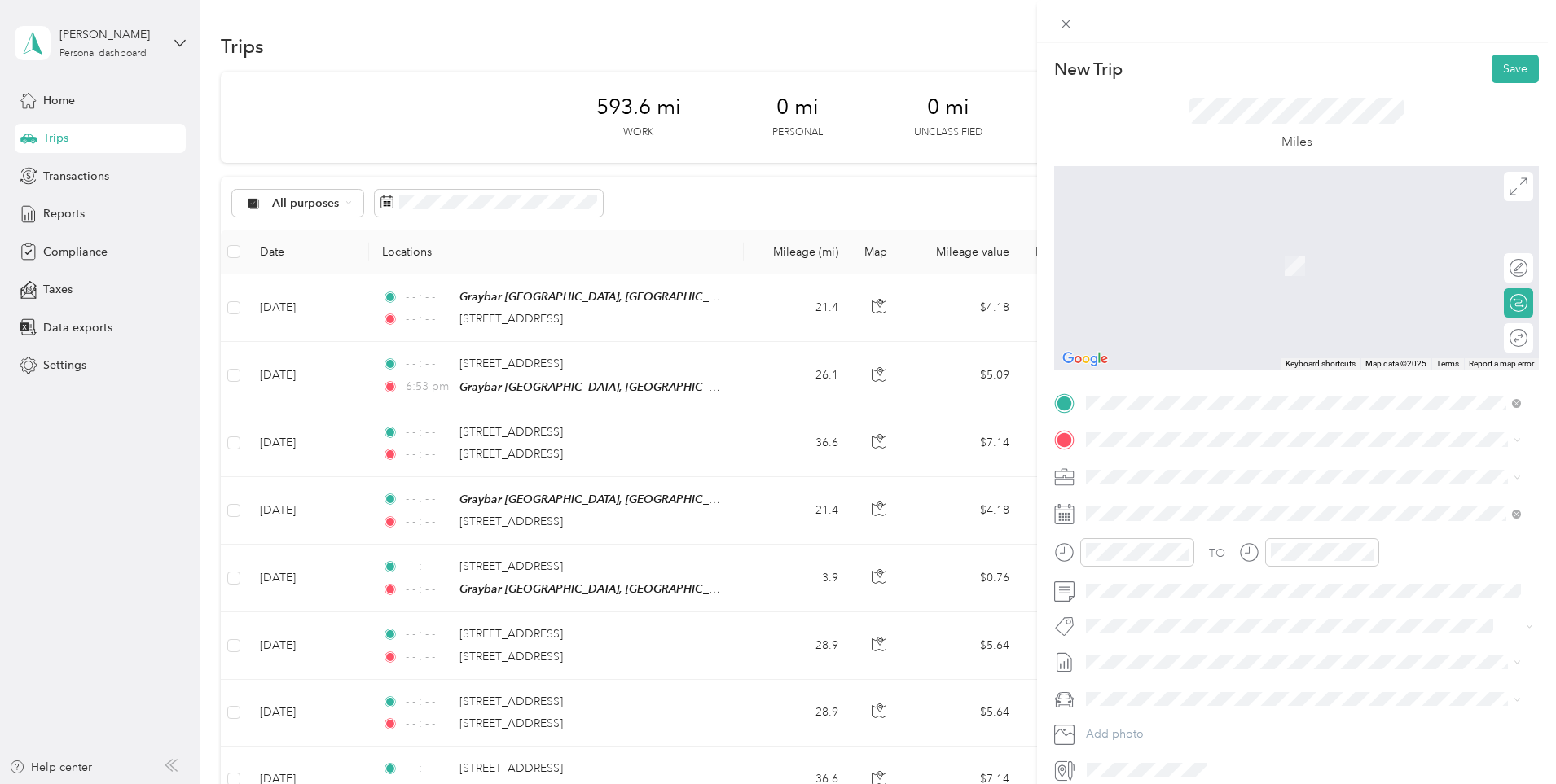
click at [1246, 490] on div "[STREET_ADDRESS][US_STATE]" at bounding box center [1303, 498] width 424 height 22
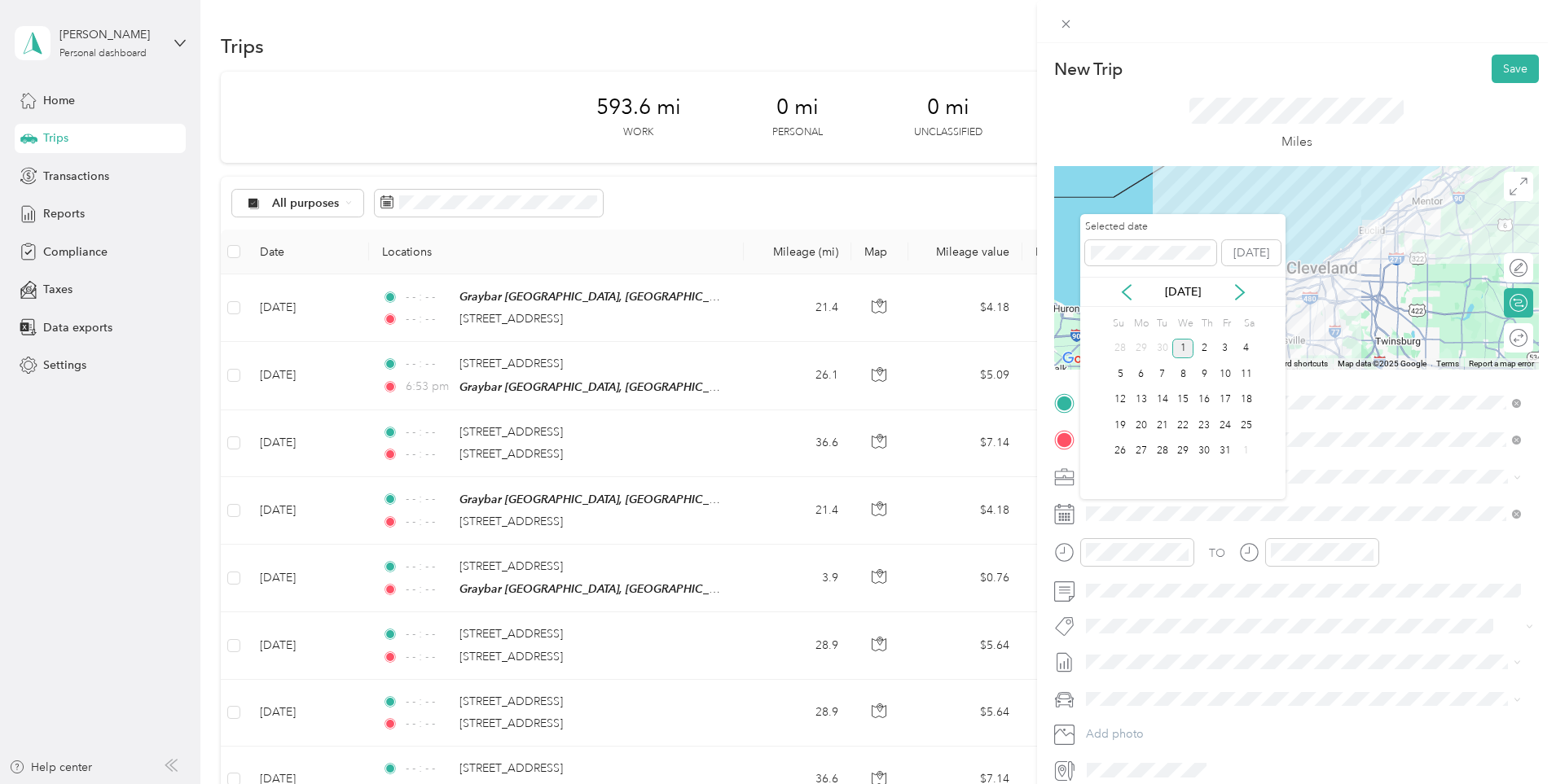
click at [1124, 279] on div "[DATE]" at bounding box center [1182, 291] width 205 height 30
click at [1128, 288] on icon at bounding box center [1126, 291] width 16 height 16
click at [1219, 421] on div "26" at bounding box center [1225, 425] width 21 height 20
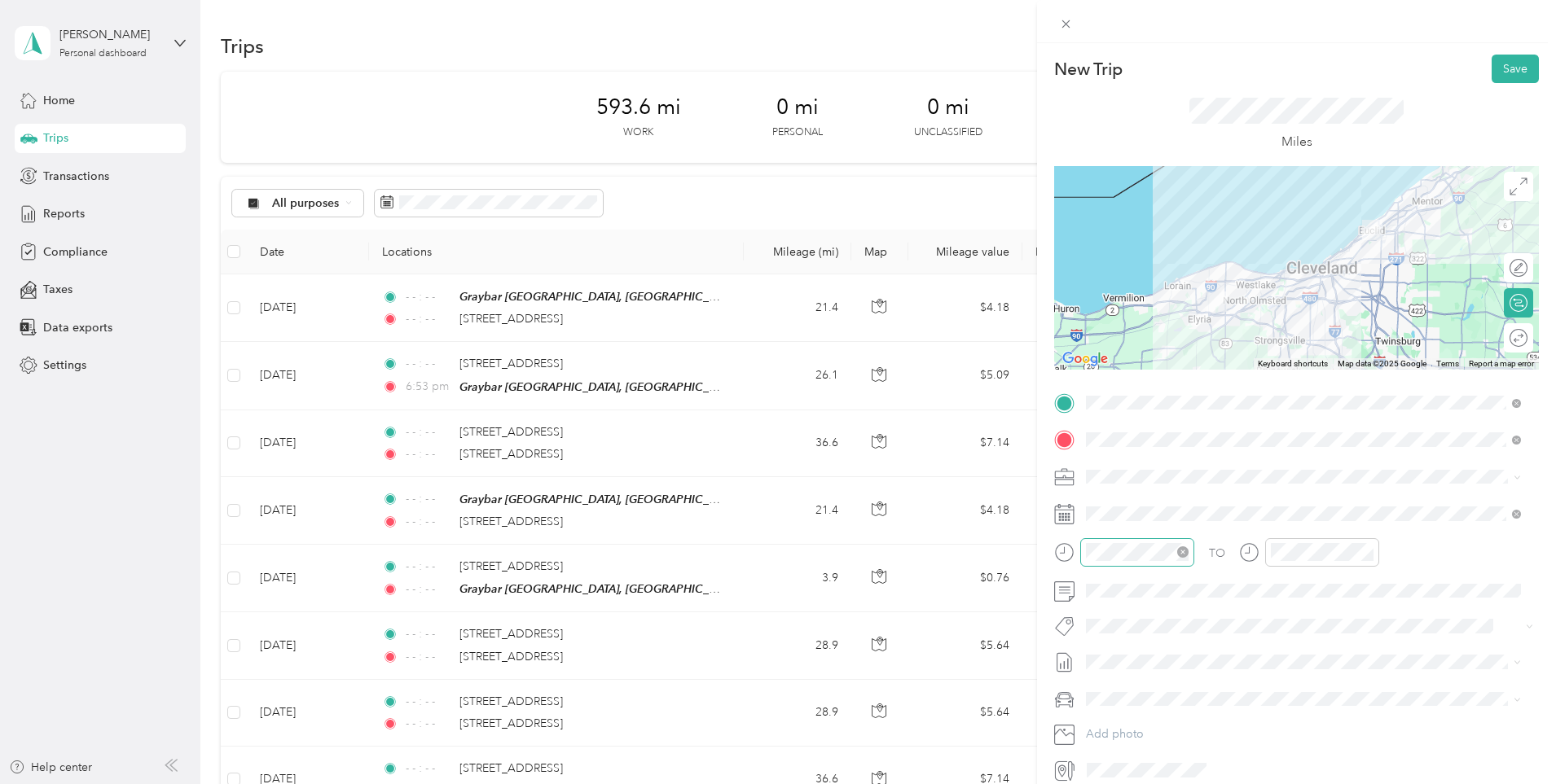
click at [1158, 565] on div at bounding box center [1136, 553] width 114 height 29
click at [1178, 554] on icon "close-circle" at bounding box center [1183, 552] width 12 height 12
click at [1362, 564] on div at bounding box center [1321, 553] width 114 height 29
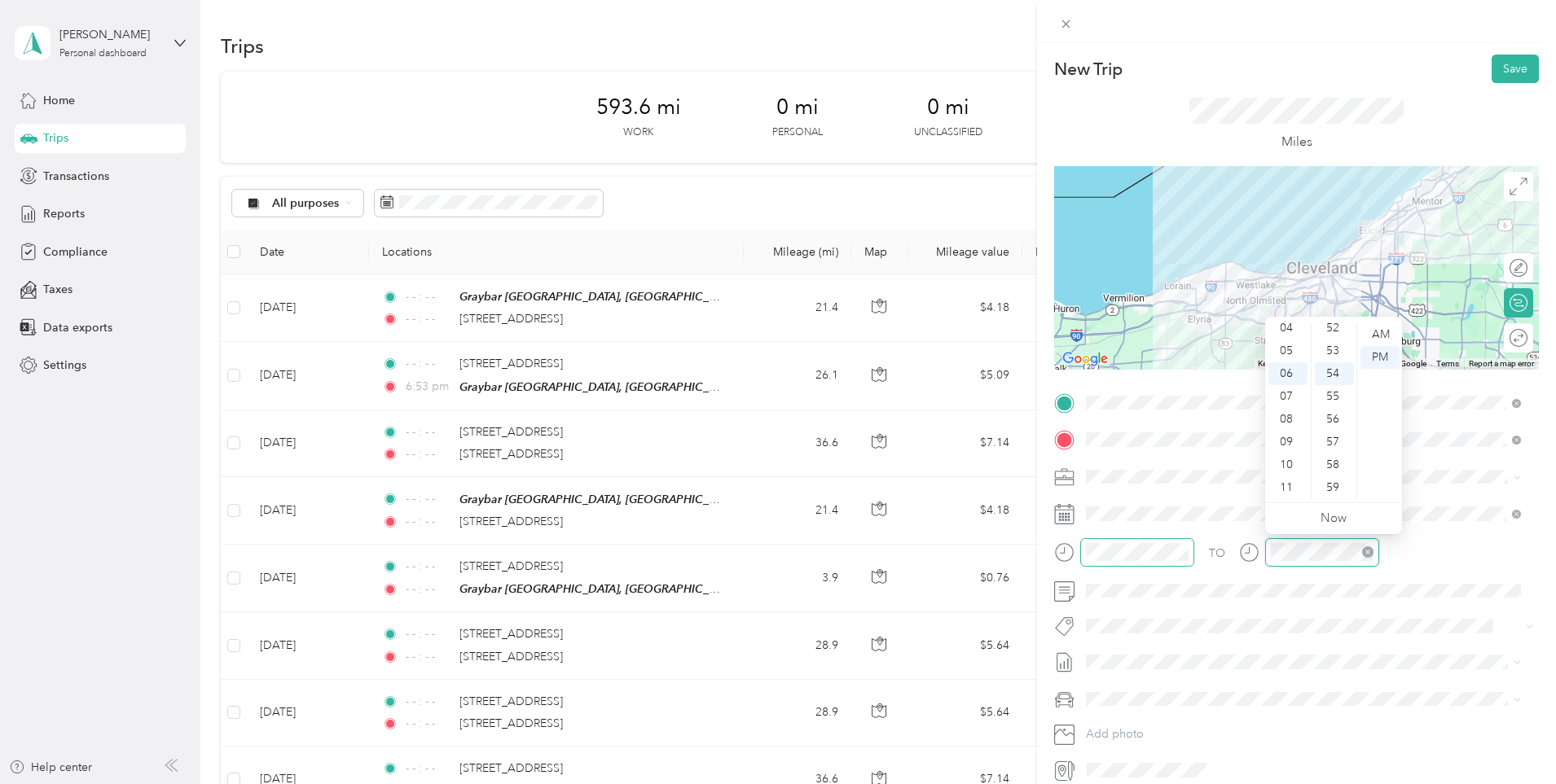
click at [1365, 557] on icon "close-circle" at bounding box center [1367, 552] width 12 height 12
click at [1149, 599] on span at bounding box center [1309, 590] width 458 height 26
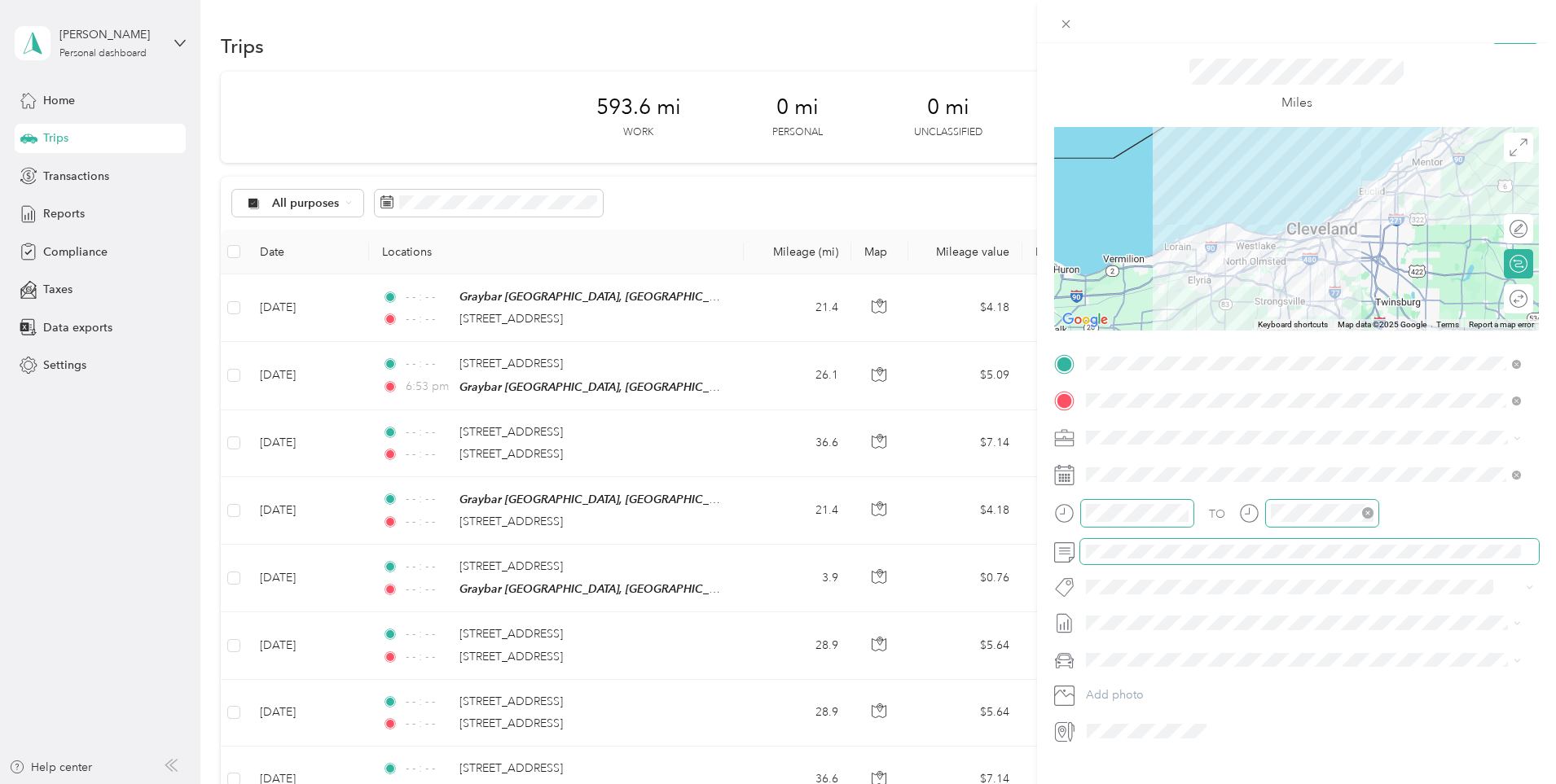
scroll to position [71, 0]
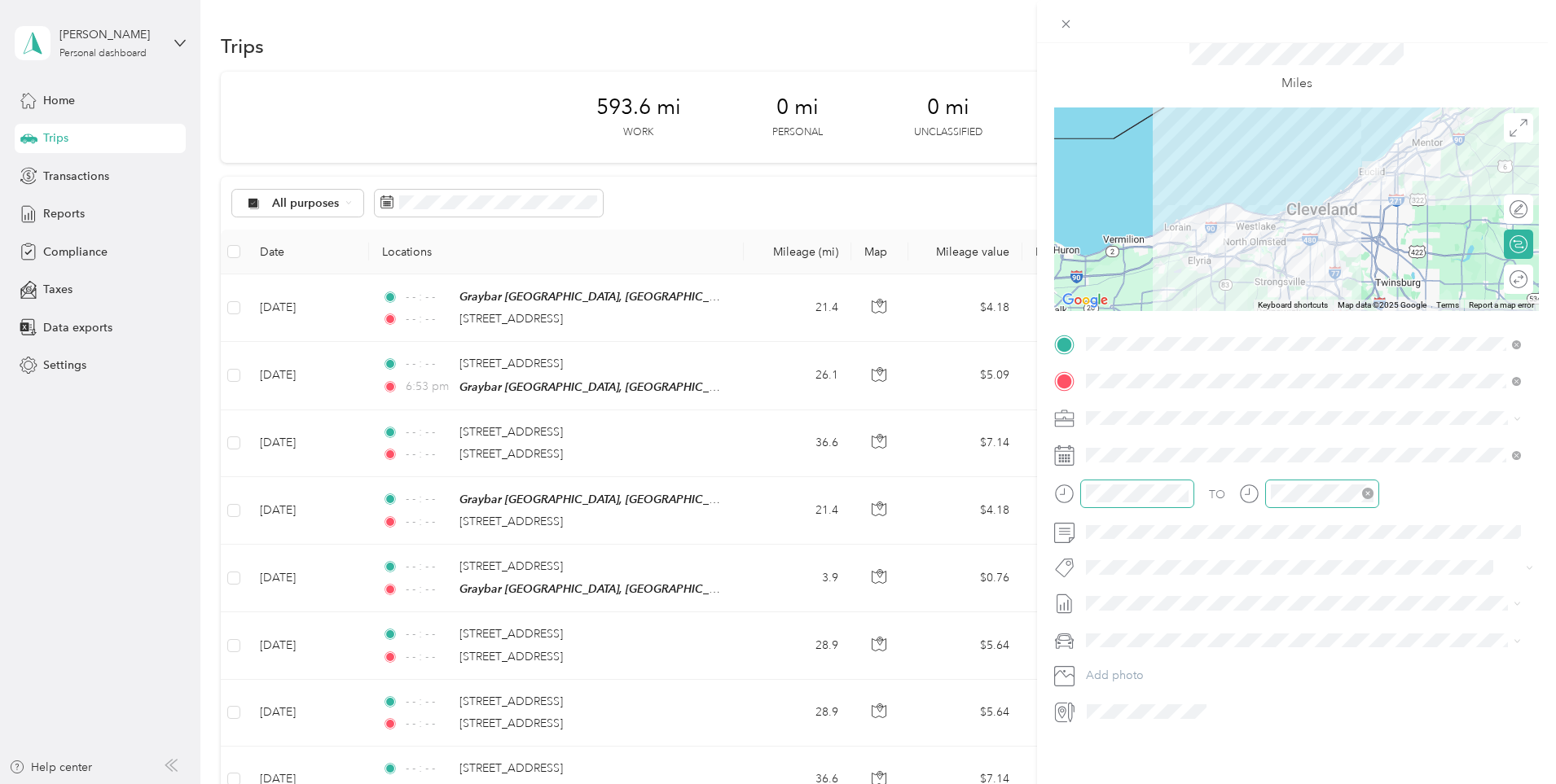
click at [1150, 647] on span "[DATE] - [DATE]" at bounding box center [1126, 645] width 81 height 17
click at [1144, 636] on span at bounding box center [1309, 640] width 458 height 26
click at [1145, 680] on span "[PERSON_NAME]'S CAR" at bounding box center [1154, 685] width 127 height 13
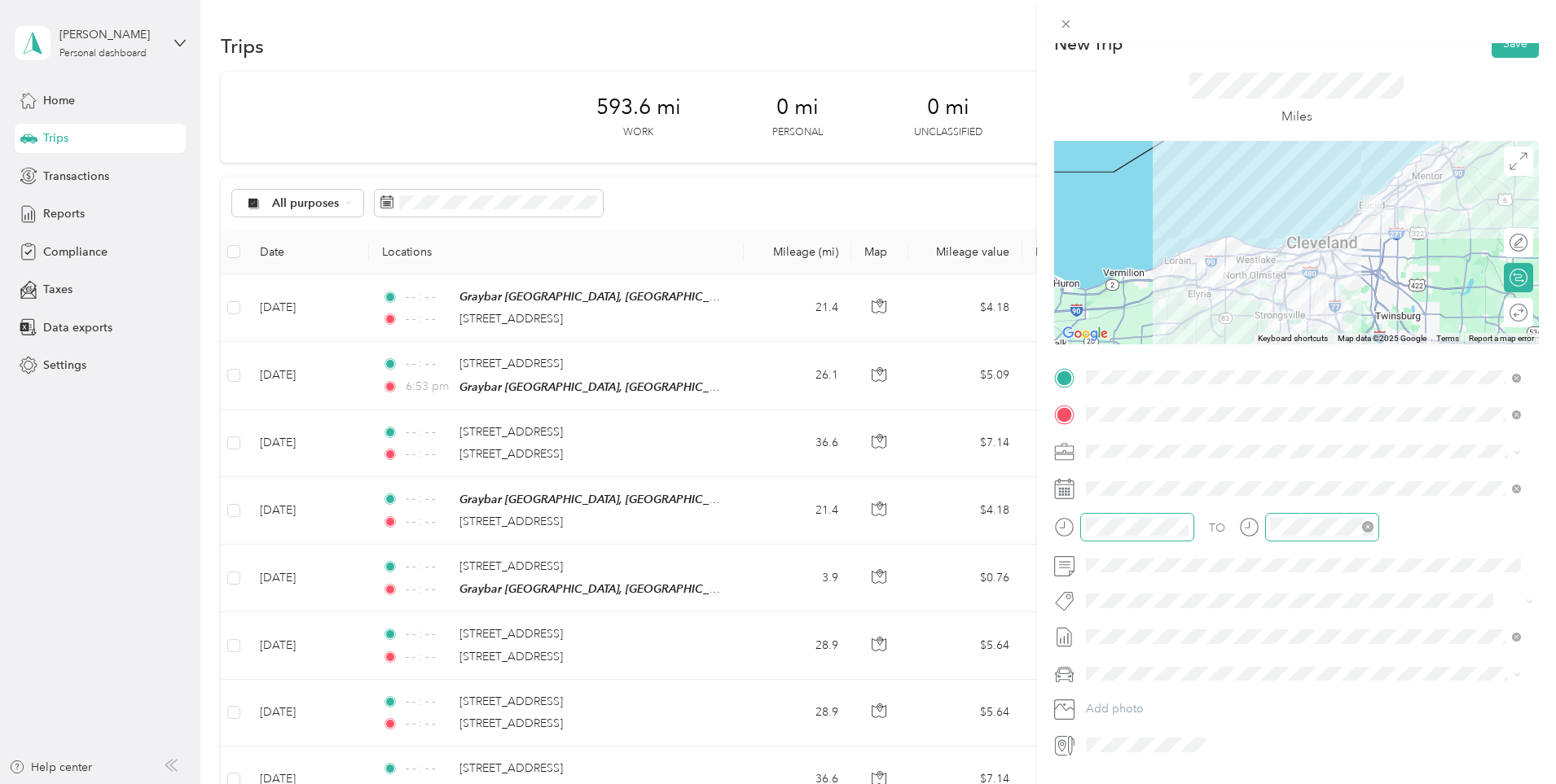
scroll to position [0, 0]
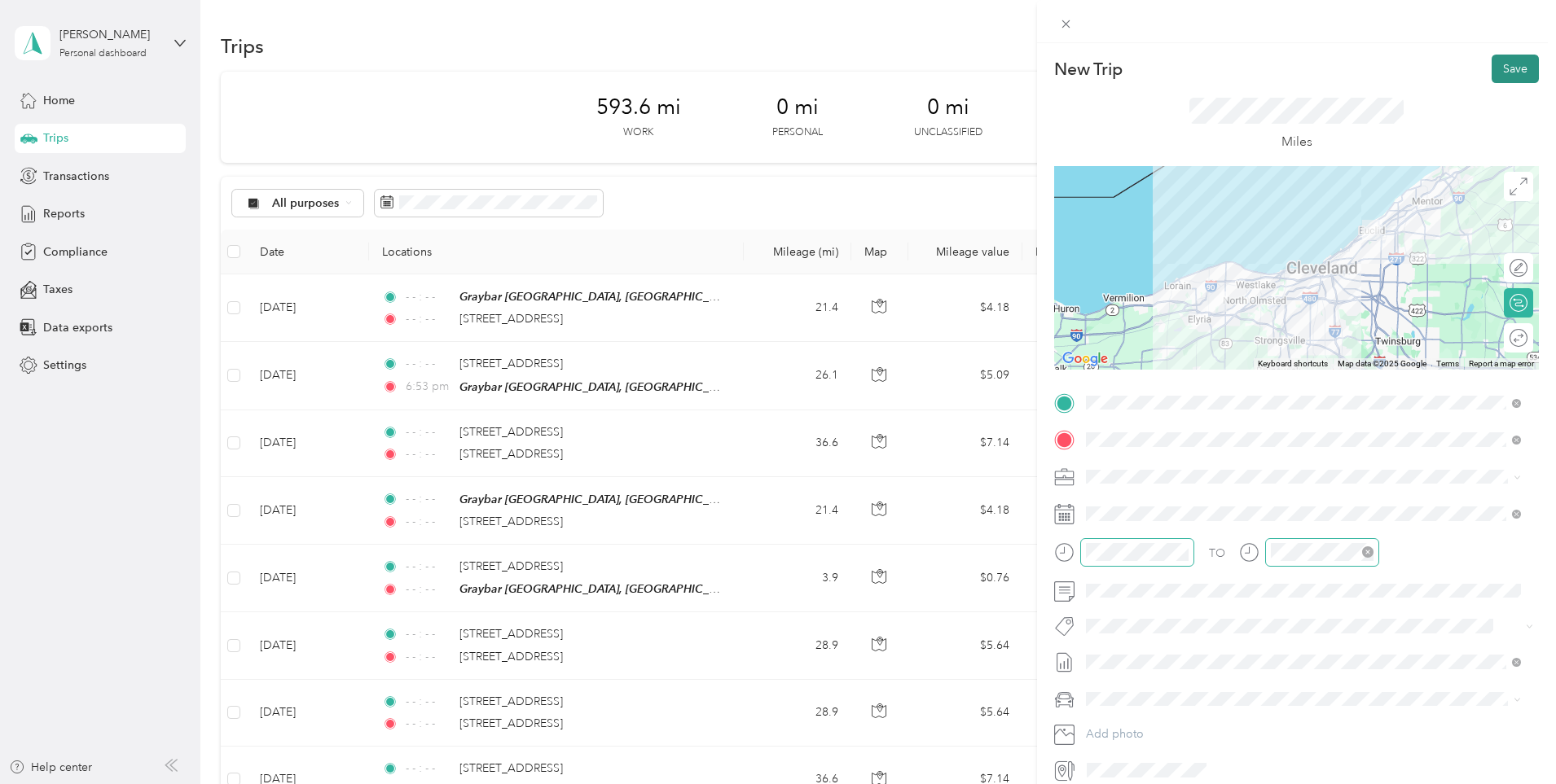
click at [1500, 80] on button "Save" at bounding box center [1514, 69] width 47 height 29
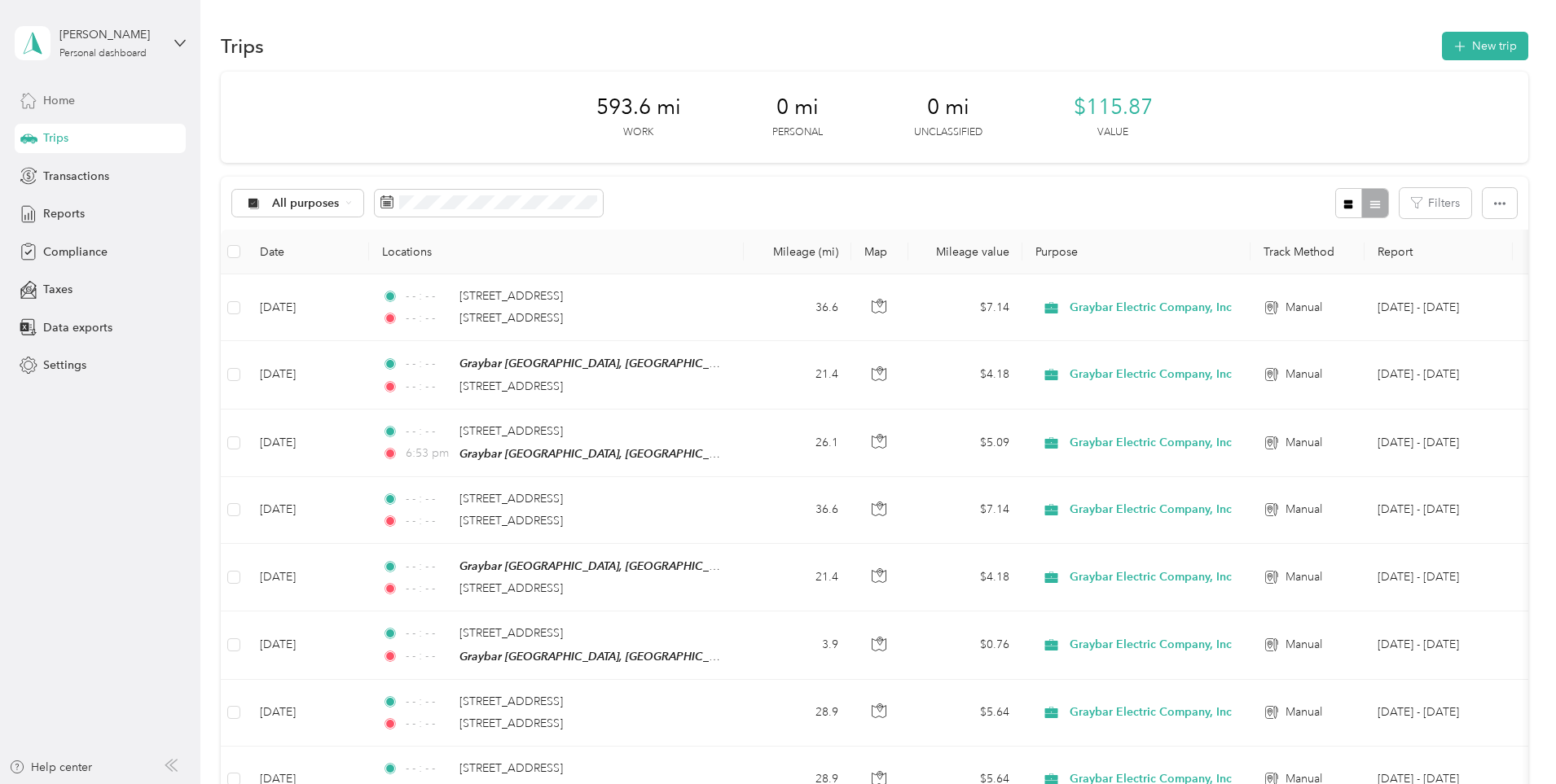
click at [65, 105] on span "Home" at bounding box center [58, 101] width 32 height 17
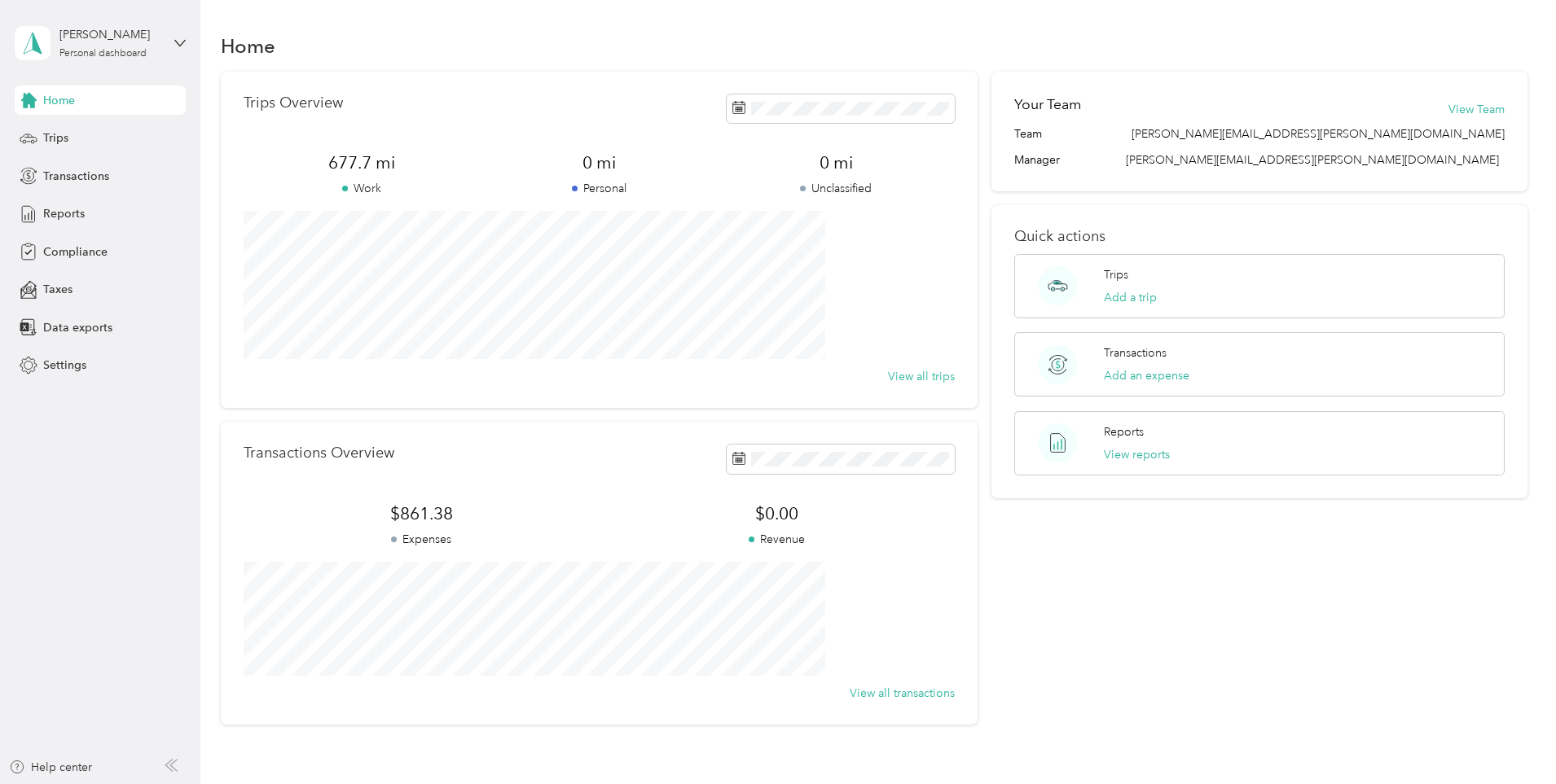
click at [70, 104] on span "Home" at bounding box center [58, 101] width 32 height 17
click at [62, 138] on span "Trips" at bounding box center [56, 138] width 25 height 17
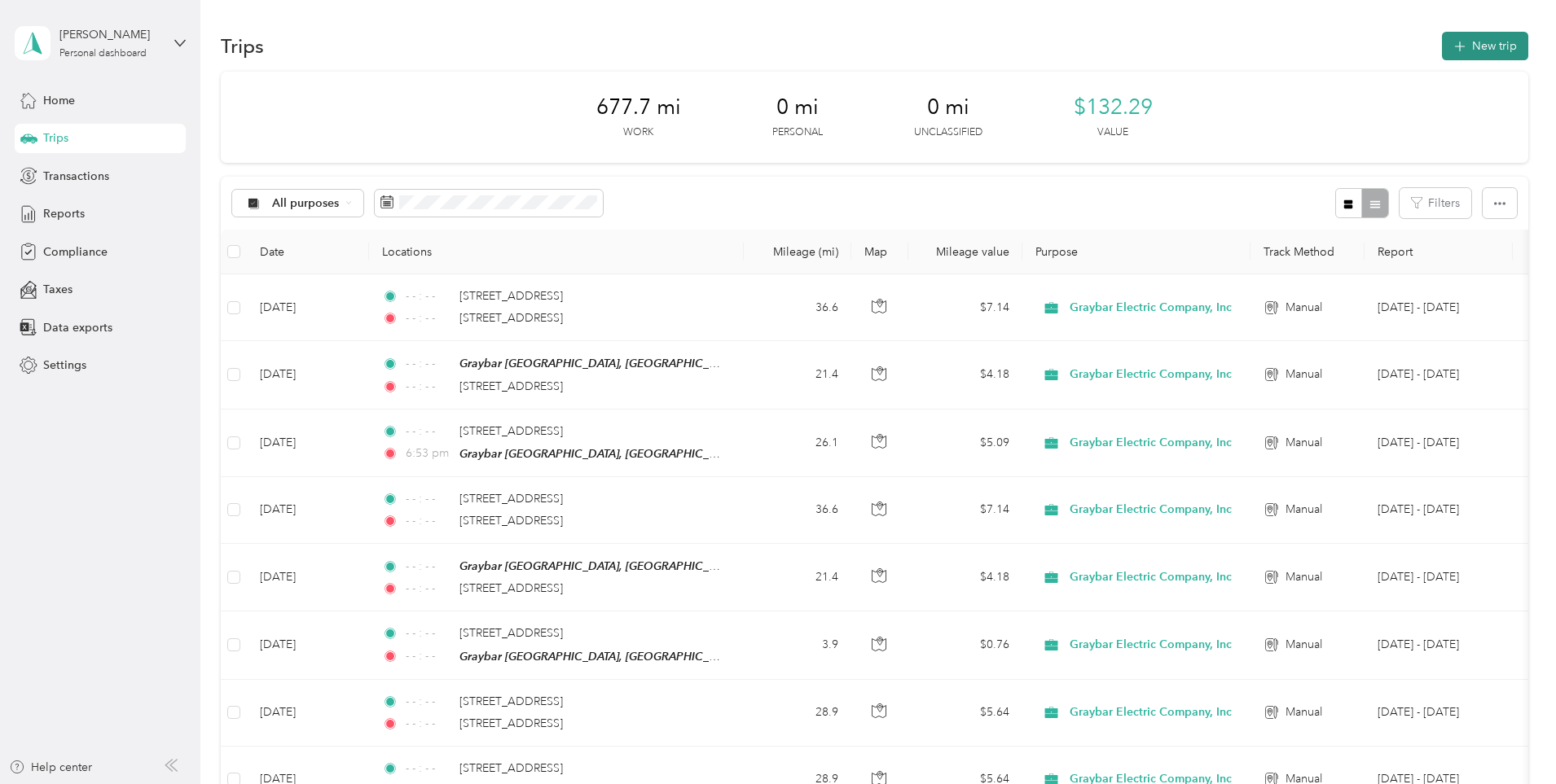
click at [1442, 59] on button "New trip" at bounding box center [1485, 46] width 86 height 29
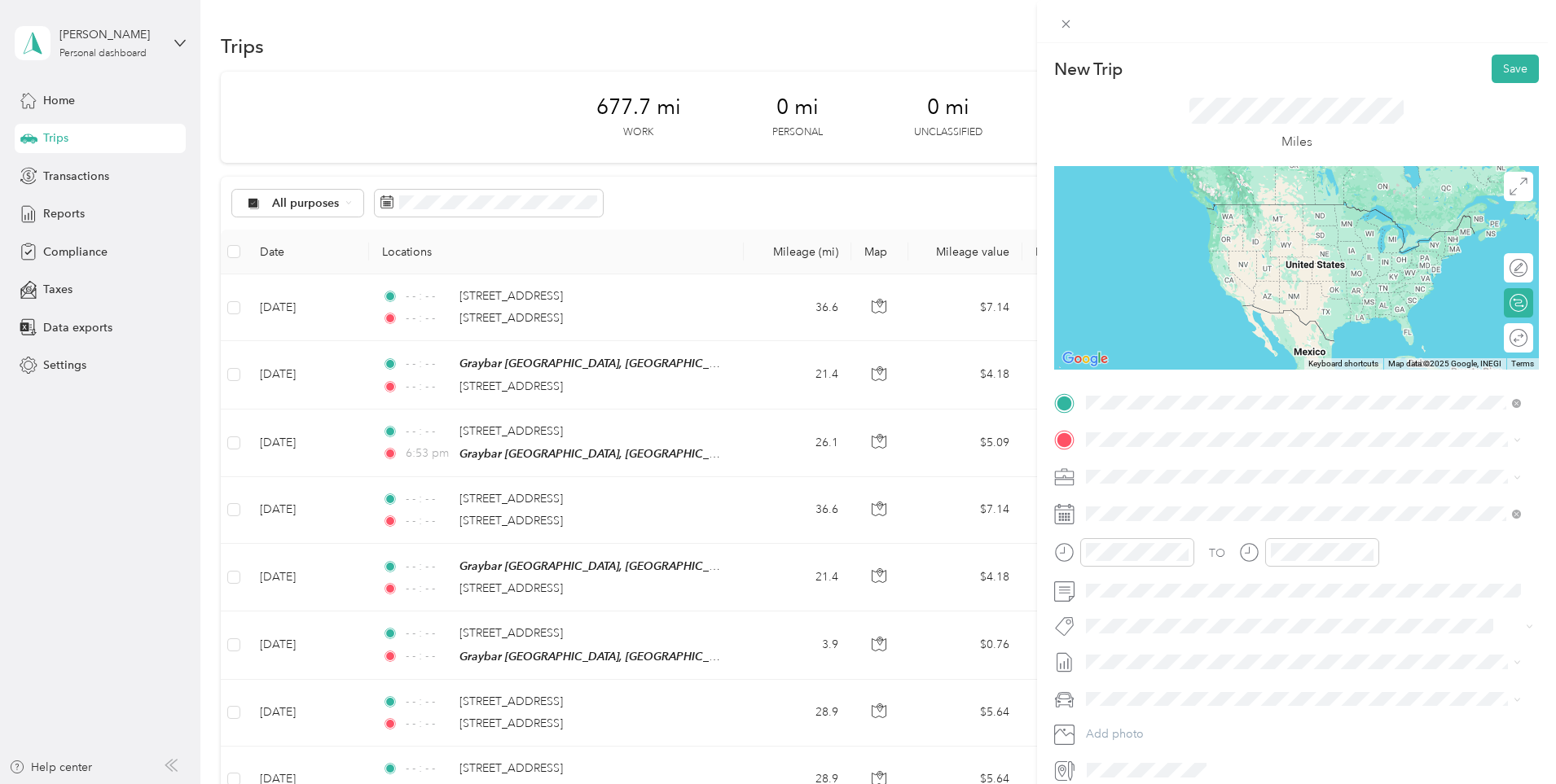
click at [1199, 463] on span "[STREET_ADDRESS][US_STATE]" at bounding box center [1198, 461] width 163 height 14
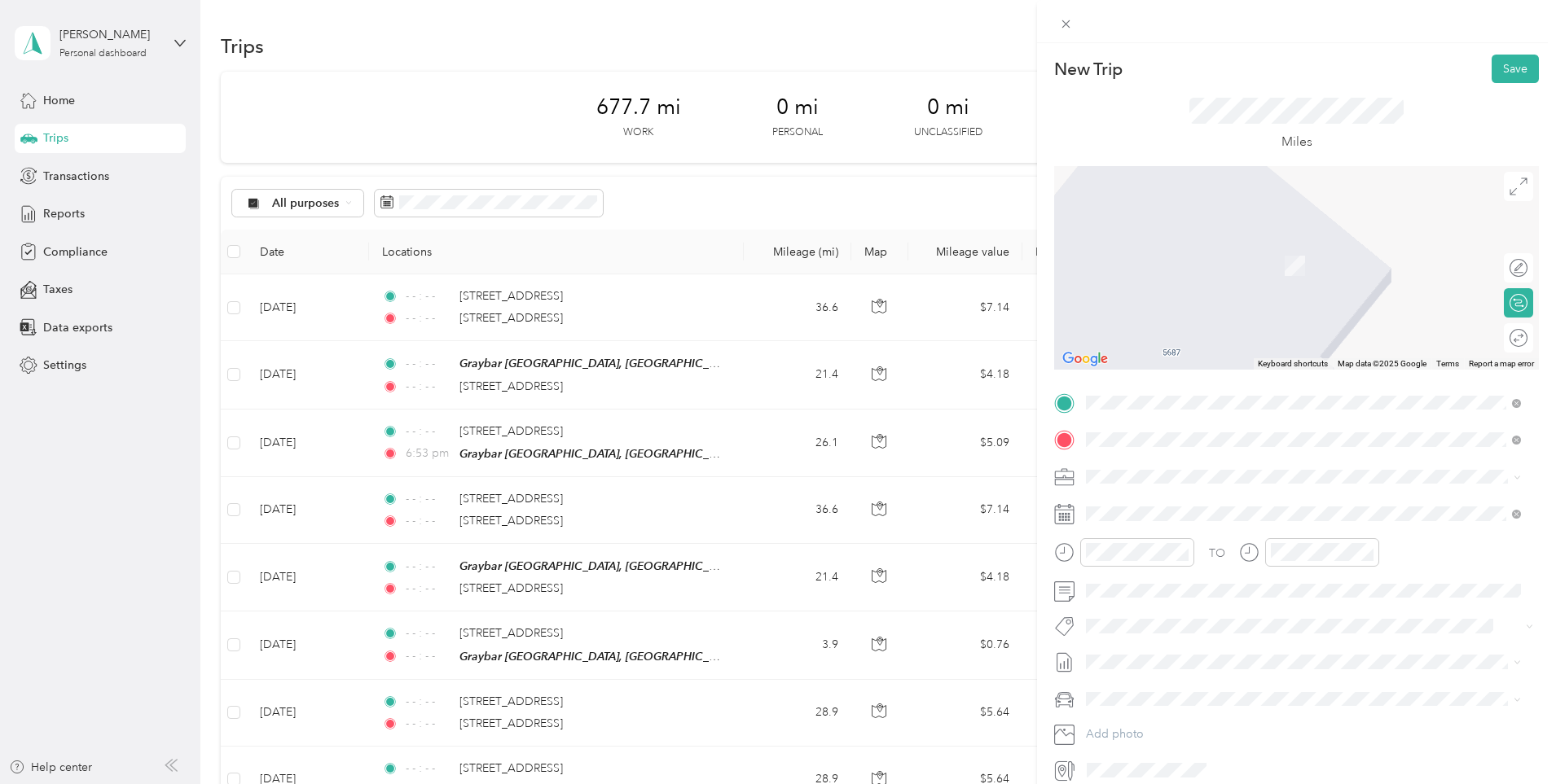
click at [1250, 539] on span "[STREET_ADDRESS][US_STATE]" at bounding box center [1198, 531] width 163 height 14
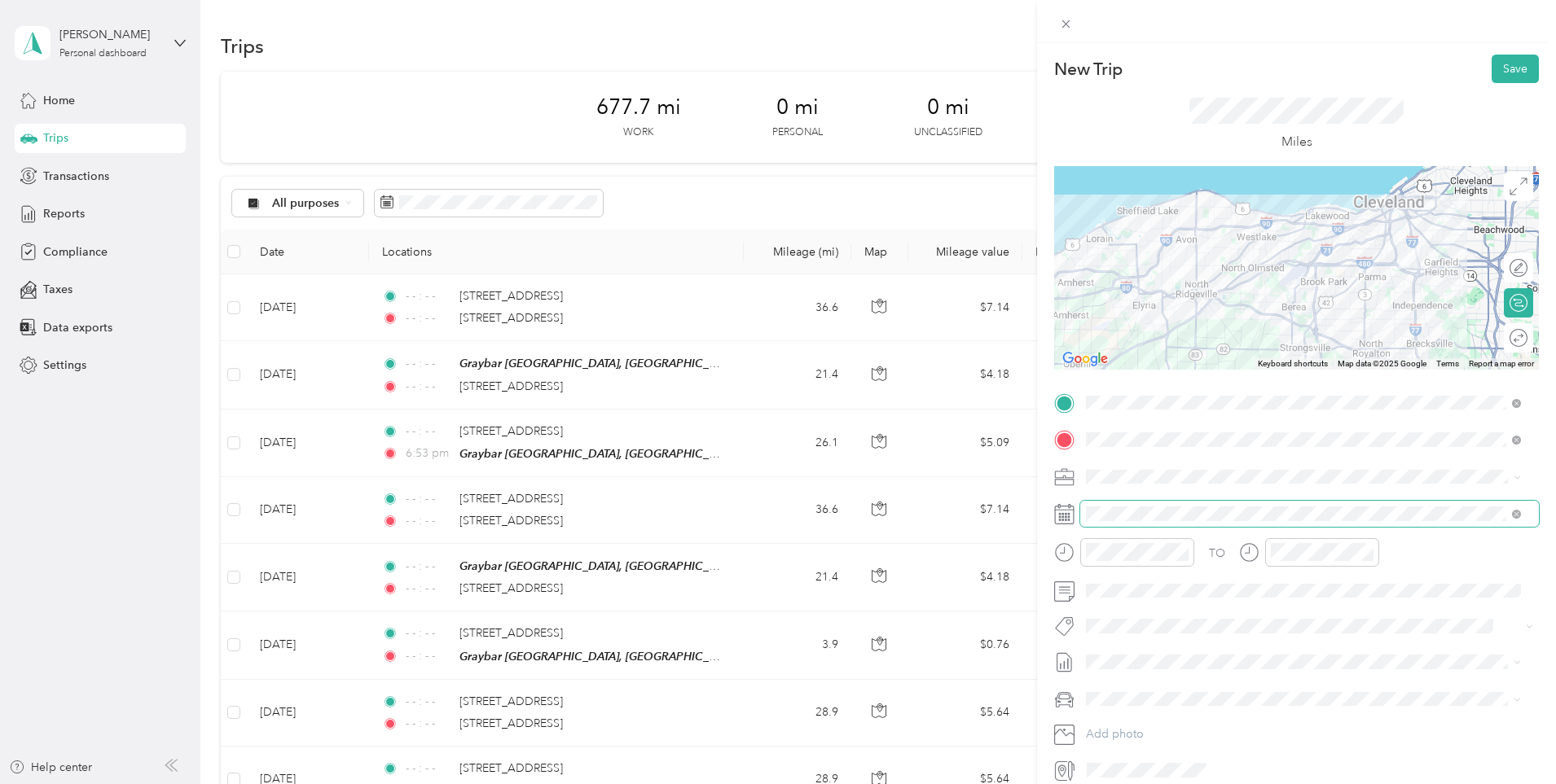
click at [1509, 512] on span at bounding box center [1513, 514] width 14 height 12
click at [1520, 514] on icon at bounding box center [1516, 514] width 9 height 9
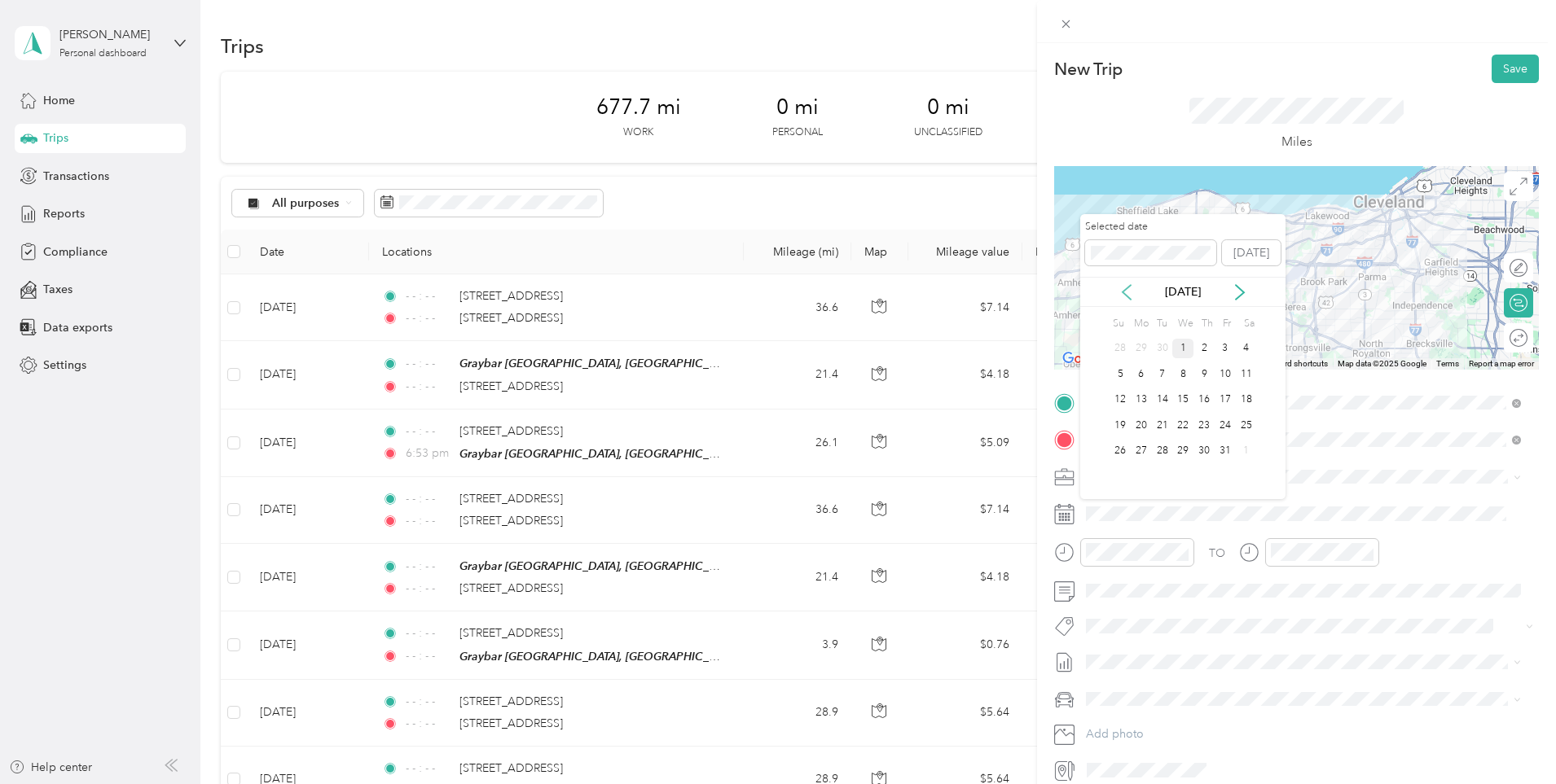
click at [1129, 288] on icon at bounding box center [1126, 291] width 16 height 16
click at [1161, 450] on div "30" at bounding box center [1162, 450] width 21 height 20
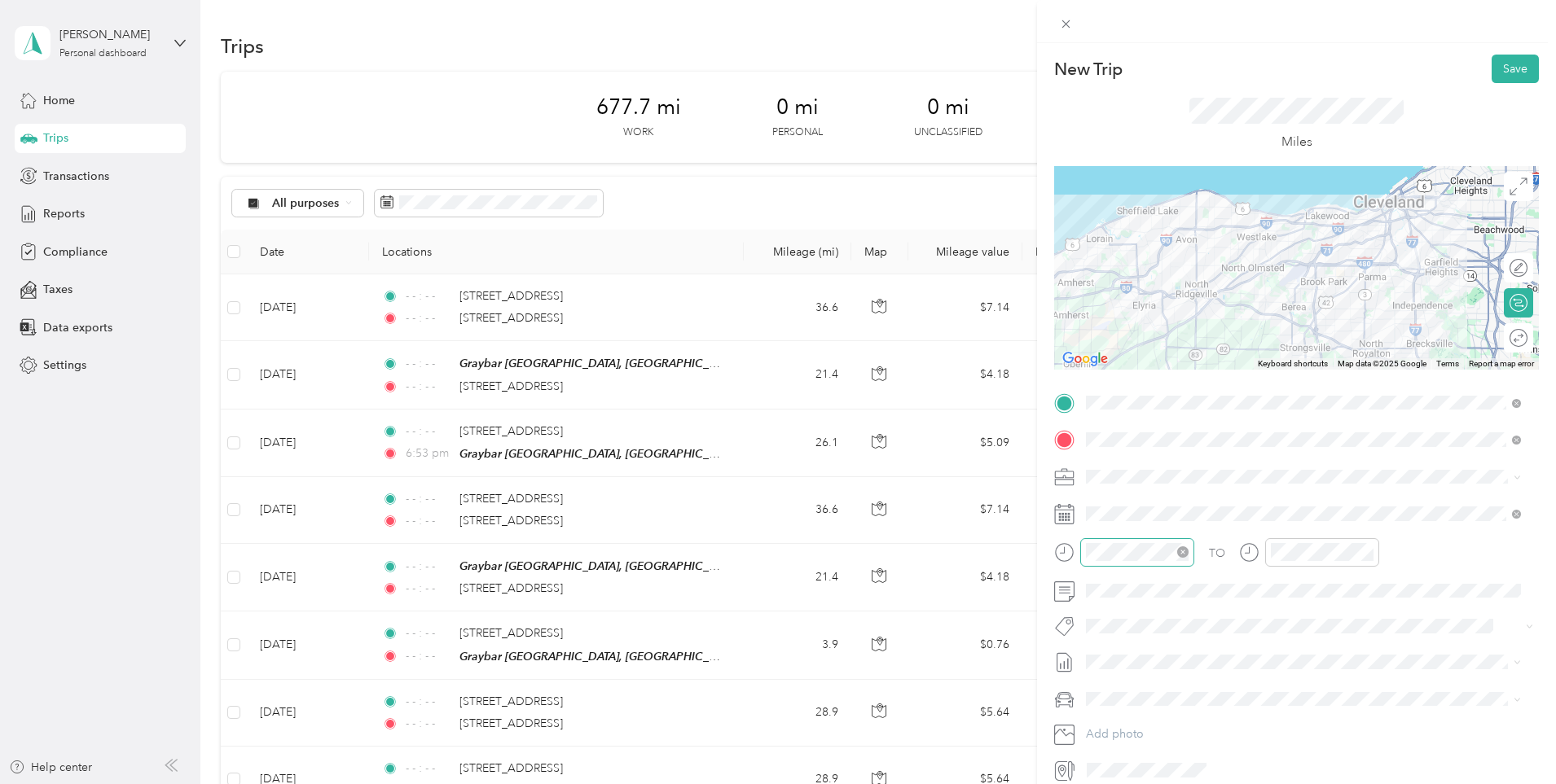
click at [1189, 552] on div at bounding box center [1136, 553] width 114 height 29
click at [1188, 550] on icon "close-circle" at bounding box center [1183, 552] width 12 height 12
click at [1376, 545] on div at bounding box center [1321, 553] width 114 height 29
click at [1371, 546] on icon "close-circle" at bounding box center [1367, 552] width 12 height 12
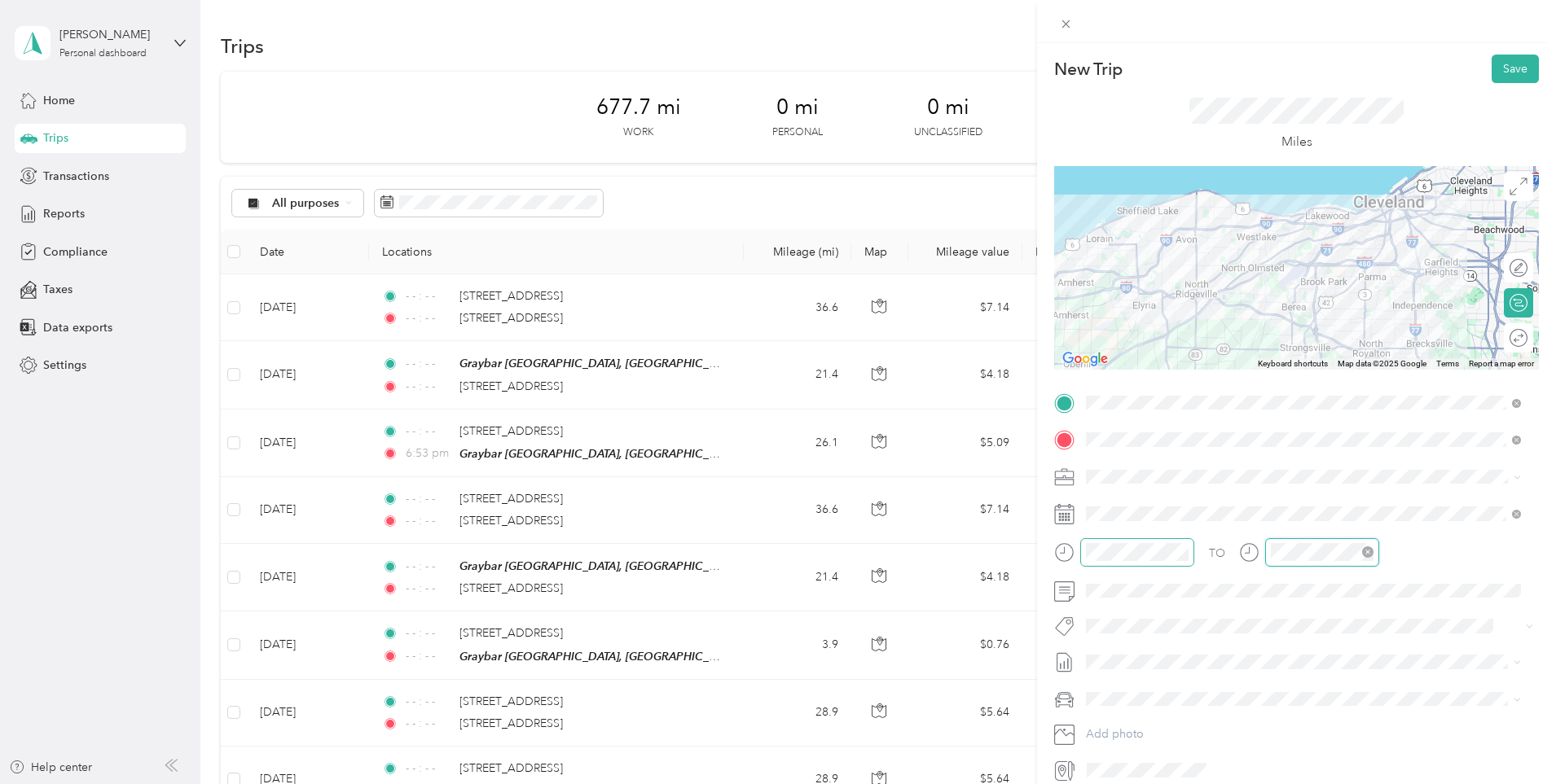
click at [1366, 547] on icon "close-circle" at bounding box center [1367, 552] width 12 height 12
click at [1155, 704] on li "[DATE] - [DATE] Draft" at bounding box center [1303, 715] width 447 height 26
click at [1140, 746] on li "[PERSON_NAME]'S CAR" at bounding box center [1303, 756] width 447 height 29
click at [1139, 598] on span at bounding box center [1309, 590] width 458 height 26
click at [1497, 67] on button "Save" at bounding box center [1514, 69] width 47 height 29
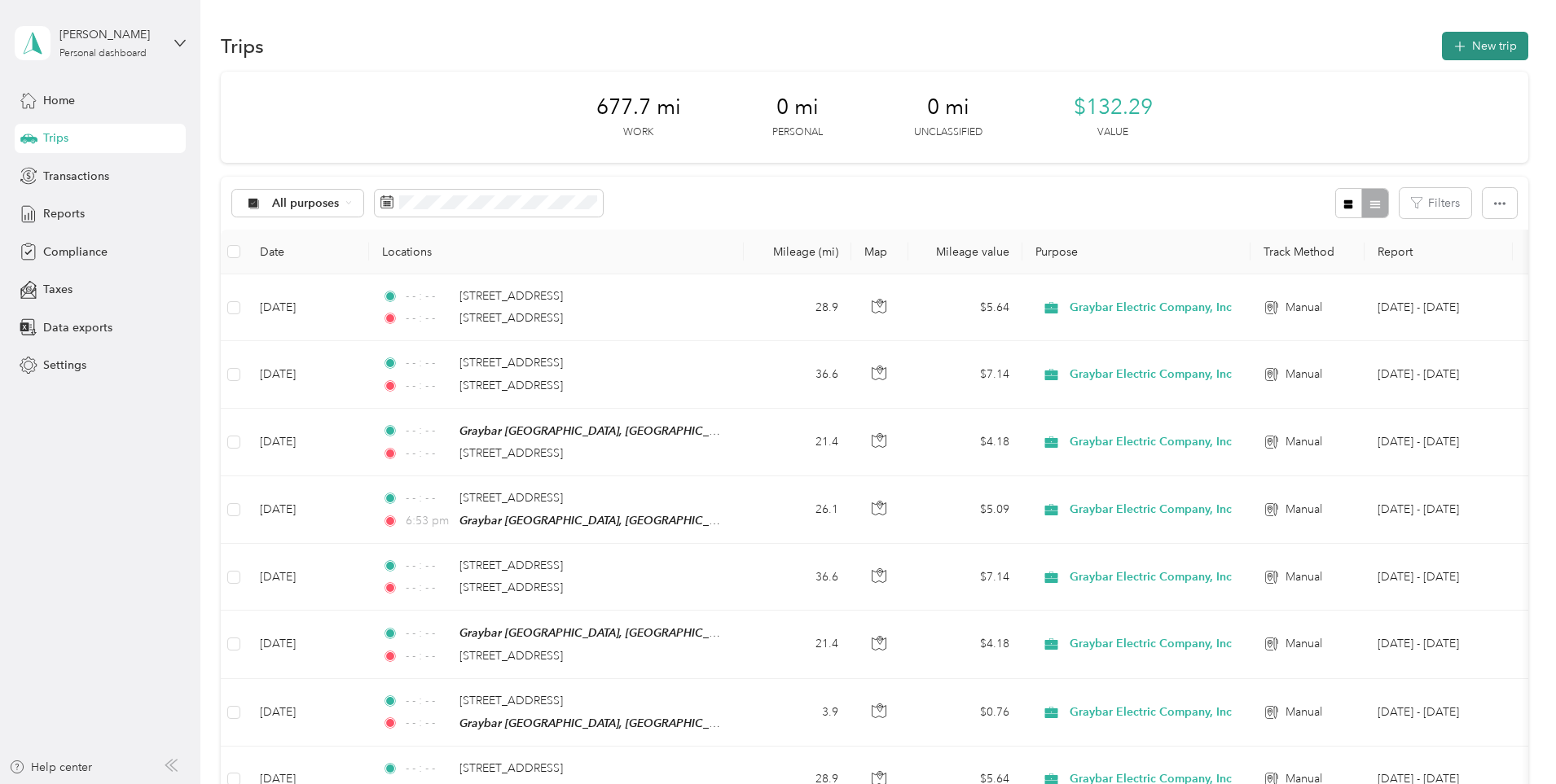
click at [1442, 56] on button "New trip" at bounding box center [1485, 46] width 86 height 29
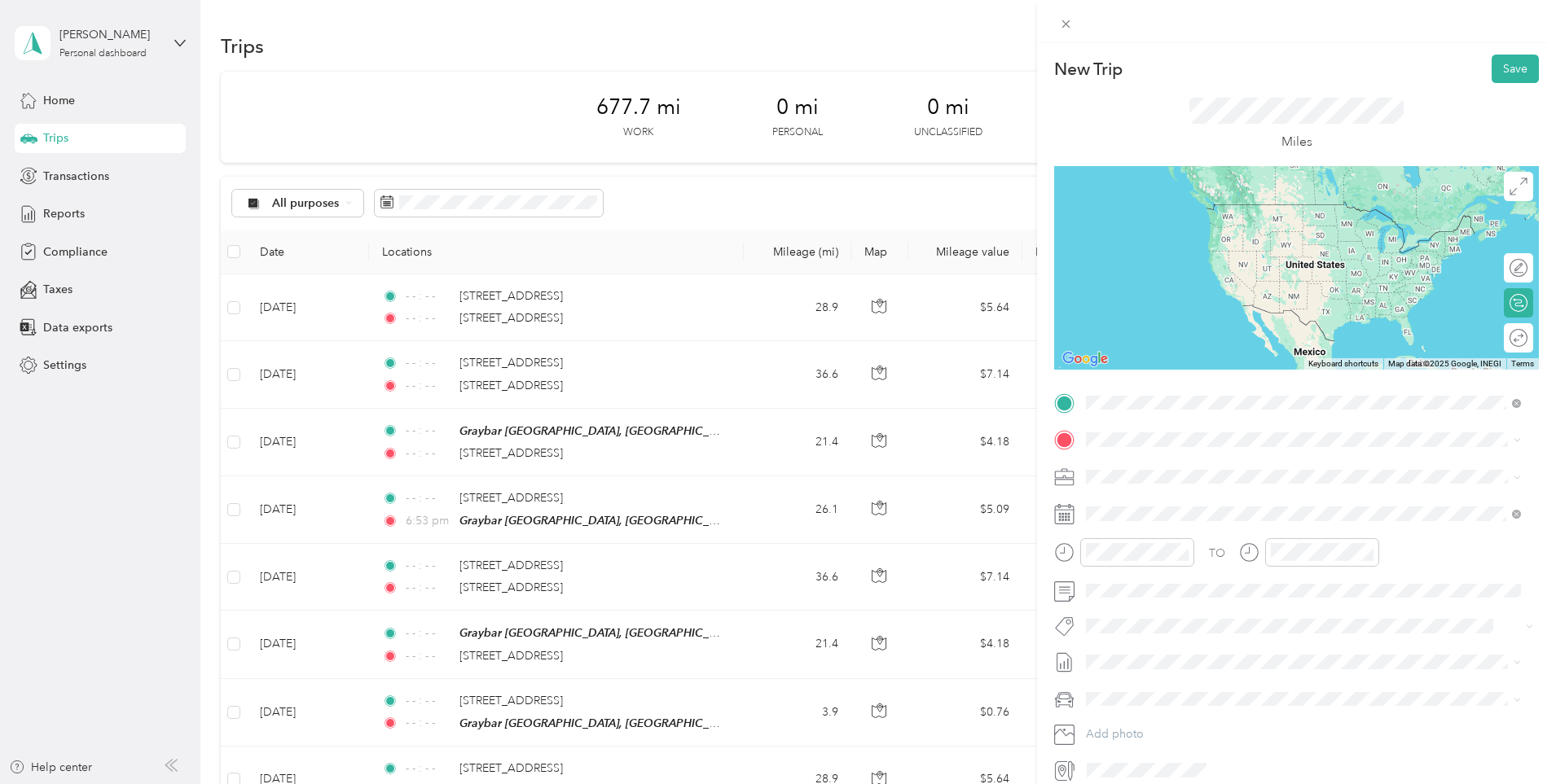
click at [1230, 498] on div "[STREET_ADDRESS][US_STATE]" at bounding box center [1303, 495] width 424 height 22
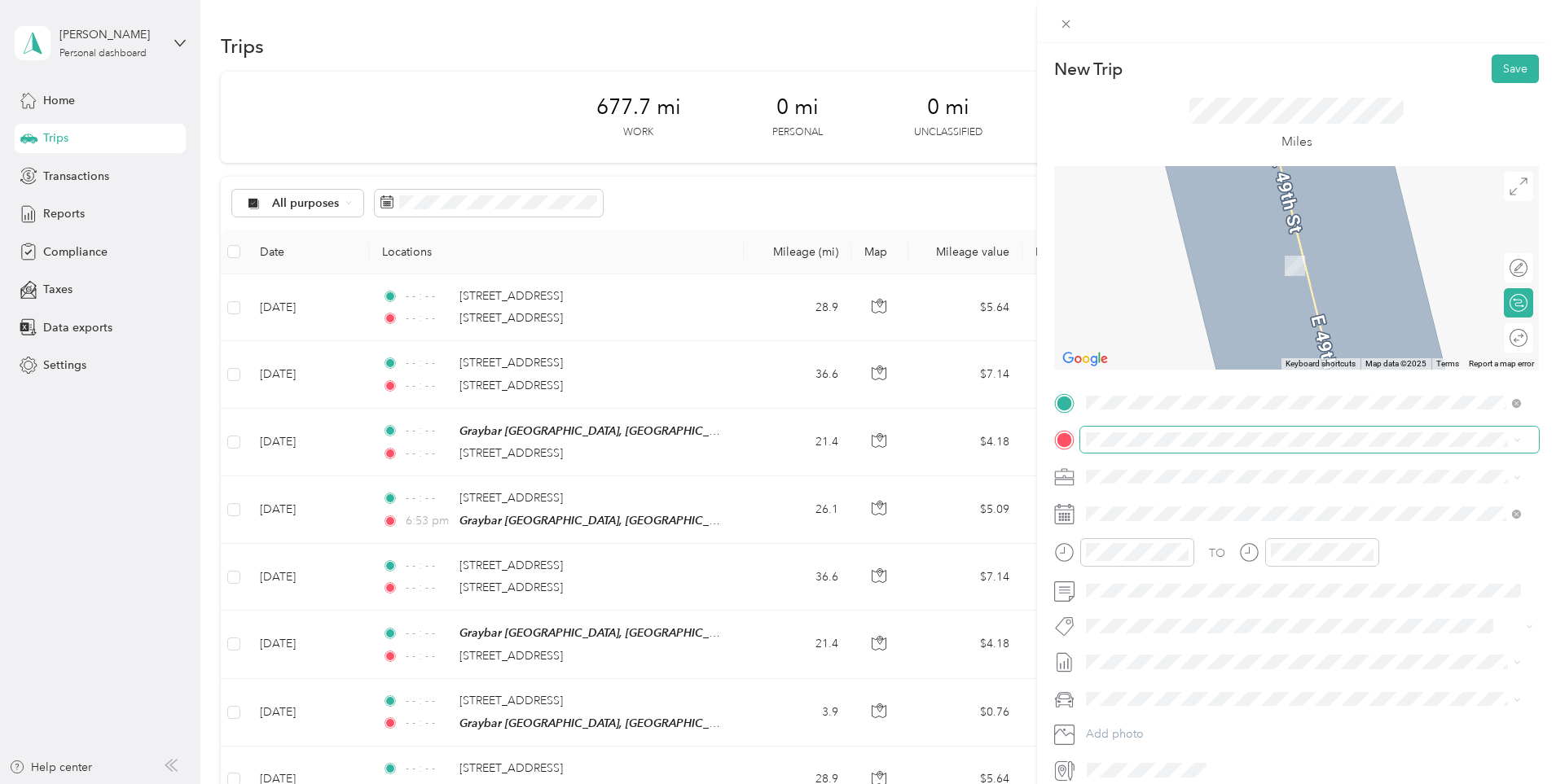
click at [1196, 430] on span at bounding box center [1309, 439] width 458 height 26
click at [1279, 502] on strong "Graybar [GEOGRAPHIC_DATA], [GEOGRAPHIC_DATA]" at bounding box center [1320, 507] width 295 height 14
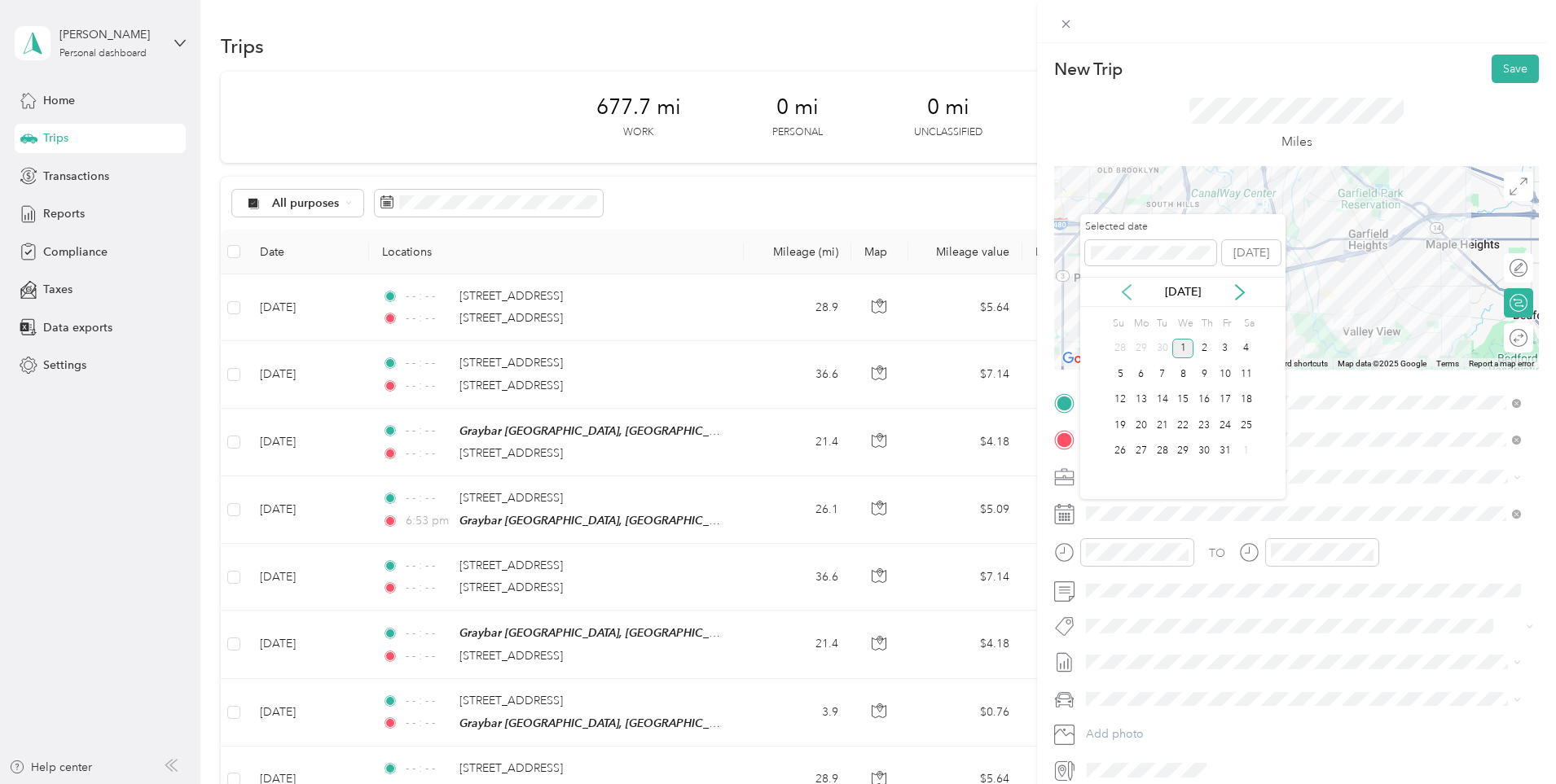
click at [1127, 295] on icon at bounding box center [1126, 291] width 16 height 16
click at [1168, 457] on div "30" at bounding box center [1162, 450] width 21 height 20
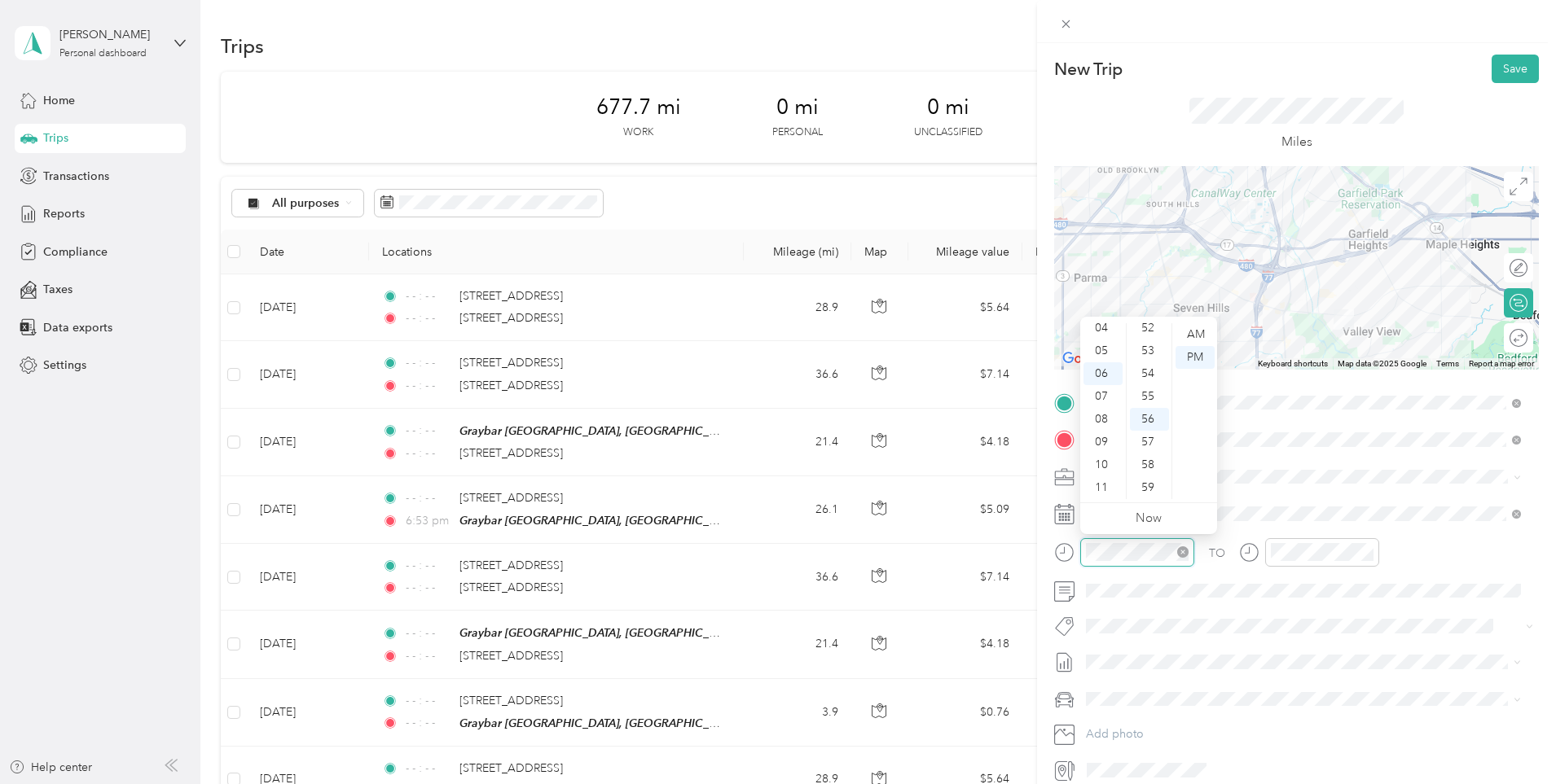
click at [1183, 549] on icon "close-circle" at bounding box center [1183, 552] width 12 height 12
click at [1366, 555] on icon "close-circle" at bounding box center [1367, 552] width 12 height 12
click at [1043, 624] on form "New Trip Save This trip cannot be edited because it is either under review, app…" at bounding box center [1295, 419] width 519 height 728
click at [1156, 710] on span "[DATE] - [DATE]" at bounding box center [1126, 716] width 81 height 17
click at [1143, 746] on li "[PERSON_NAME]'S CAR" at bounding box center [1303, 756] width 447 height 29
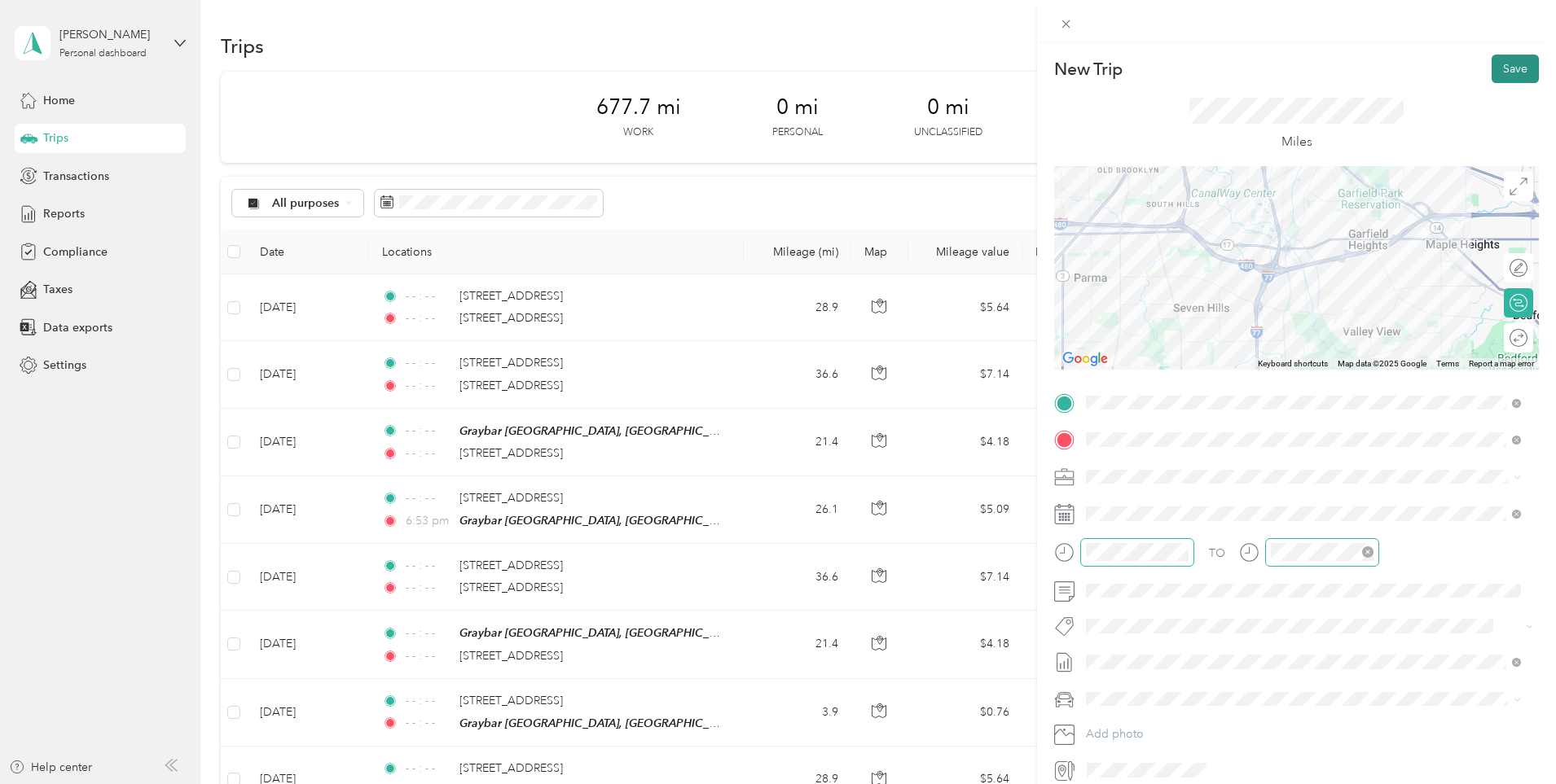
click at [1506, 73] on button "Save" at bounding box center [1514, 69] width 47 height 29
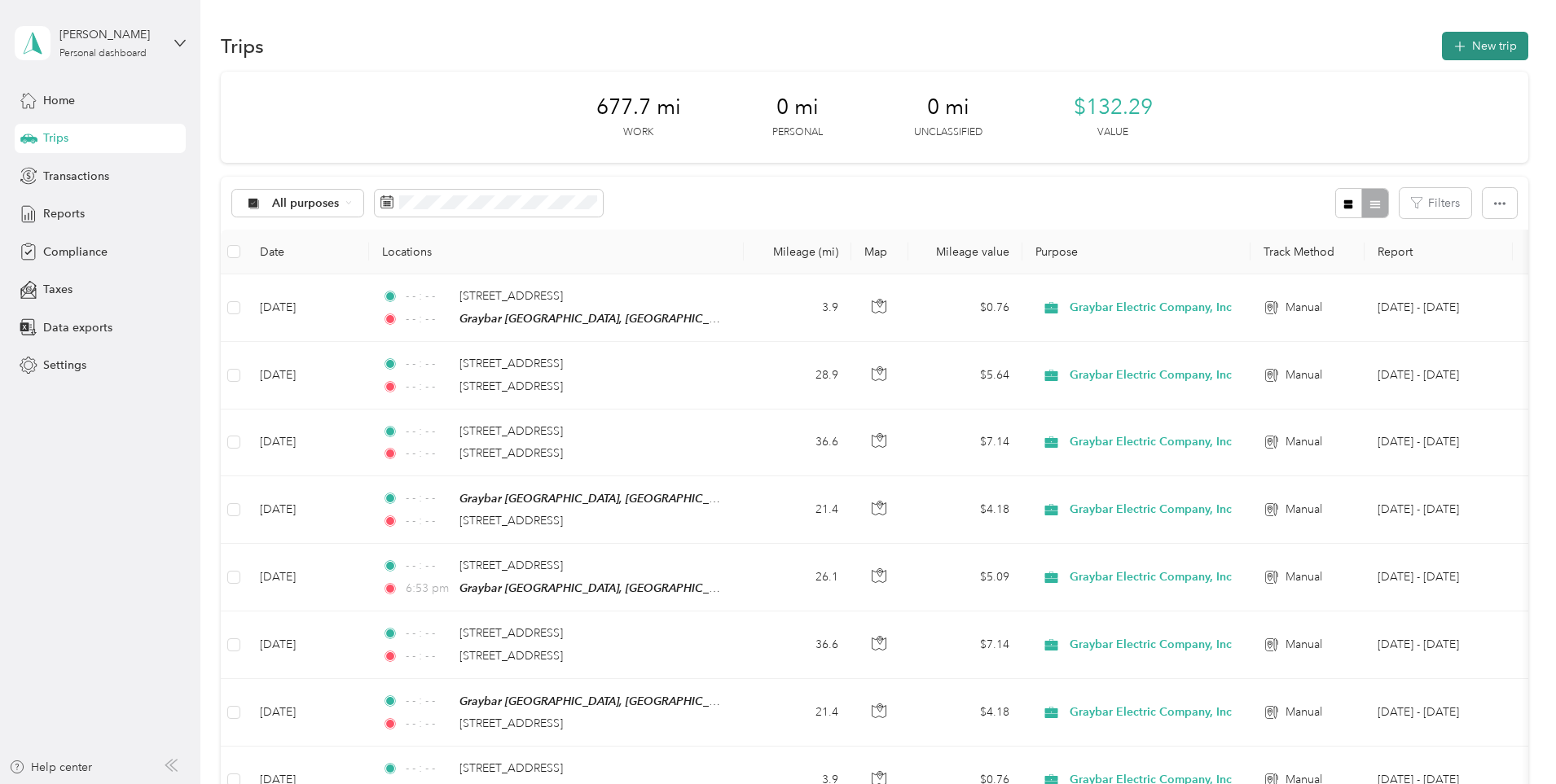
click at [1442, 39] on button "New trip" at bounding box center [1485, 46] width 86 height 29
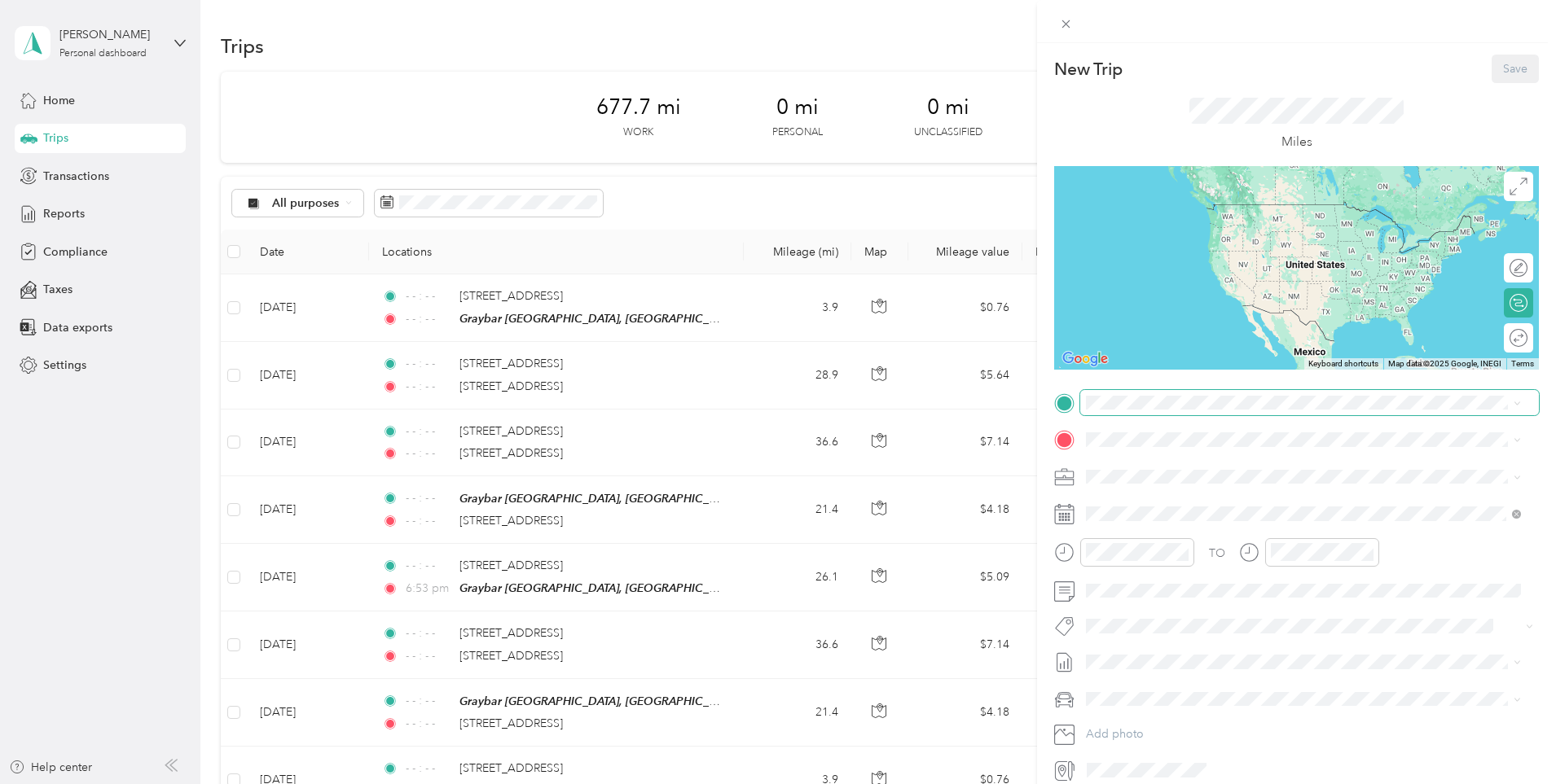
click at [1156, 393] on span at bounding box center [1309, 403] width 458 height 26
click at [1182, 473] on div "TEAM Graybar [GEOGRAPHIC_DATA], [GEOGRAPHIC_DATA]" at bounding box center [1292, 470] width 352 height 20
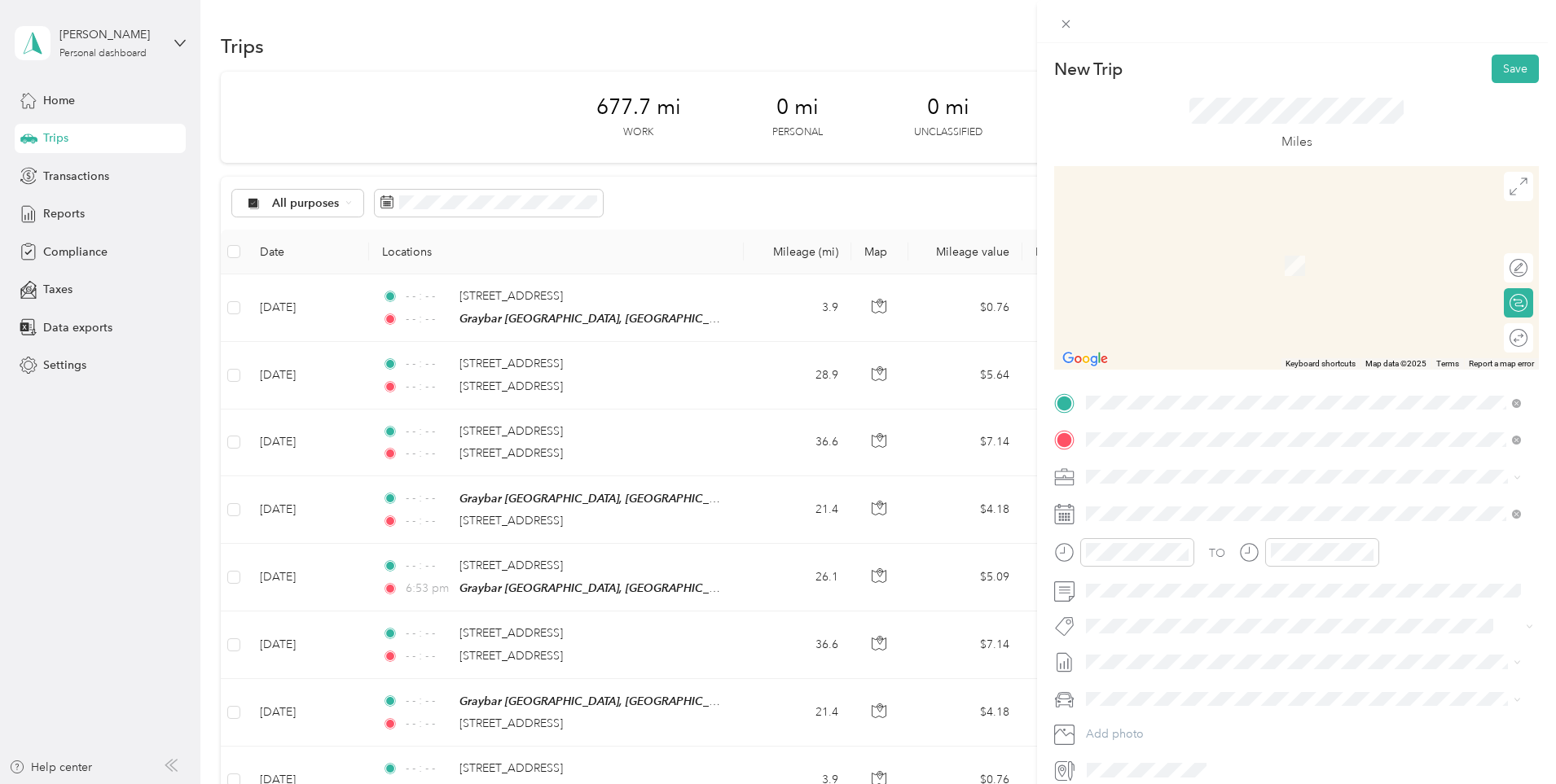
click at [1166, 505] on span "[STREET_ADDRESS][US_STATE]" at bounding box center [1198, 497] width 163 height 14
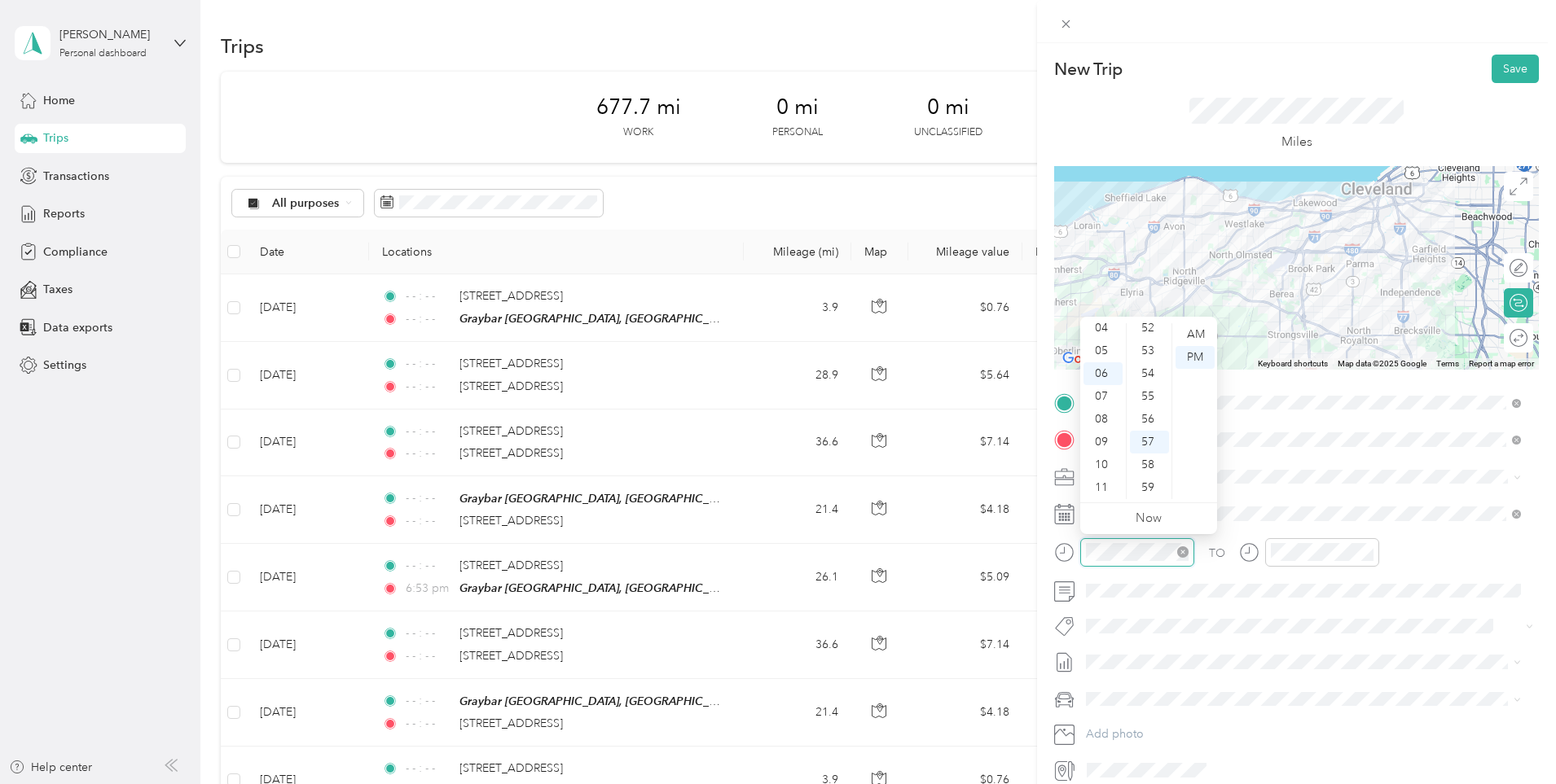
click at [1182, 549] on icon "close-circle" at bounding box center [1183, 552] width 12 height 12
click at [1373, 555] on div at bounding box center [1321, 553] width 114 height 29
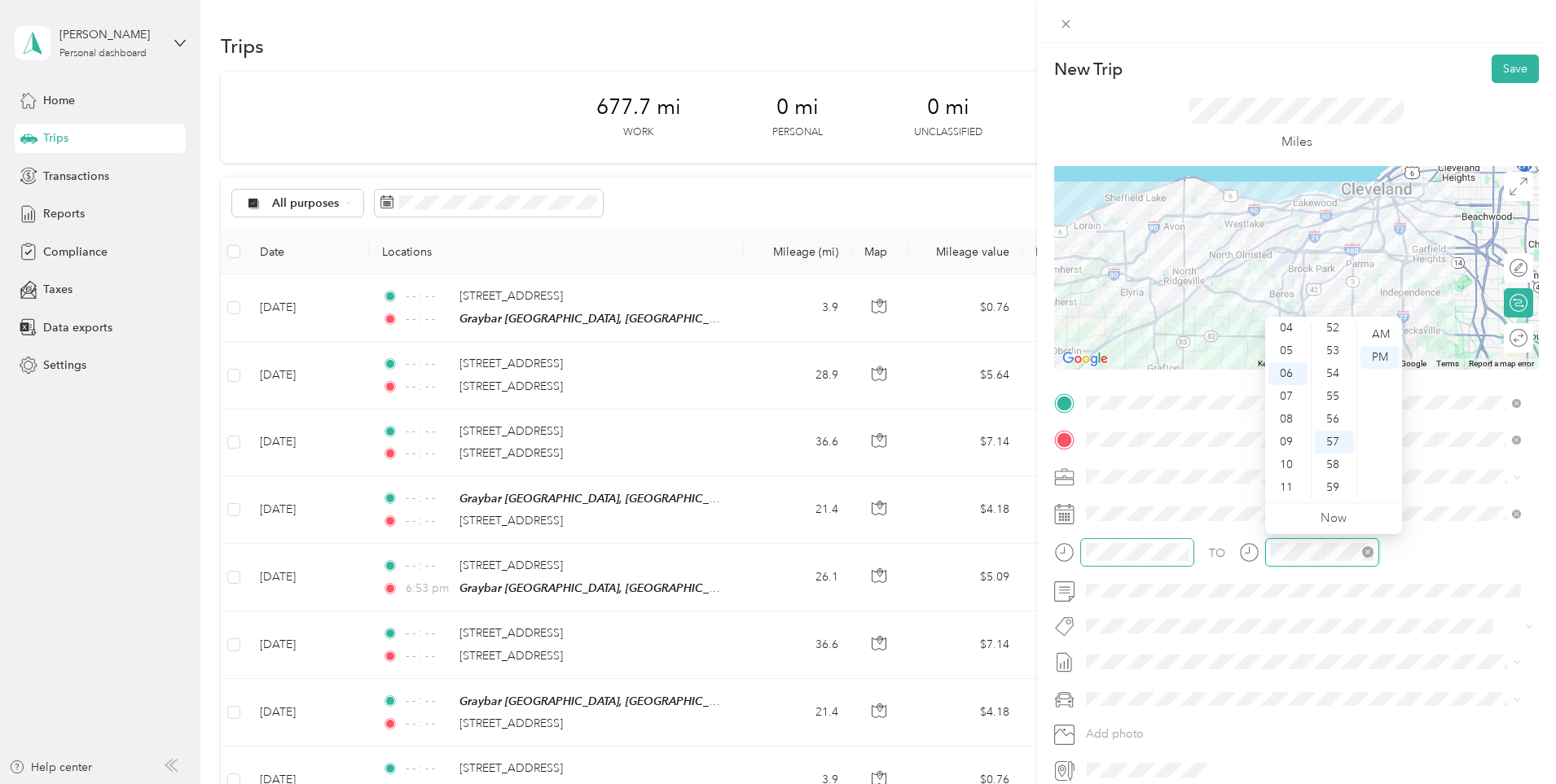
click at [1363, 552] on icon "close-circle" at bounding box center [1367, 552] width 12 height 12
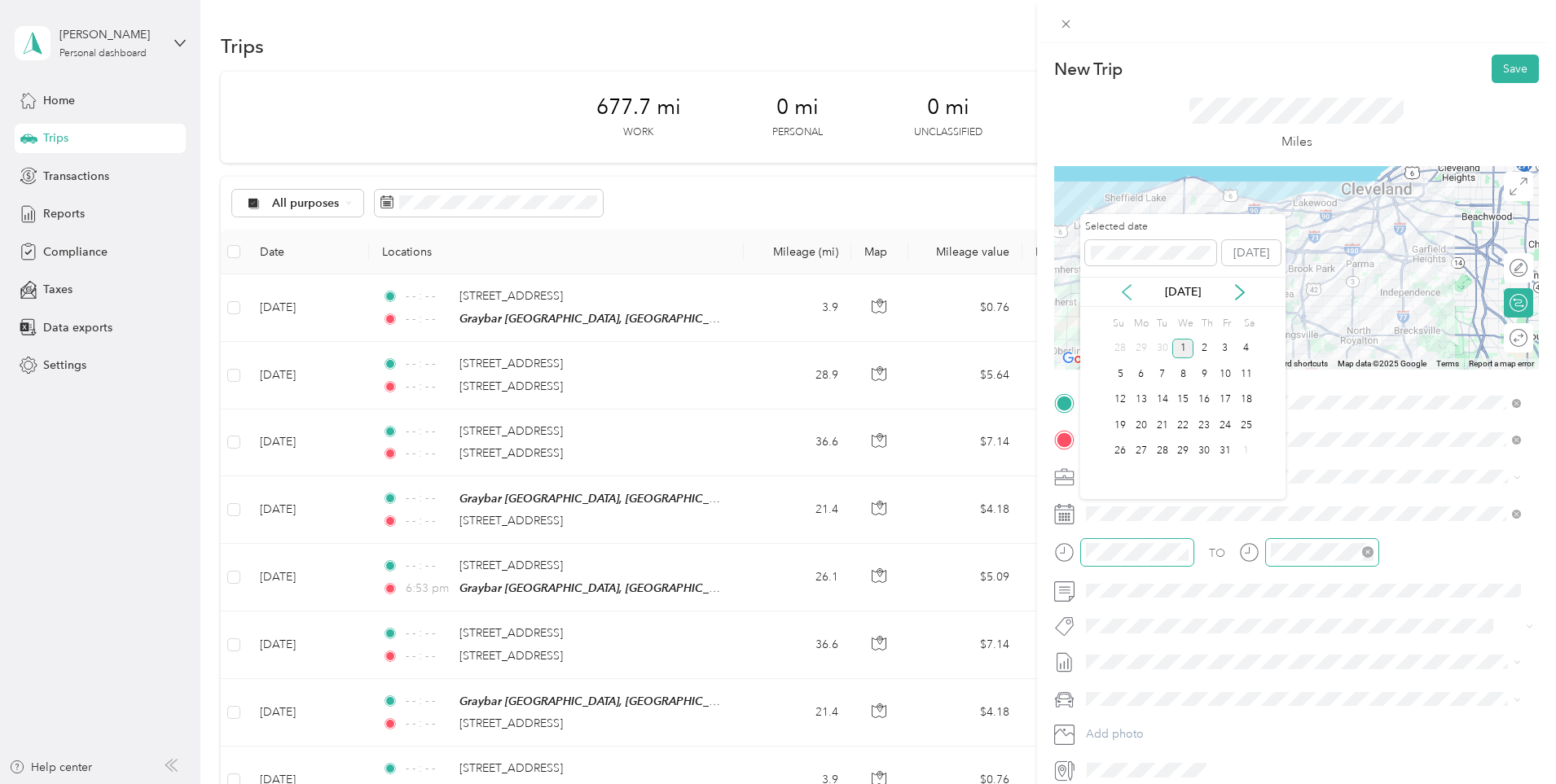
click at [1126, 299] on icon at bounding box center [1126, 291] width 16 height 16
click at [1164, 455] on div "30" at bounding box center [1162, 450] width 21 height 20
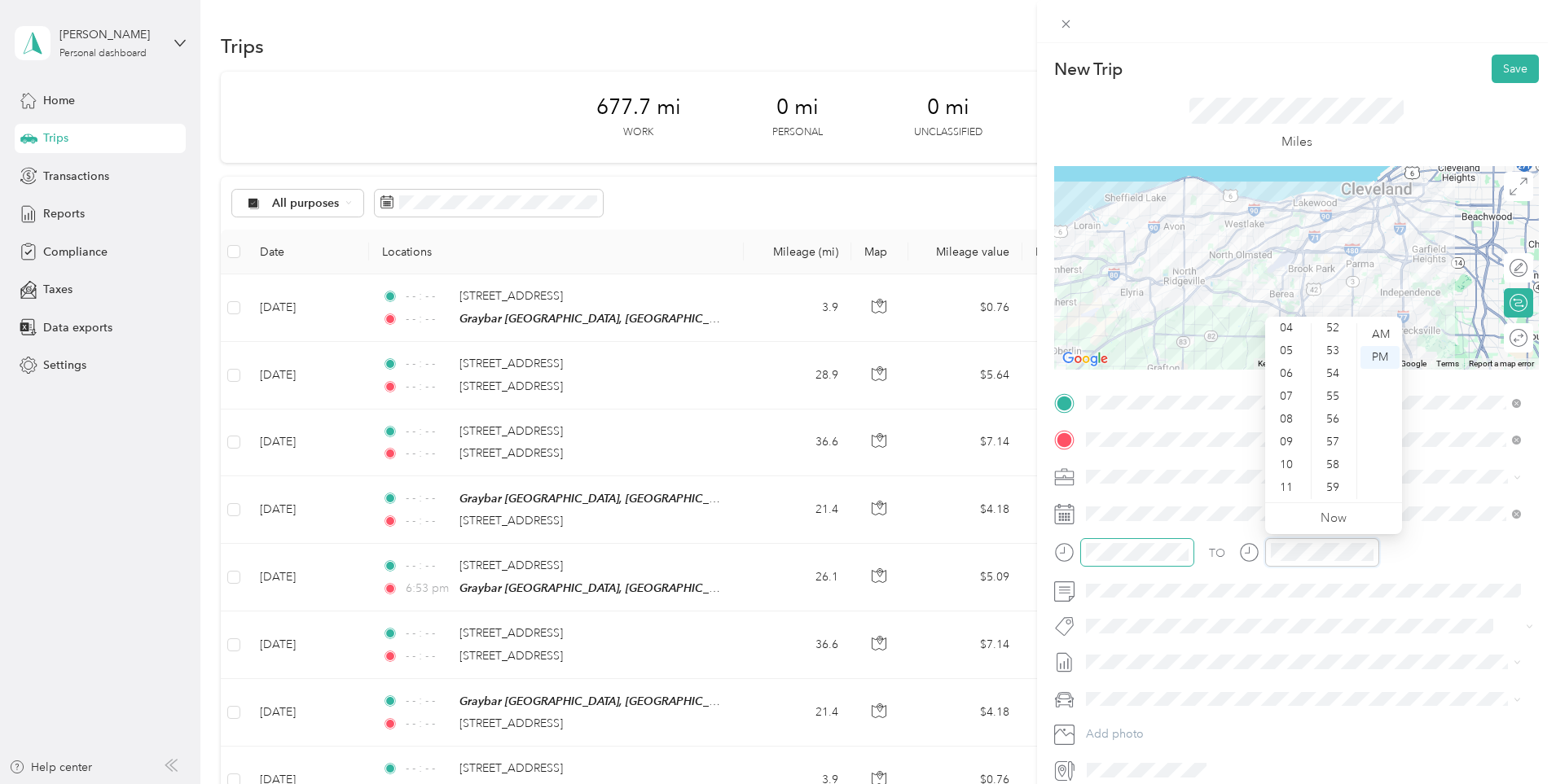
click at [1366, 549] on icon "close-circle" at bounding box center [1367, 552] width 12 height 12
click at [1133, 711] on span "[DATE] - [DATE]" at bounding box center [1126, 715] width 81 height 17
click at [1145, 757] on div "[PERSON_NAME]'S CAR" at bounding box center [1303, 750] width 424 height 17
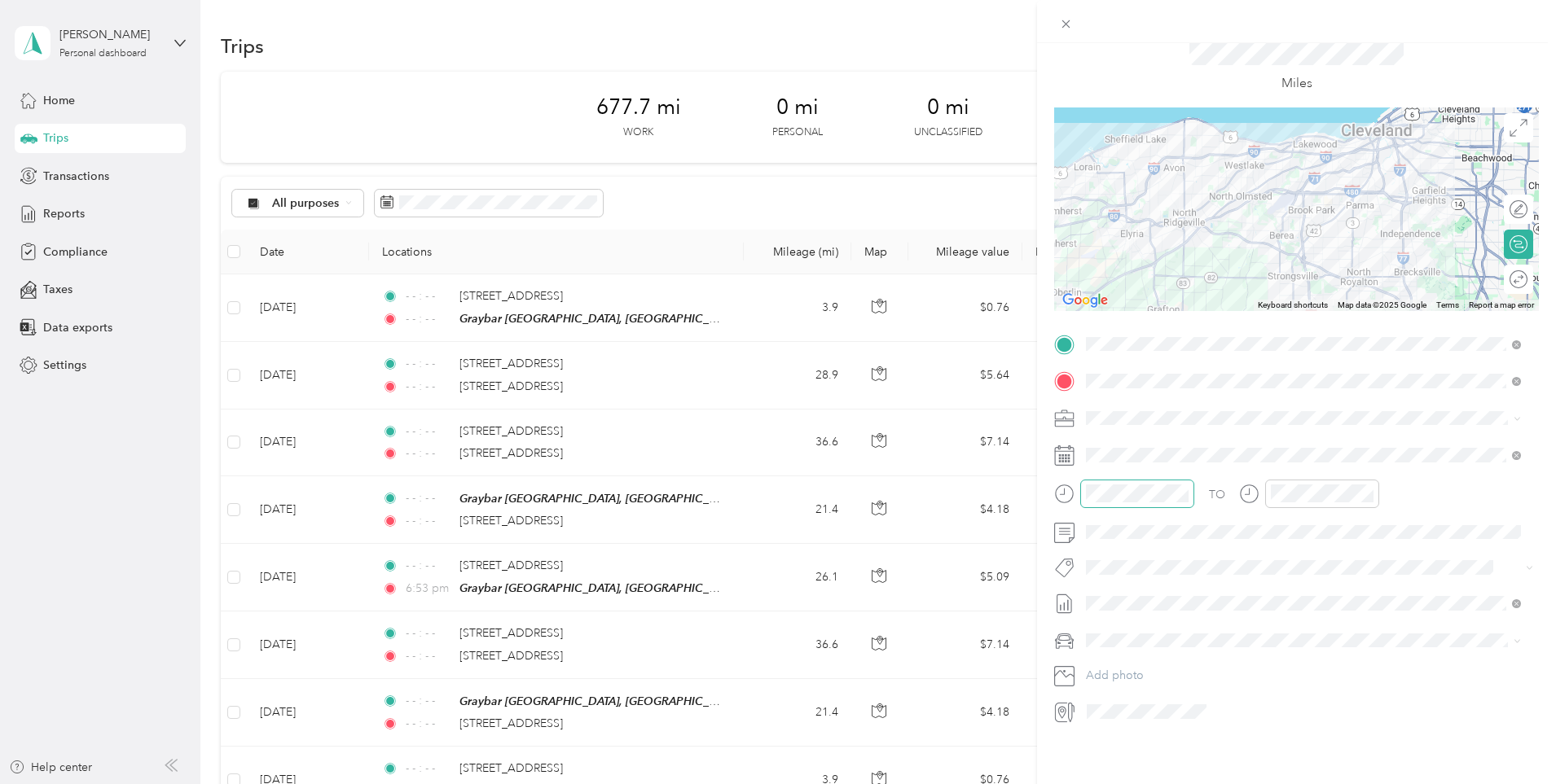
scroll to position [0, 0]
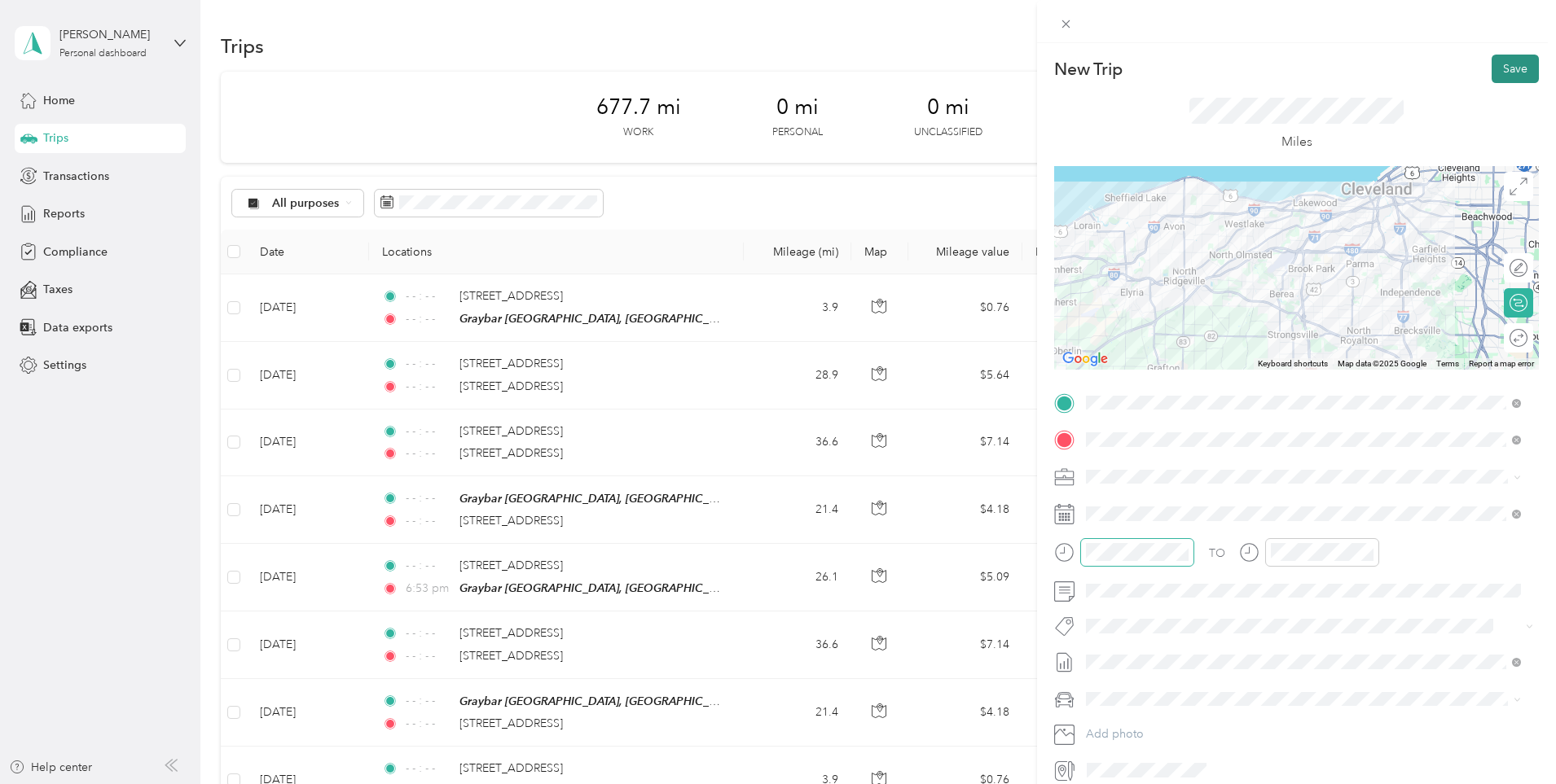
click at [1508, 74] on button "Save" at bounding box center [1514, 69] width 47 height 29
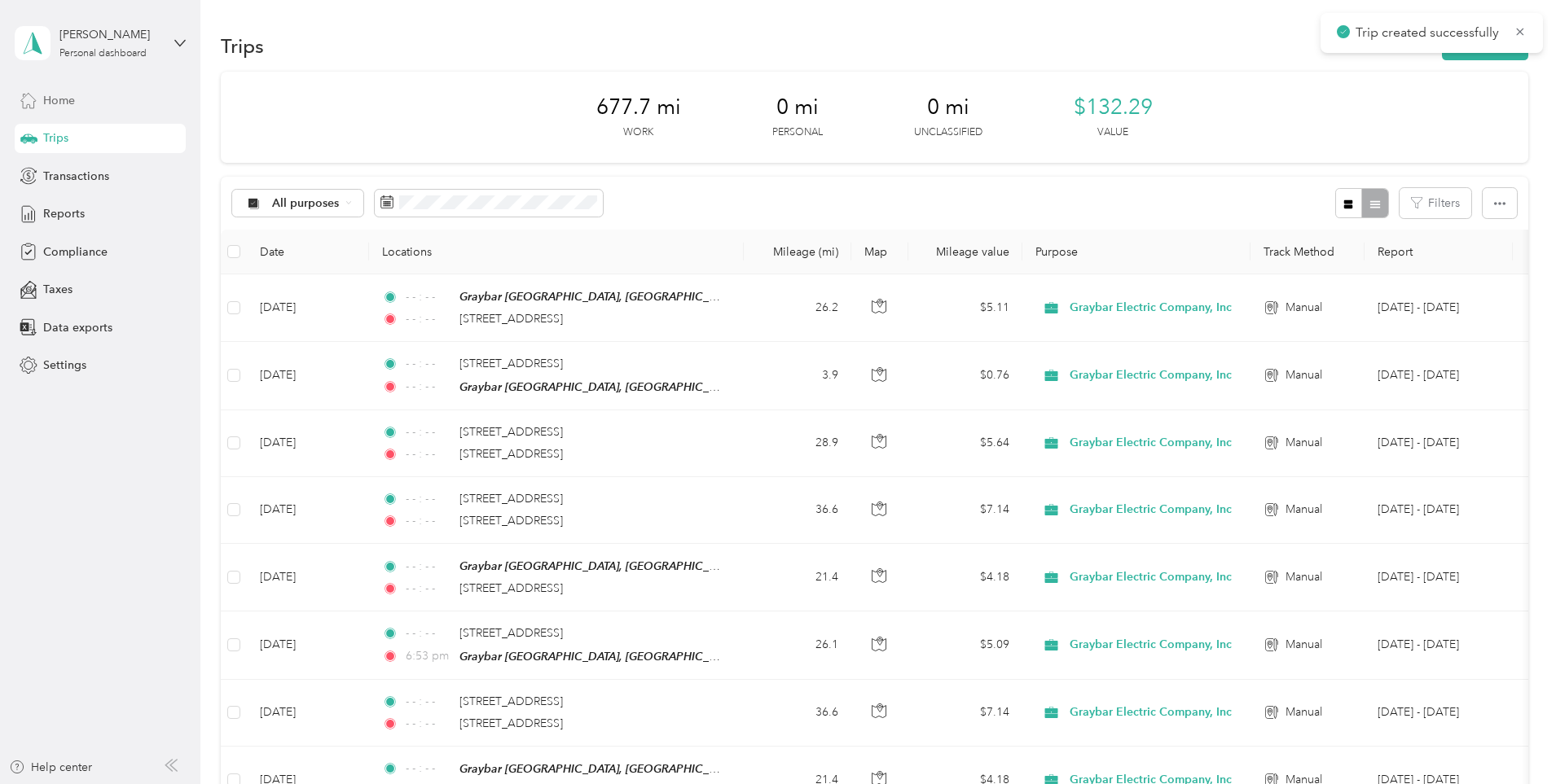
click at [53, 97] on span "Home" at bounding box center [58, 101] width 32 height 17
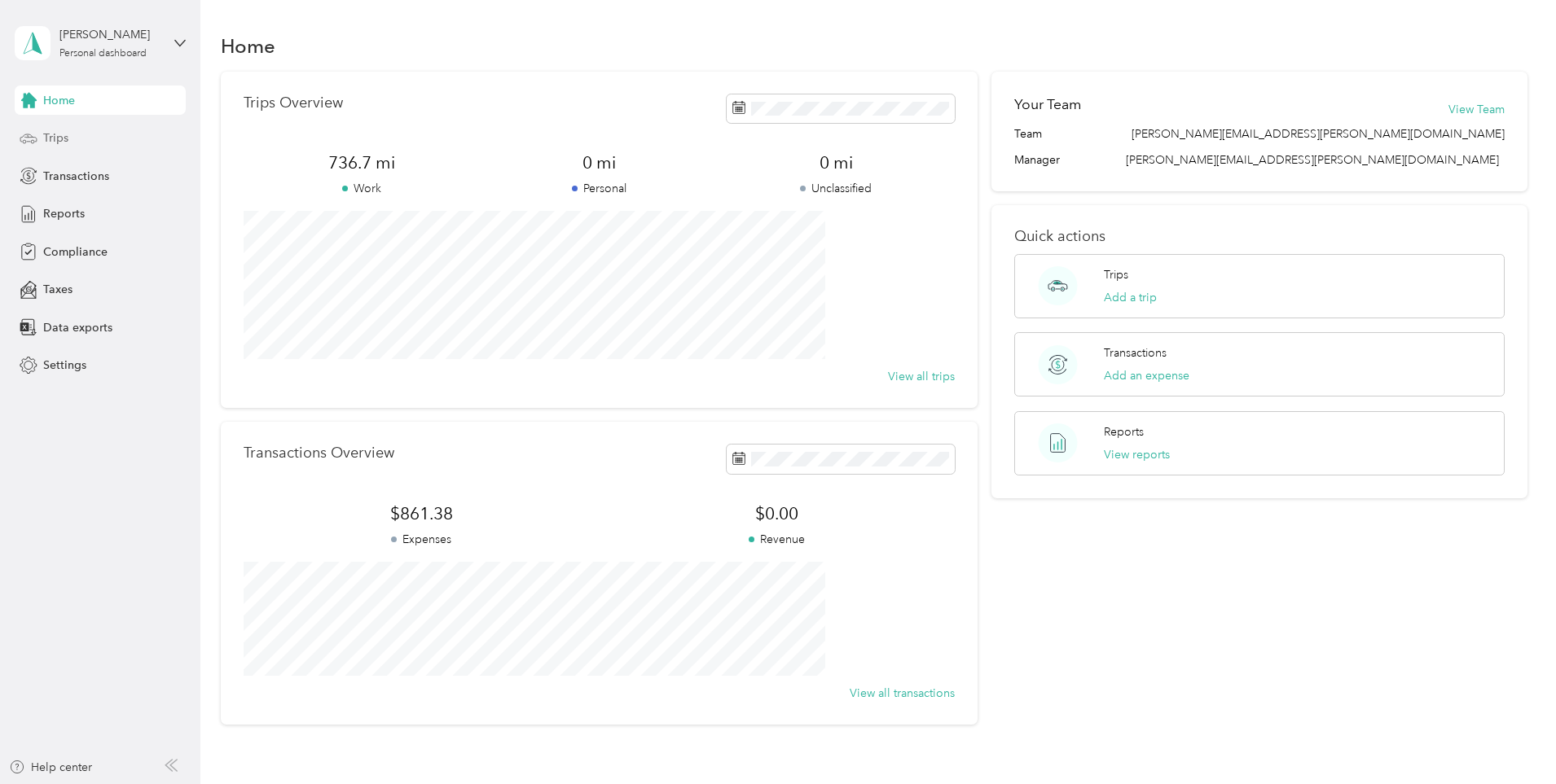
click at [71, 135] on div "Trips" at bounding box center [100, 138] width 171 height 30
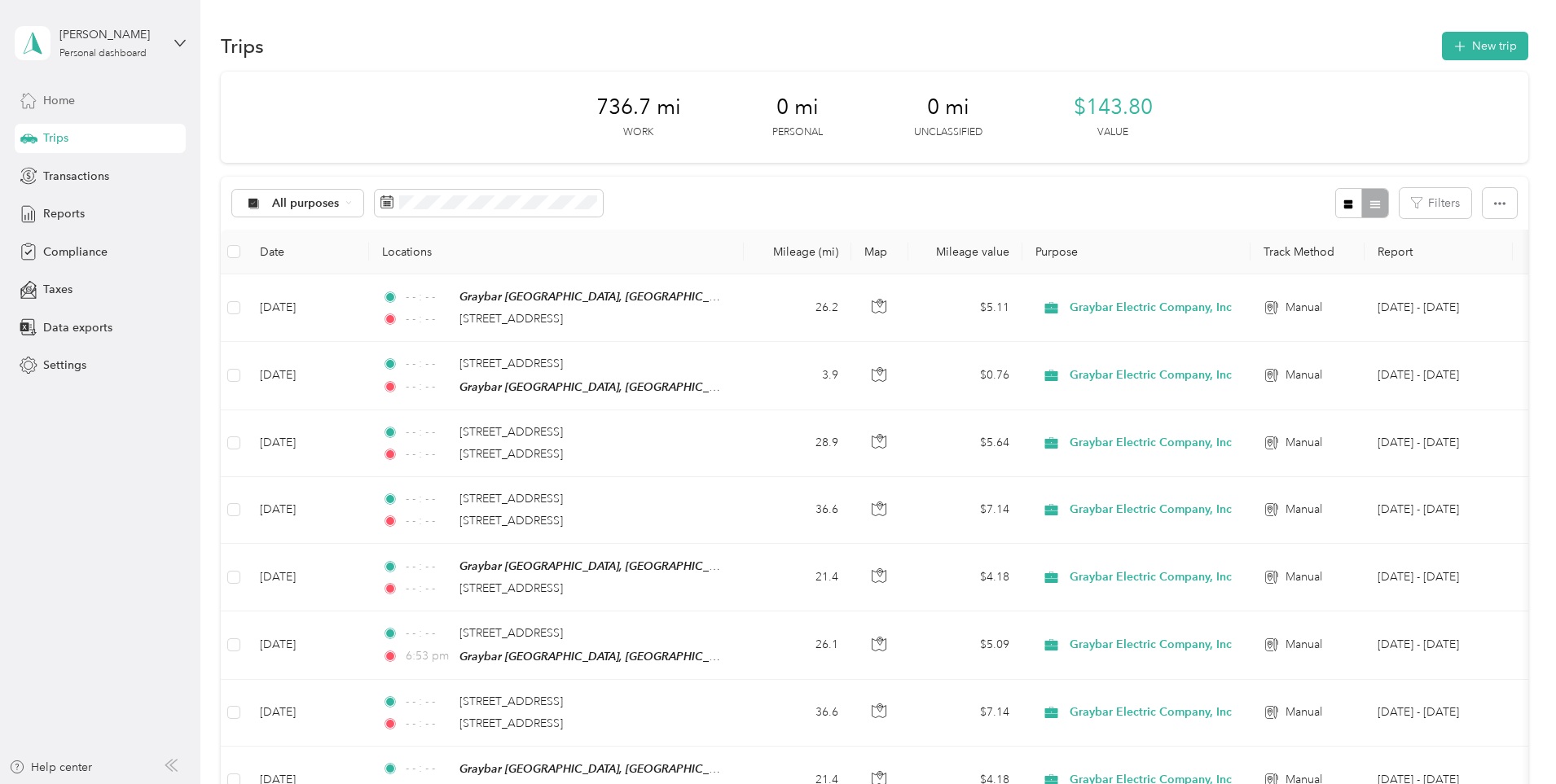
click at [45, 108] on span "Home" at bounding box center [58, 101] width 32 height 17
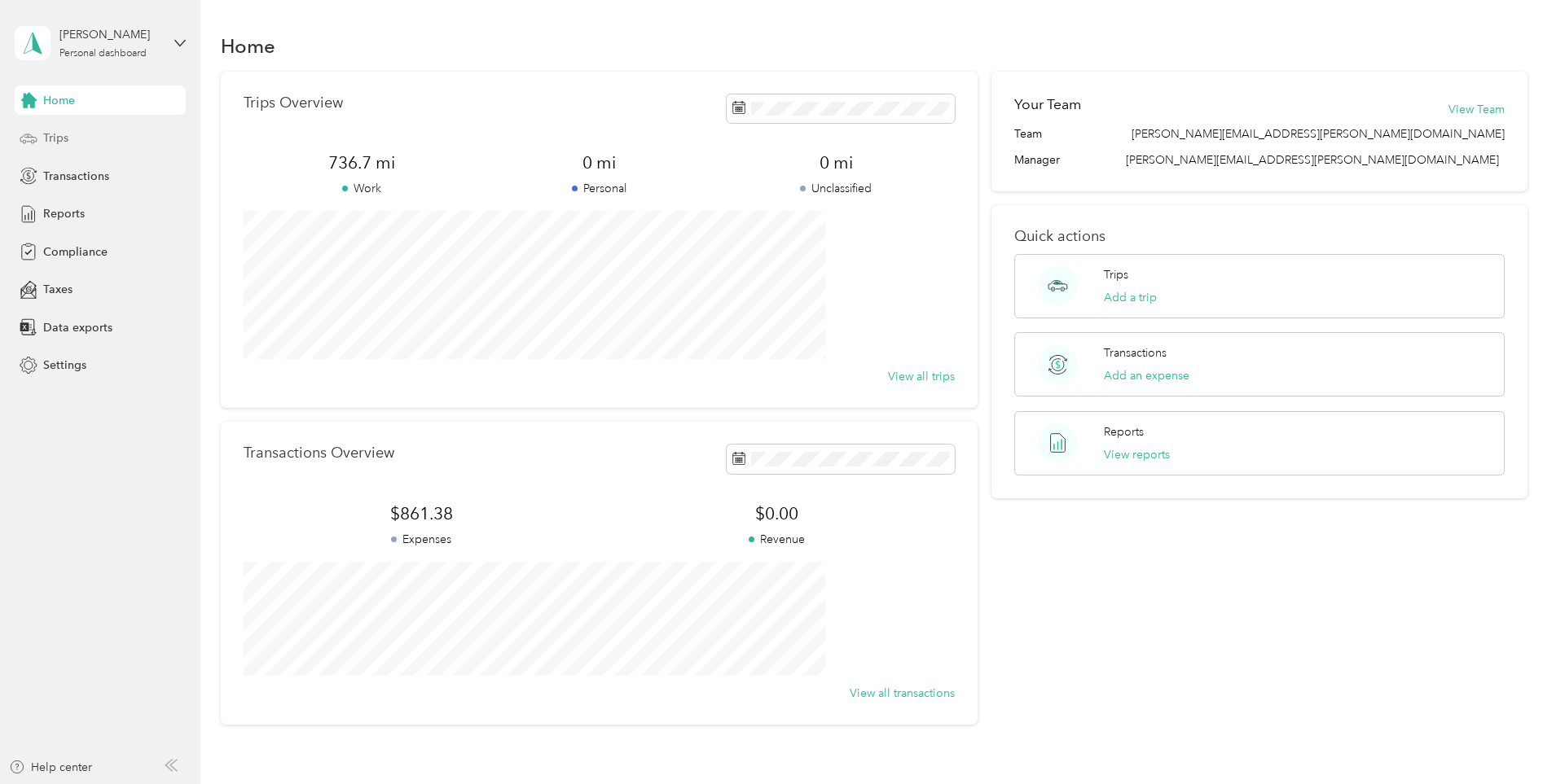
click at [68, 152] on div "Trips" at bounding box center [100, 138] width 171 height 30
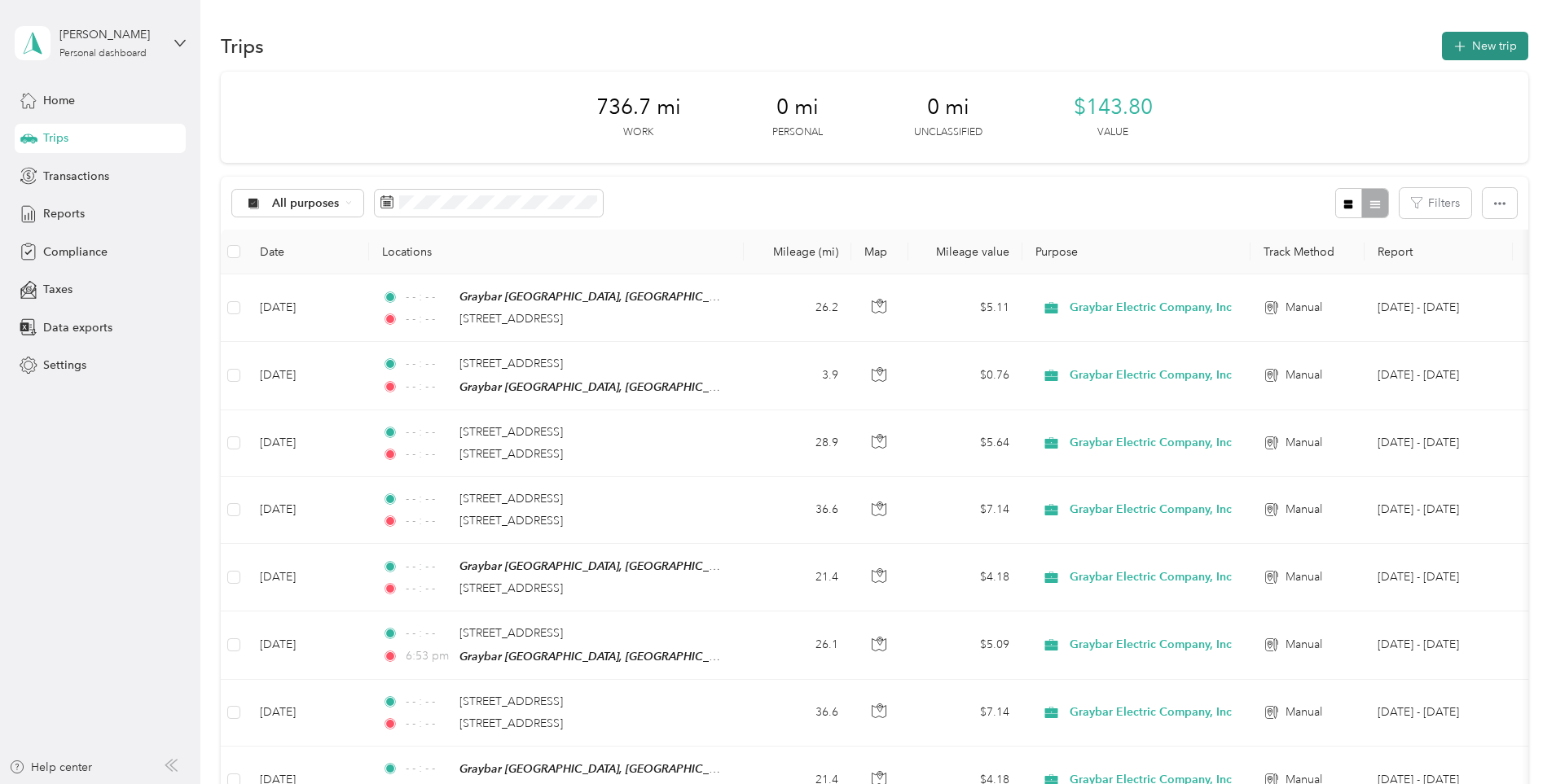
click at [1442, 45] on button "New trip" at bounding box center [1485, 46] width 86 height 29
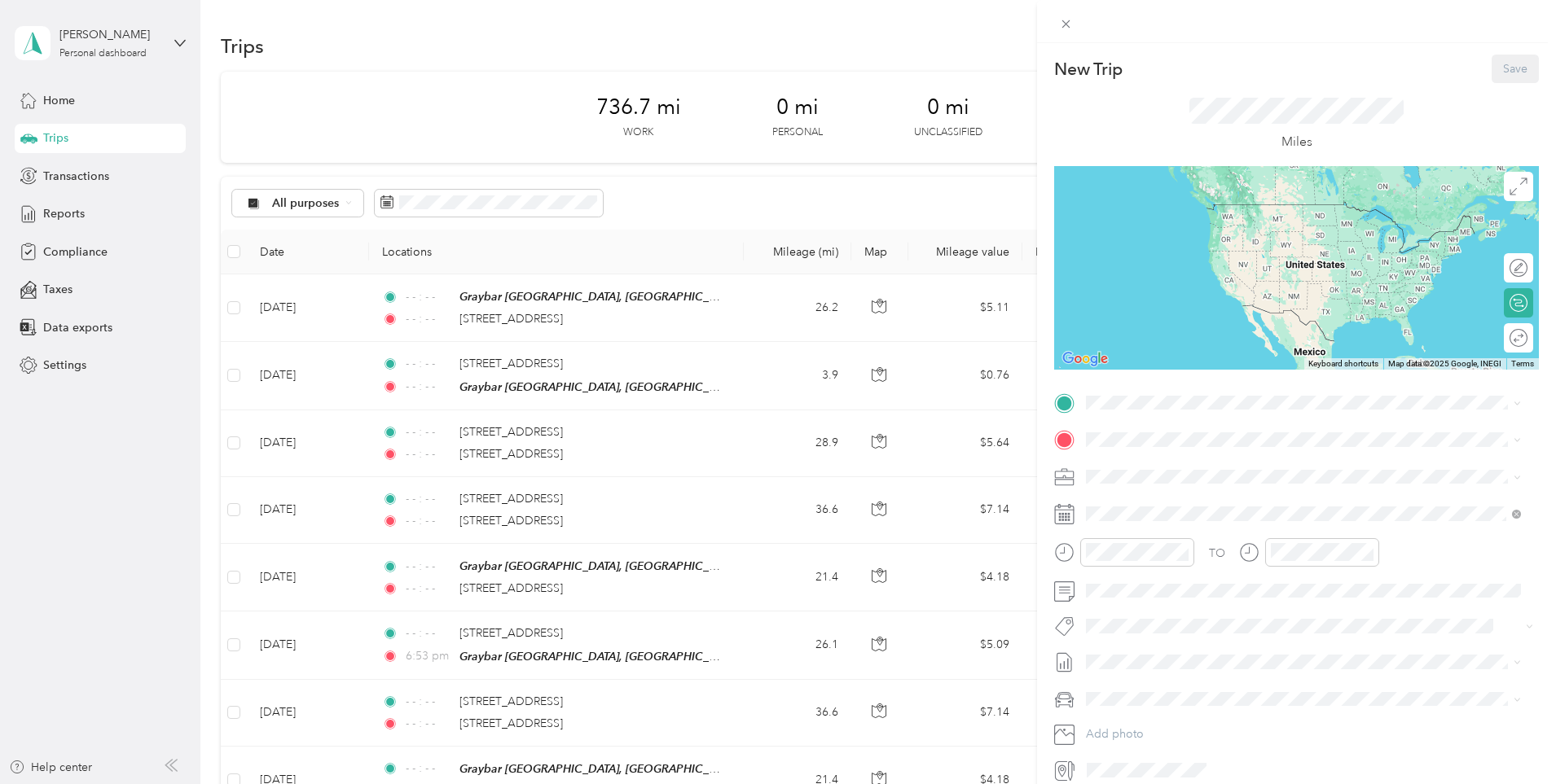
click at [419, 6] on div "New Trip Save This trip cannot be edited because it is either under review, app…" at bounding box center [778, 392] width 1556 height 784
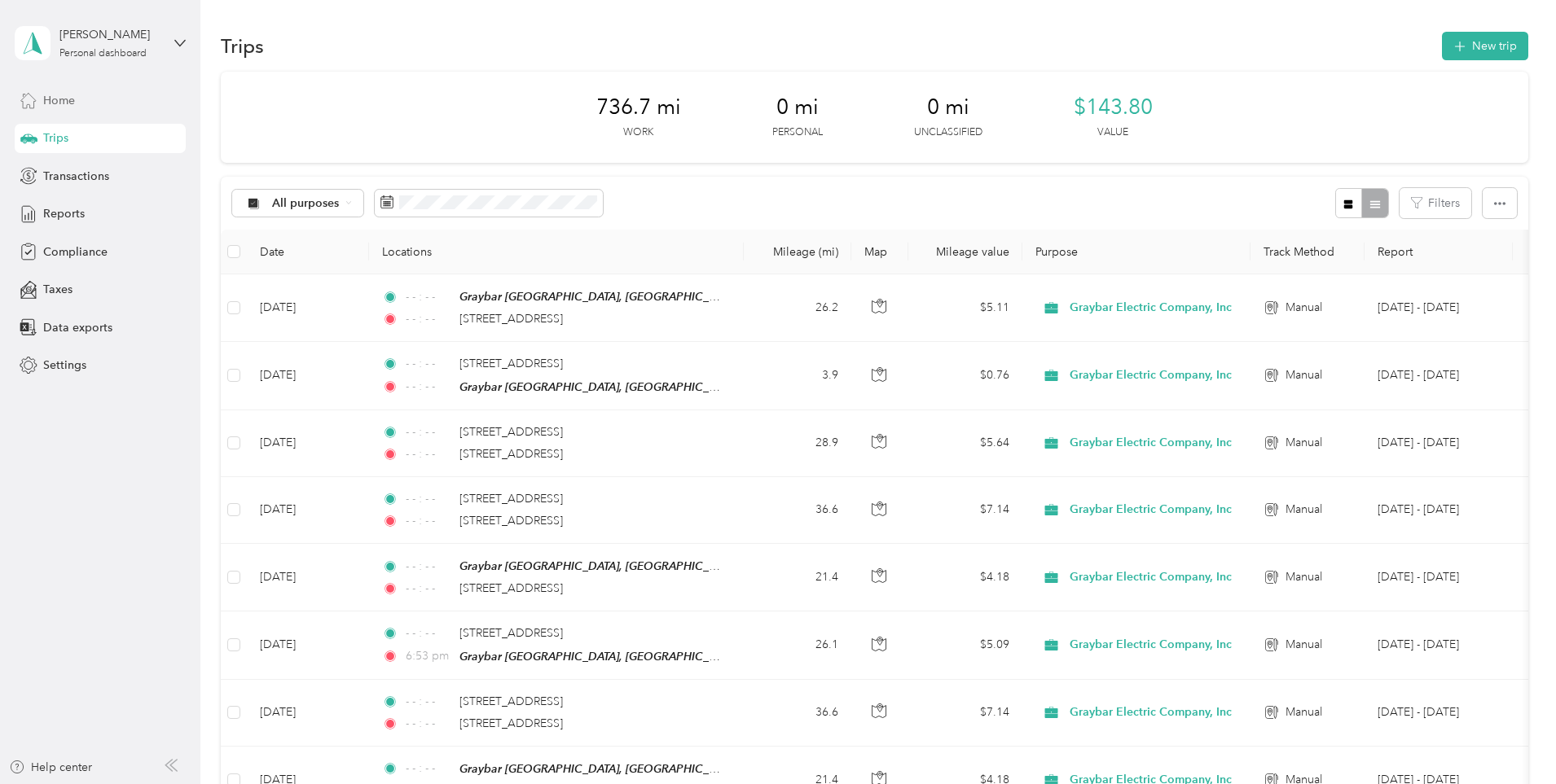
click at [55, 99] on span "Home" at bounding box center [58, 101] width 32 height 17
